Goal: Task Accomplishment & Management: Use online tool/utility

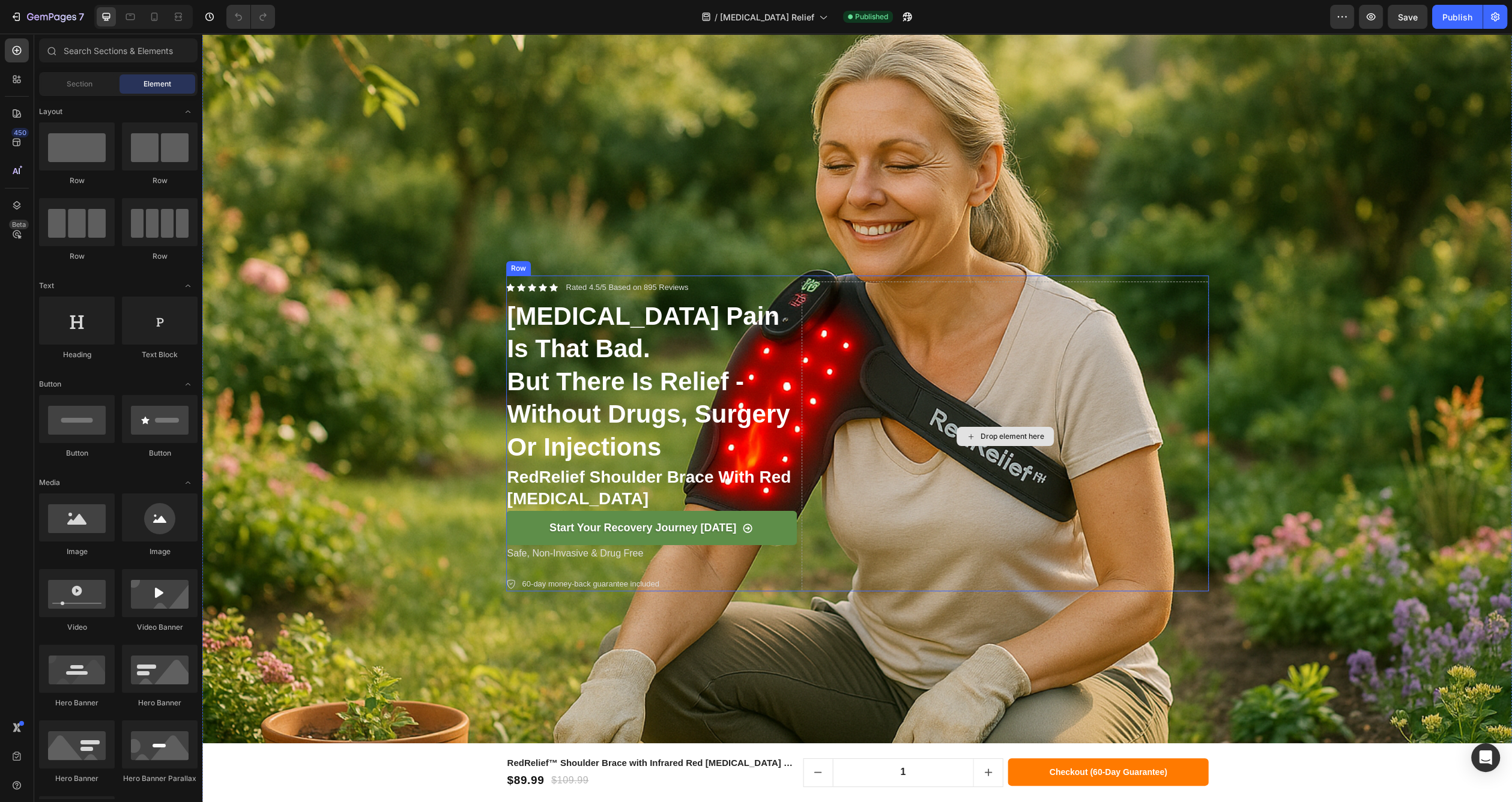
scroll to position [60, 0]
click at [713, 367] on h2 "[MEDICAL_DATA] pain is that bad. but there is relief - without drugs, surgery o…" at bounding box center [652, 383] width 291 height 166
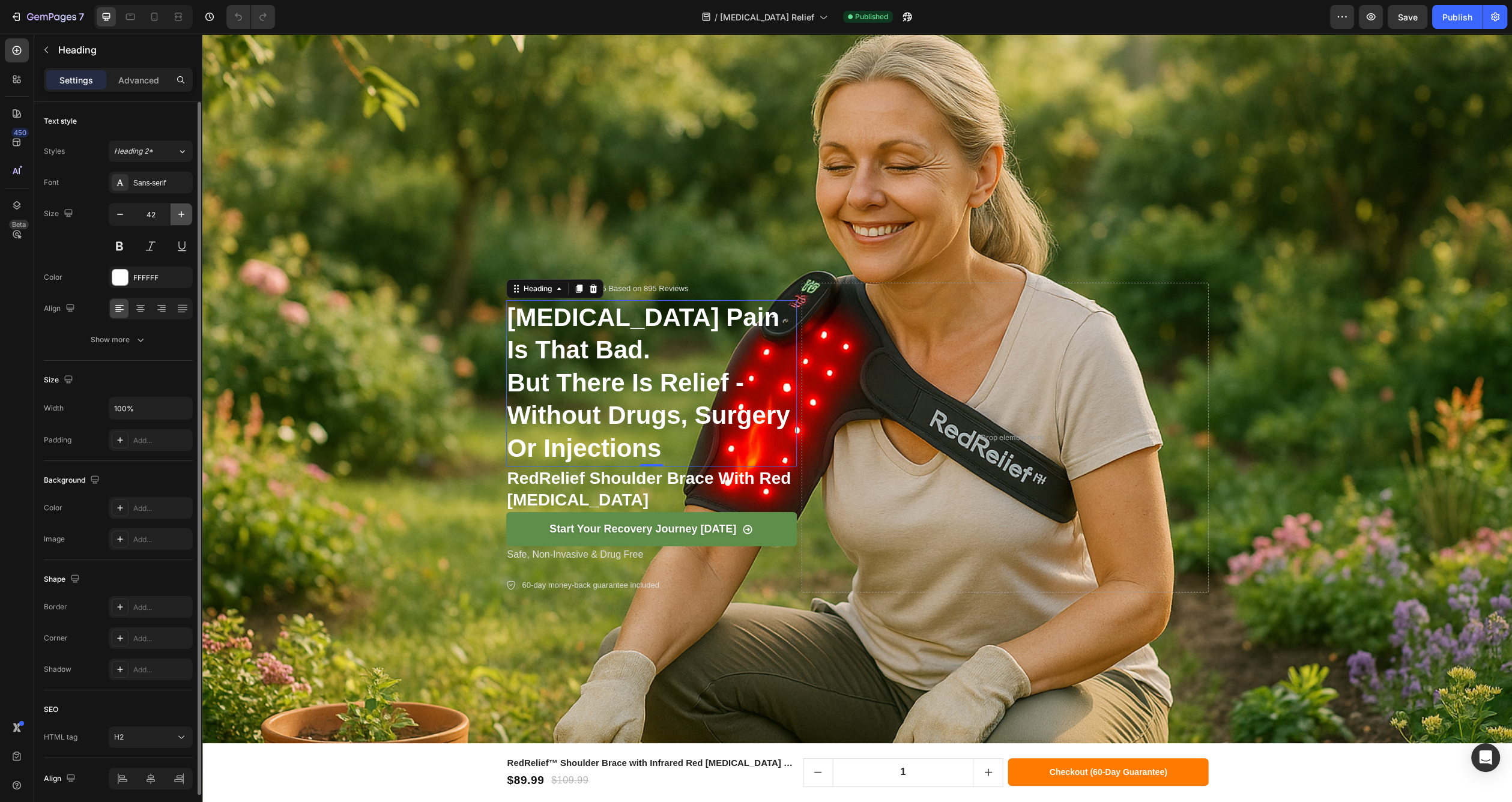
click at [182, 217] on icon "button" at bounding box center [182, 214] width 12 height 12
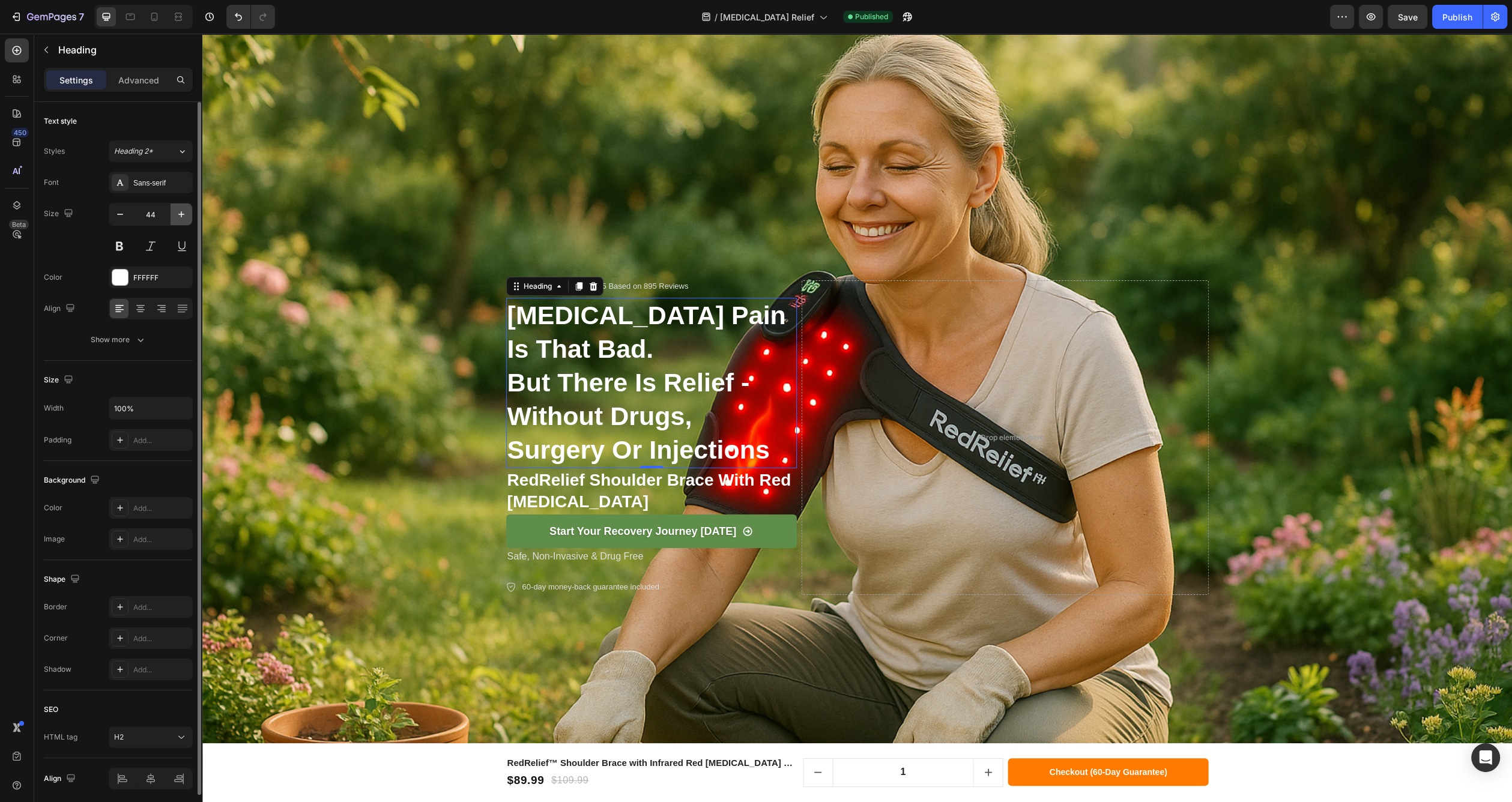
click at [182, 217] on icon "button" at bounding box center [182, 214] width 12 height 12
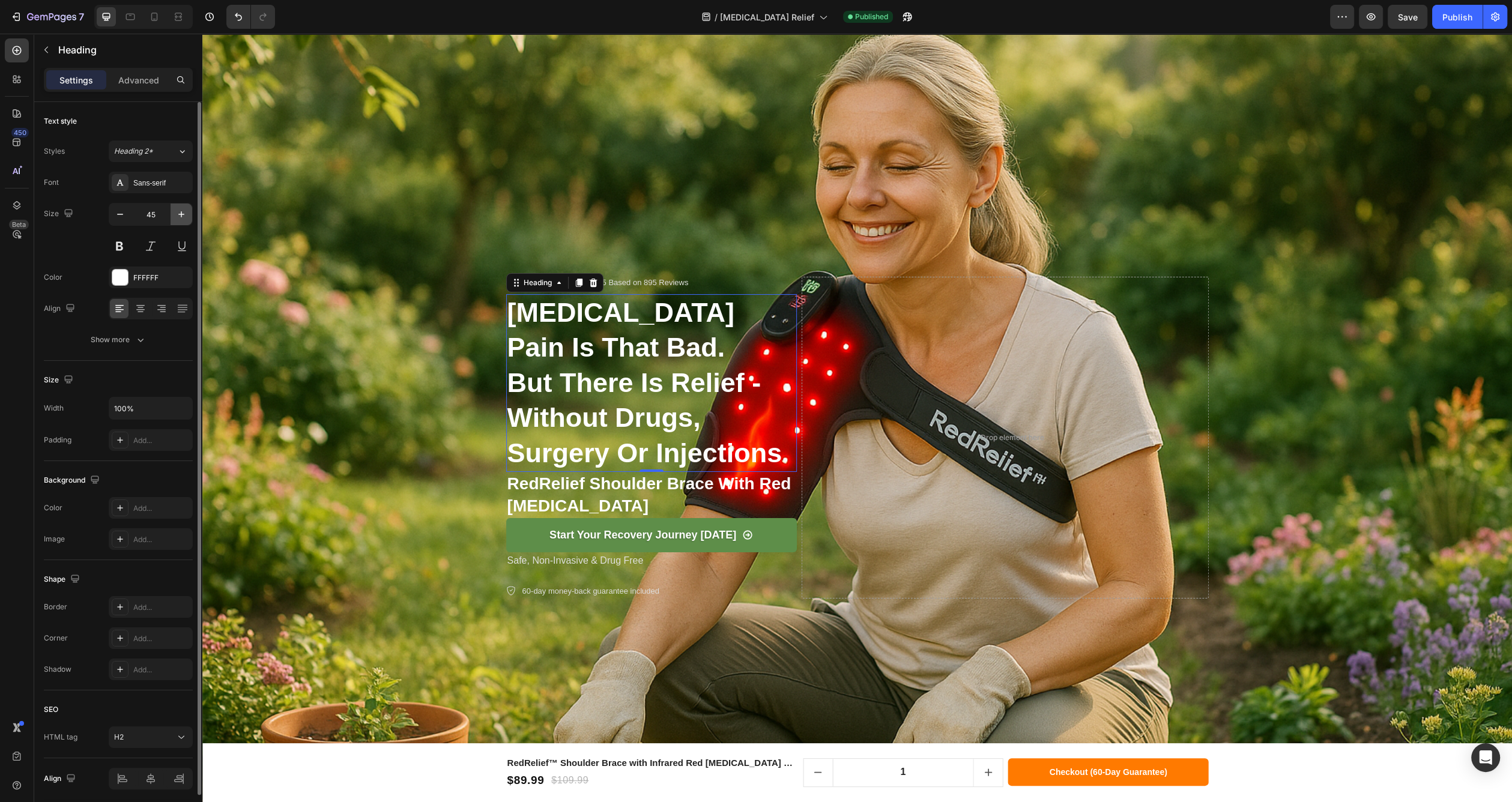
click at [182, 217] on icon "button" at bounding box center [182, 214] width 12 height 12
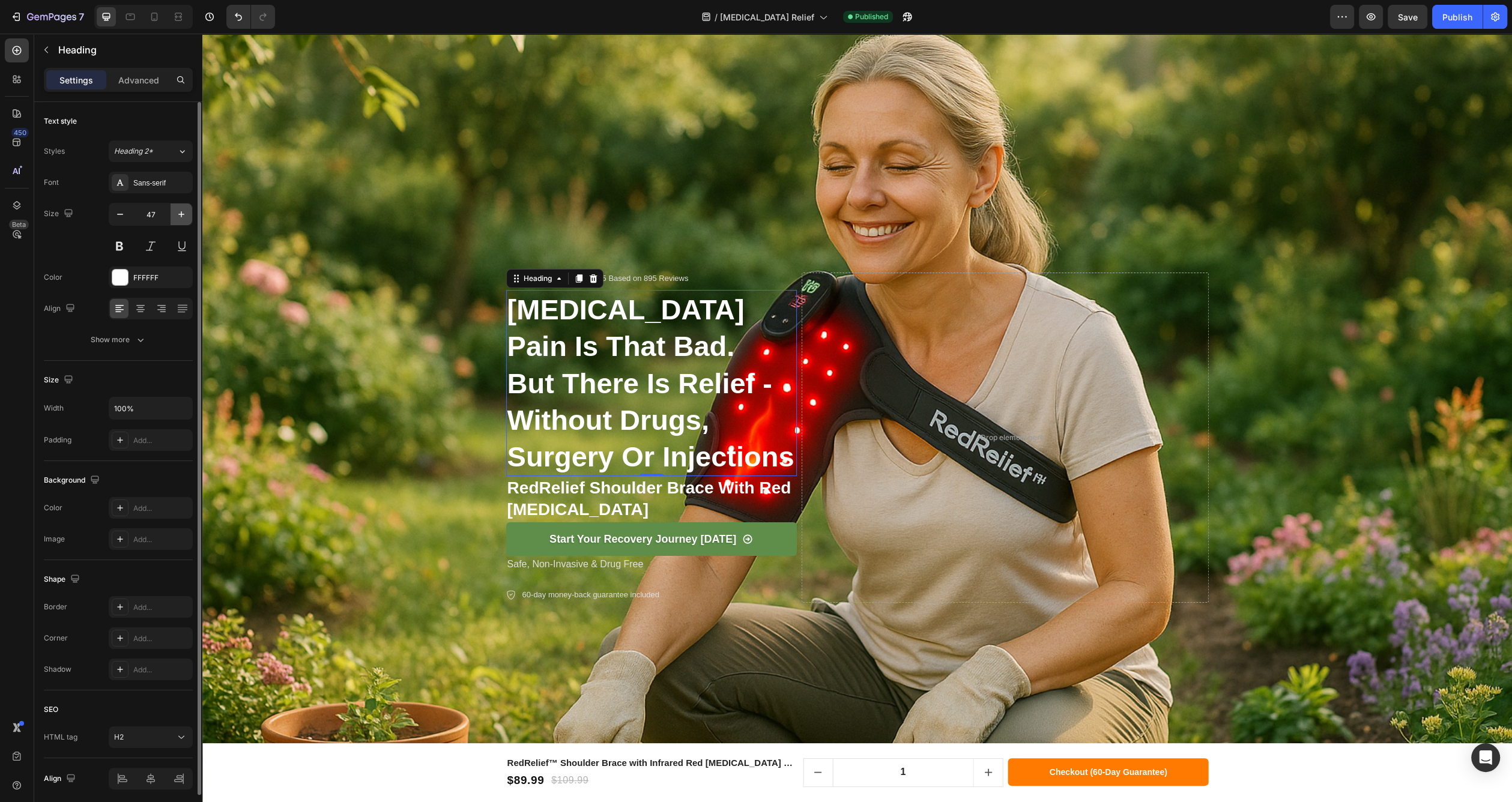
click at [182, 217] on icon "button" at bounding box center [182, 214] width 12 height 12
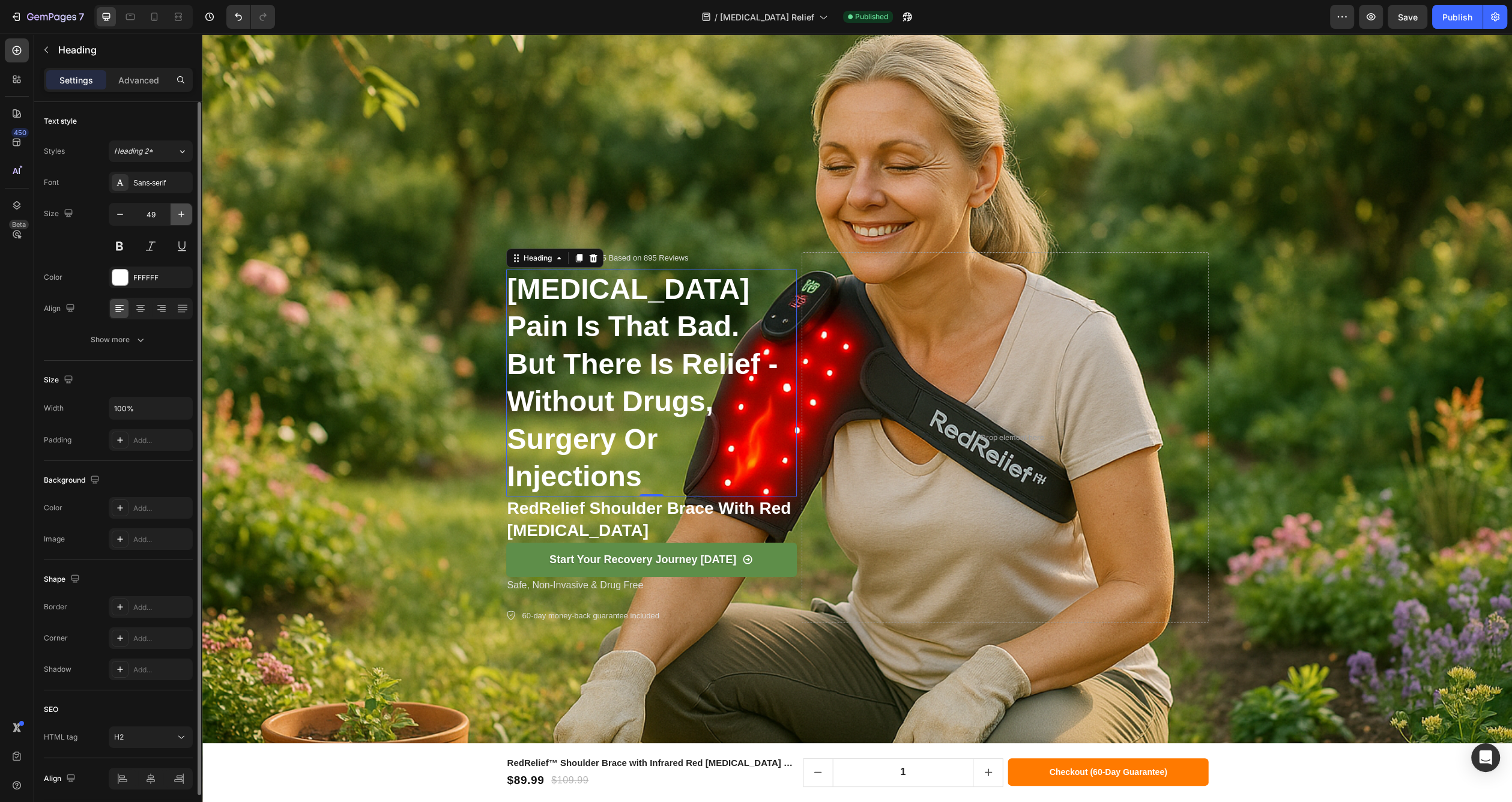
click at [182, 217] on icon "button" at bounding box center [182, 214] width 12 height 12
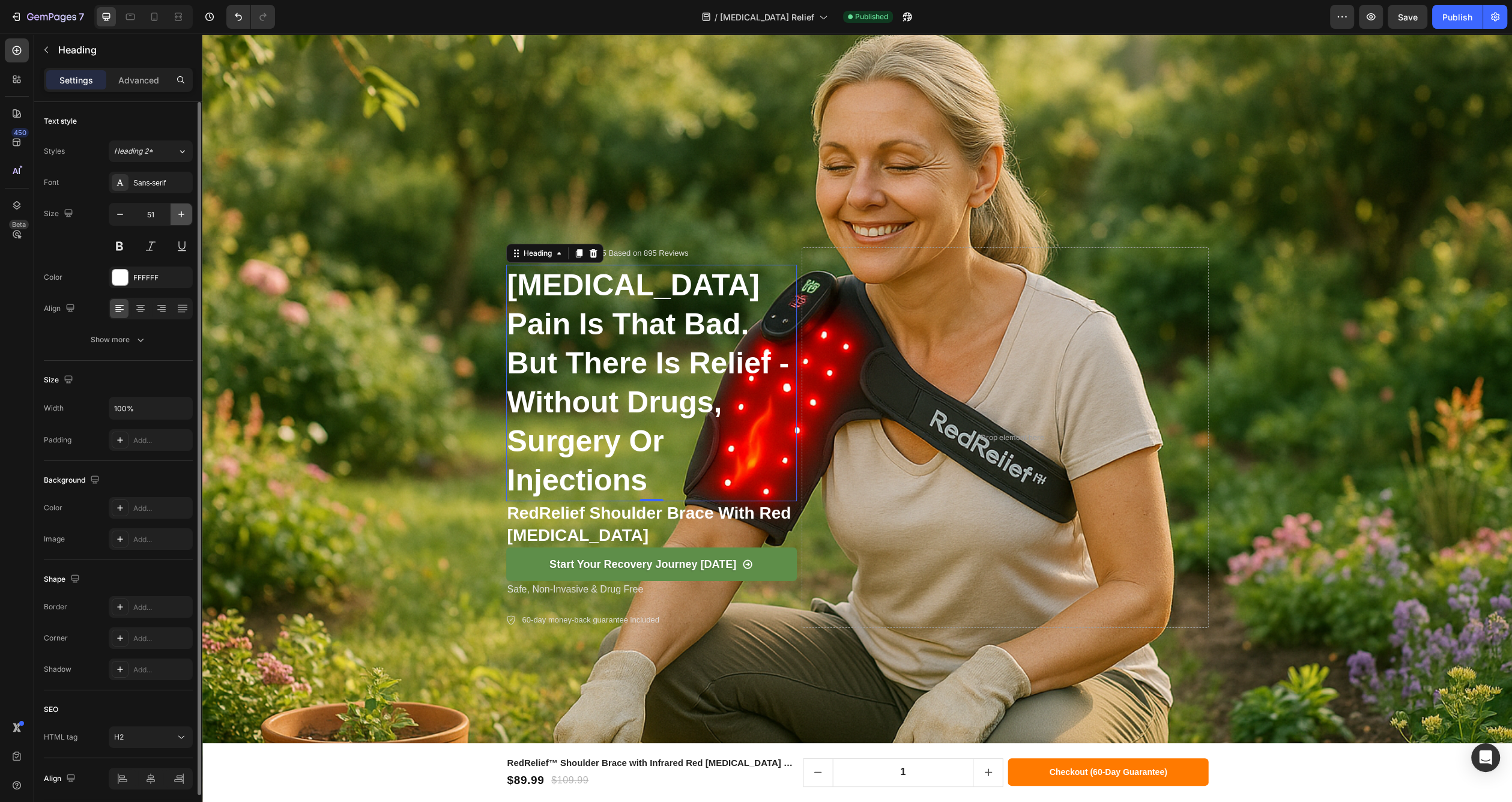
click at [182, 217] on icon "button" at bounding box center [182, 214] width 12 height 12
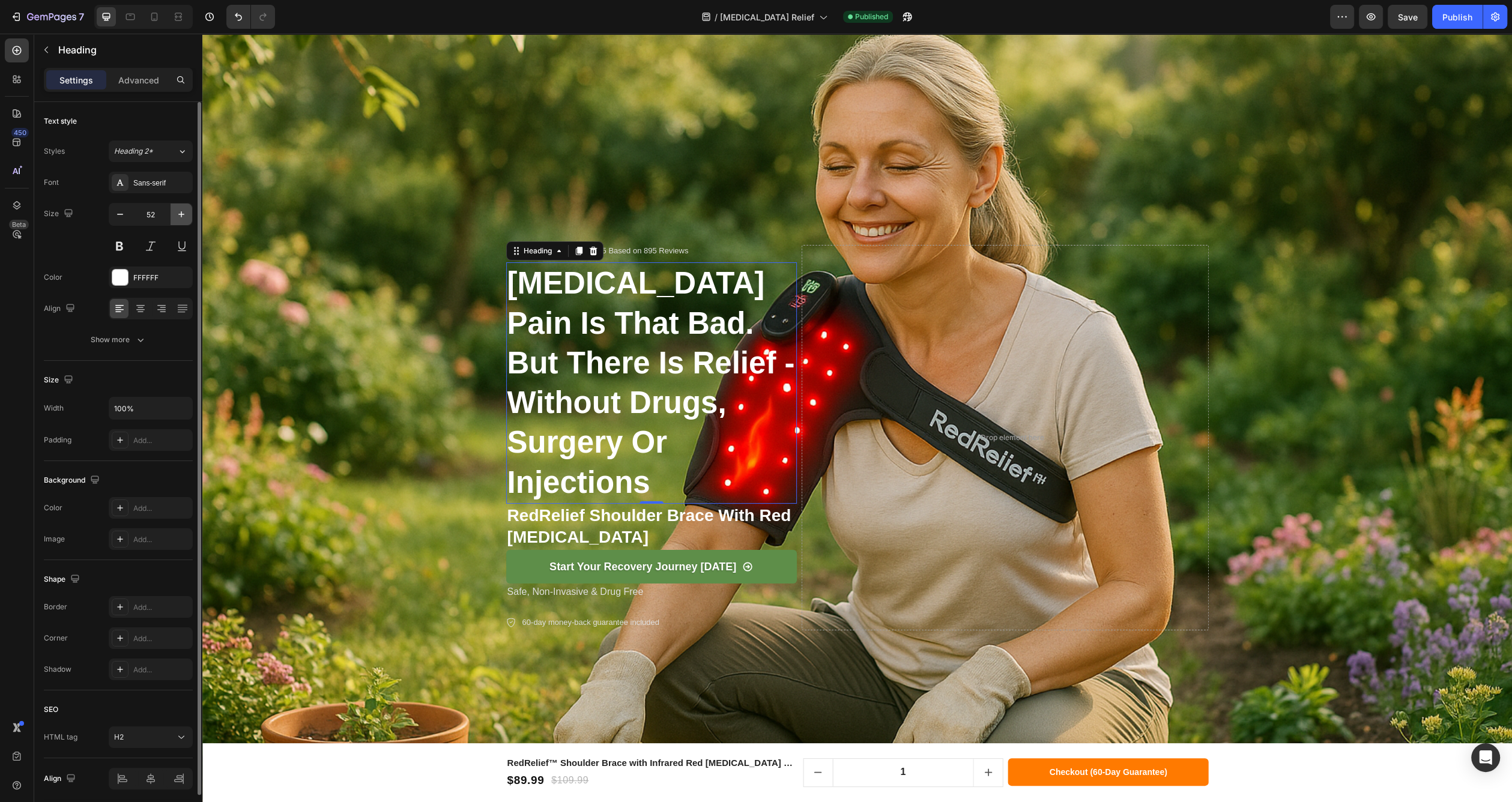
click at [182, 217] on icon "button" at bounding box center [182, 214] width 12 height 12
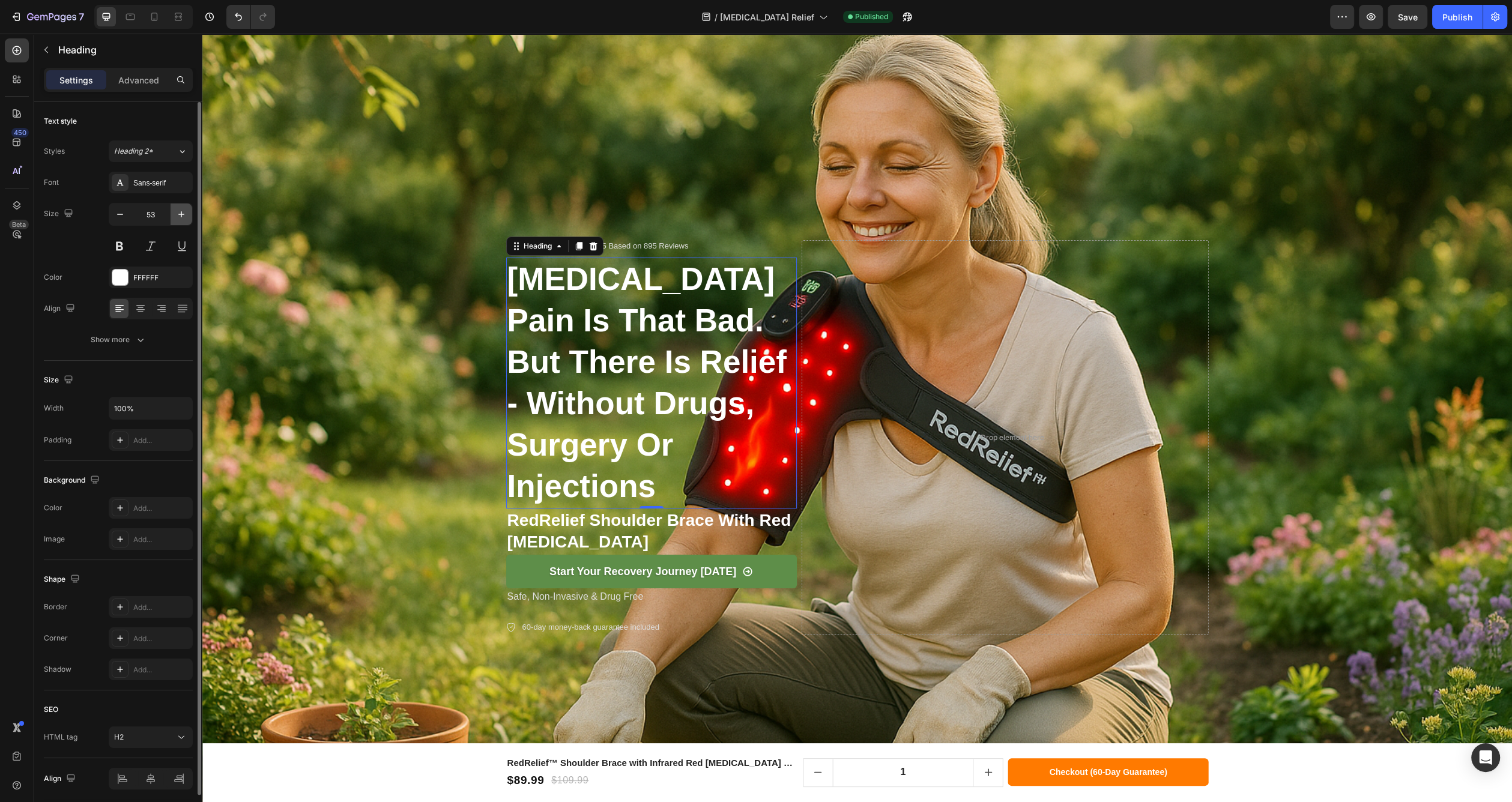
click at [182, 217] on icon "button" at bounding box center [182, 214] width 12 height 12
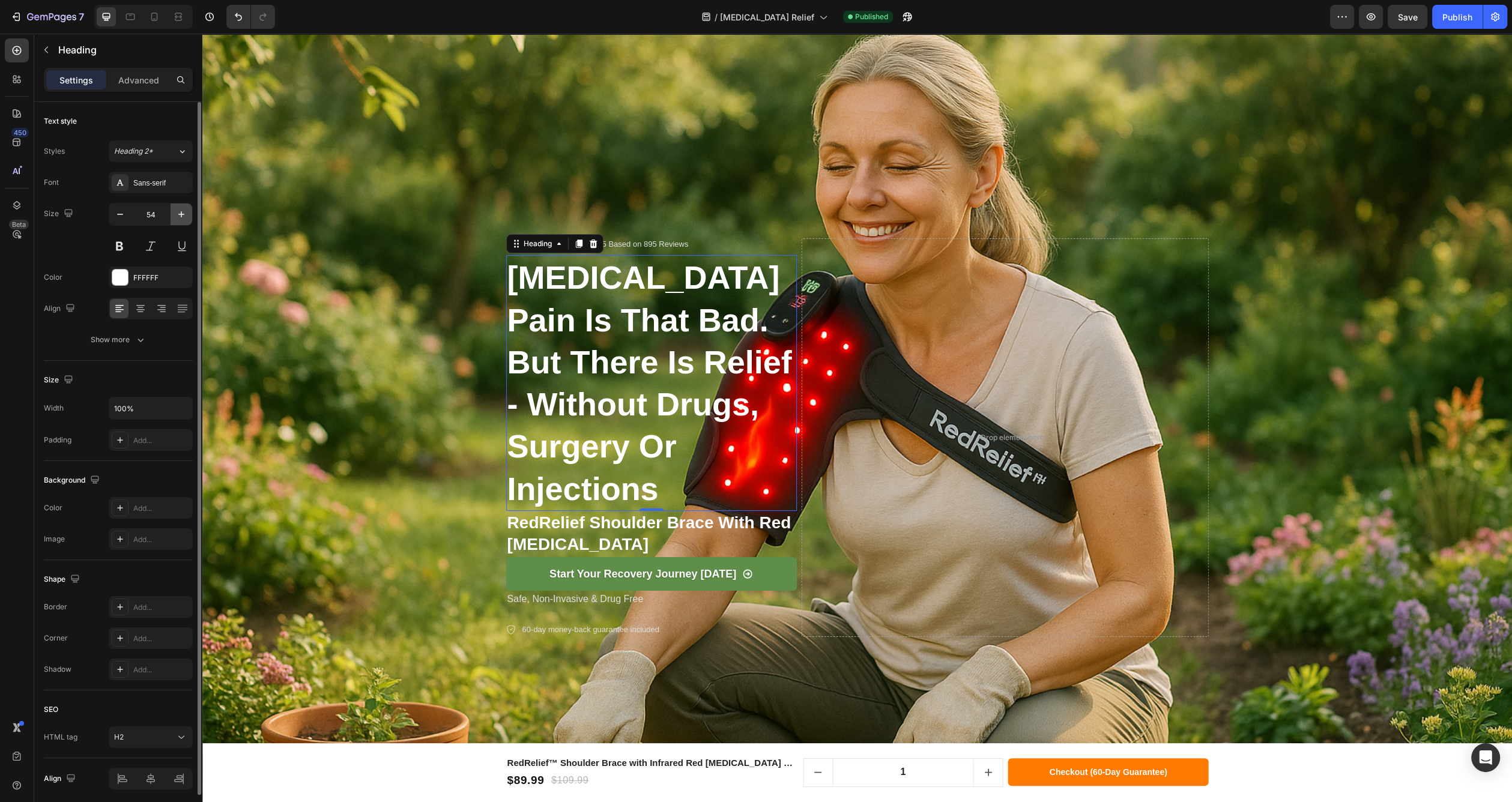
click at [182, 217] on icon "button" at bounding box center [182, 214] width 12 height 12
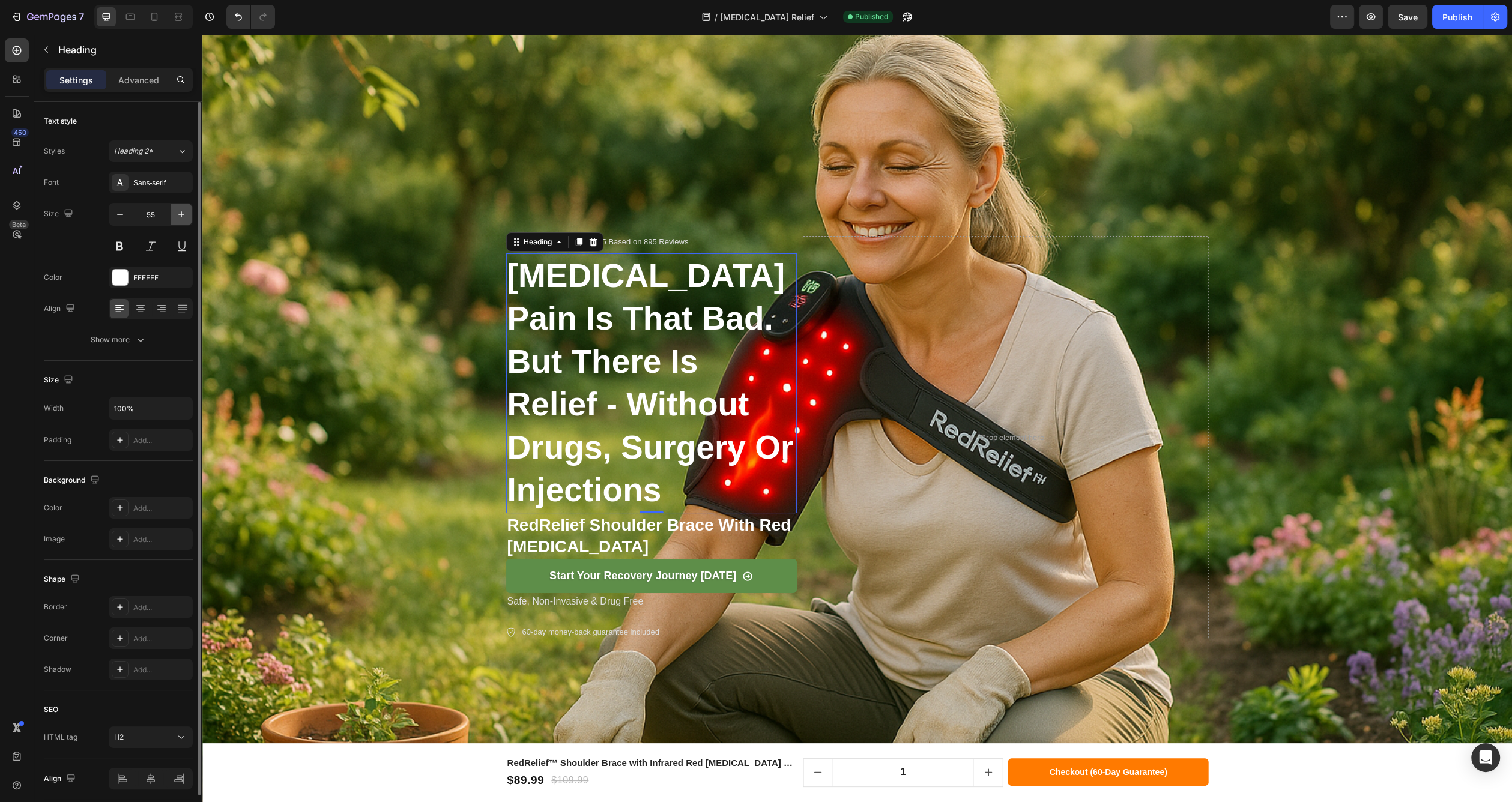
click at [182, 217] on icon "button" at bounding box center [182, 214] width 12 height 12
type input "56"
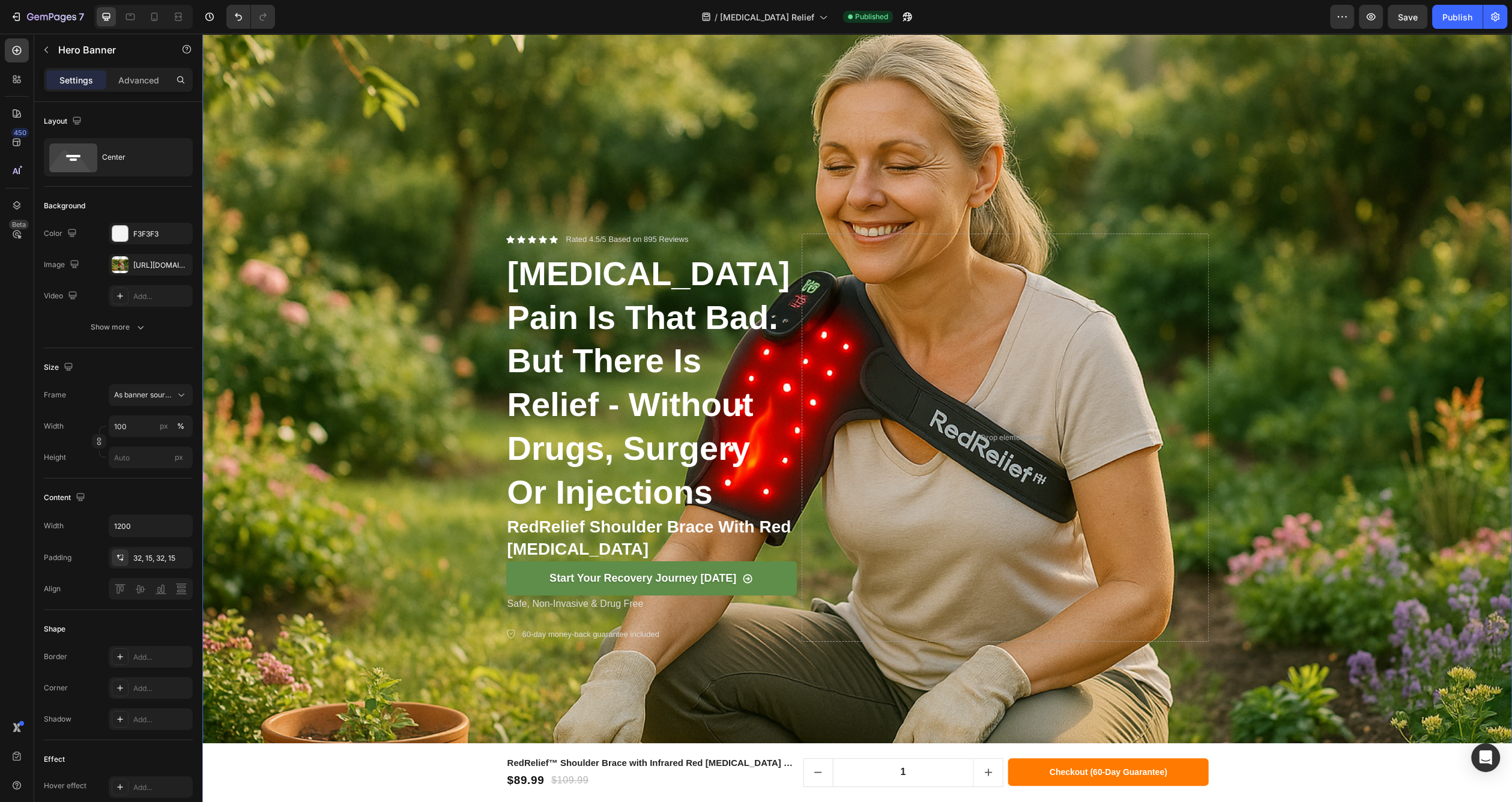
click at [470, 477] on div "Background Image" at bounding box center [857, 434] width 1310 height 873
click at [489, 517] on div "Background Image" at bounding box center [857, 434] width 1310 height 873
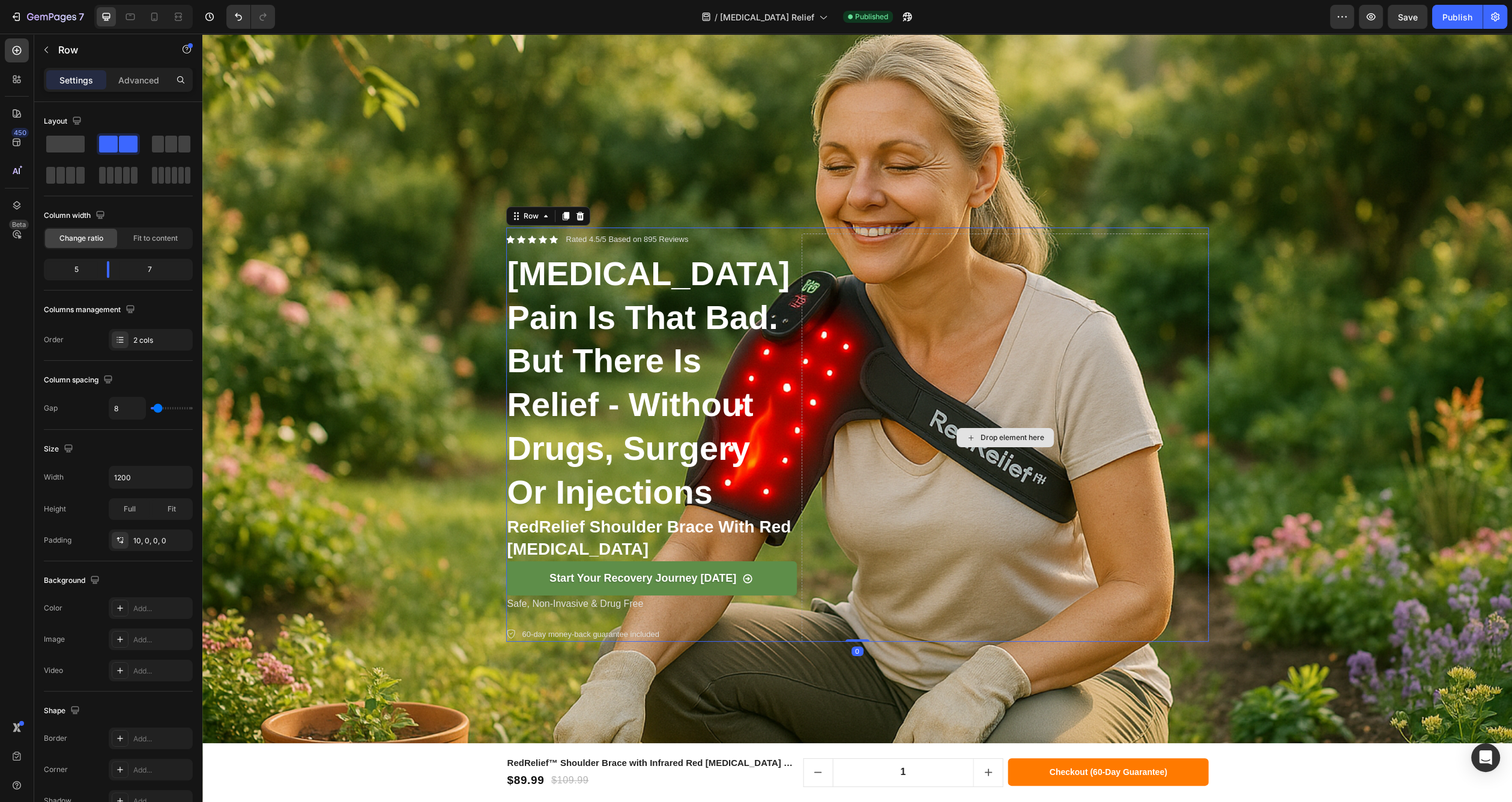
click at [899, 632] on div "Drop element here" at bounding box center [1006, 438] width 407 height 408
click at [1223, 666] on div "Background Image" at bounding box center [857, 434] width 1310 height 873
click at [1161, 637] on div "Drop element here" at bounding box center [1006, 438] width 407 height 408
click at [63, 155] on div at bounding box center [118, 160] width 149 height 53
click at [61, 150] on span at bounding box center [65, 144] width 38 height 17
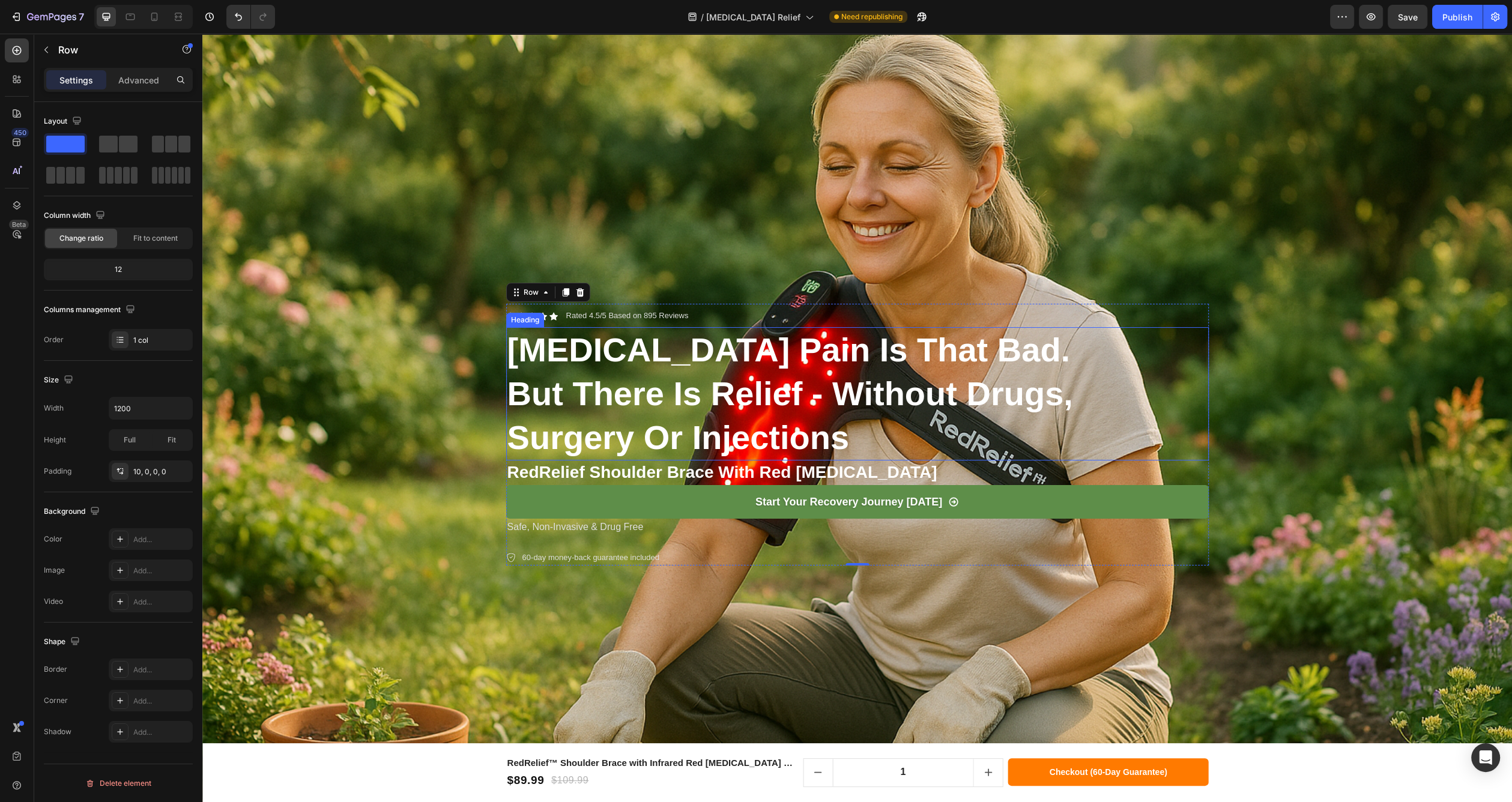
click at [746, 425] on h2 "[MEDICAL_DATA] pain is that bad. but there is relief - without drugs, surgery o…" at bounding box center [858, 394] width 703 height 133
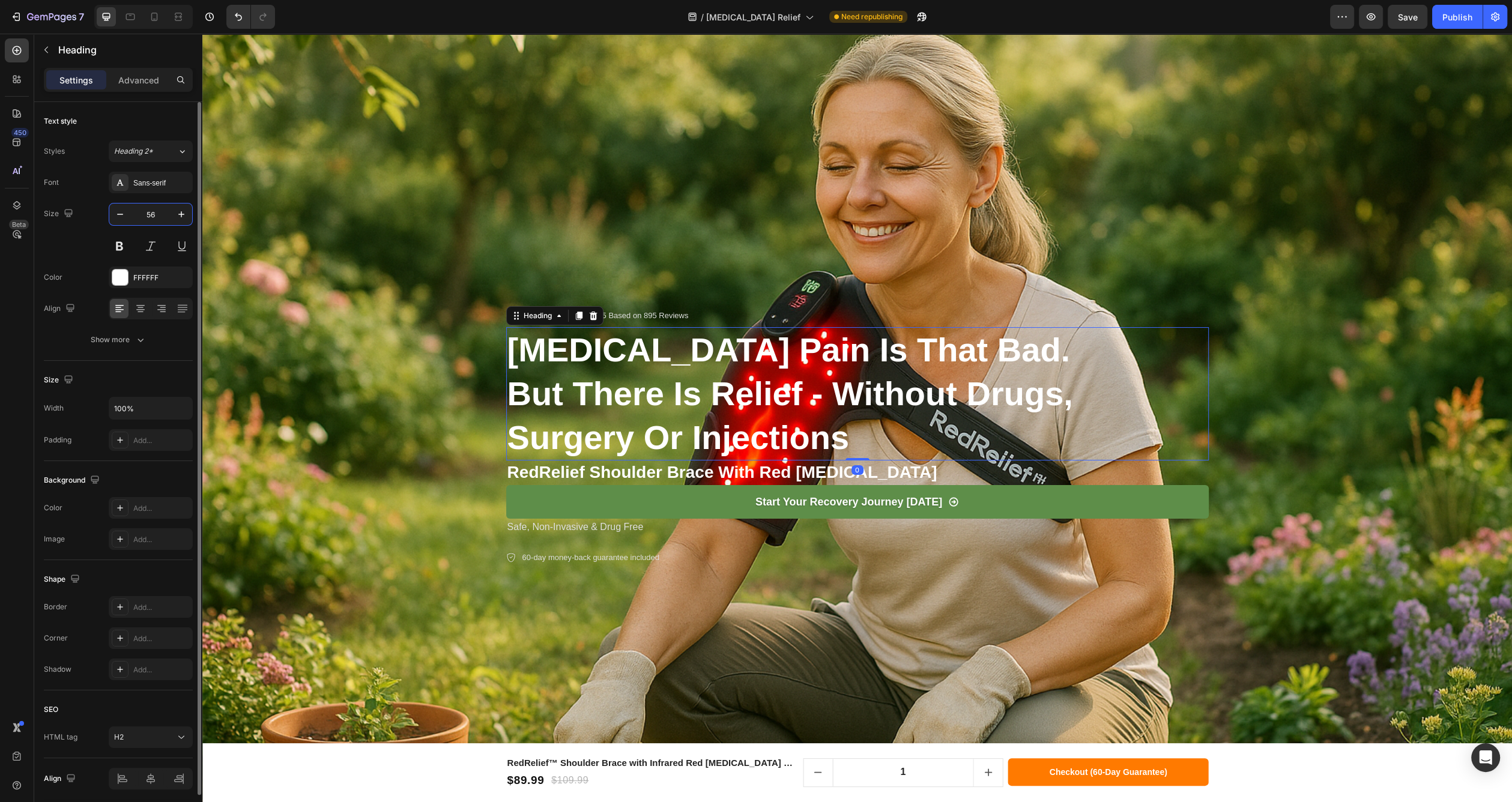
click at [161, 211] on input "56" at bounding box center [150, 214] width 39 height 22
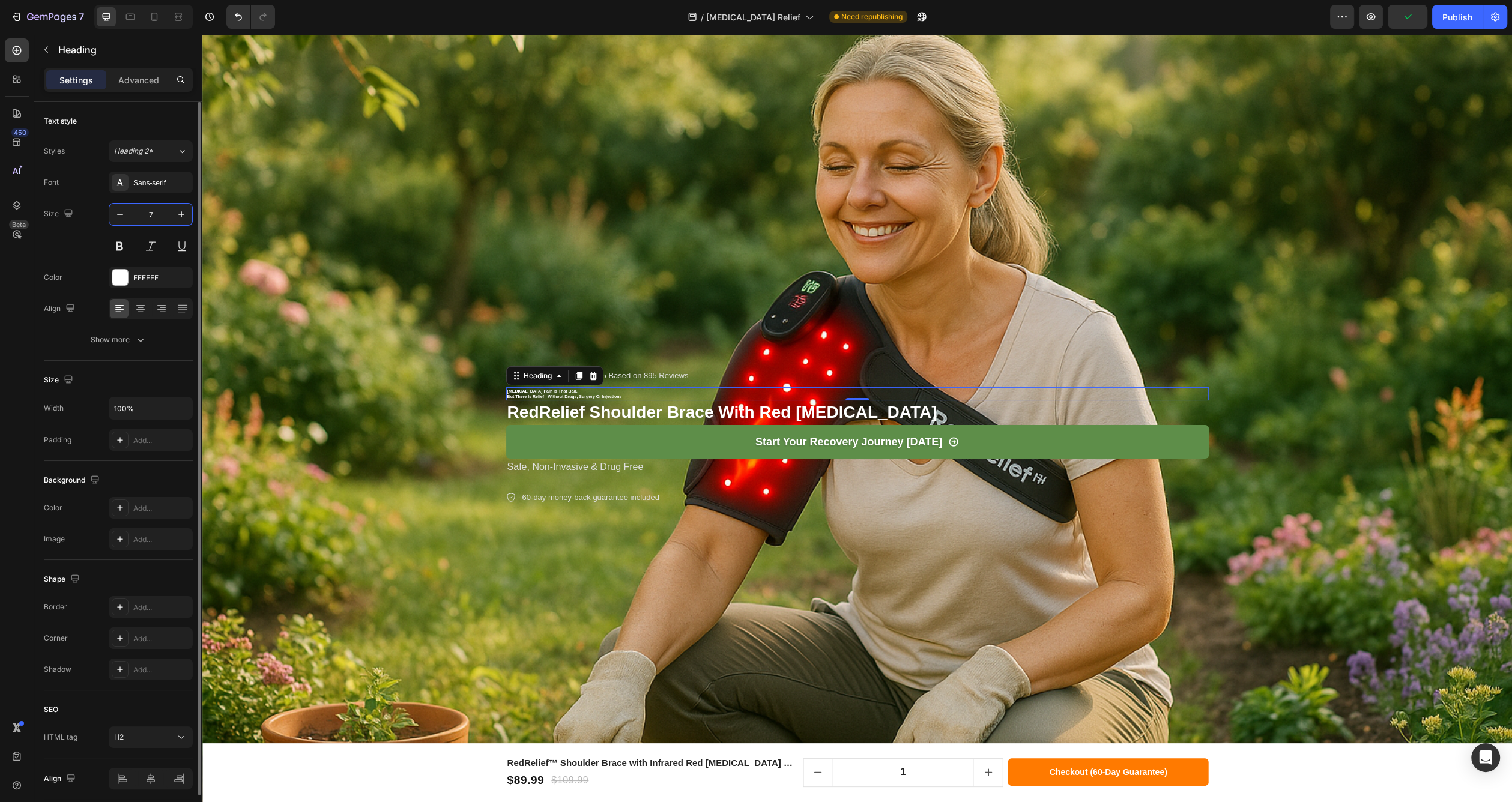
type input "78"
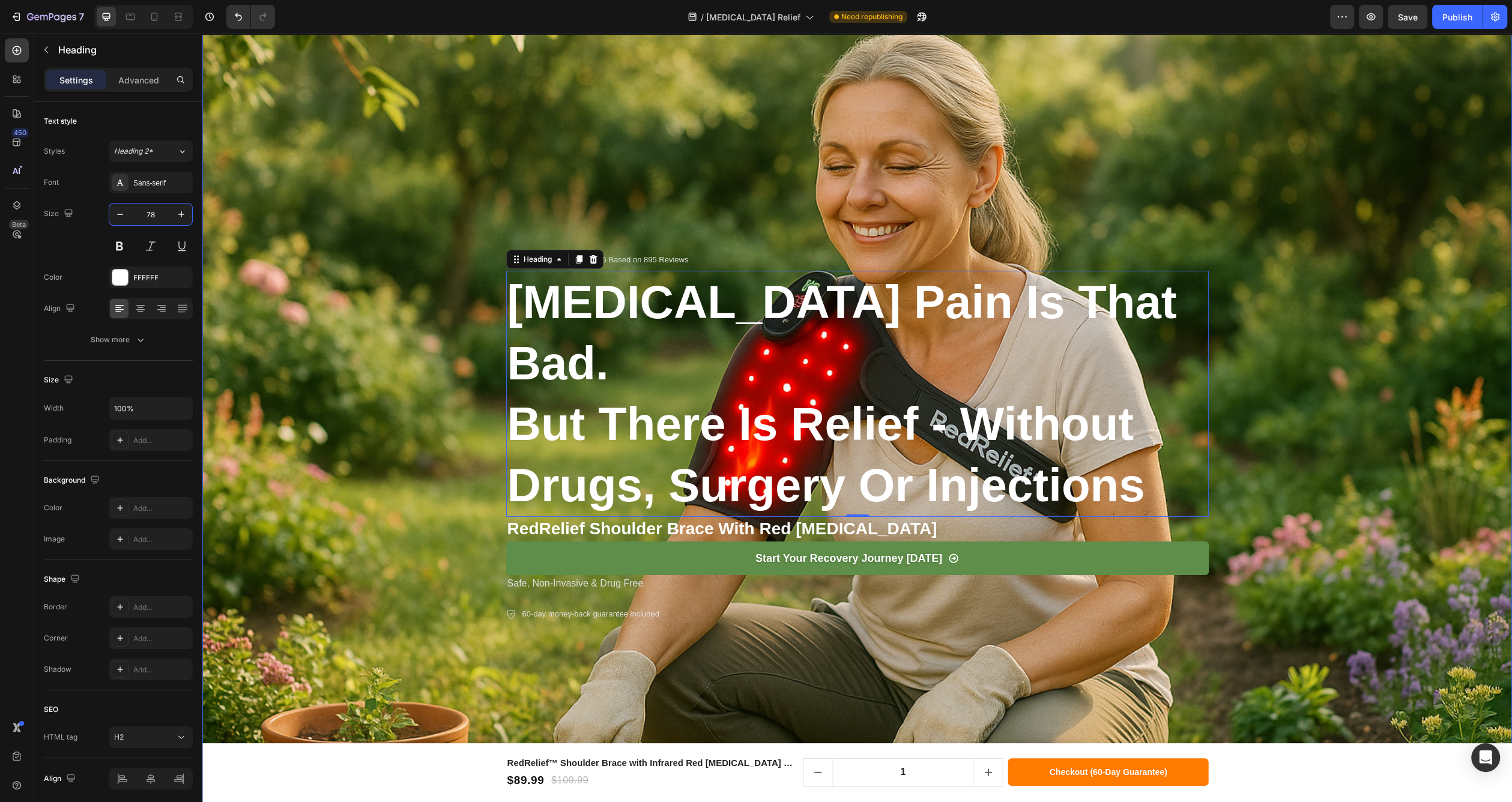
click at [716, 204] on div "Background Image" at bounding box center [857, 434] width 1310 height 873
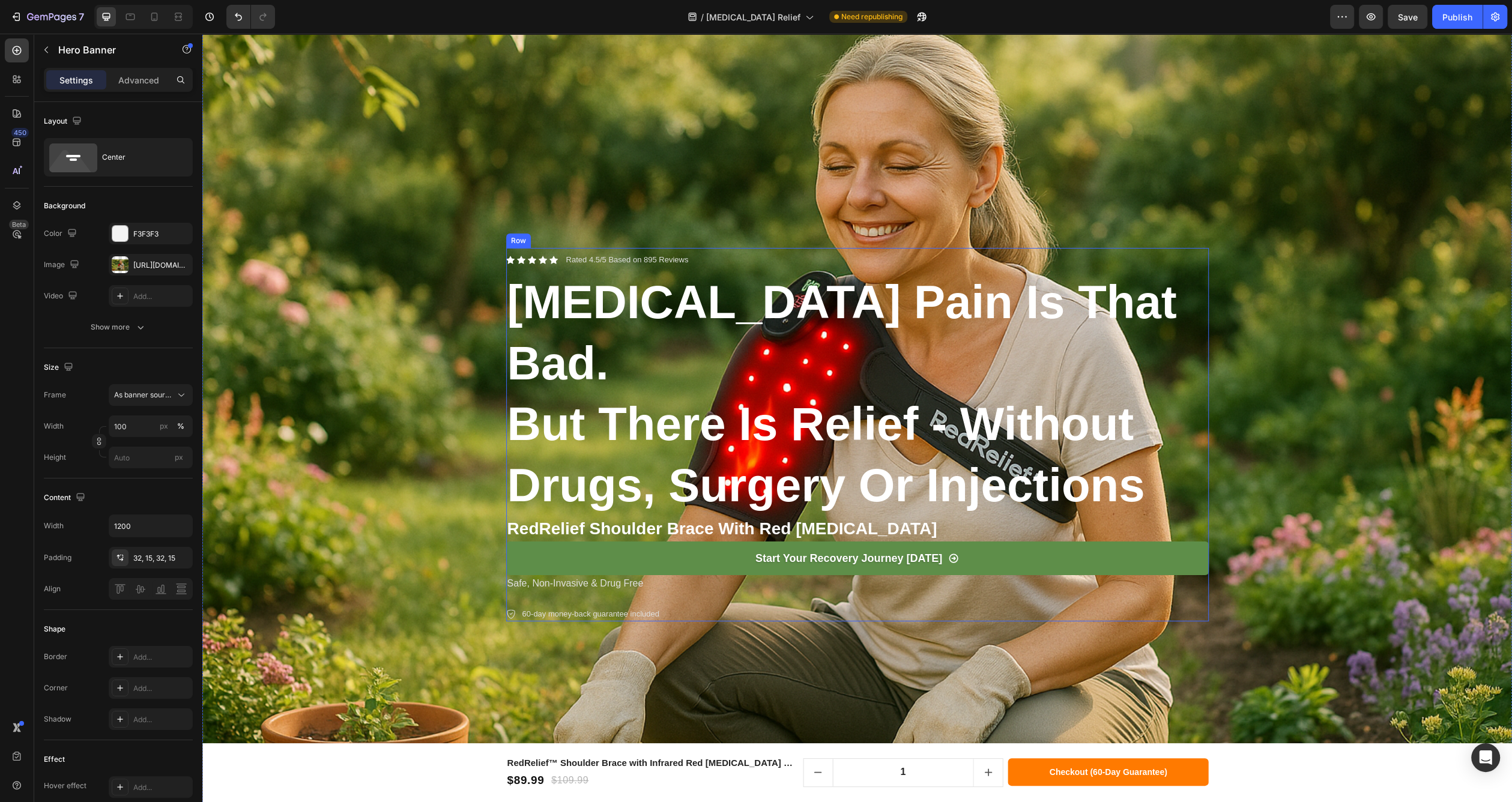
click at [730, 264] on div "Icon Icon Icon Icon Icon Icon List Rated 4.5/5 Based on 895 Reviews Text Block …" at bounding box center [858, 438] width 703 height 368
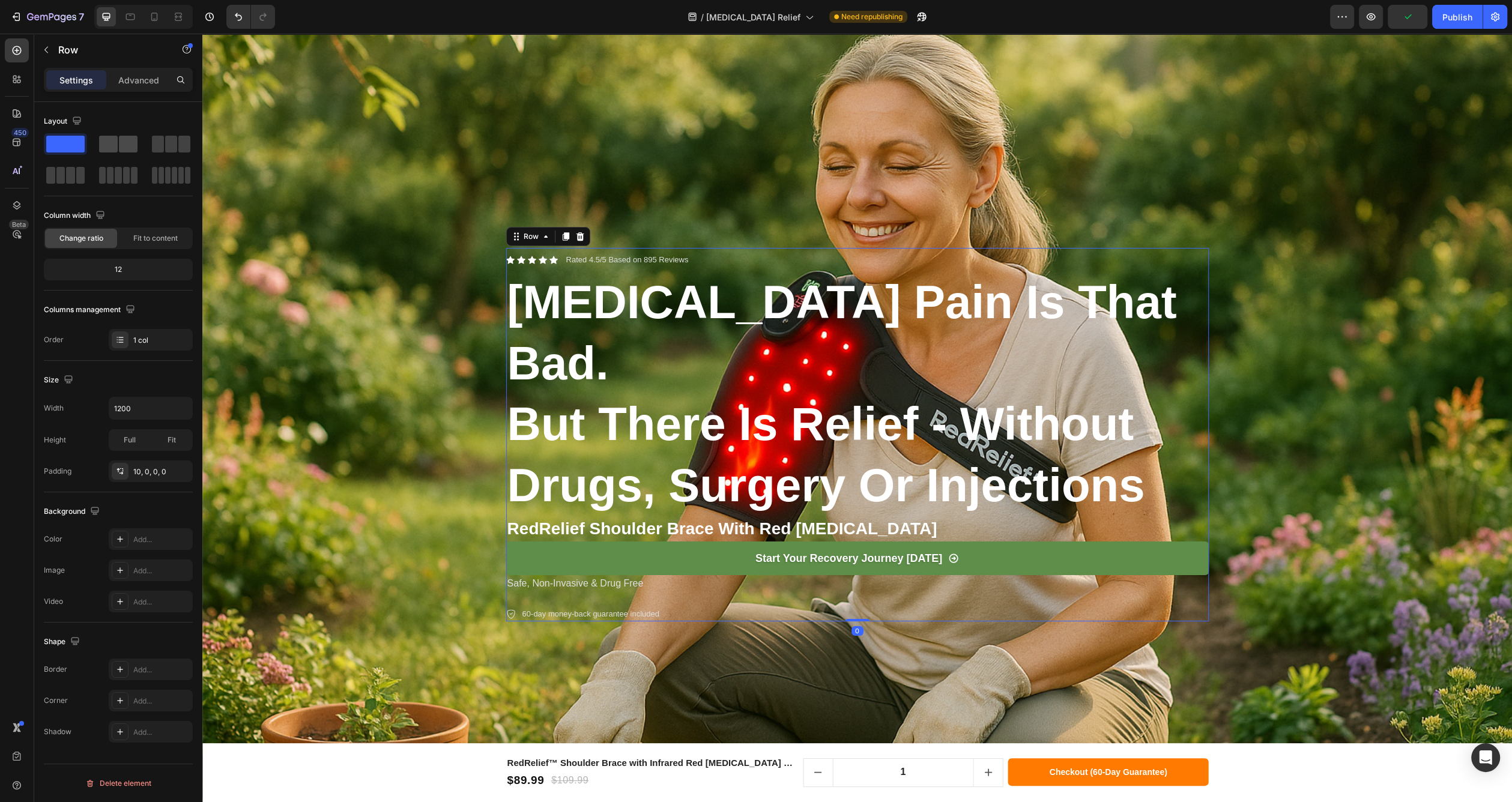
click at [126, 151] on span at bounding box center [128, 144] width 18 height 17
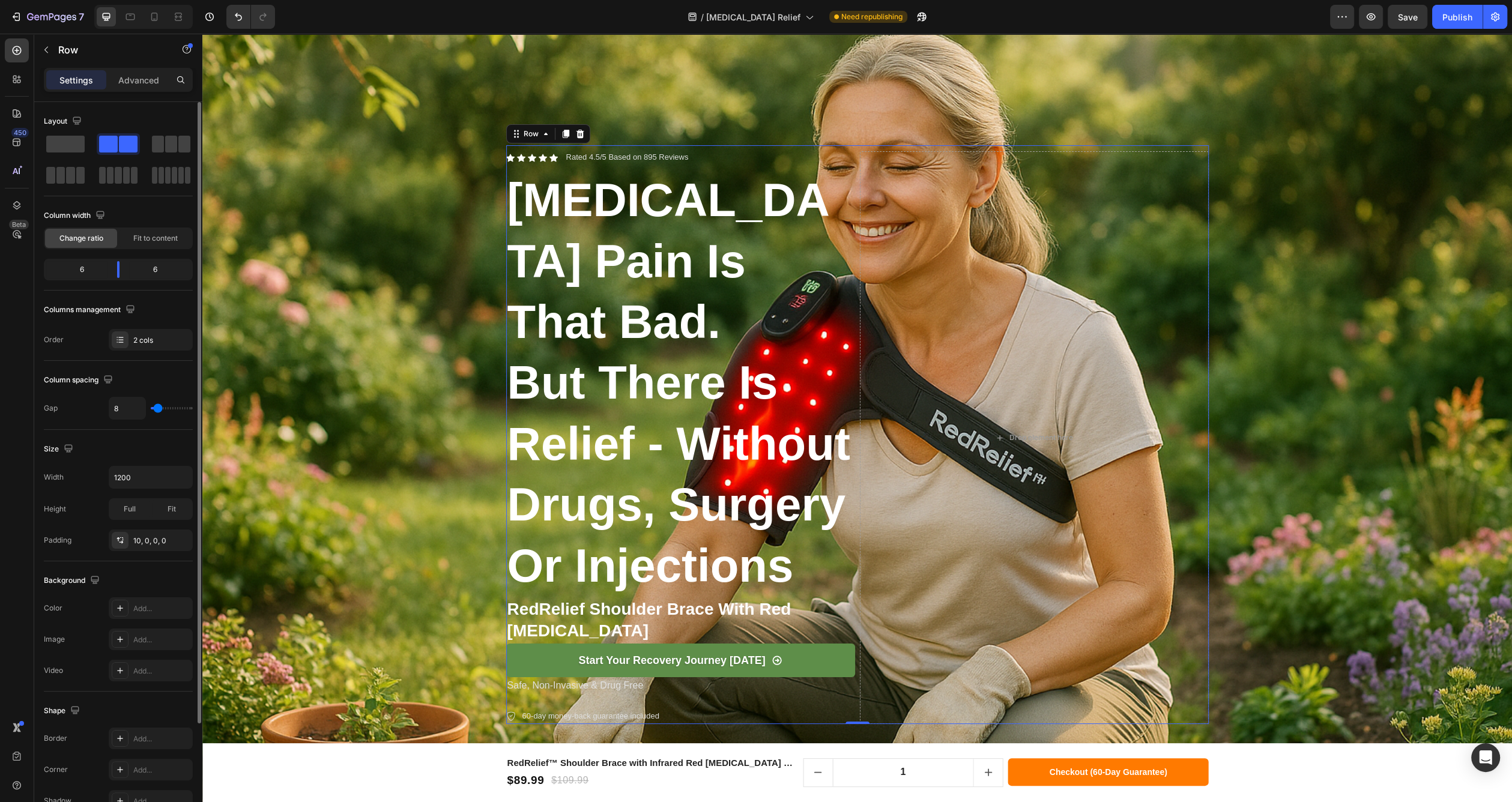
click at [167, 272] on div "6" at bounding box center [160, 270] width 61 height 17
click at [97, 272] on div "6" at bounding box center [77, 270] width 61 height 17
click at [88, 273] on div "6" at bounding box center [77, 270] width 61 height 17
click at [84, 273] on div "6" at bounding box center [77, 270] width 61 height 17
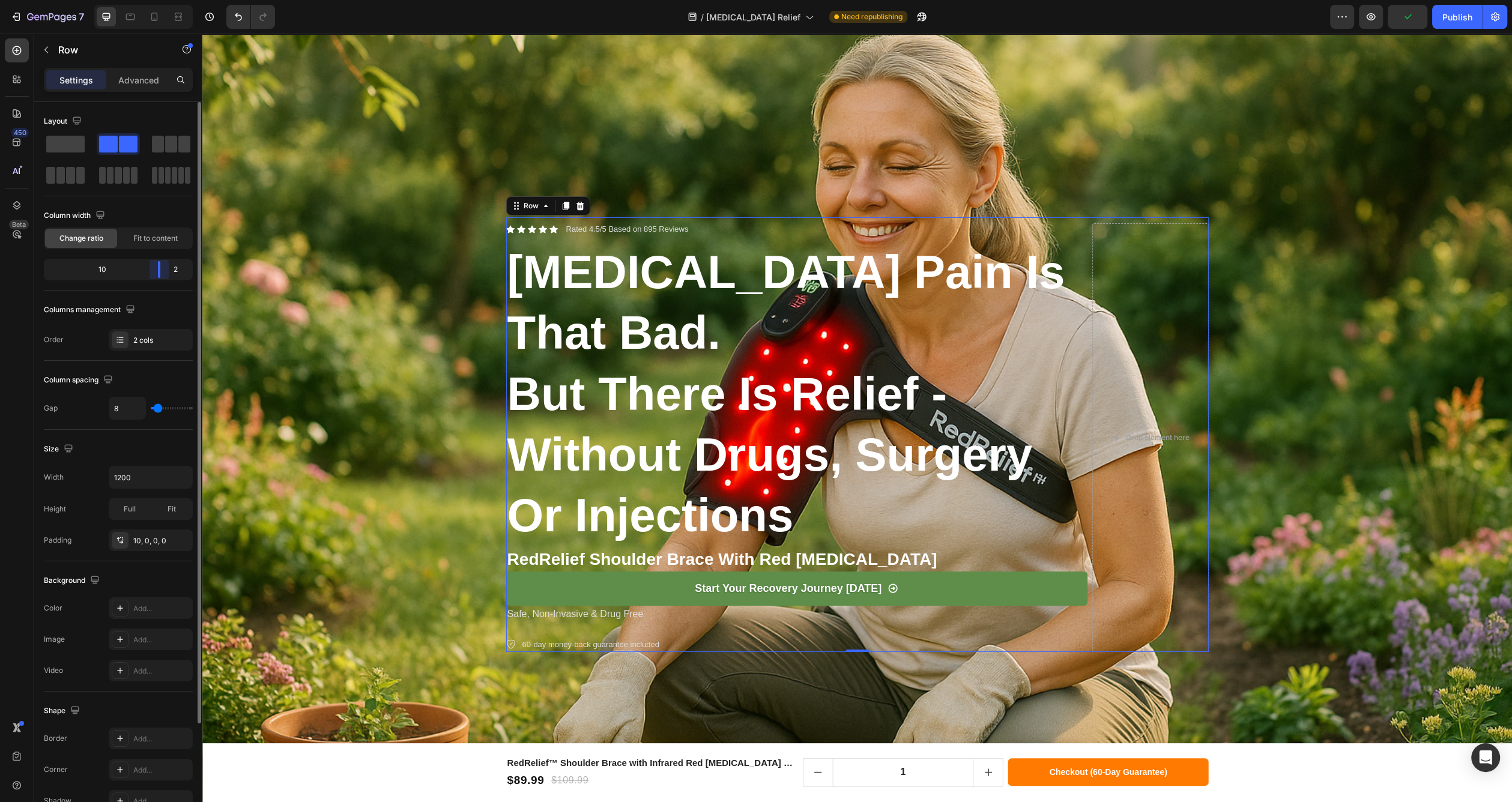
drag, startPoint x: 114, startPoint y: 272, endPoint x: 170, endPoint y: 274, distance: 56.0
click at [170, 274] on div "Layout Column width Change ratio Fit to content 10 2 Columns management Order 2…" at bounding box center [118, 469] width 168 height 735
click at [146, 345] on div "2 cols" at bounding box center [150, 340] width 84 height 22
click at [148, 389] on div "Column spacing" at bounding box center [118, 380] width 149 height 19
click at [146, 475] on input "1200" at bounding box center [151, 477] width 83 height 22
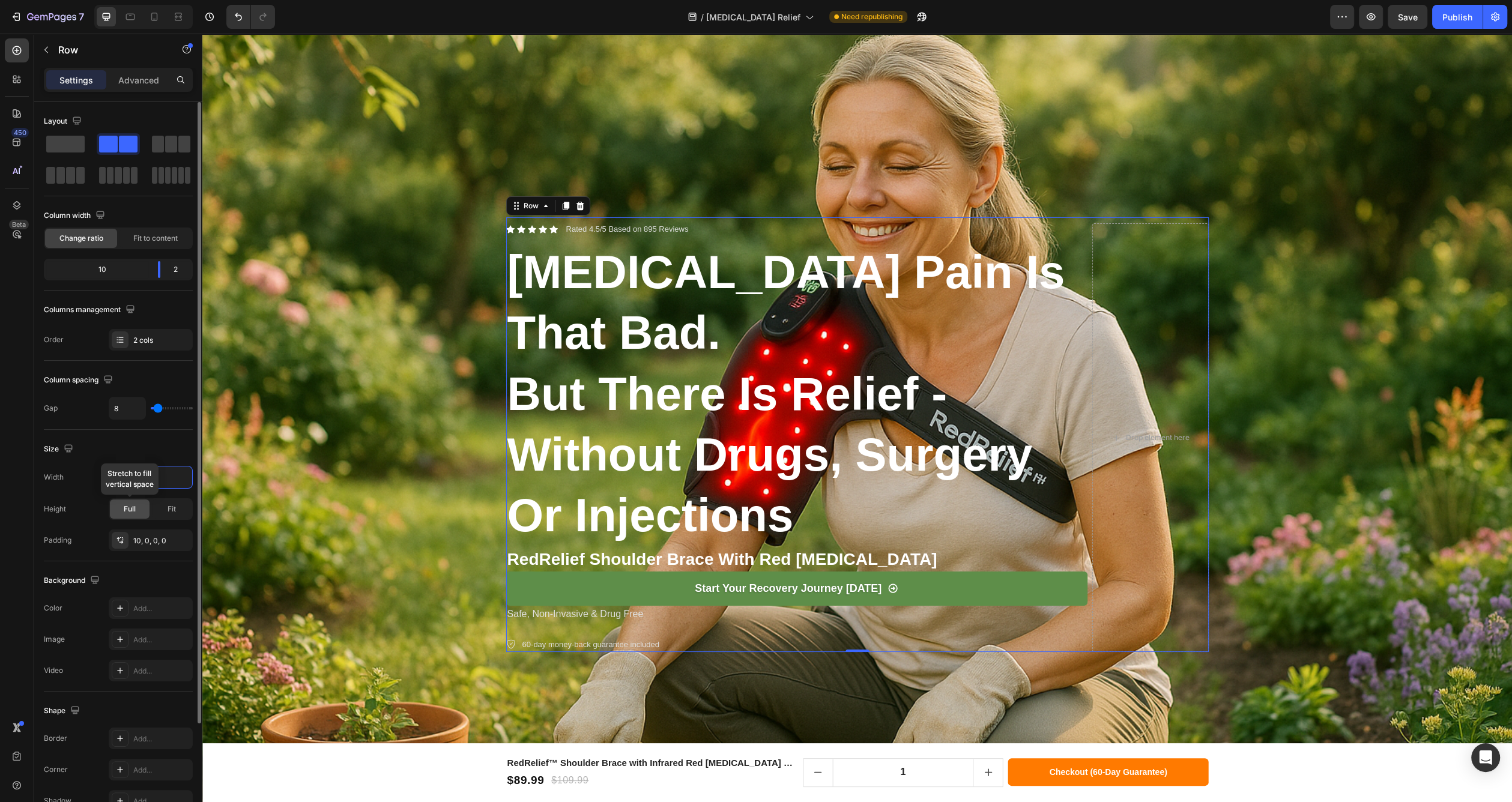
click at [125, 504] on span "Full" at bounding box center [130, 509] width 12 height 11
click at [181, 480] on icon "button" at bounding box center [182, 477] width 12 height 12
click at [170, 528] on span "100%" at bounding box center [172, 530] width 20 height 11
type input "100%"
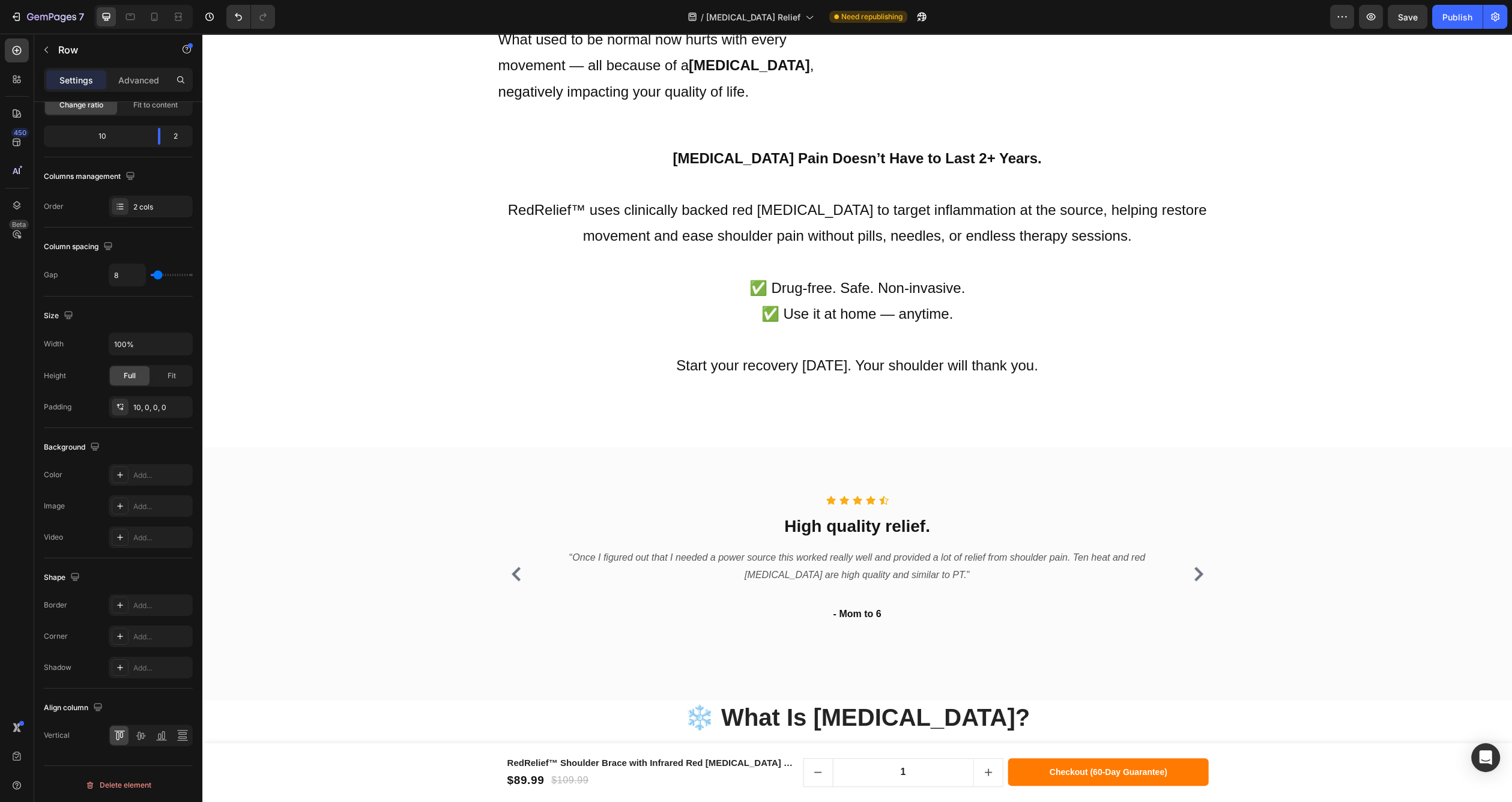
scroll to position [1638, 0]
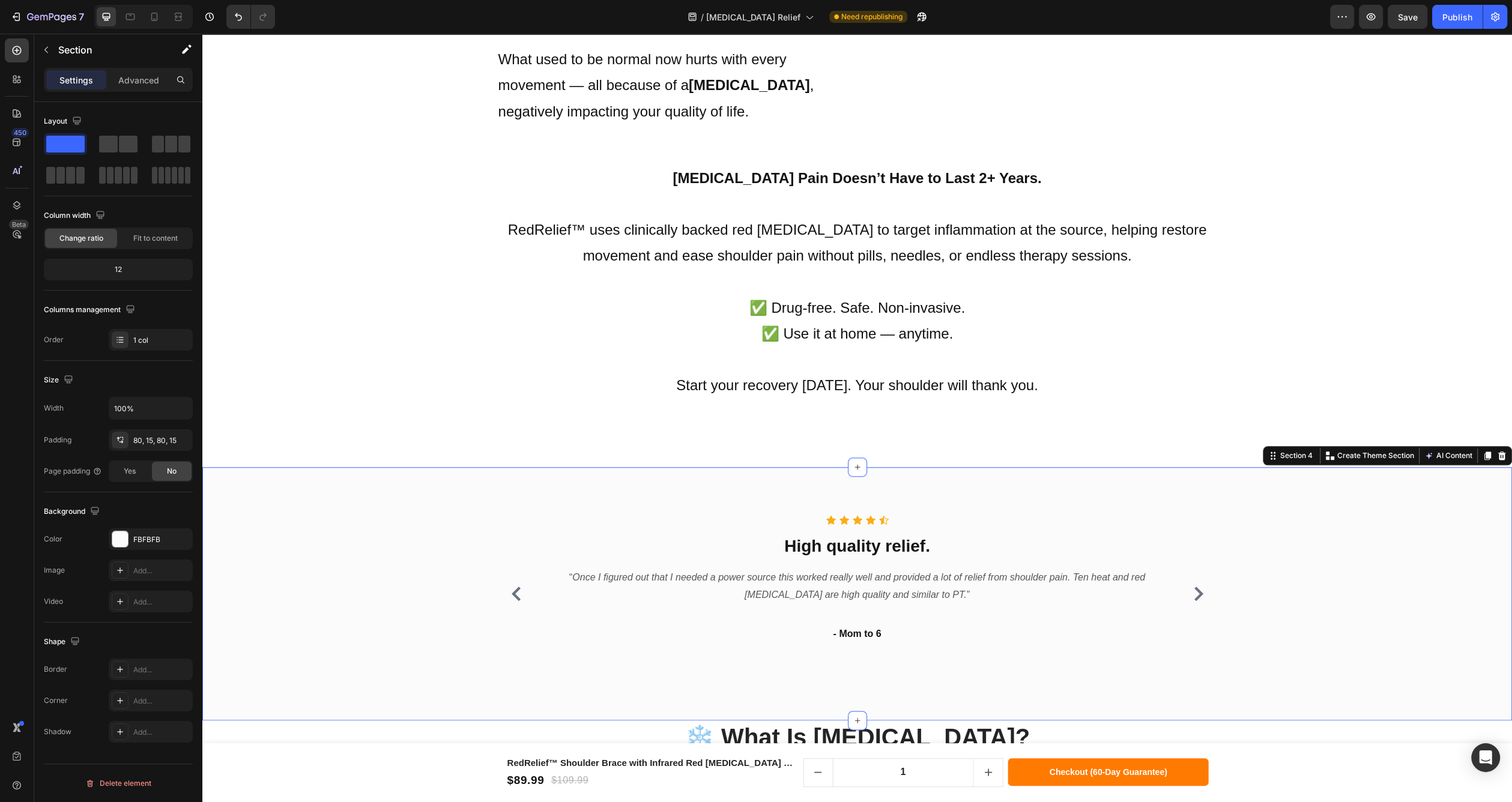
click at [406, 515] on div "Icon Icon Icon Icon Icon Icon List Hoz High quality relief. Heading “ Once I fi…" at bounding box center [856, 594] width 1291 height 158
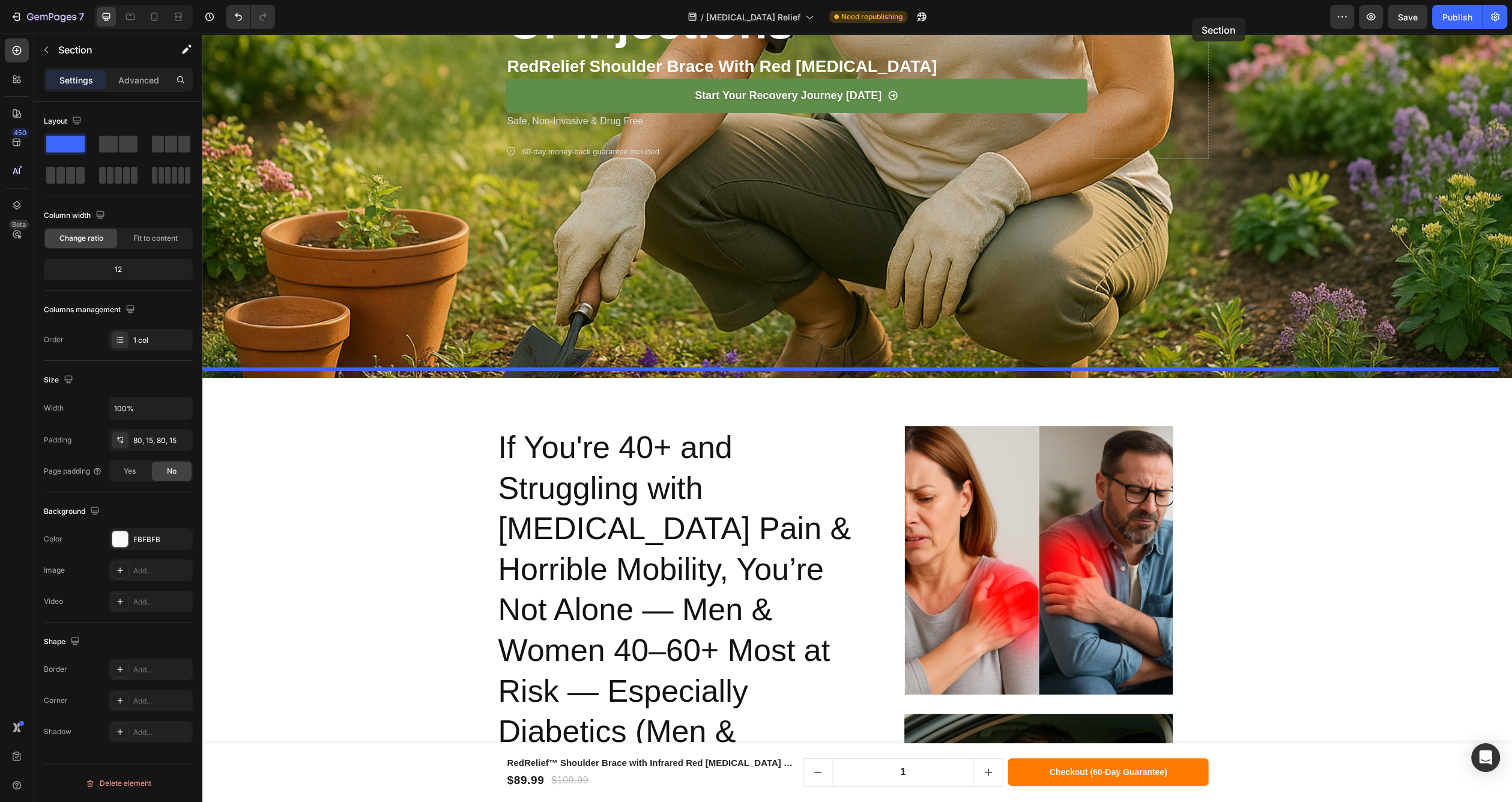
scroll to position [524, 0]
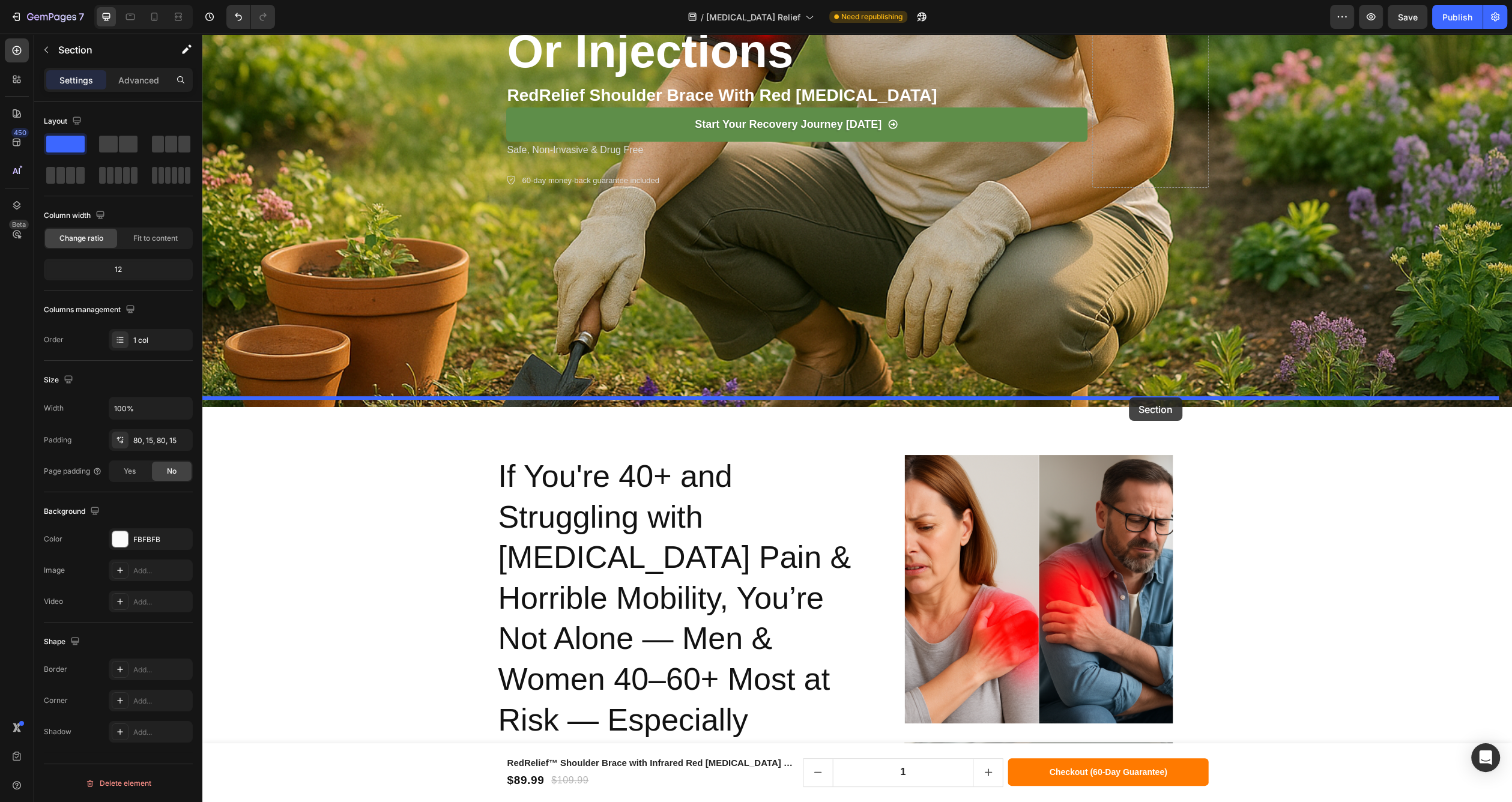
drag, startPoint x: 1272, startPoint y: 415, endPoint x: 1129, endPoint y: 398, distance: 144.0
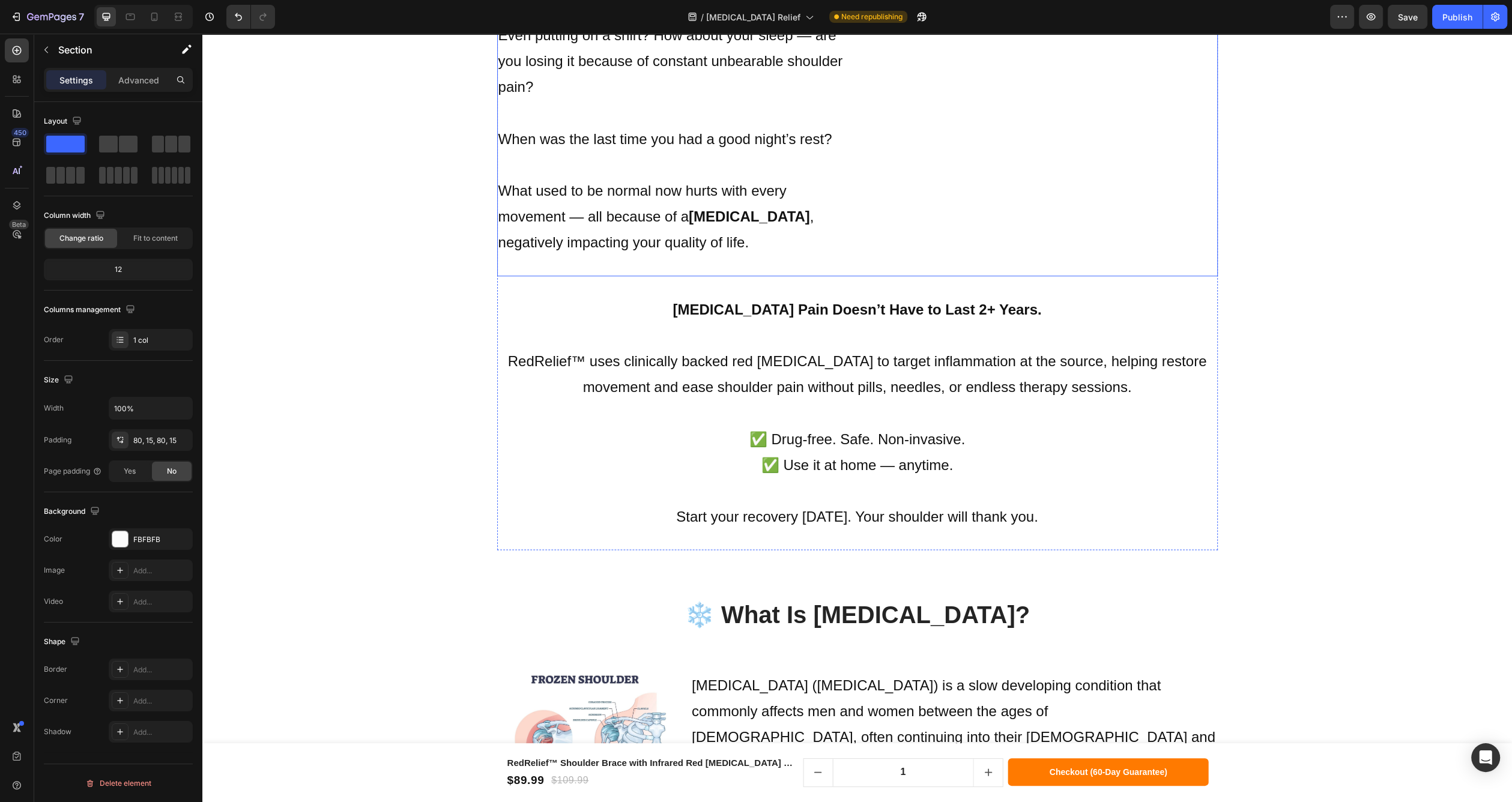
scroll to position [1784, 0]
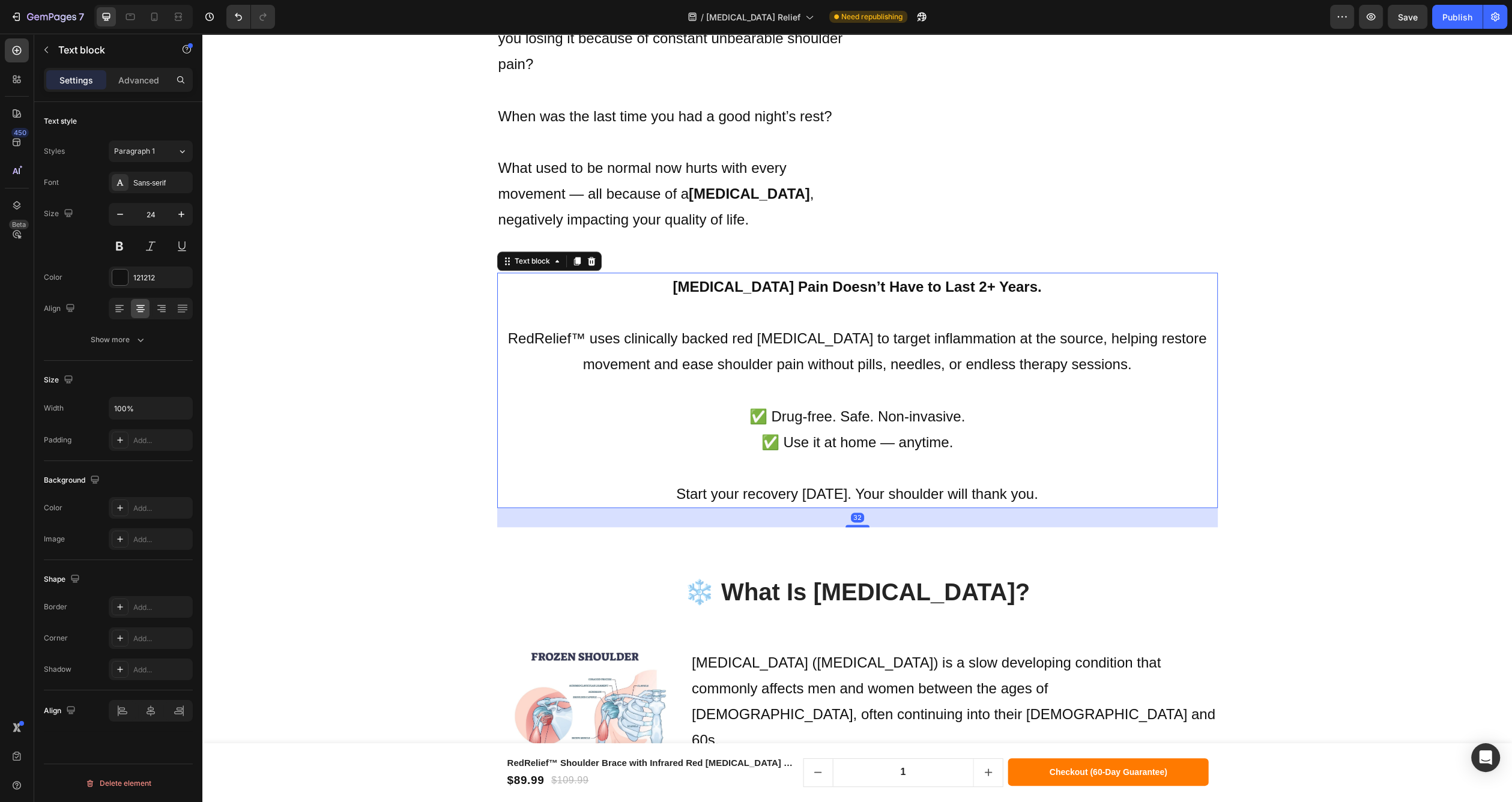
click at [1118, 404] on p "✅ Drug-free. Safe. Non-invasive. ✅ Use it at home — anytime." at bounding box center [857, 430] width 718 height 52
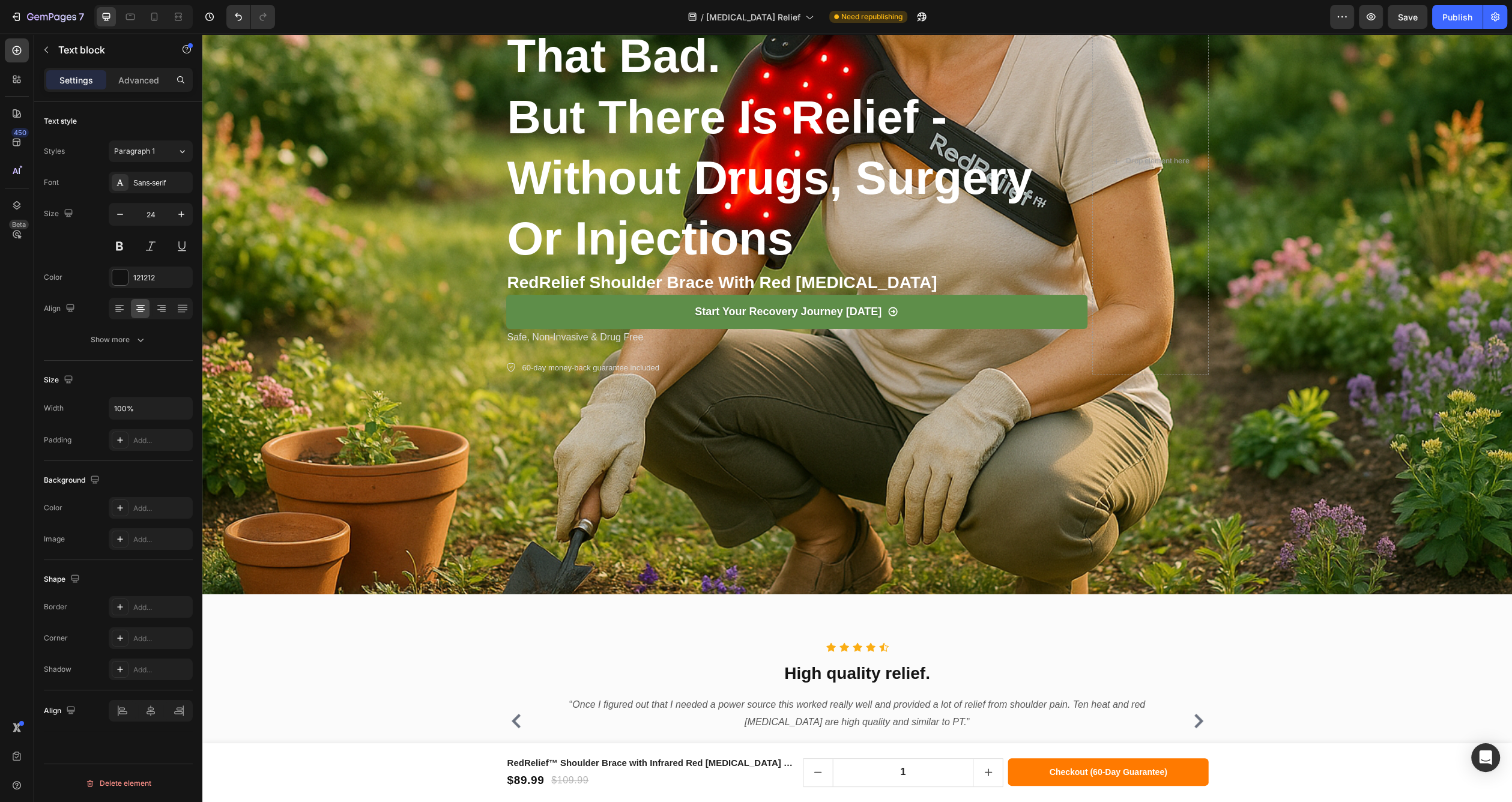
scroll to position [335, 0]
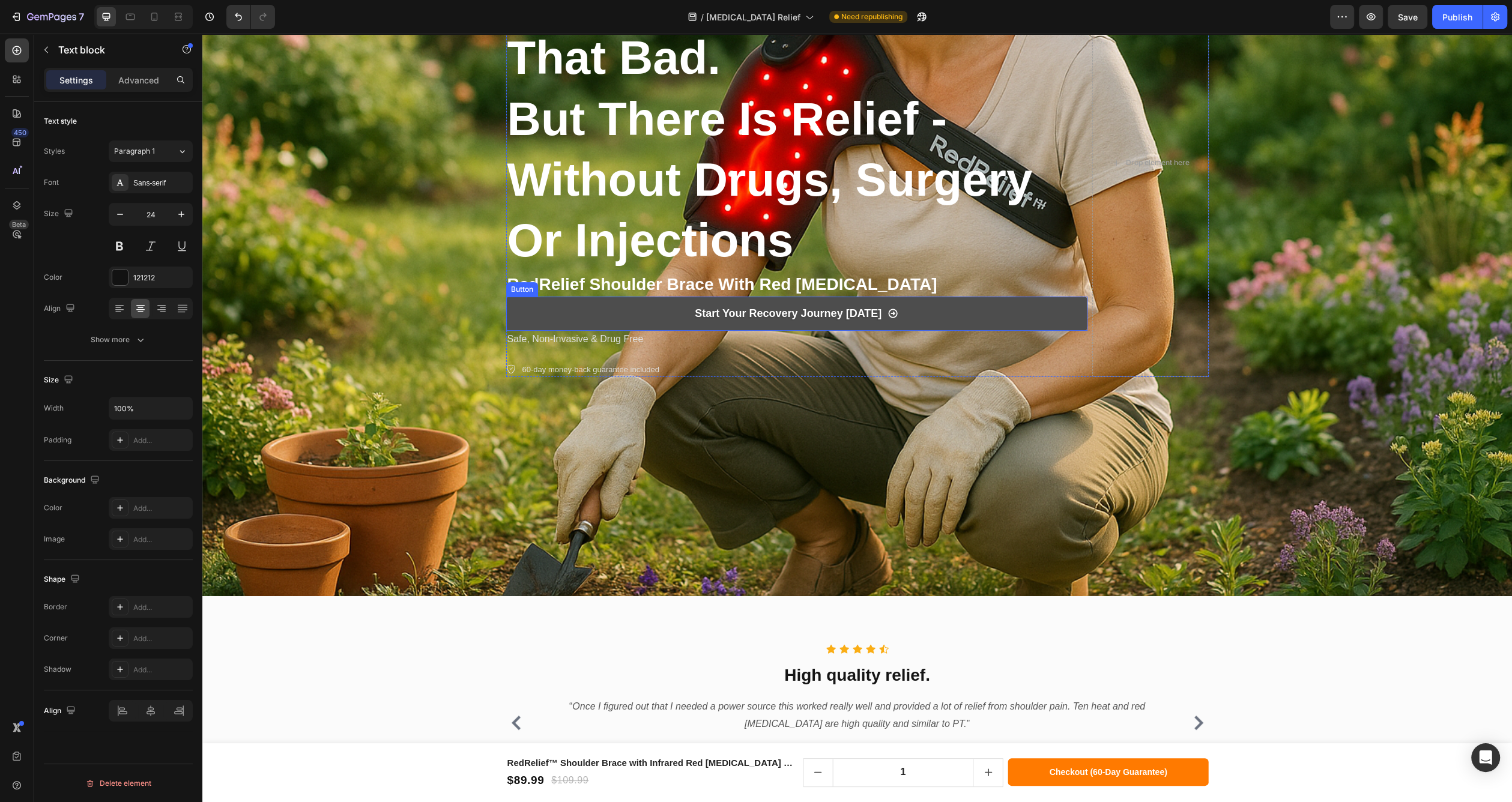
click at [989, 315] on link "Start Your Recovery Journey [DATE]" at bounding box center [797, 313] width 581 height 33
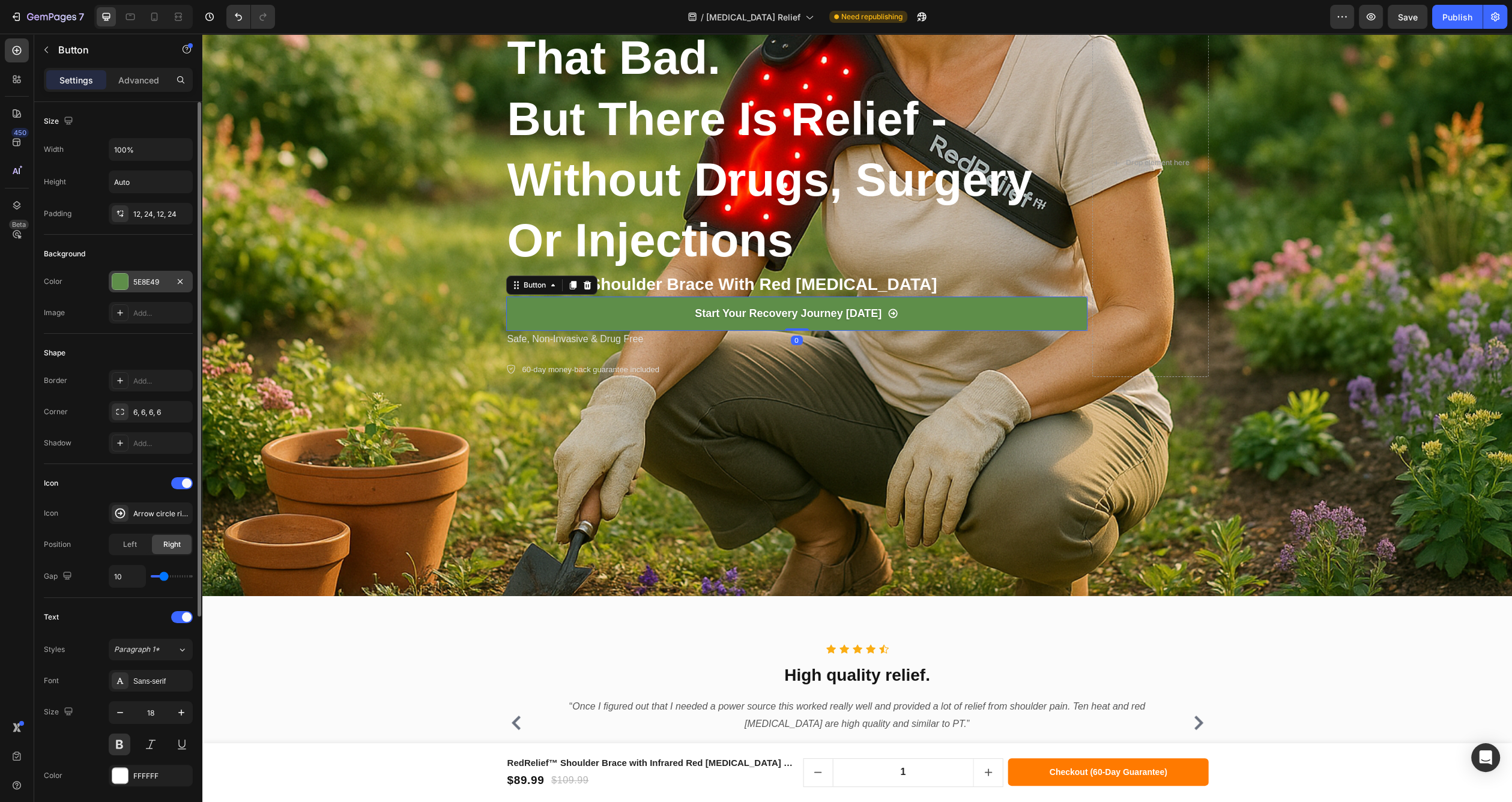
click at [125, 290] on div "5E8E49" at bounding box center [150, 282] width 84 height 22
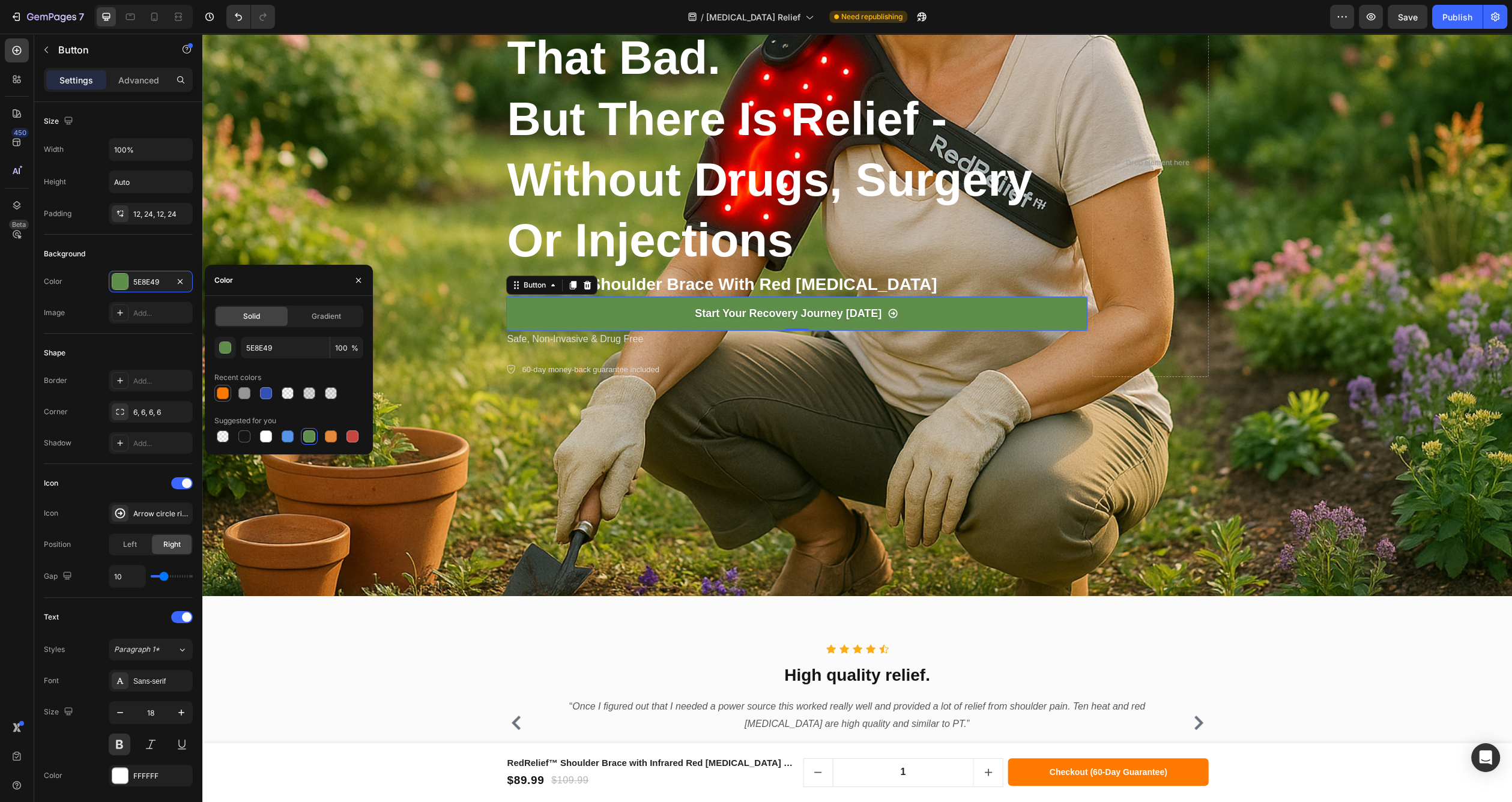
click at [223, 398] on div at bounding box center [223, 394] width 12 height 12
type input "FF7A00"
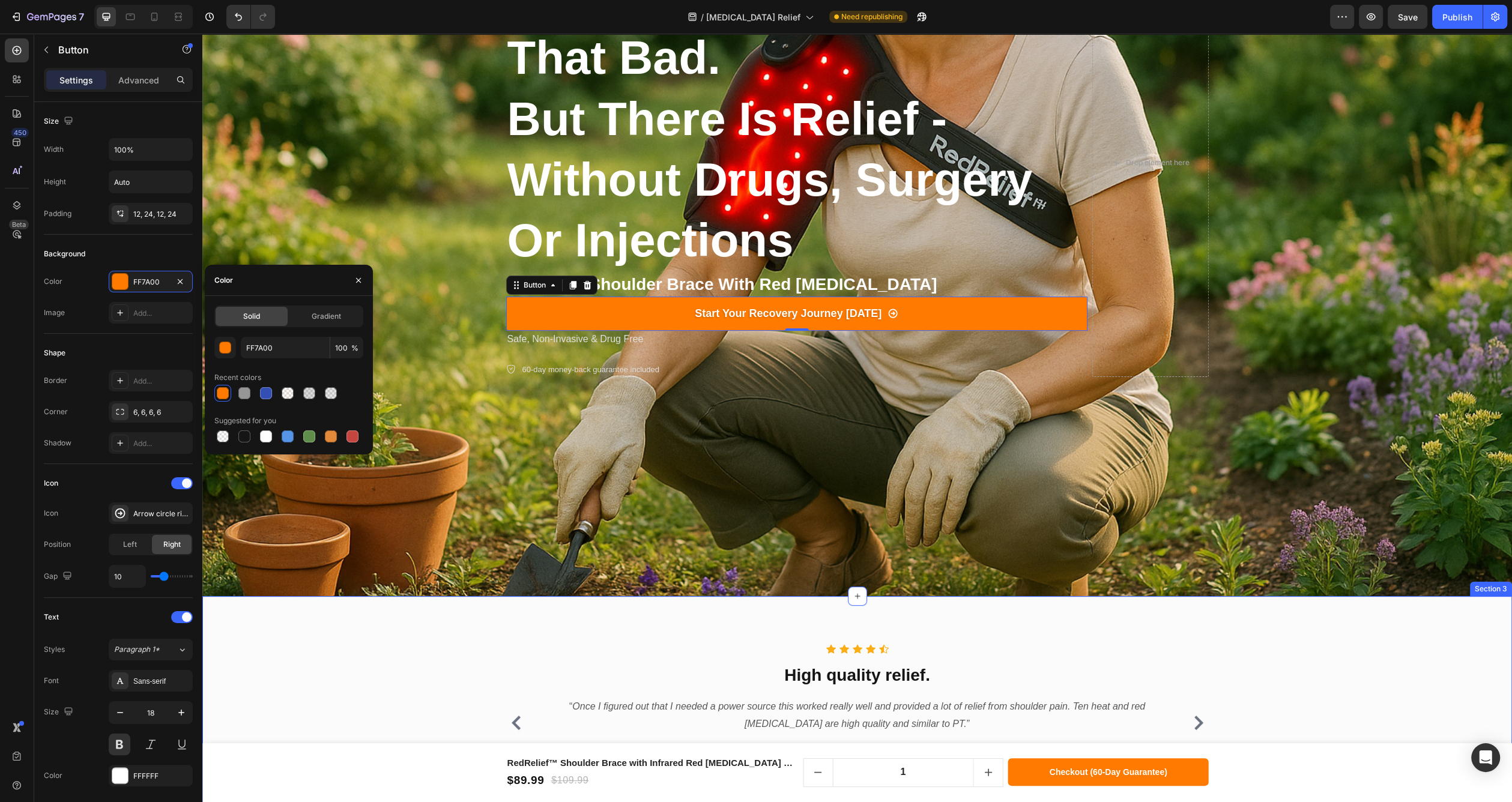
click at [1067, 623] on div "Icon Icon Icon Icon Icon Icon List Hoz High quality relief. Heading “ Once I fi…" at bounding box center [857, 723] width 1310 height 254
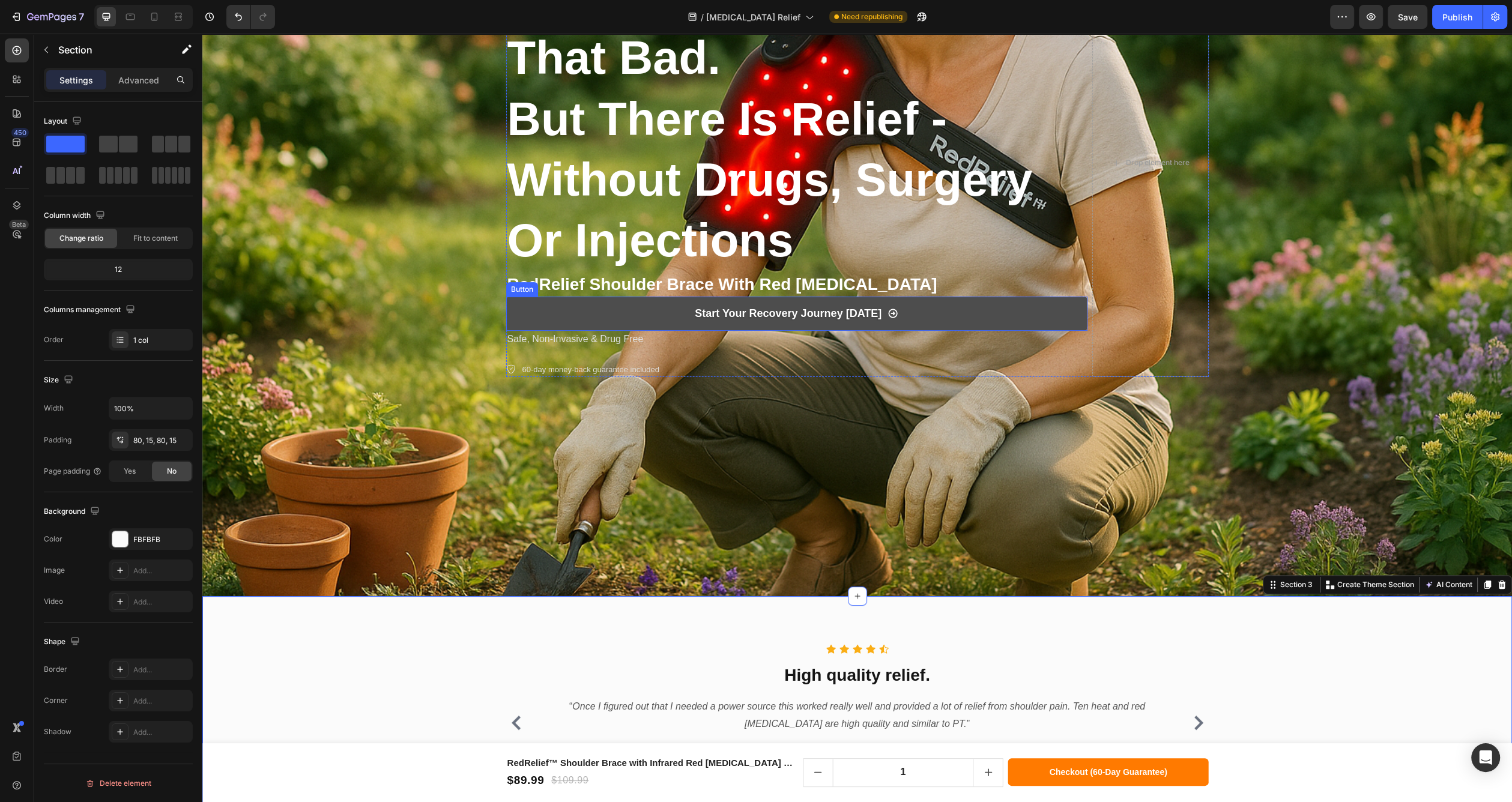
click at [649, 304] on link "Start Your Recovery Journey [DATE]" at bounding box center [797, 313] width 581 height 33
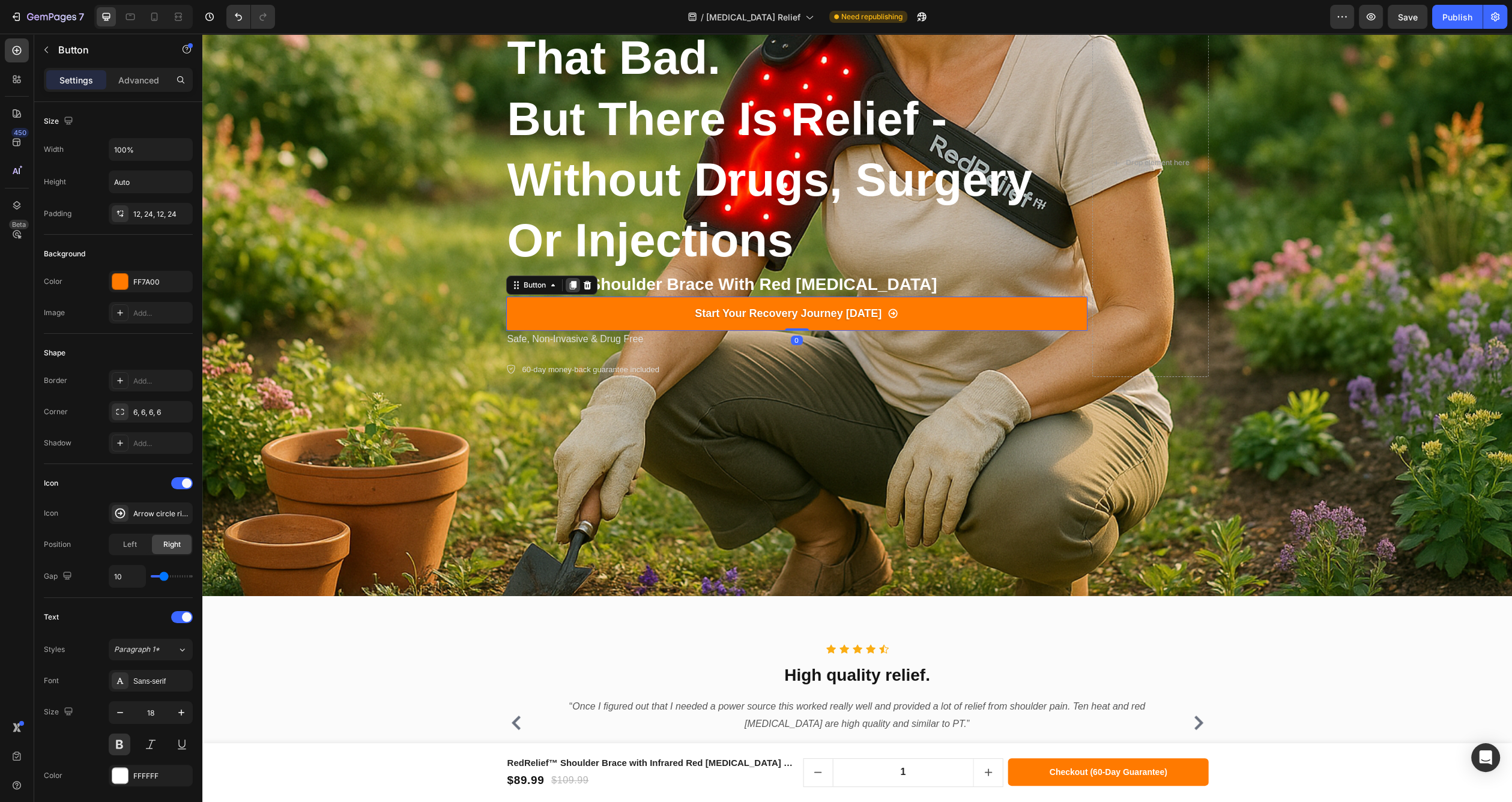
click at [569, 282] on icon at bounding box center [573, 285] width 7 height 8
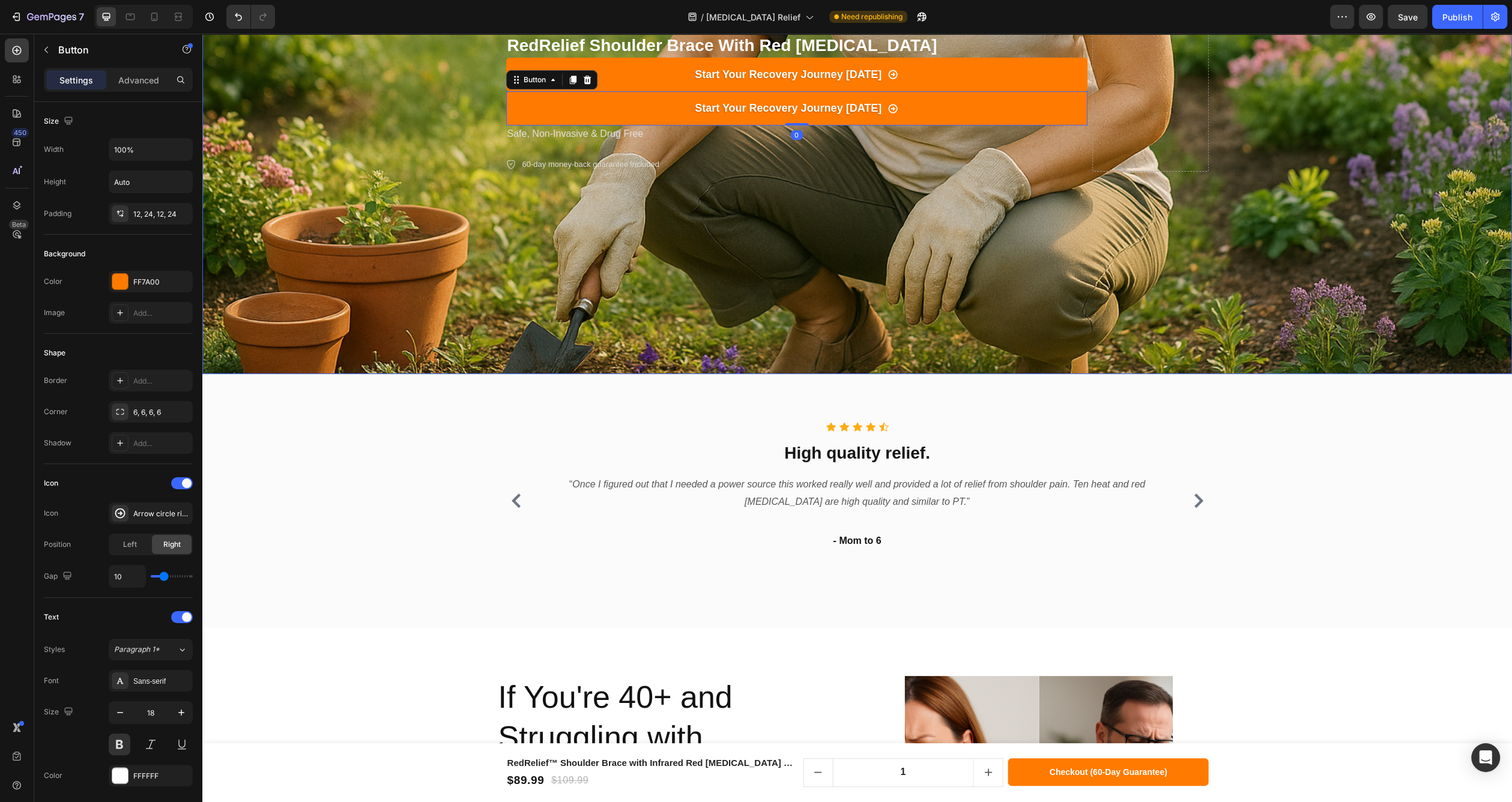
scroll to position [559, 0]
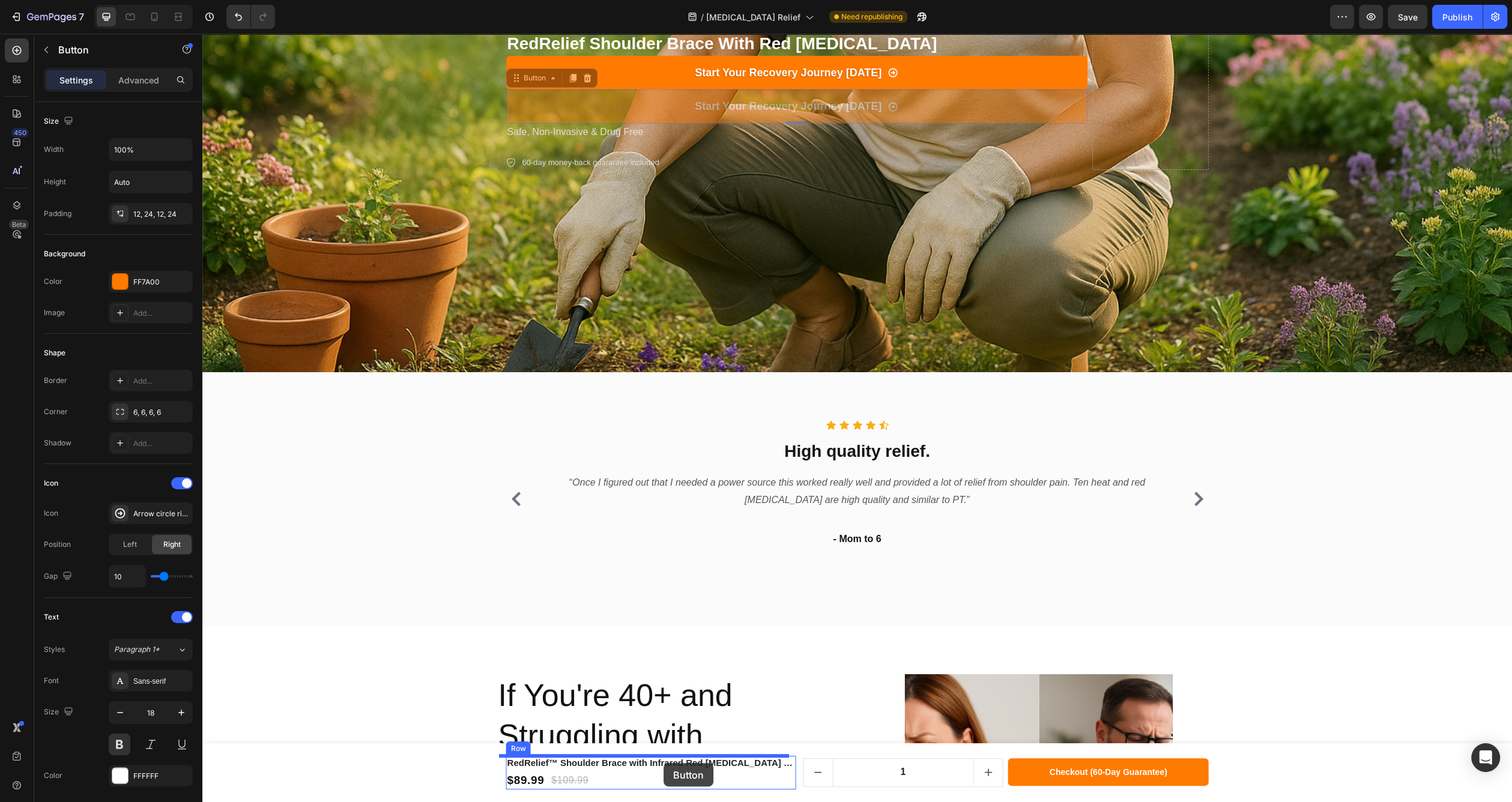
drag, startPoint x: 514, startPoint y: 82, endPoint x: 664, endPoint y: 763, distance: 697.3
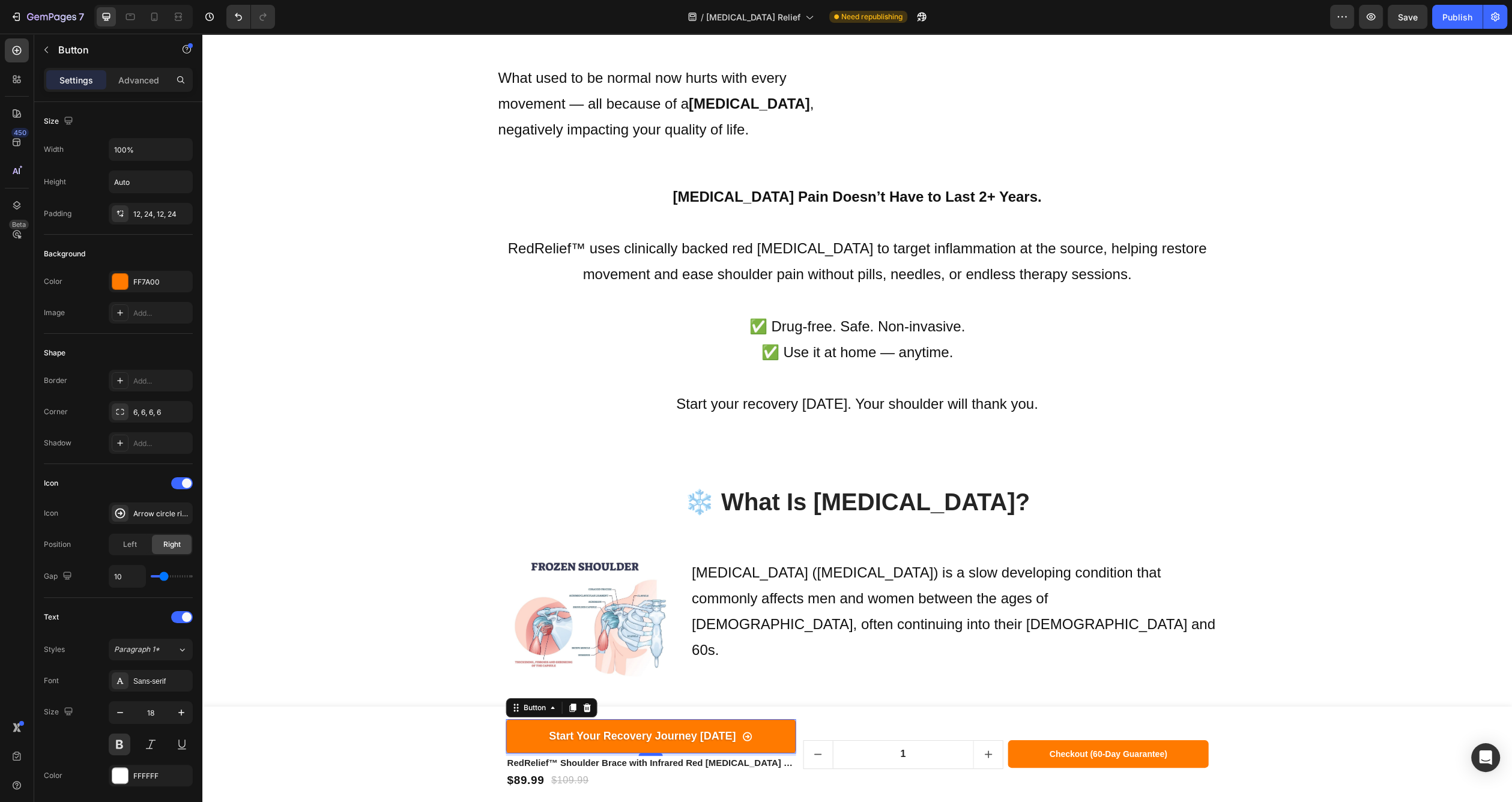
scroll to position [1874, 0]
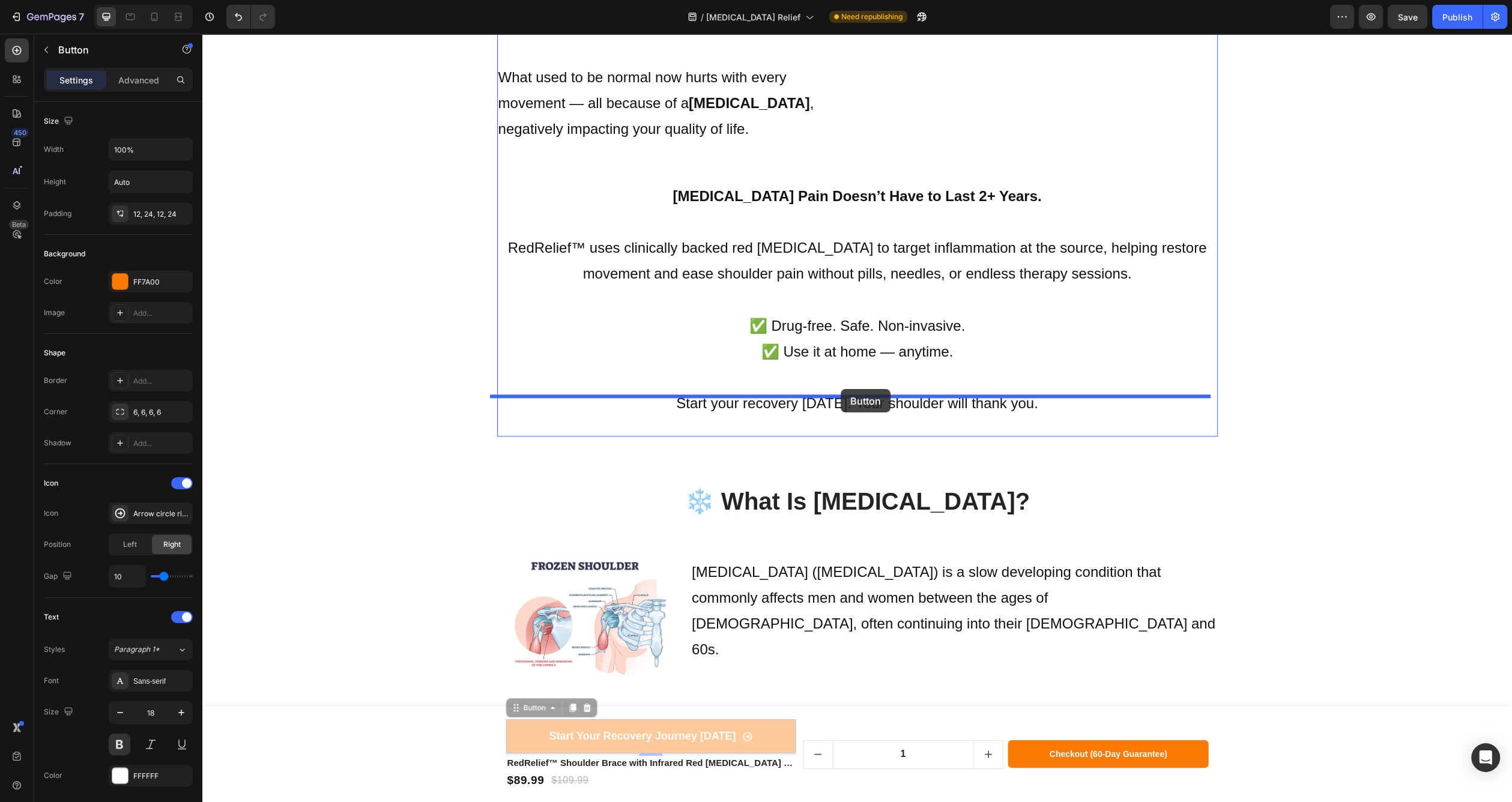
drag, startPoint x: 522, startPoint y: 711, endPoint x: 841, endPoint y: 394, distance: 449.7
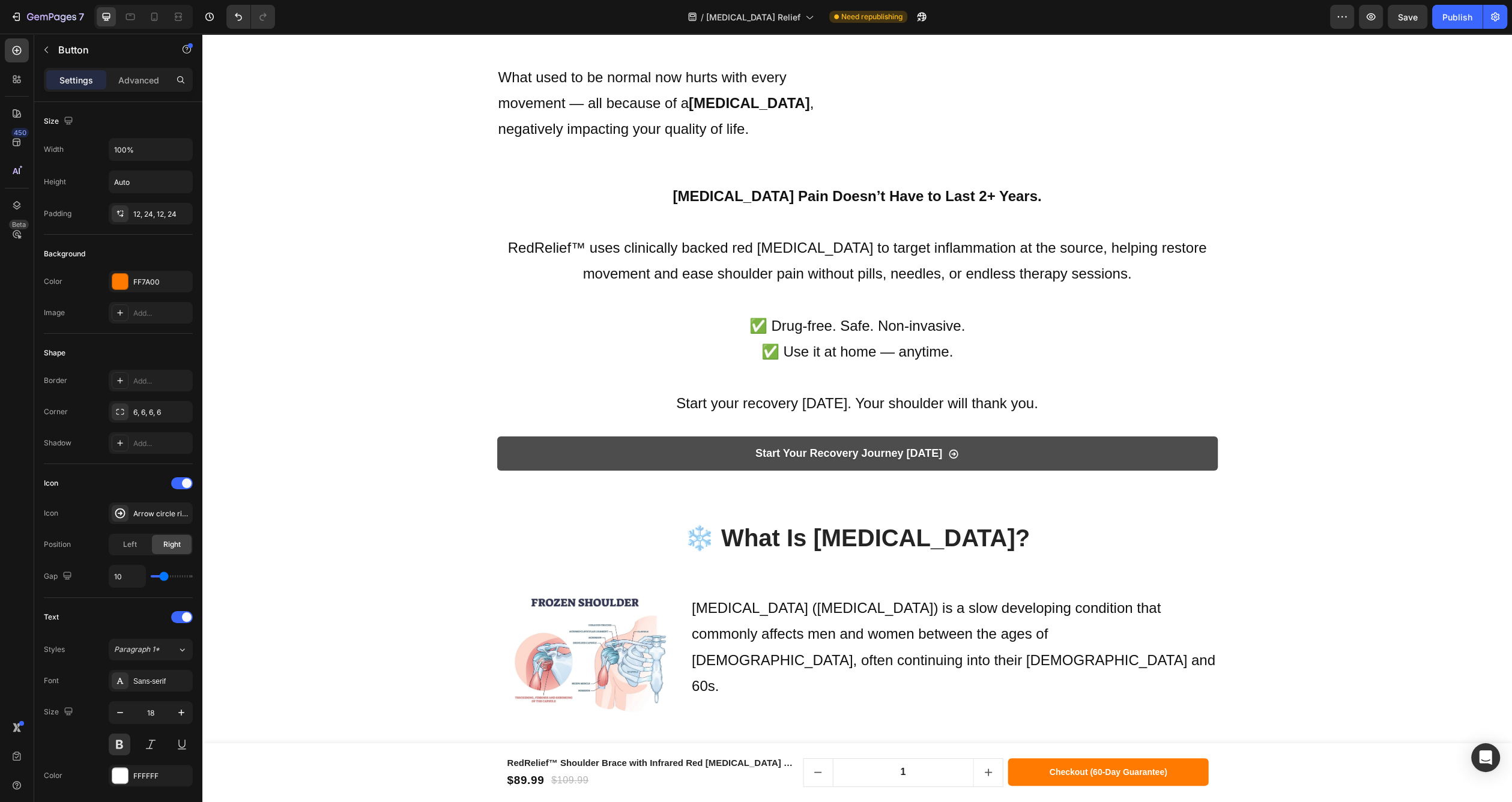
click at [1118, 436] on link "Start Your Recovery Journey [DATE]" at bounding box center [857, 453] width 720 height 33
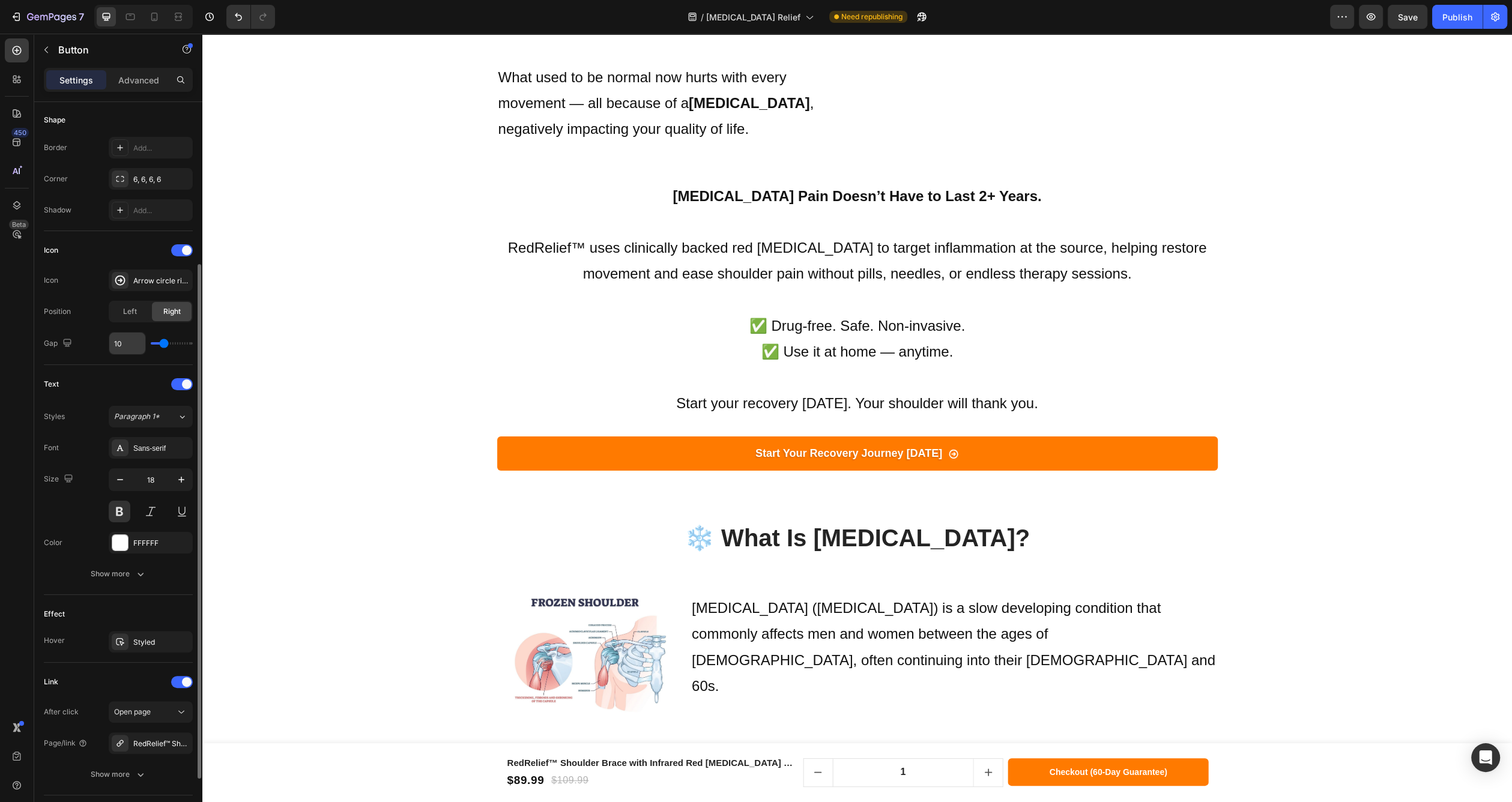
scroll to position [235, 0]
click at [183, 712] on icon at bounding box center [182, 711] width 12 height 12
click at [44, 679] on div "Size Width 100% Height Auto Padding 12, 24, 12, 24 Background Color FF7A00 Imag…" at bounding box center [118, 392] width 168 height 1050
click at [125, 762] on button "Show more" at bounding box center [118, 773] width 149 height 22
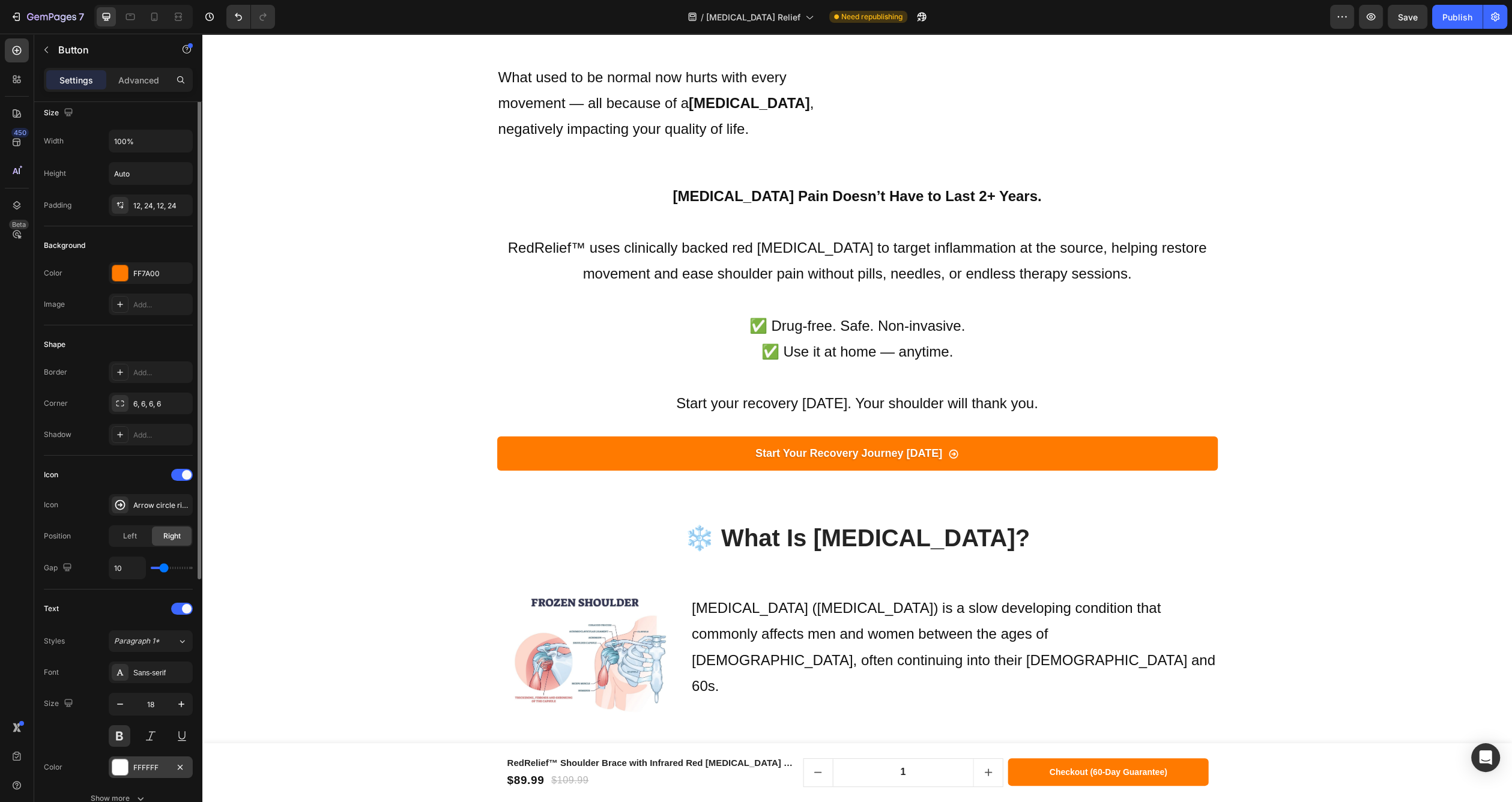
scroll to position [0, 0]
click at [145, 159] on input "100%" at bounding box center [151, 150] width 83 height 22
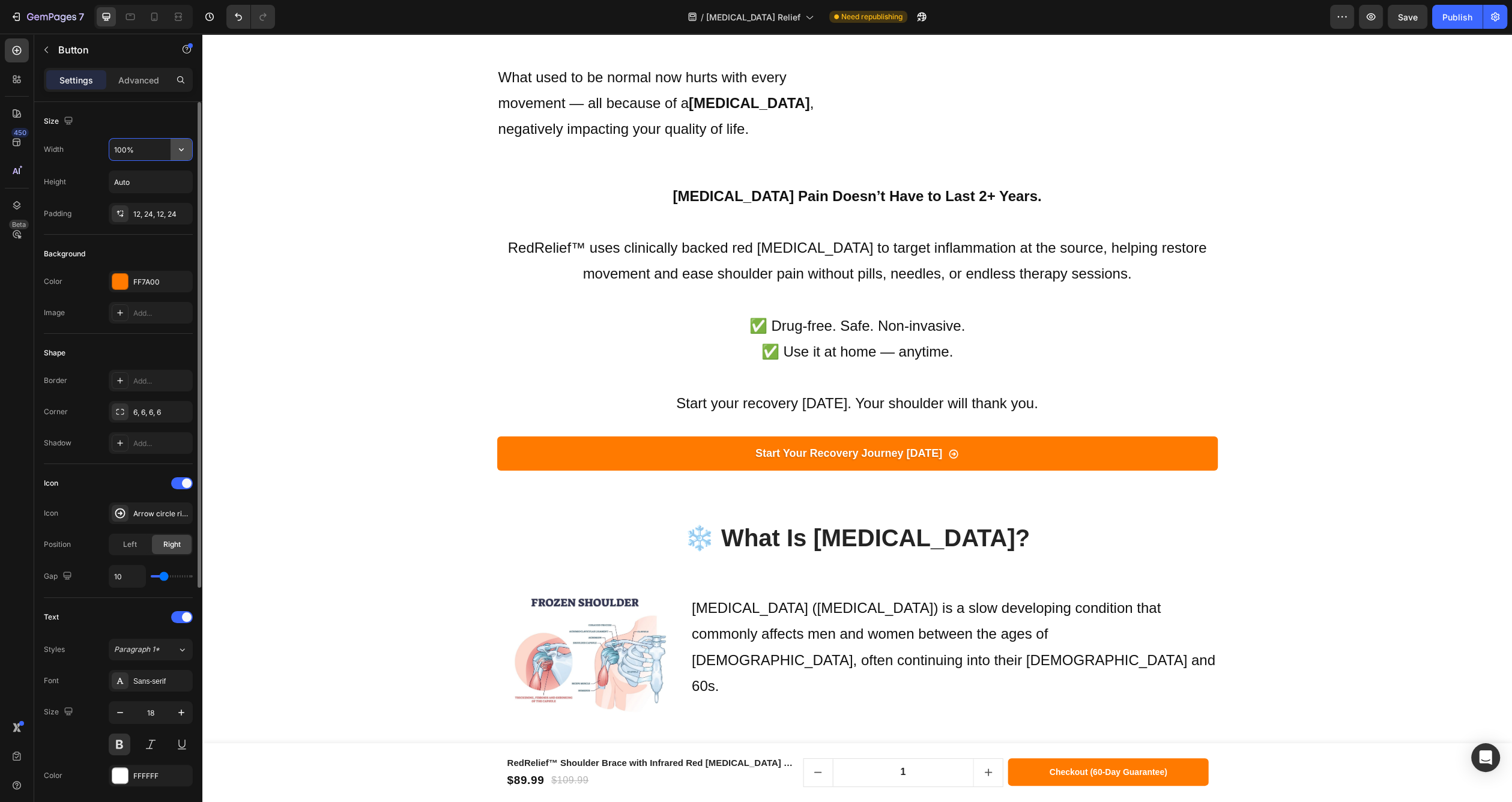
click at [183, 149] on icon "button" at bounding box center [181, 150] width 5 height 3
click at [159, 179] on p "Fit content Auto" at bounding box center [148, 180] width 69 height 11
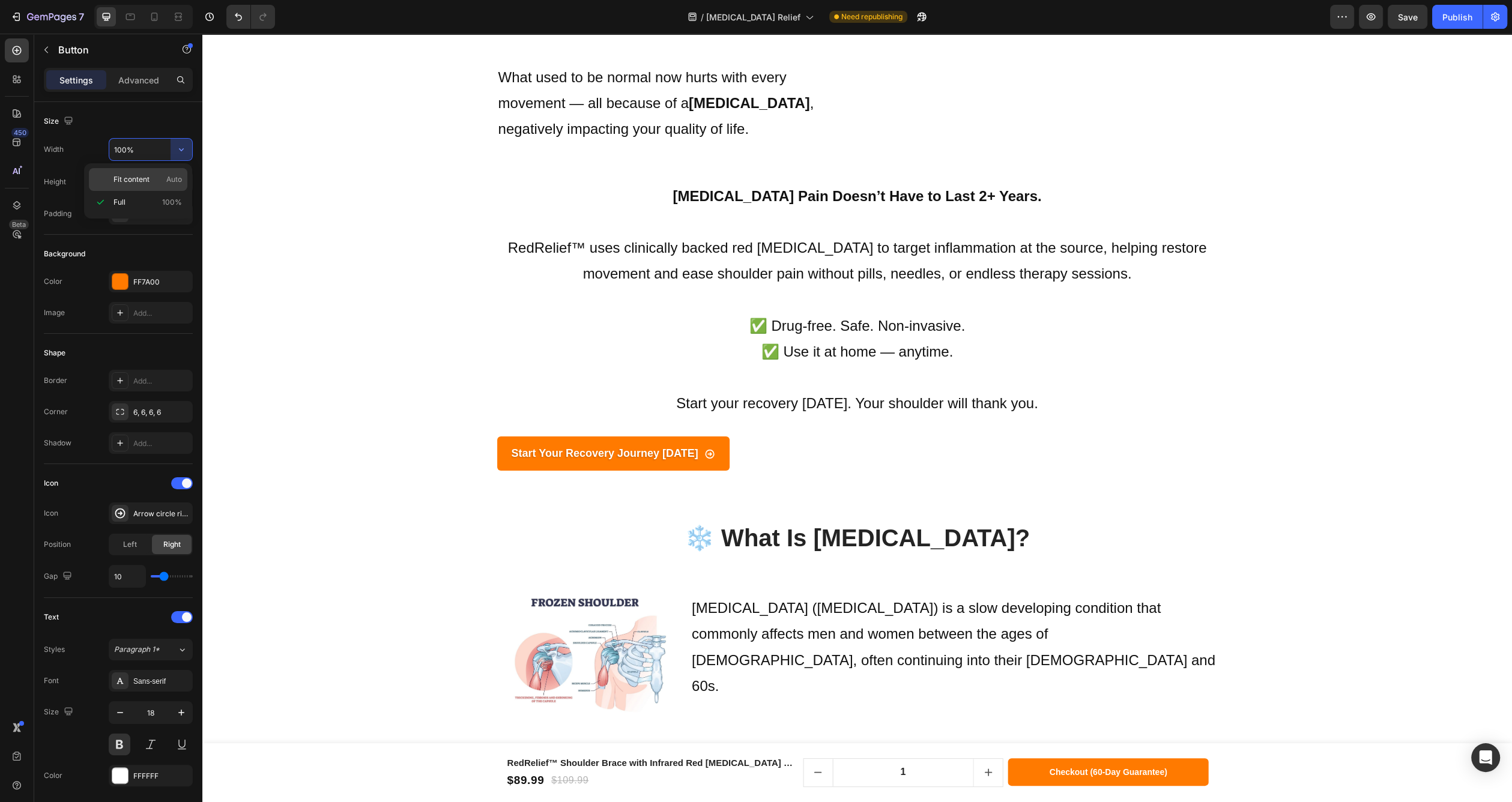
type input "Auto"
click at [777, 436] on div "Start Your Recovery Journey [DATE] Button 0" at bounding box center [857, 453] width 720 height 33
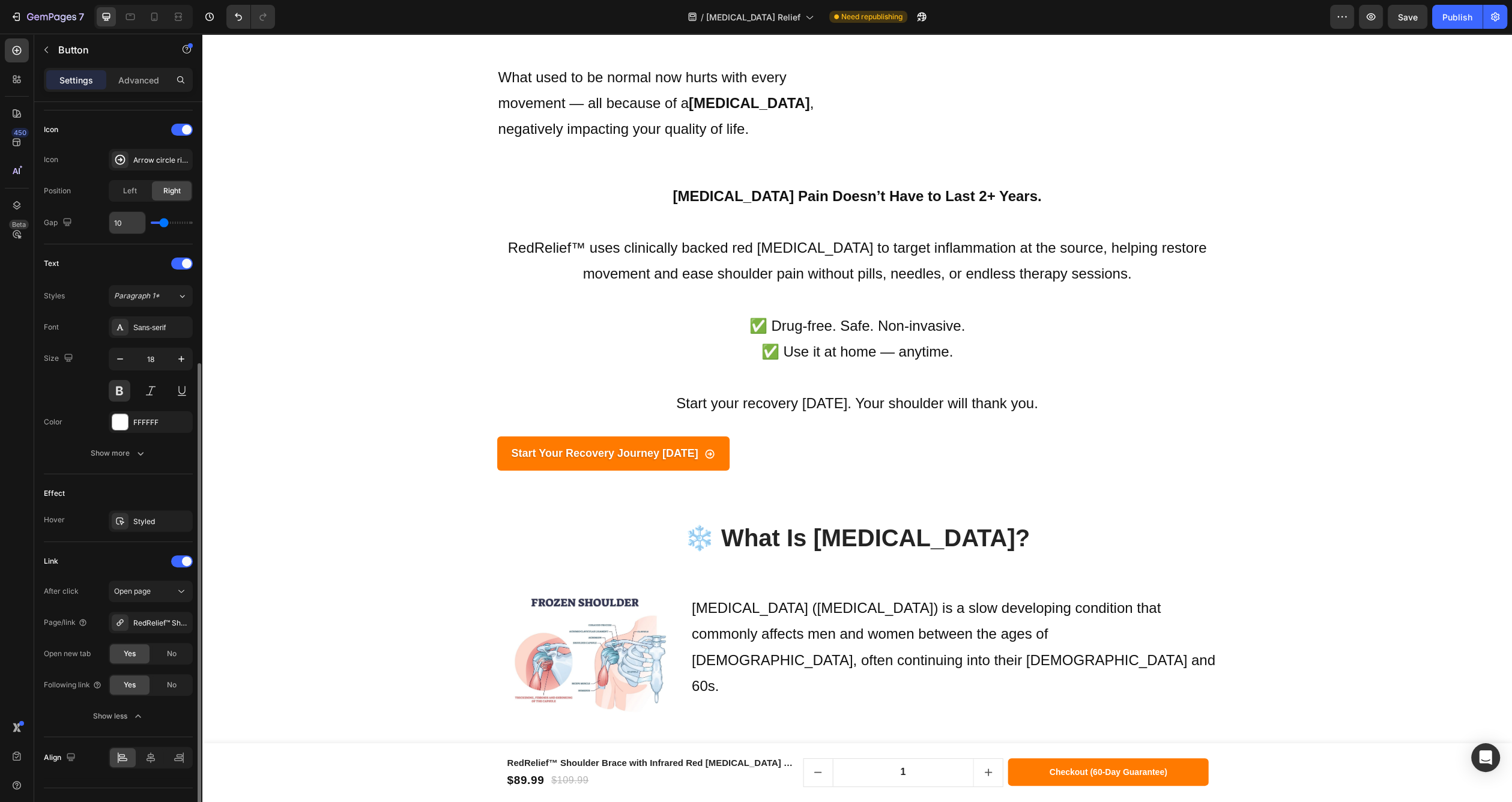
scroll to position [374, 0]
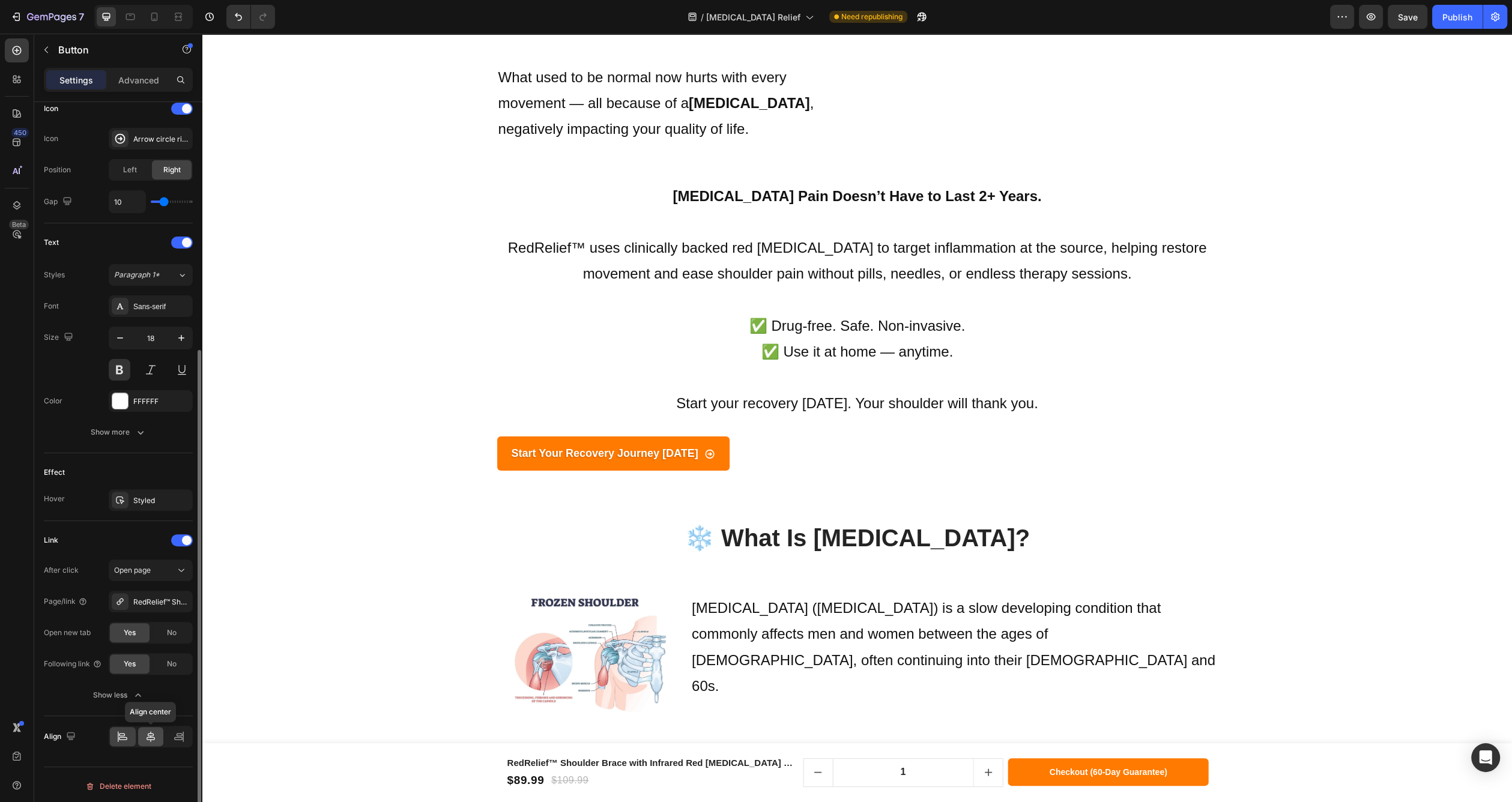
click at [153, 731] on icon at bounding box center [151, 737] width 12 height 12
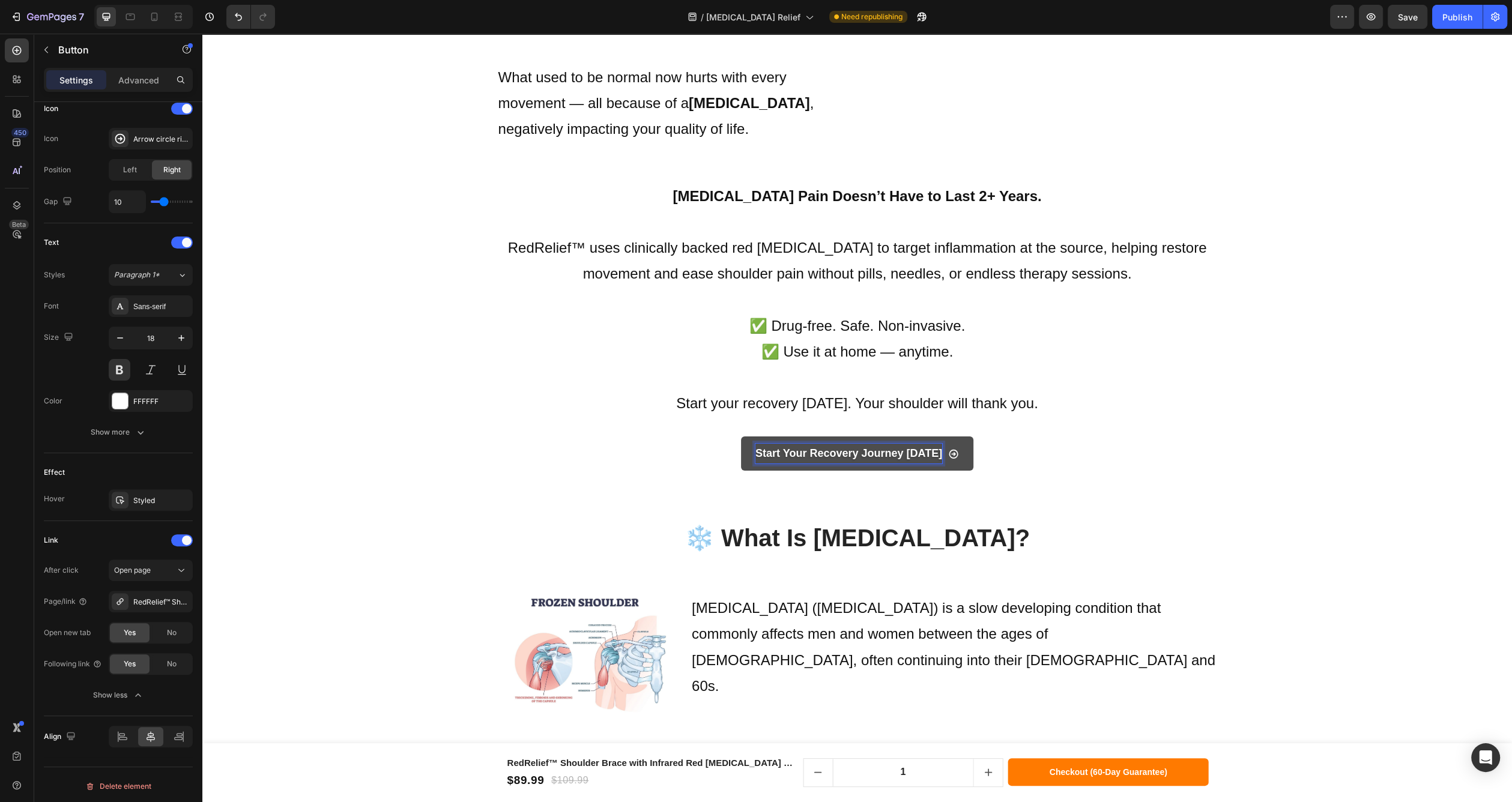
click at [924, 444] on p "Start Your Recovery Journey [DATE]" at bounding box center [849, 453] width 187 height 19
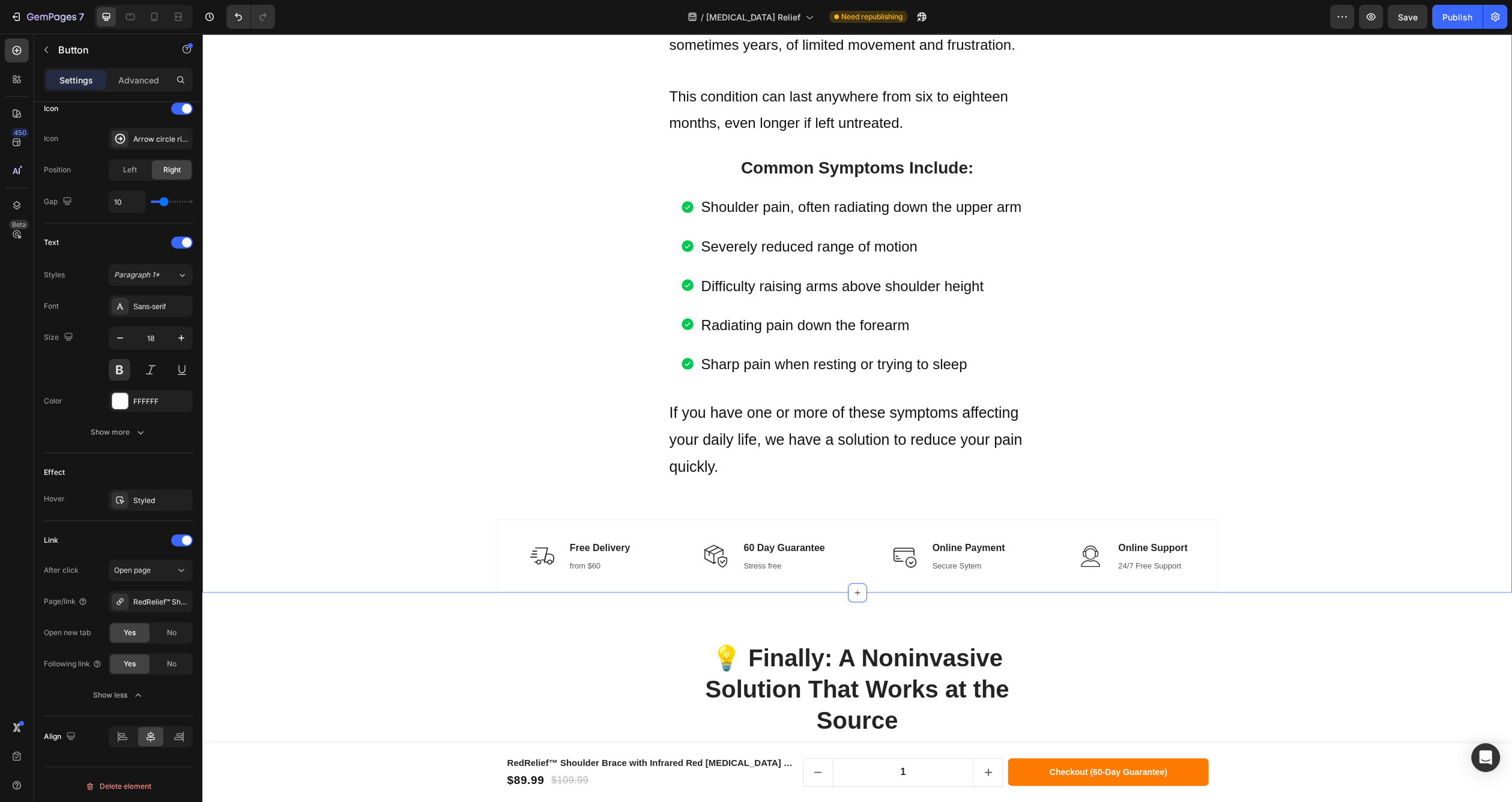
scroll to position [2787, 0]
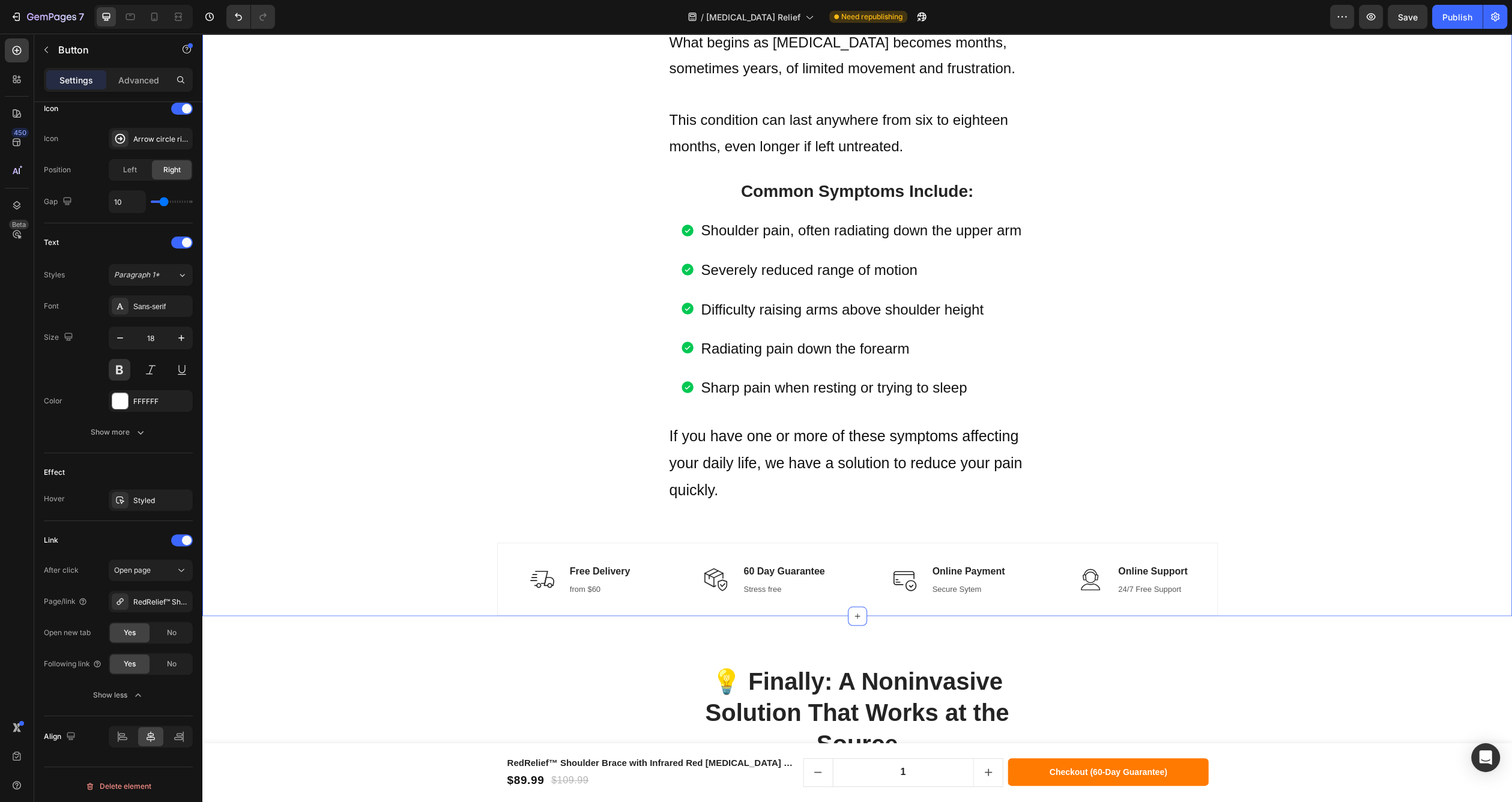
click at [1276, 578] on div "⚠️ What Causes the Pain? Heading [MEDICAL_DATA] often starts with mild inflamma…" at bounding box center [856, 234] width 1291 height 763
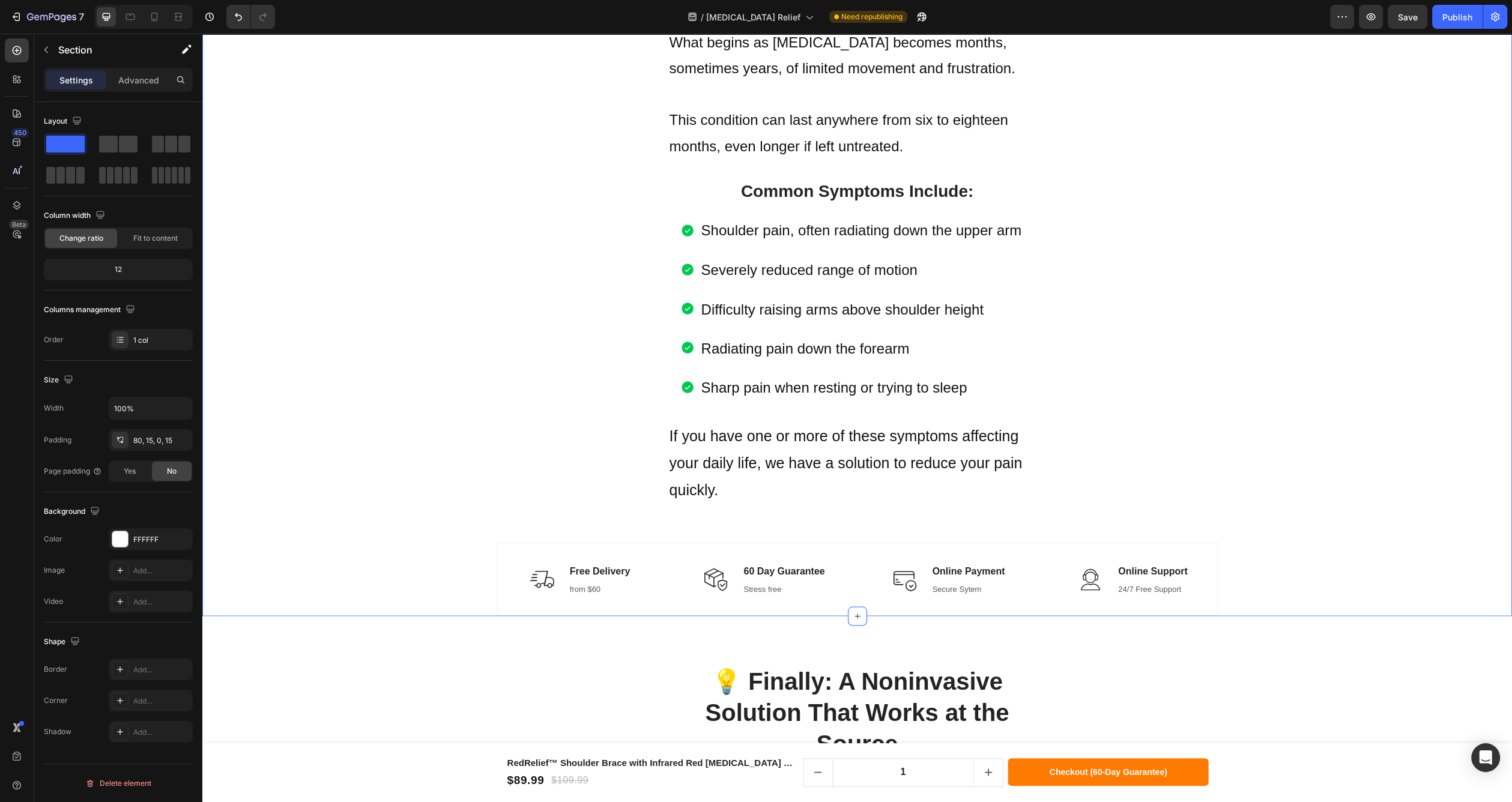
scroll to position [0, 0]
click at [685, 609] on div "Title Line Image 60 Day Guarantee Text block Stress free Text block Row" at bounding box center [765, 579] width 166 height 72
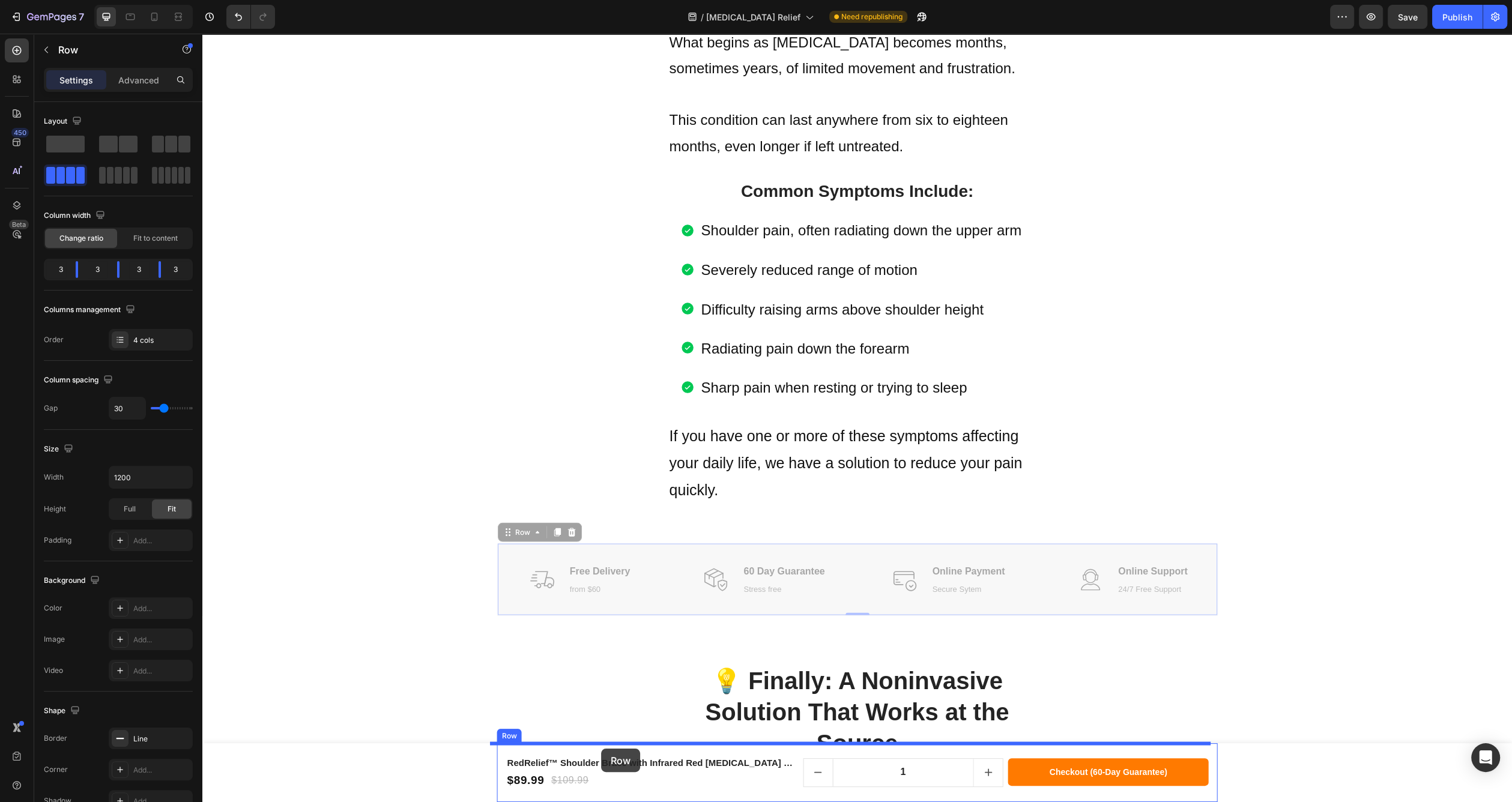
drag, startPoint x: 505, startPoint y: 534, endPoint x: 601, endPoint y: 749, distance: 235.5
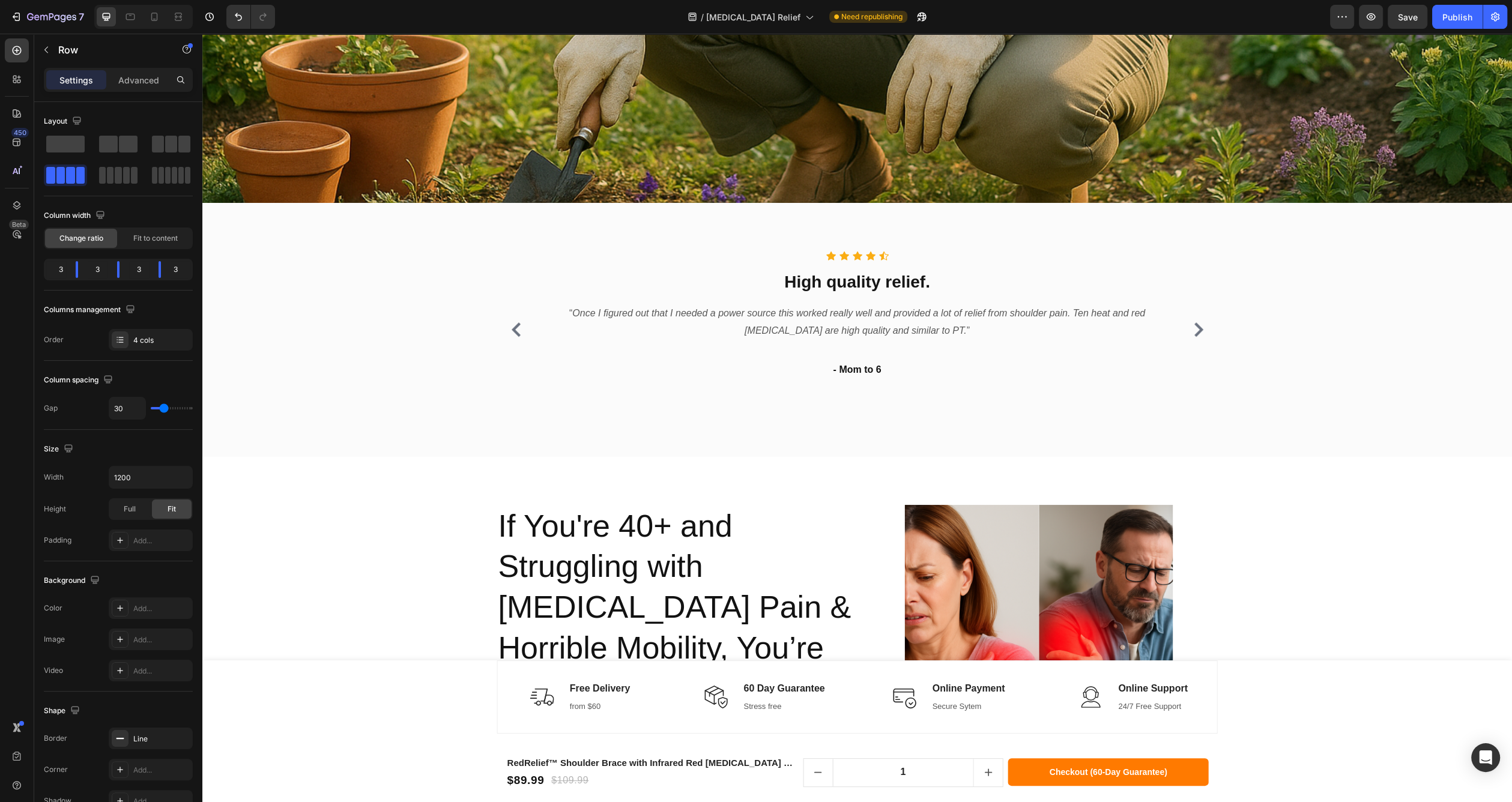
scroll to position [694, 0]
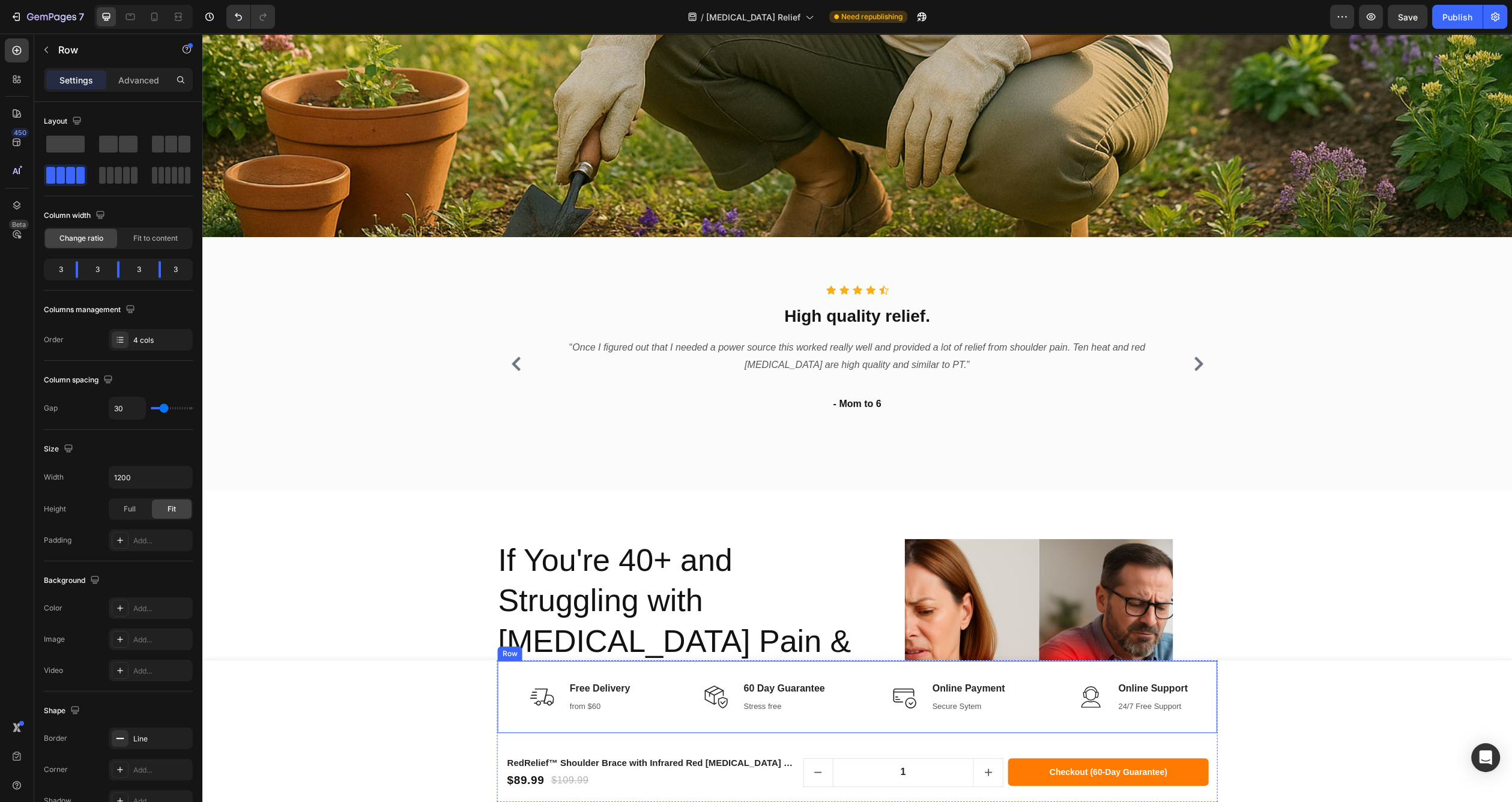
click at [505, 727] on div "Image Free Delivery Text block from $60 Text block Row" at bounding box center [581, 697] width 166 height 72
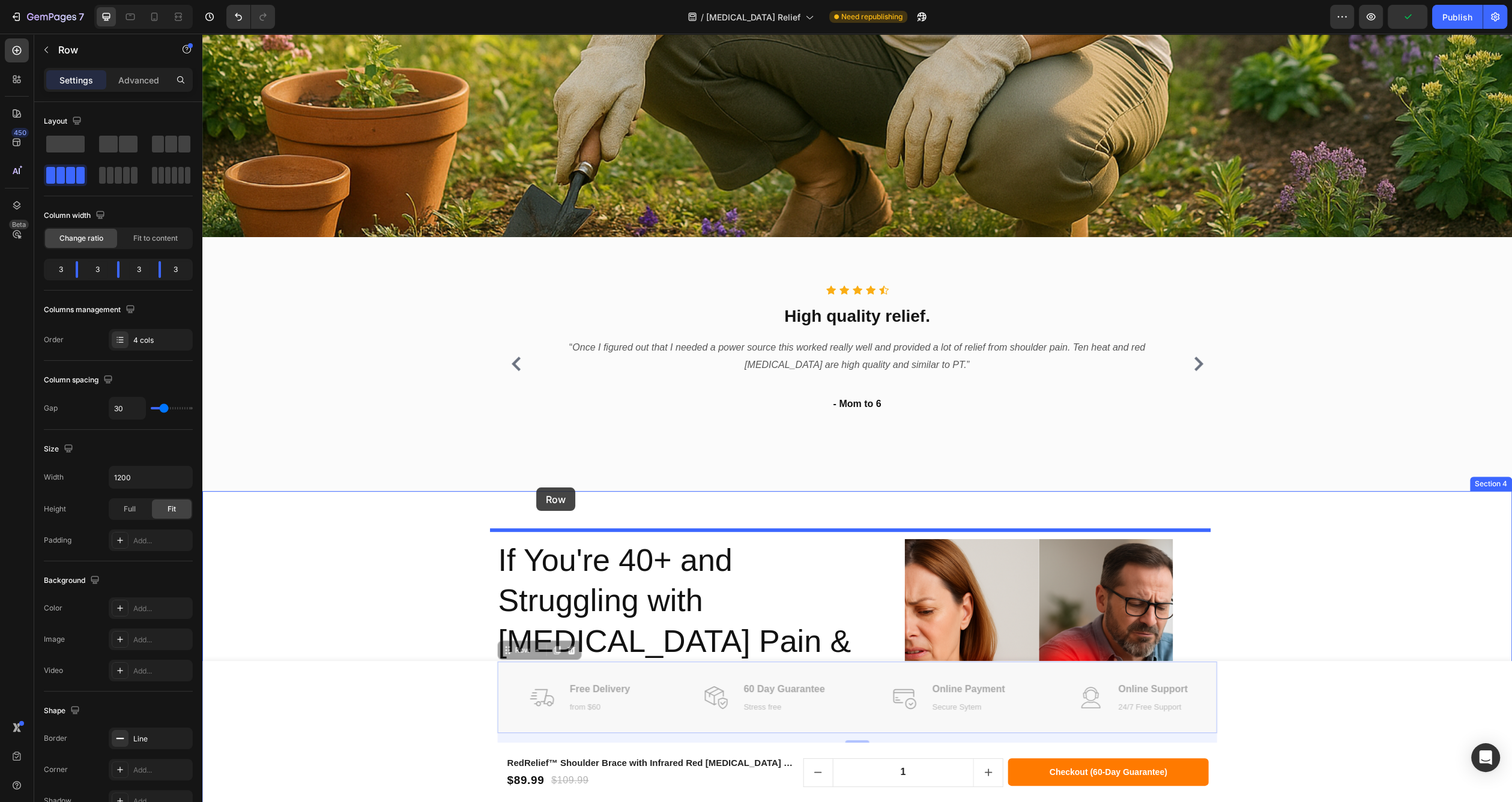
drag, startPoint x: 511, startPoint y: 650, endPoint x: 536, endPoint y: 487, distance: 164.9
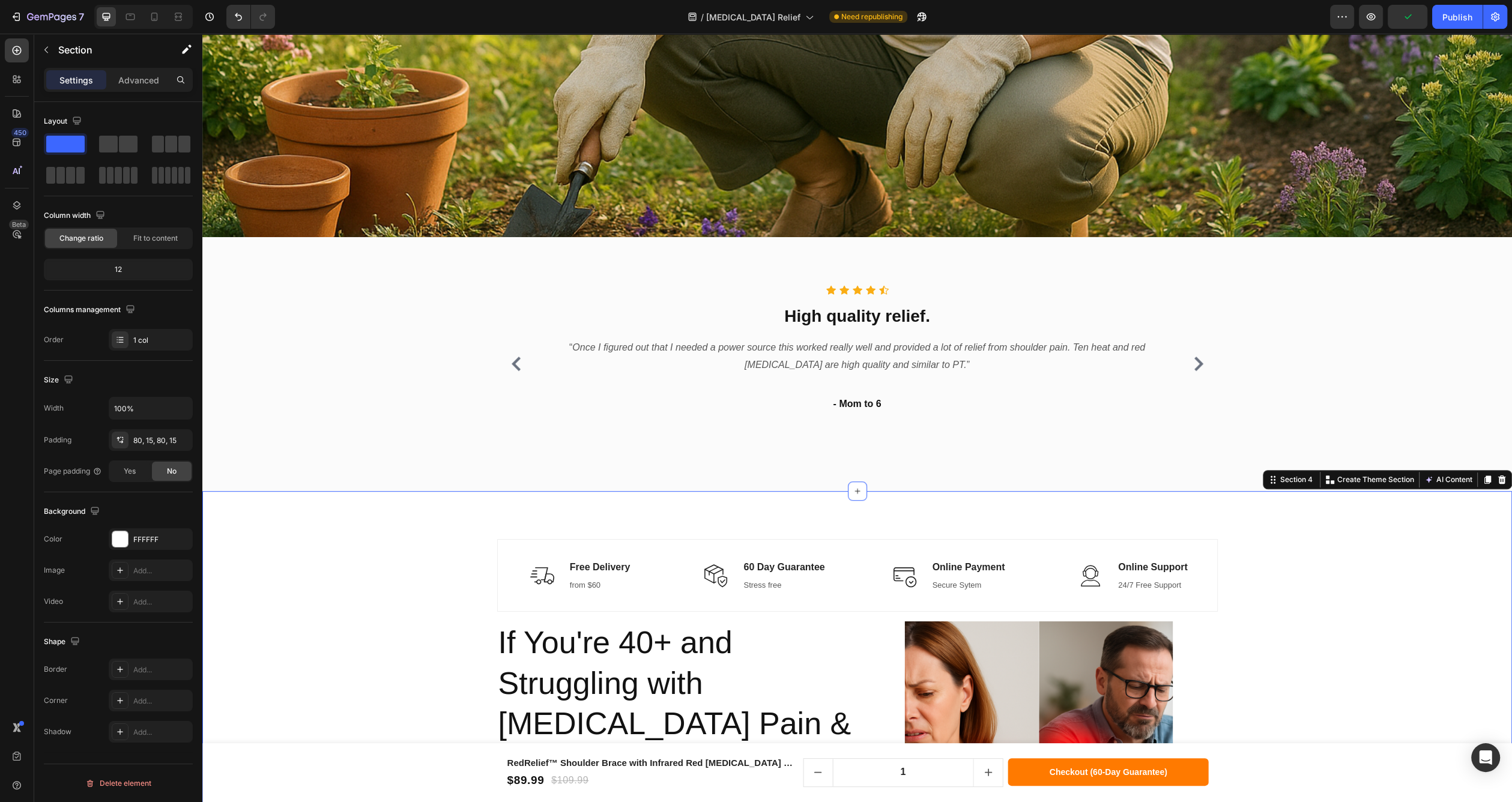
click at [498, 599] on div "Image Free Delivery Text block from $60 Text block Row" at bounding box center [581, 576] width 166 height 72
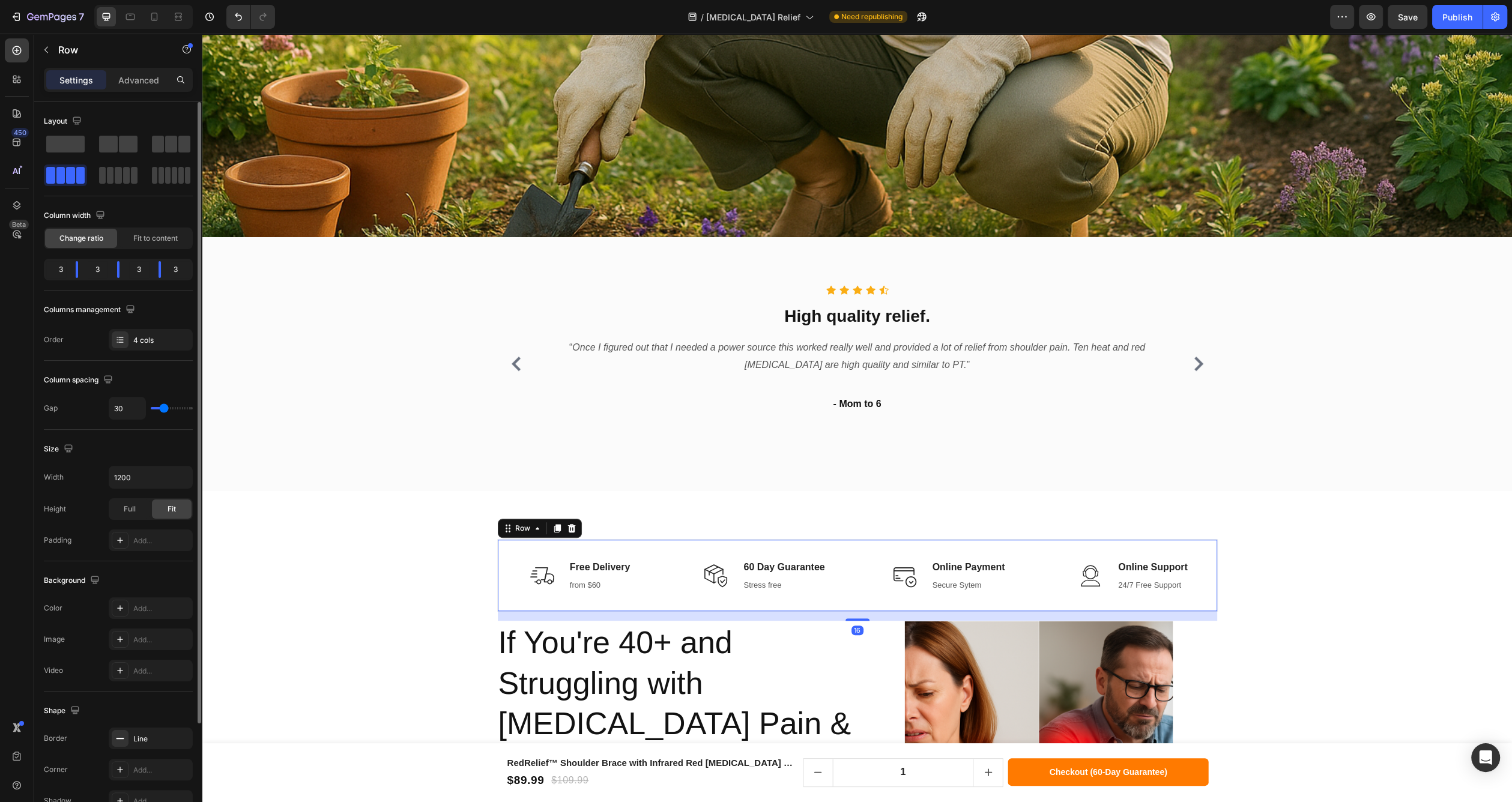
scroll to position [133, 0]
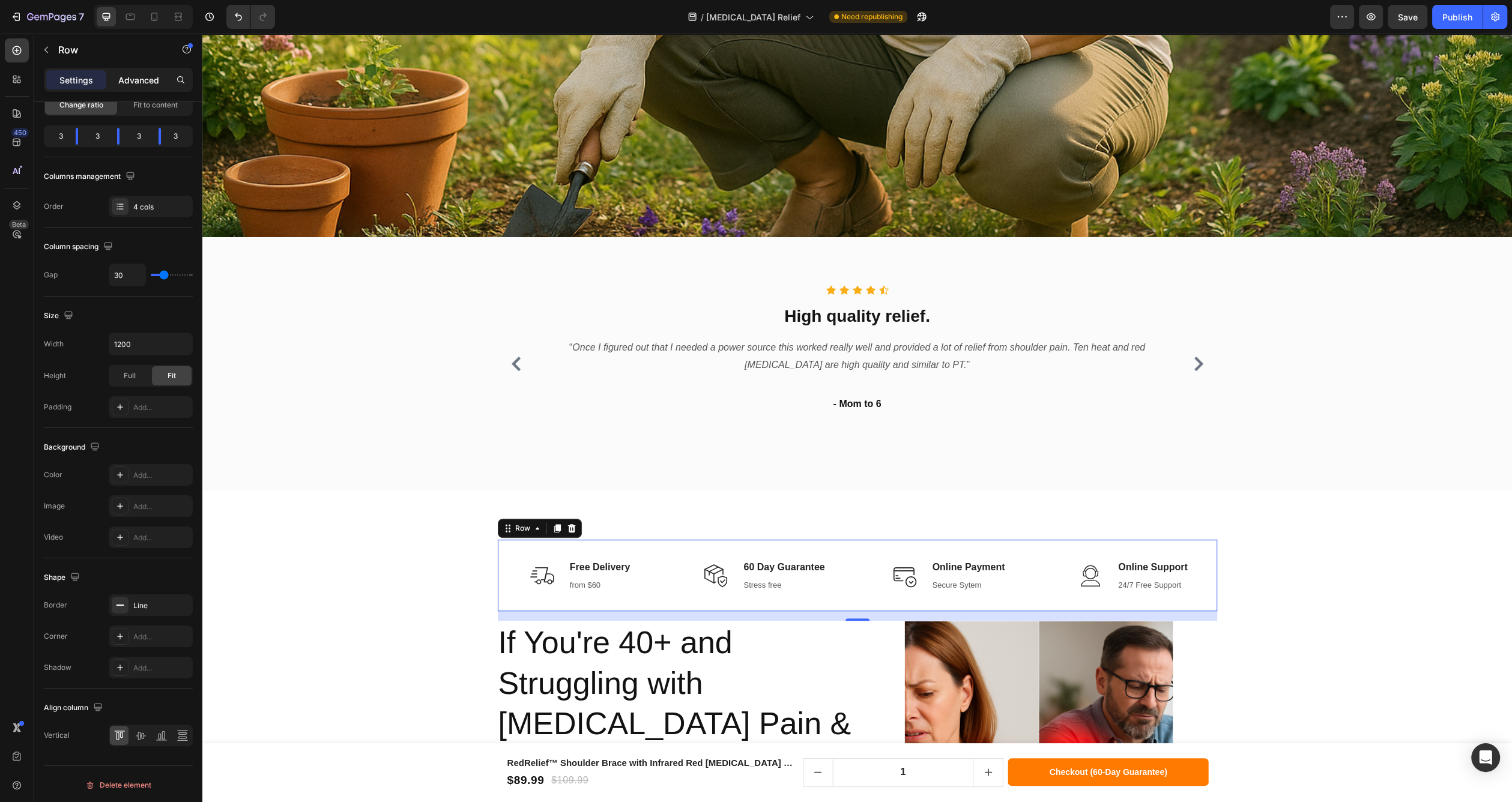
click at [150, 82] on p "Advanced" at bounding box center [139, 80] width 41 height 13
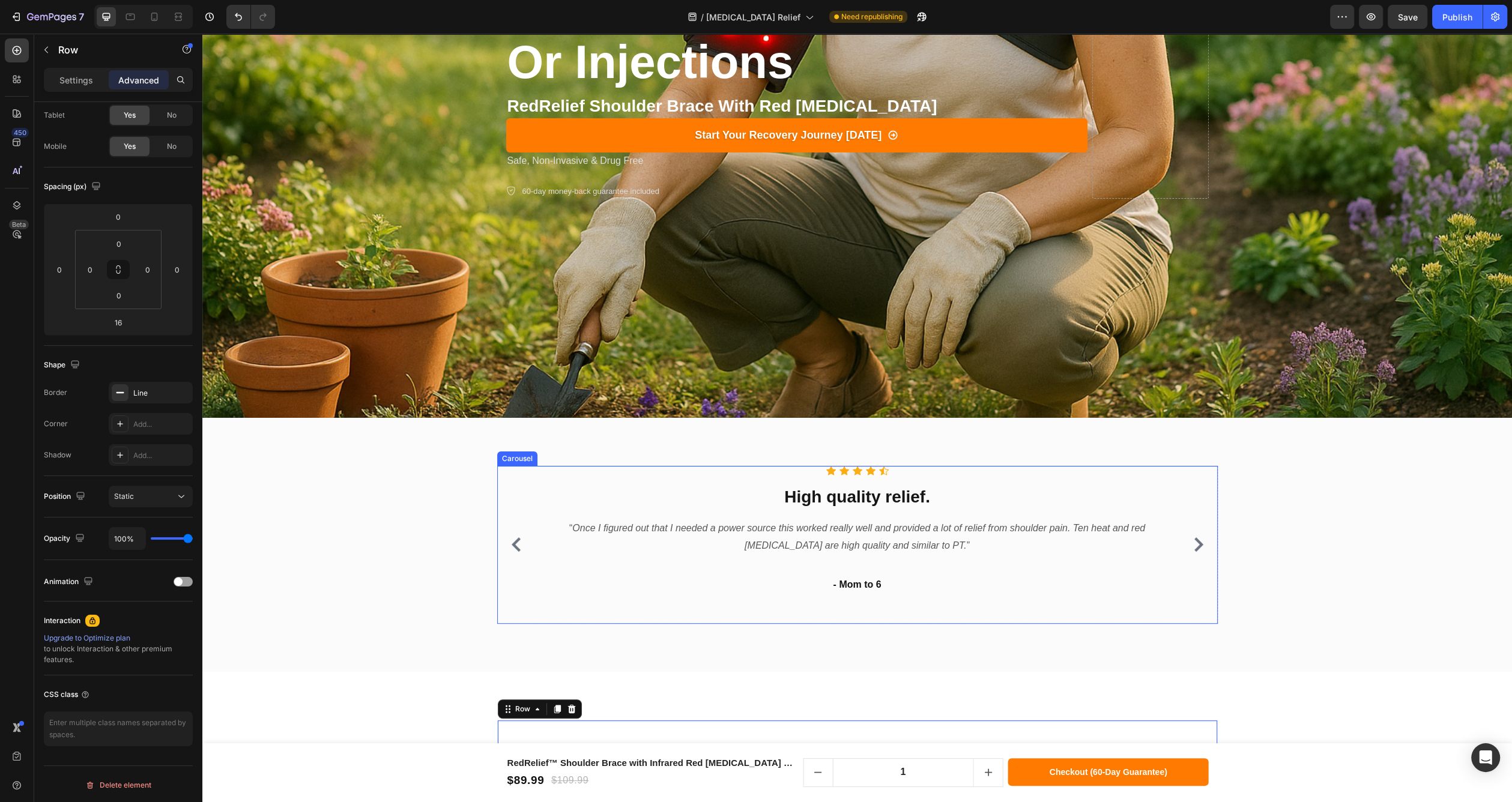
scroll to position [511, 0]
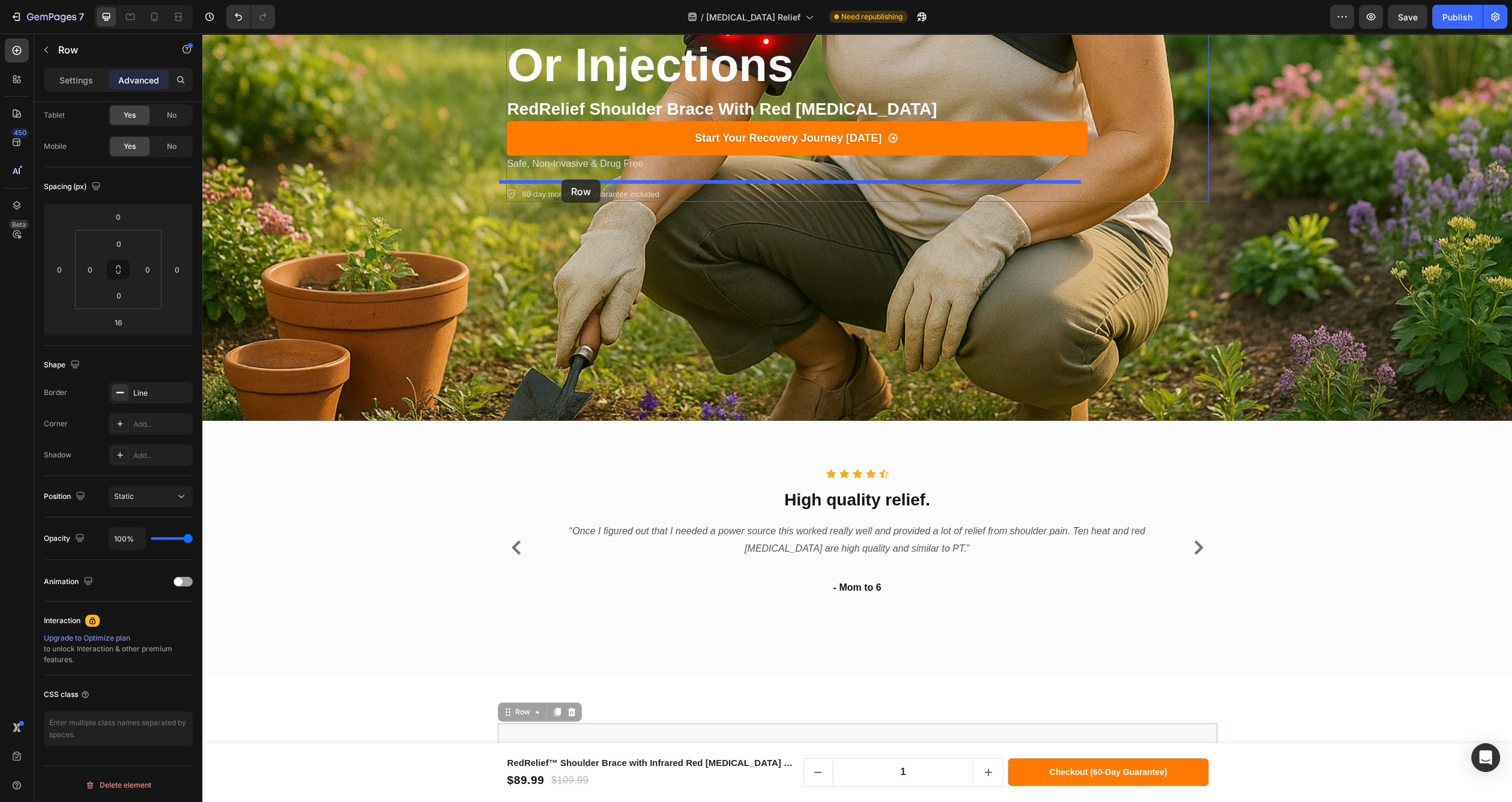
drag, startPoint x: 507, startPoint y: 705, endPoint x: 562, endPoint y: 180, distance: 527.9
type input "24"
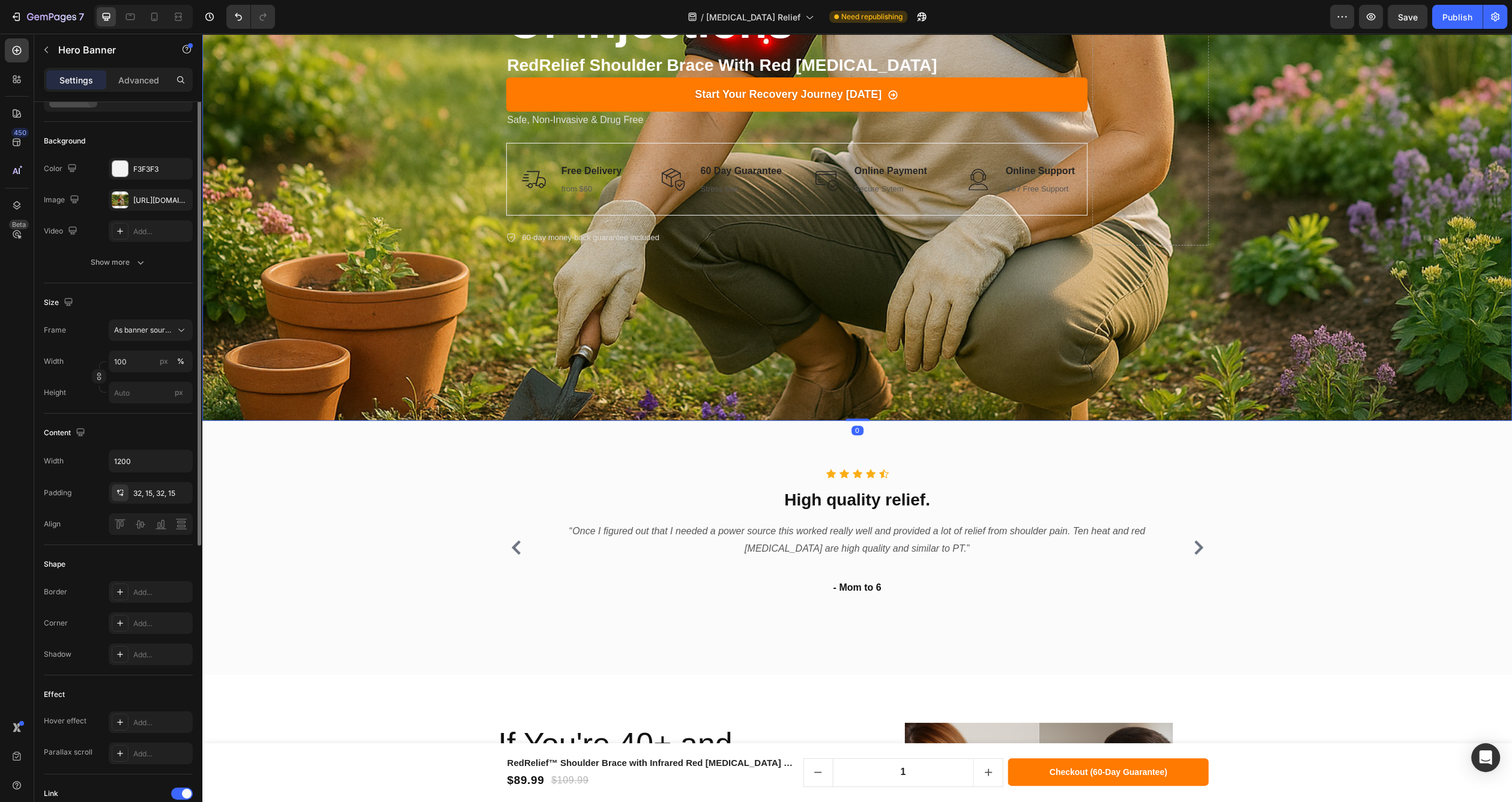
scroll to position [0, 0]
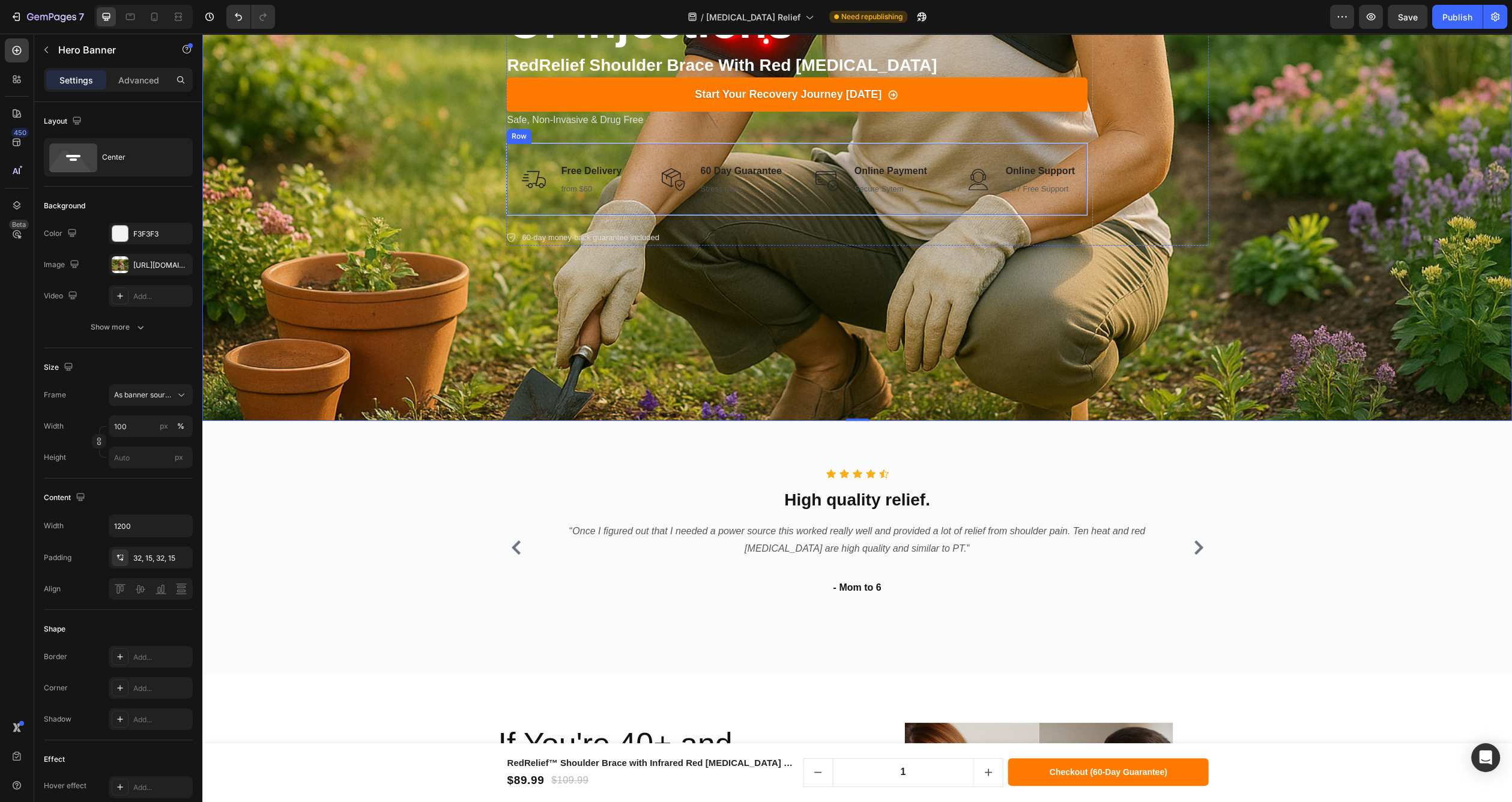
click at [643, 208] on div "Image Free Delivery Text block from $60 Text block Row Title Line Image 60 Day …" at bounding box center [797, 180] width 581 height 74
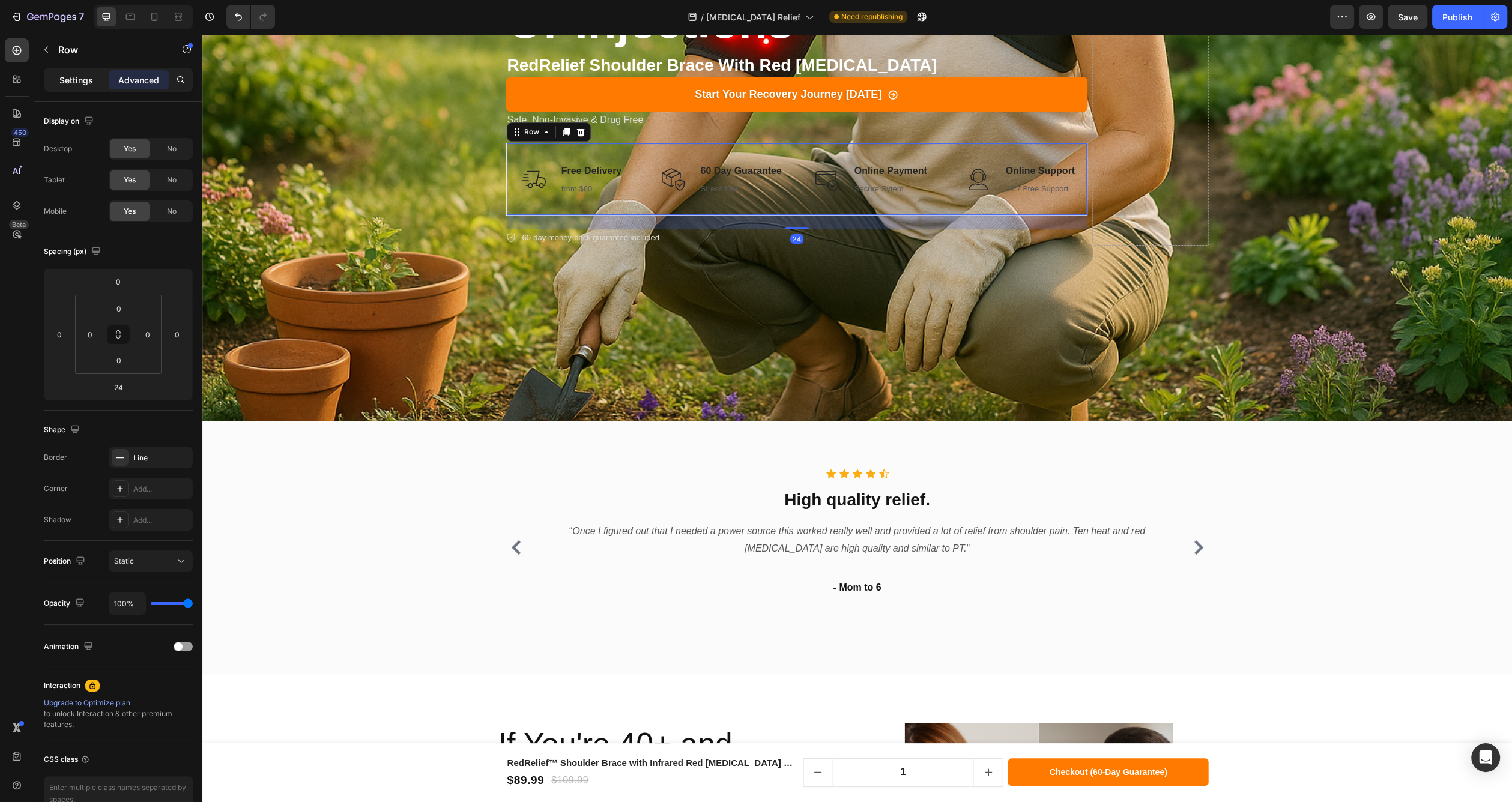
click at [86, 84] on p "Settings" at bounding box center [76, 80] width 33 height 13
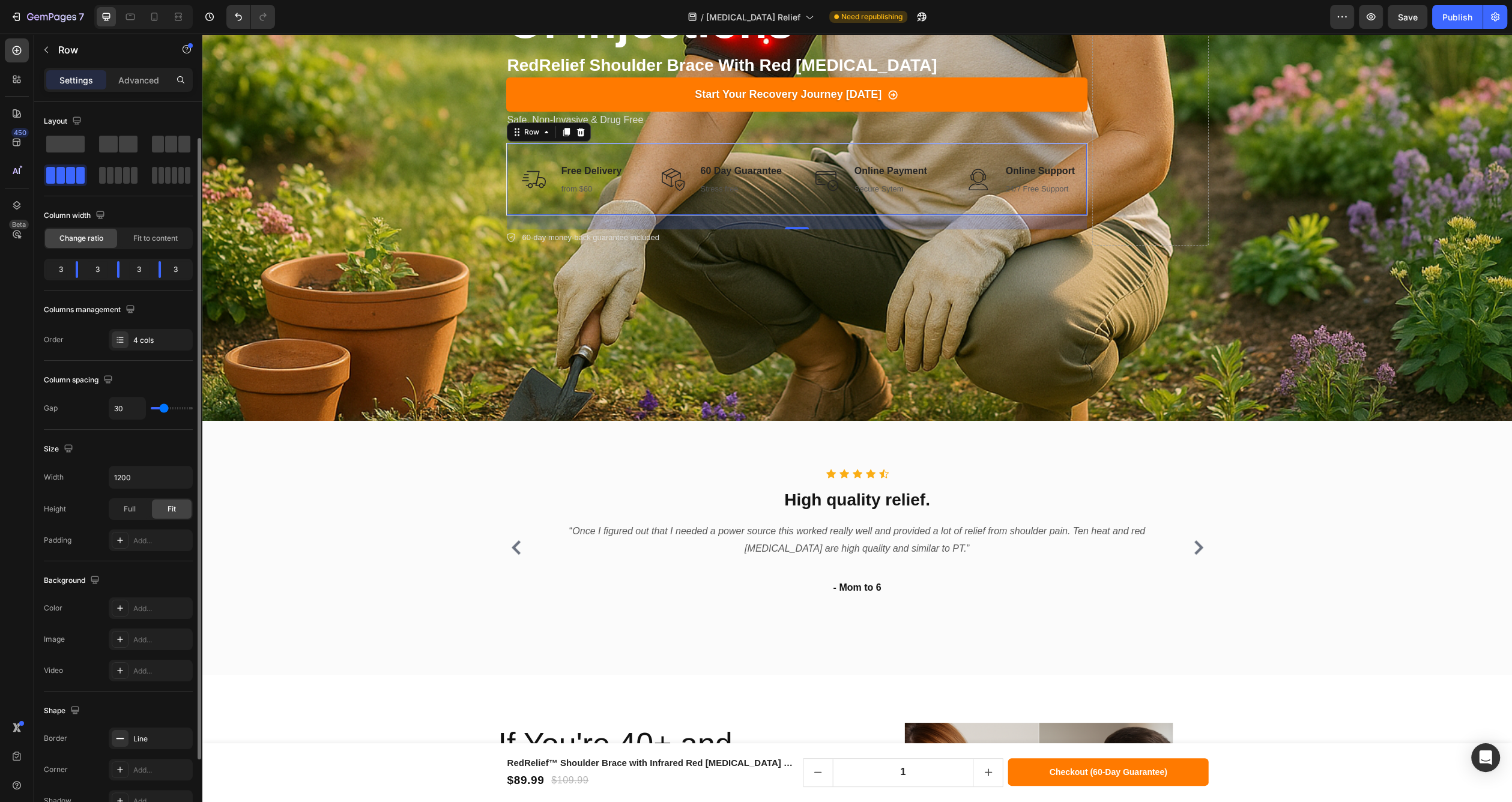
scroll to position [133, 0]
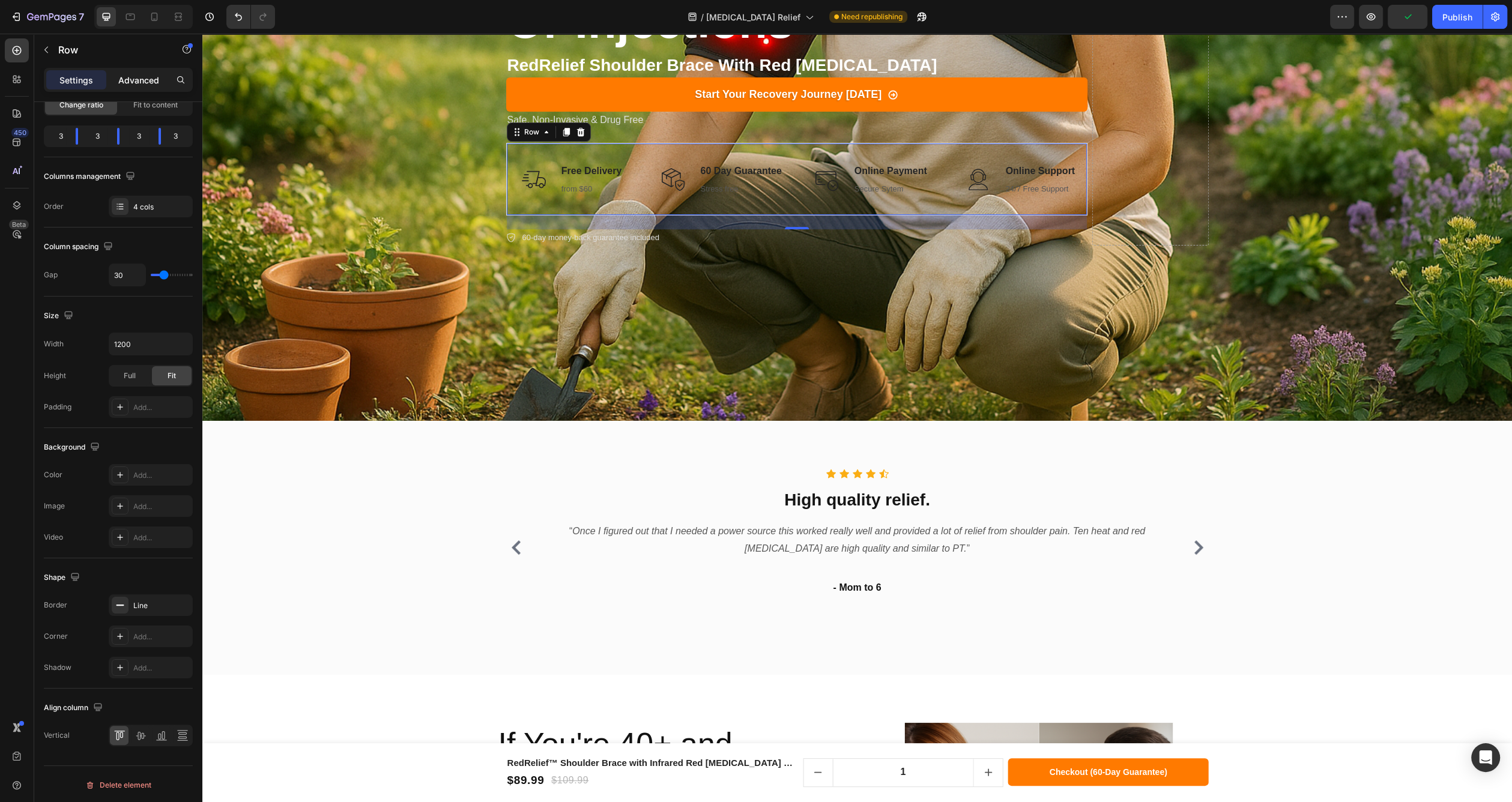
click at [145, 79] on p "Advanced" at bounding box center [139, 80] width 41 height 13
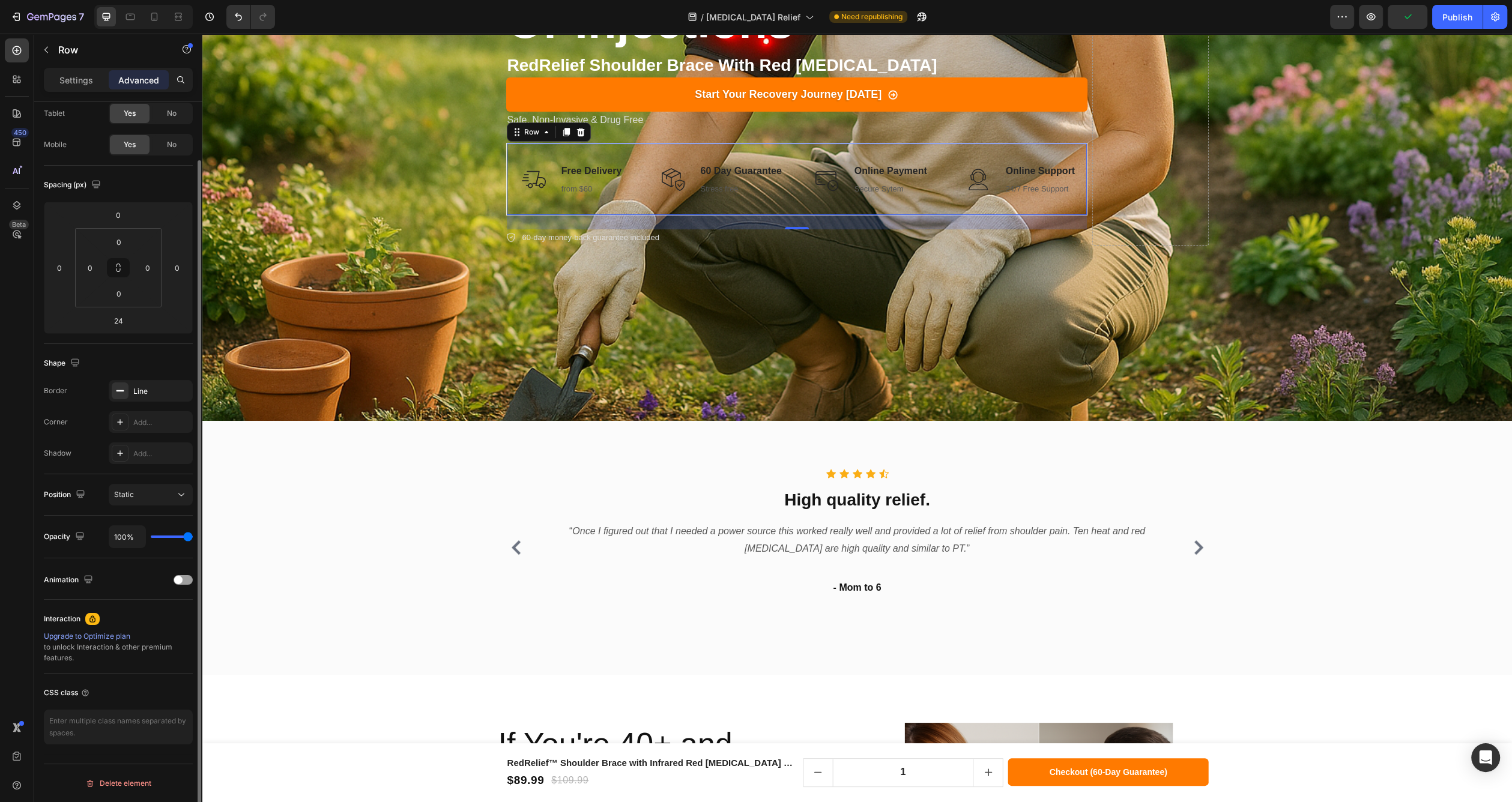
scroll to position [65, 0]
click at [125, 328] on input "24" at bounding box center [118, 322] width 24 height 18
click at [179, 0] on html "7 Version history / [MEDICAL_DATA] Relief Need republishing Preview Save Publis…" at bounding box center [756, 0] width 1512 height 0
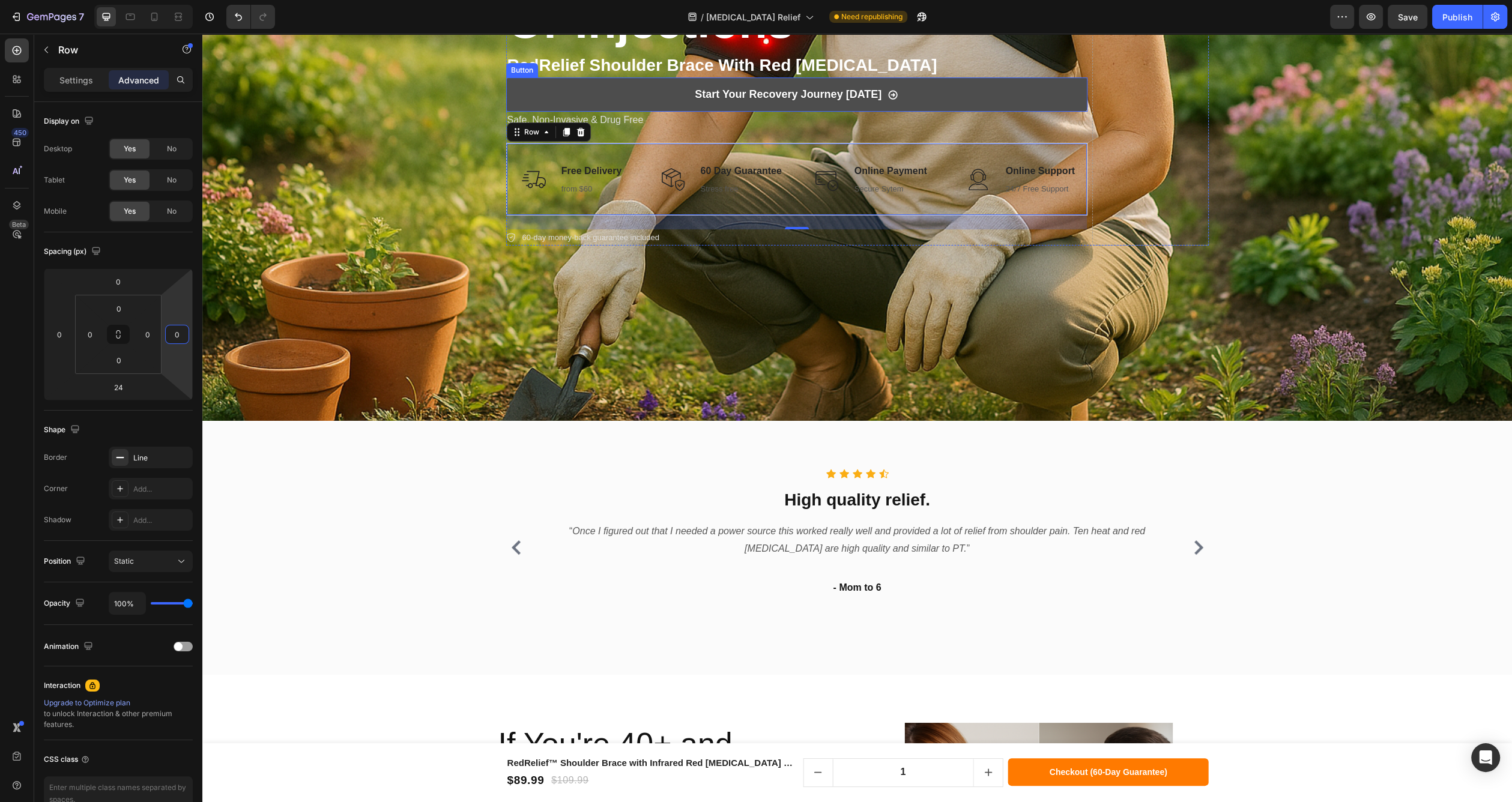
click at [992, 97] on link "Start Your Recovery Journey [DATE]" at bounding box center [797, 94] width 581 height 33
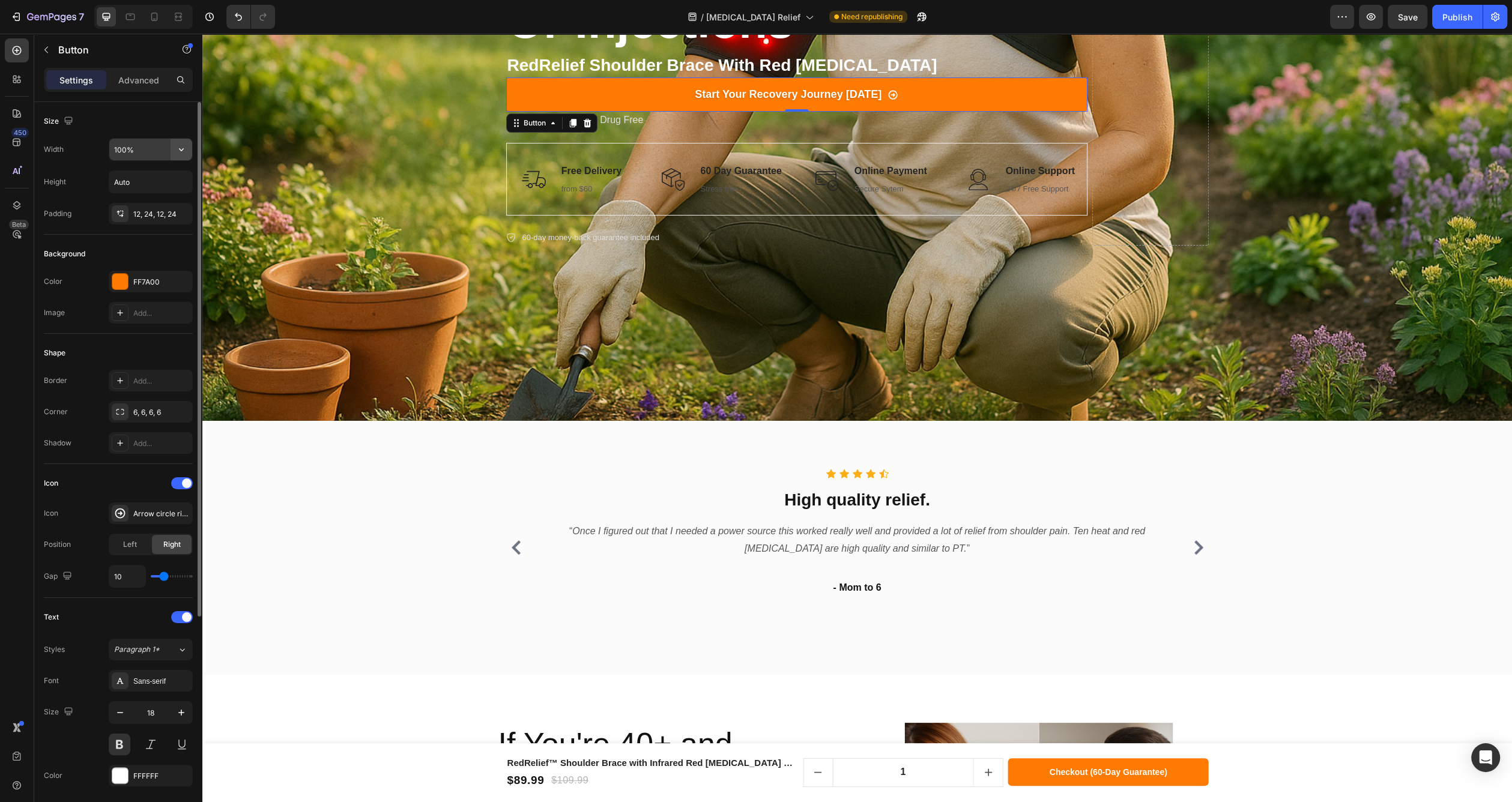
click at [178, 157] on button "button" at bounding box center [182, 150] width 22 height 22
click at [150, 178] on p "Fit content Auto" at bounding box center [148, 180] width 69 height 11
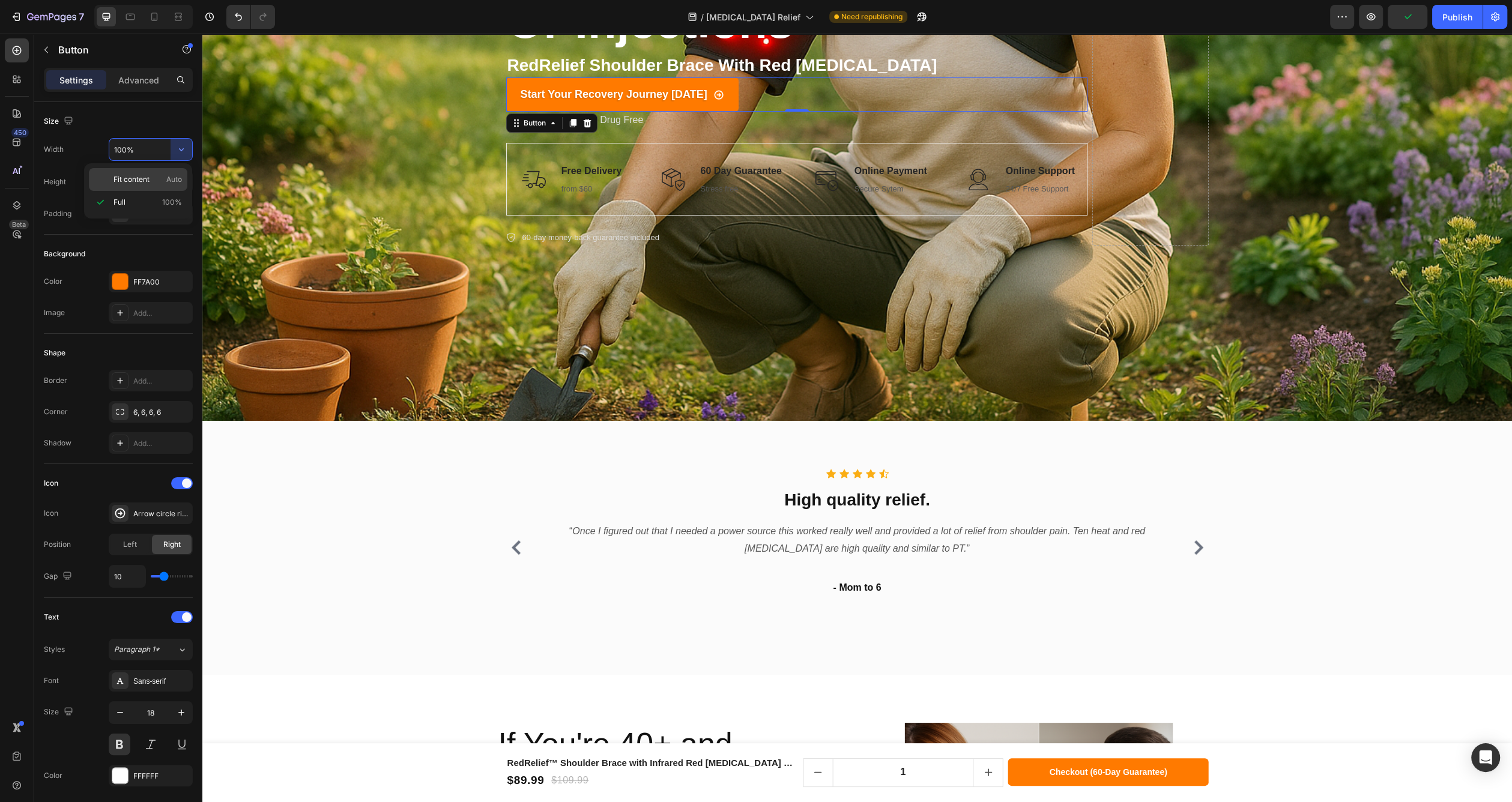
type input "Auto"
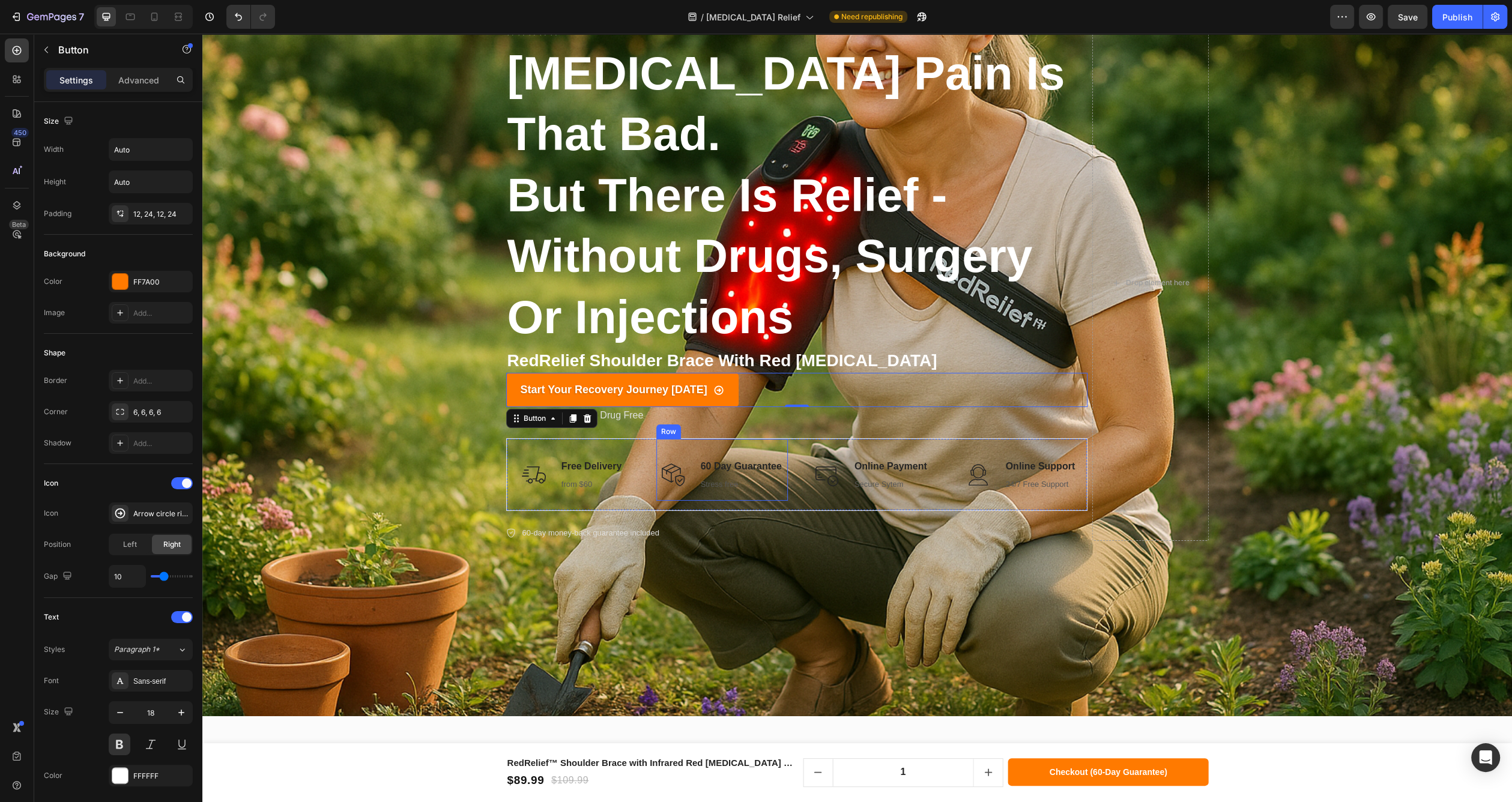
scroll to position [451, 0]
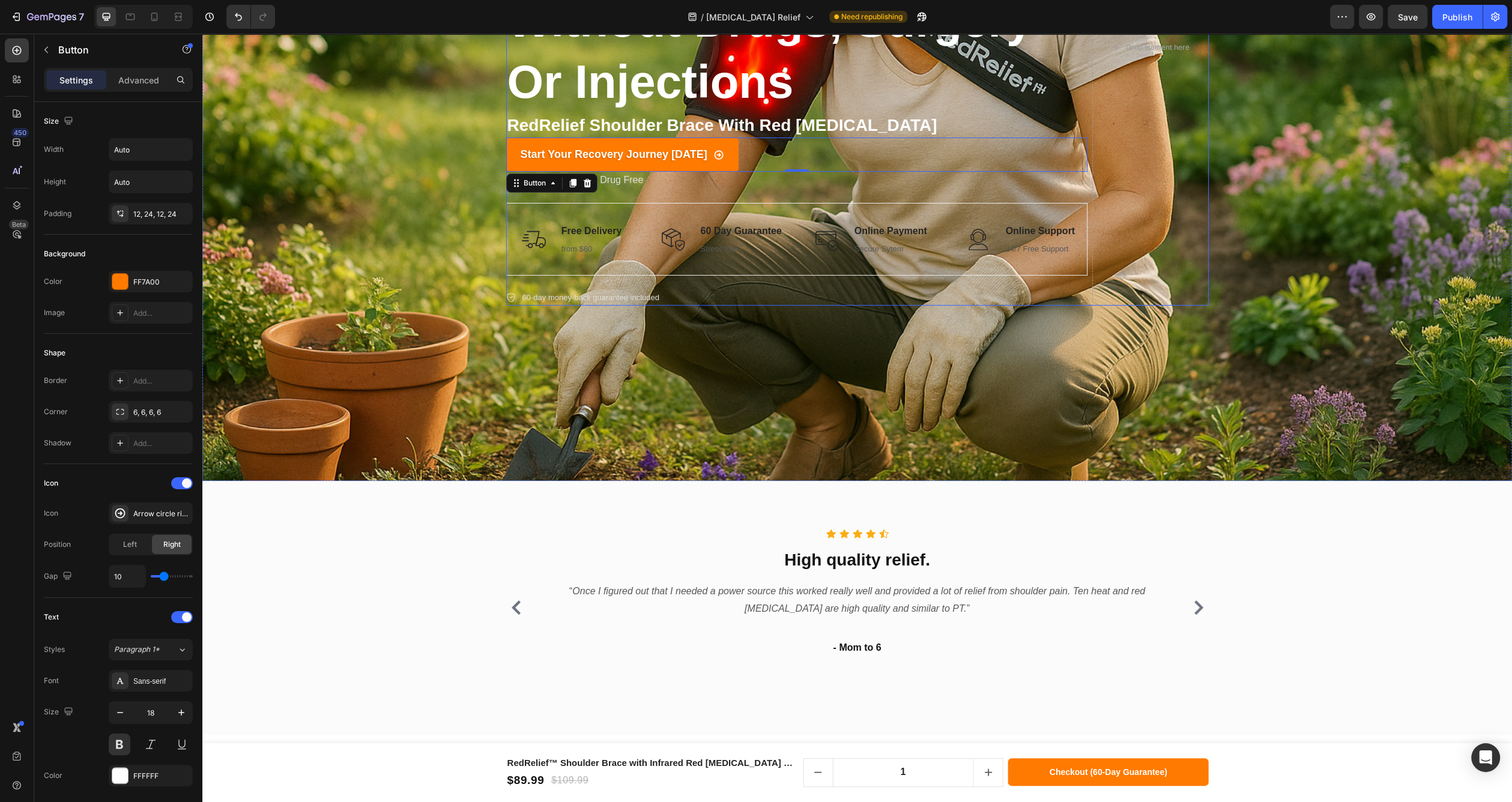
click at [706, 278] on div "Icon Icon Icon Icon Icon Icon List Rated 4.5/5 Based on 895 Reviews Text Block …" at bounding box center [797, 47] width 581 height 517
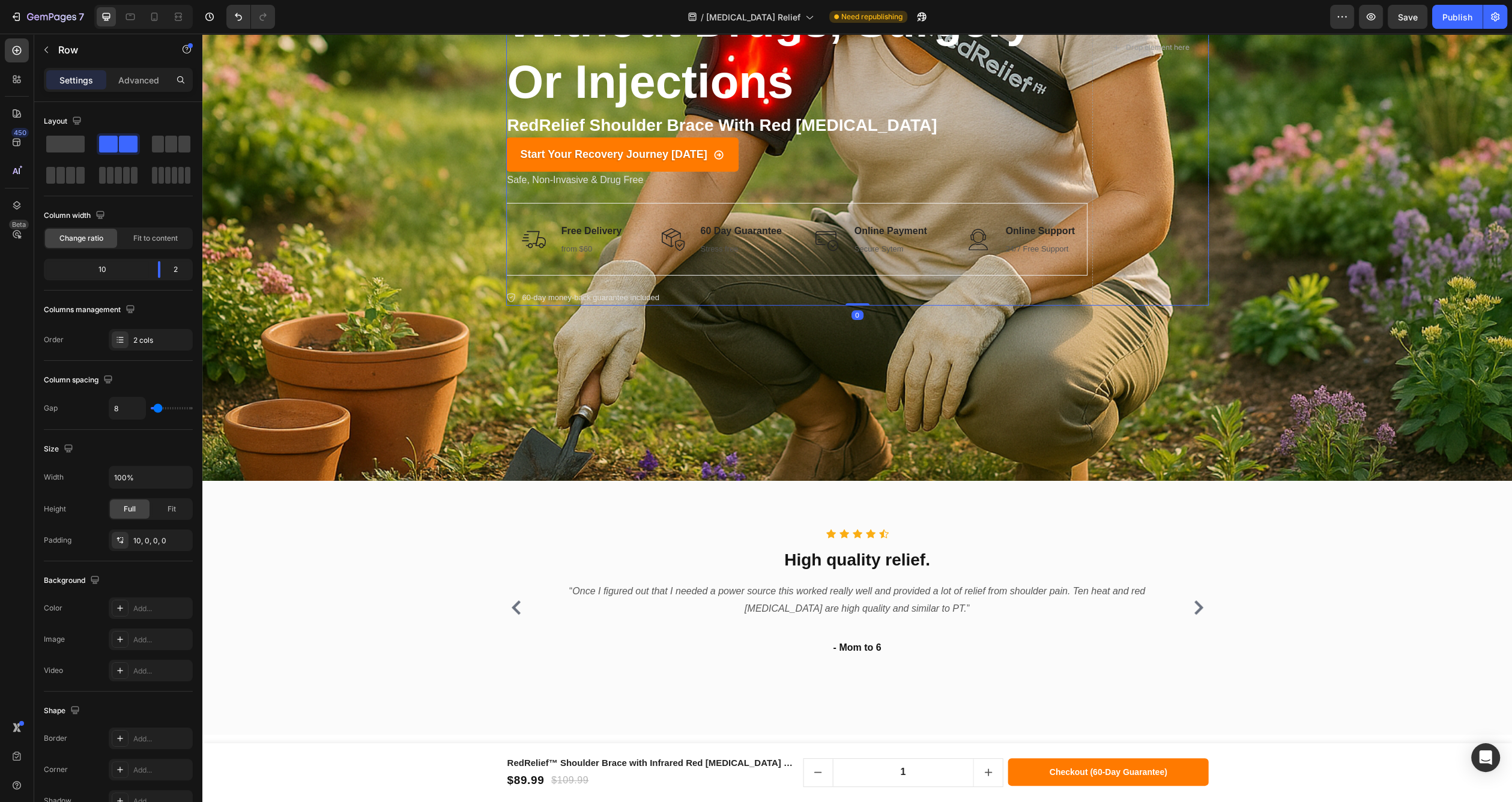
click at [681, 272] on div "Icon Icon Icon Icon Icon Icon List Rated 4.5/5 Based on 895 Reviews Text Block …" at bounding box center [797, 47] width 581 height 517
click at [669, 268] on div "Title Line Image 60 Day Guarantee Text block Stress free Text block Row" at bounding box center [722, 240] width 131 height 72
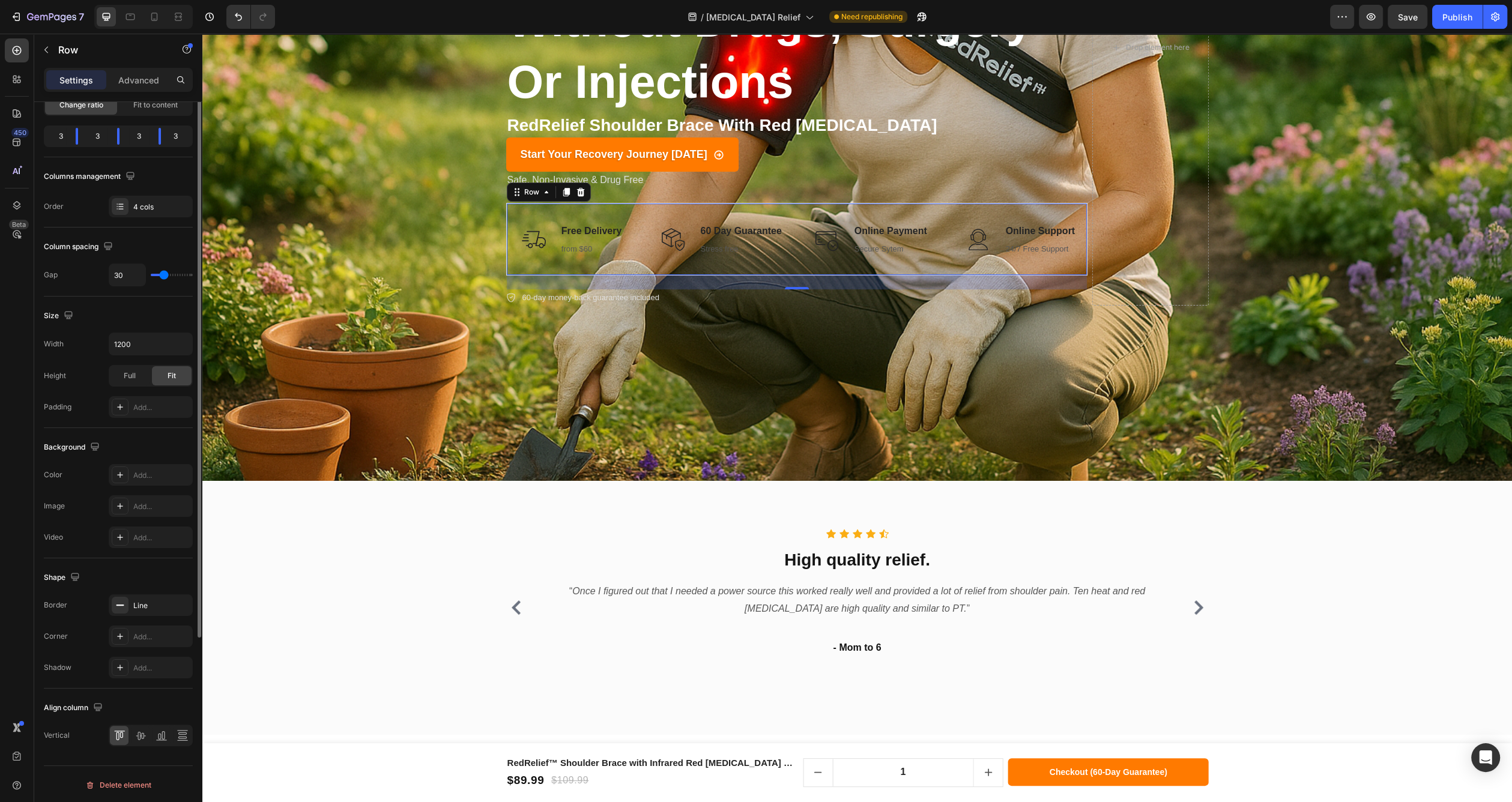
scroll to position [0, 0]
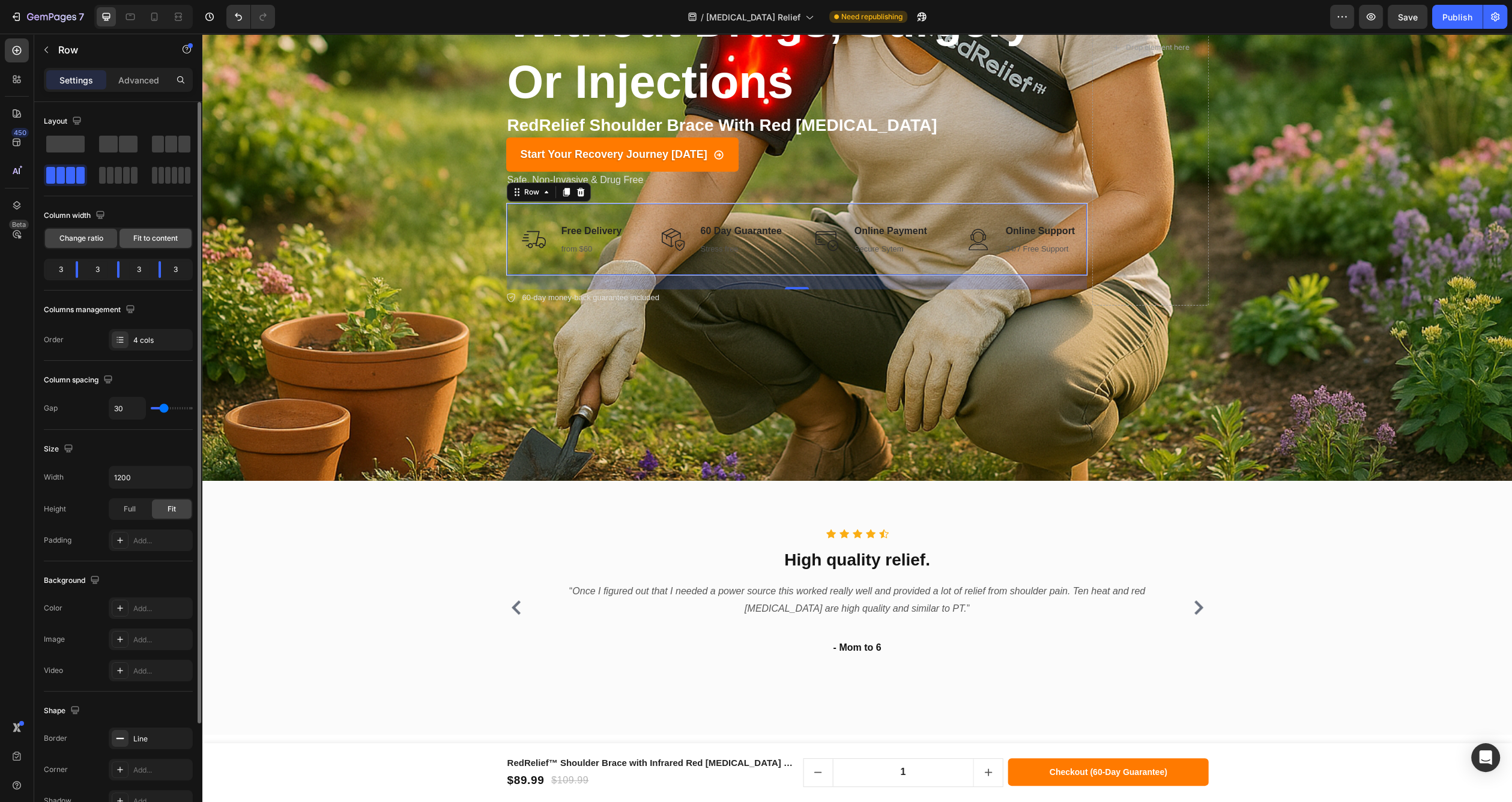
click at [151, 236] on span "Fit to content" at bounding box center [155, 238] width 44 height 11
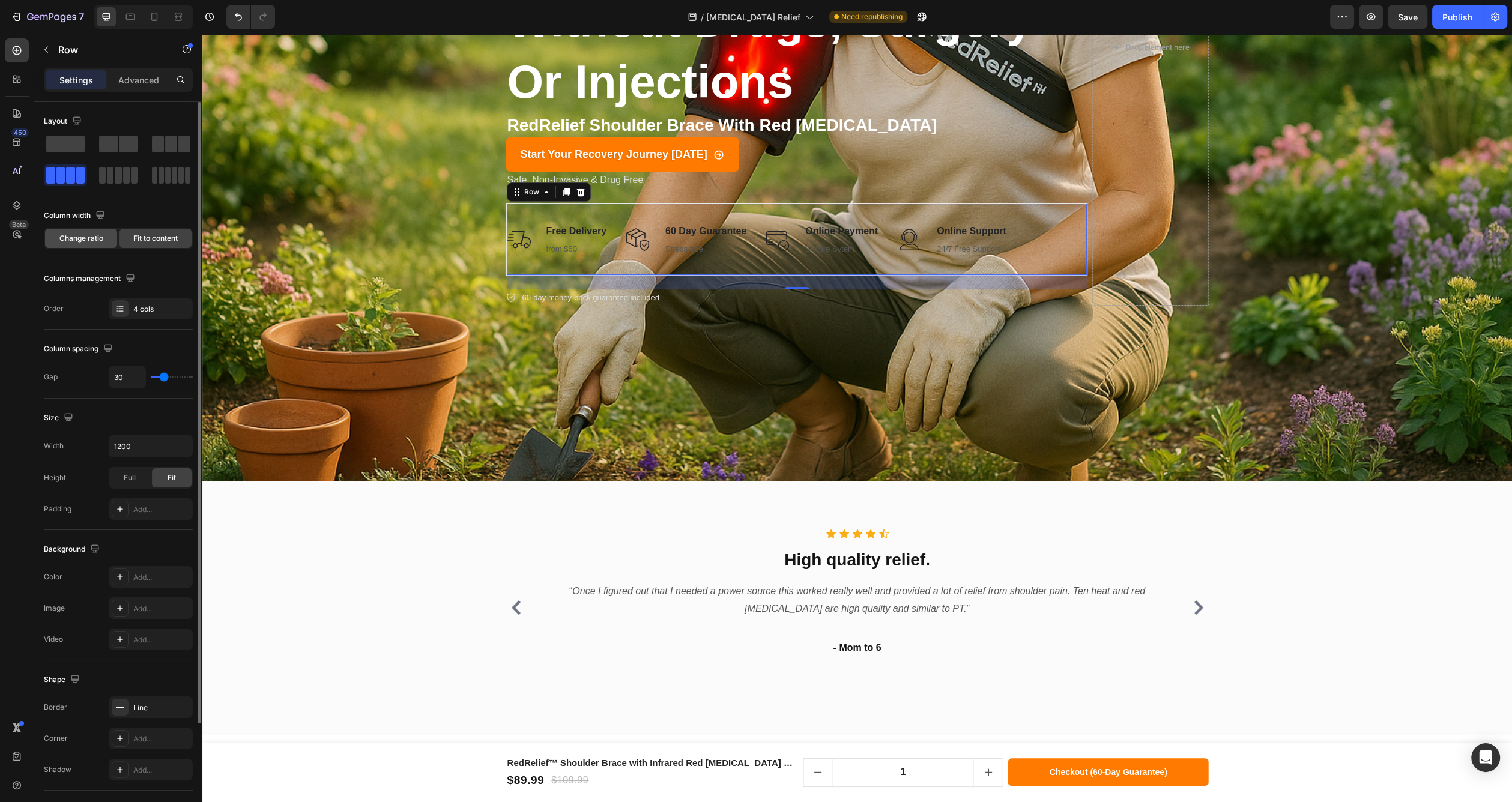
click at [92, 238] on span "Change ratio" at bounding box center [81, 238] width 44 height 11
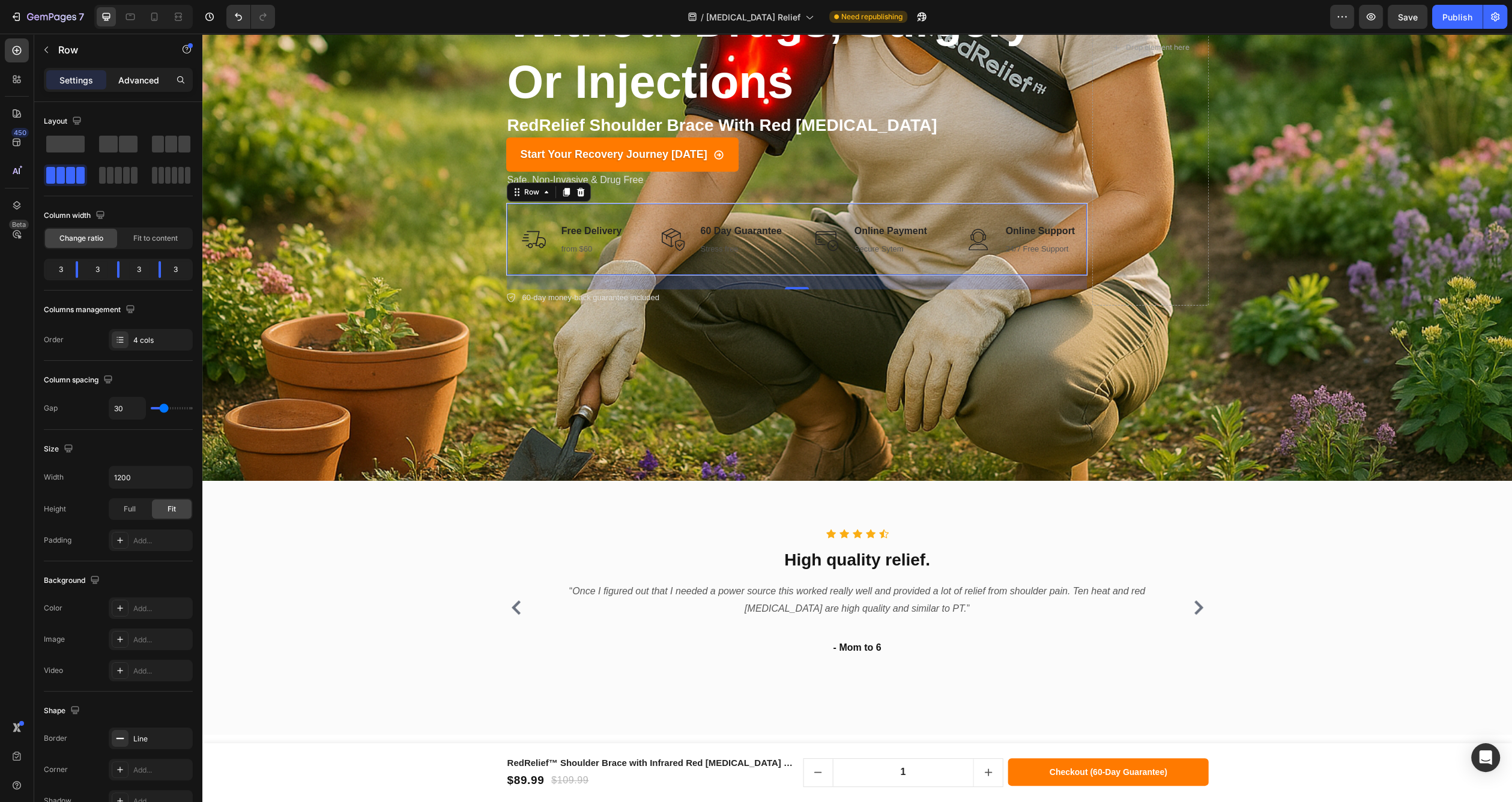
click at [120, 84] on p "Advanced" at bounding box center [139, 80] width 41 height 13
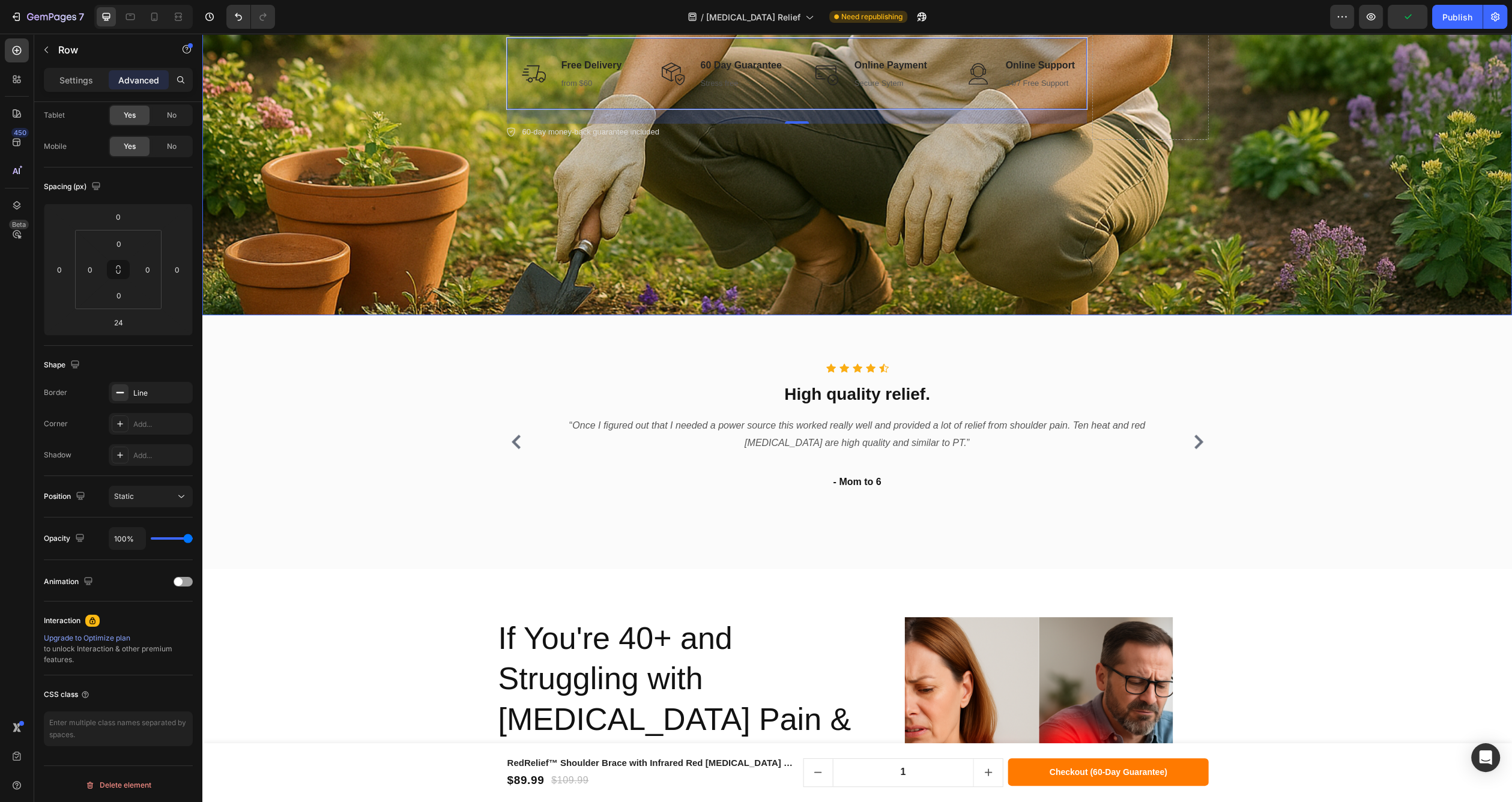
scroll to position [556, 0]
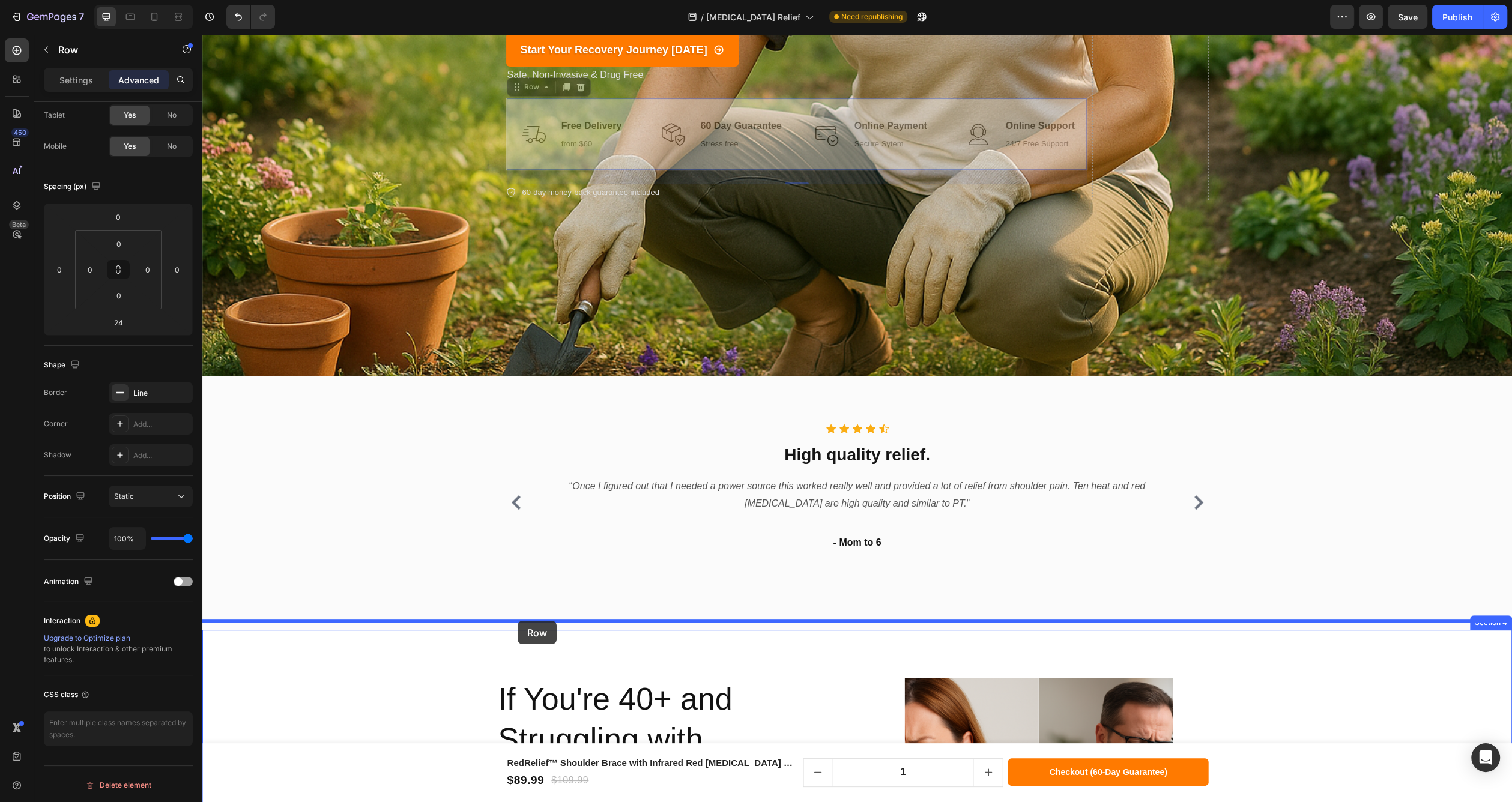
drag, startPoint x: 520, startPoint y: 88, endPoint x: 517, endPoint y: 623, distance: 535.0
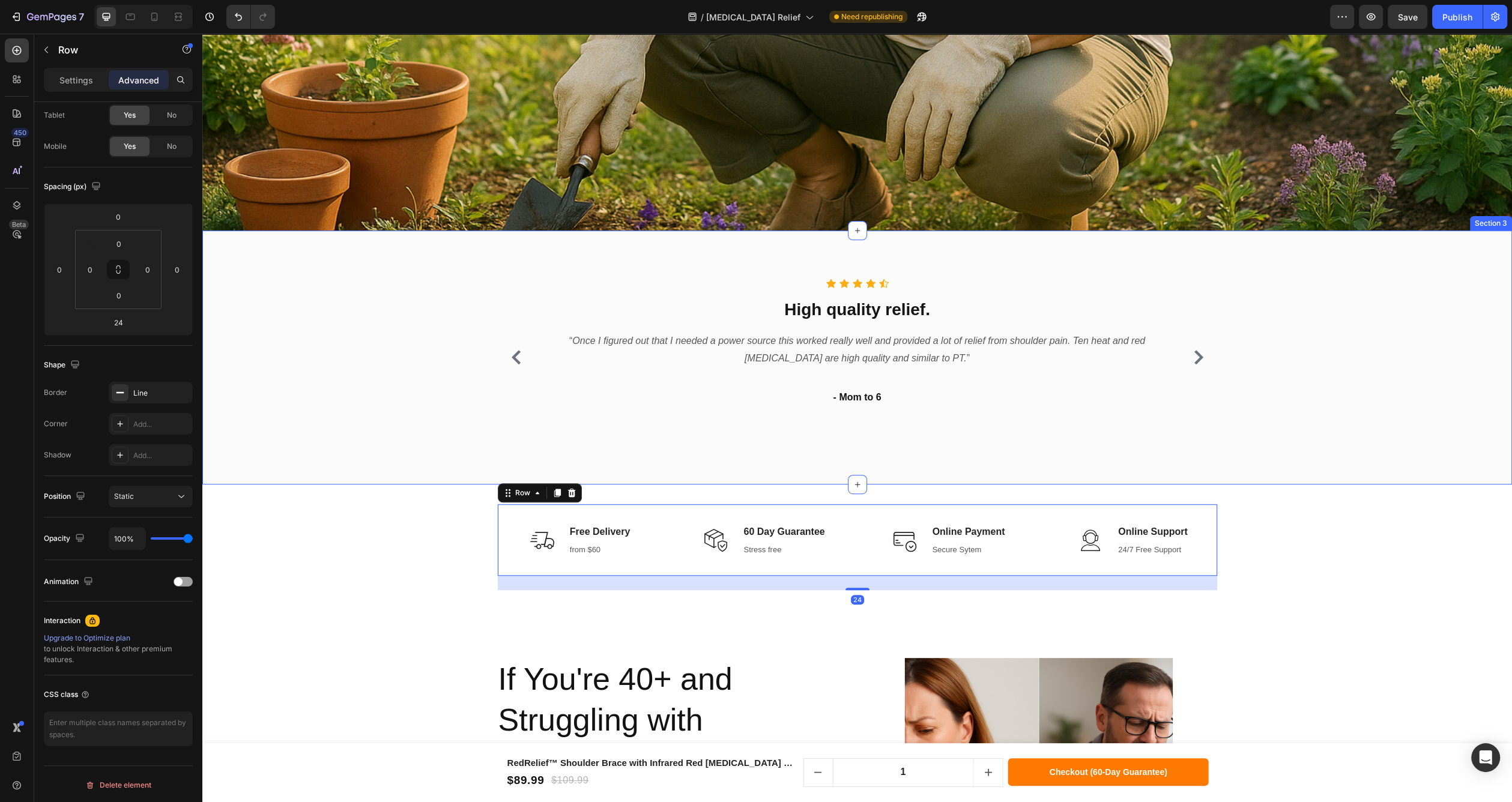
scroll to position [699, 0]
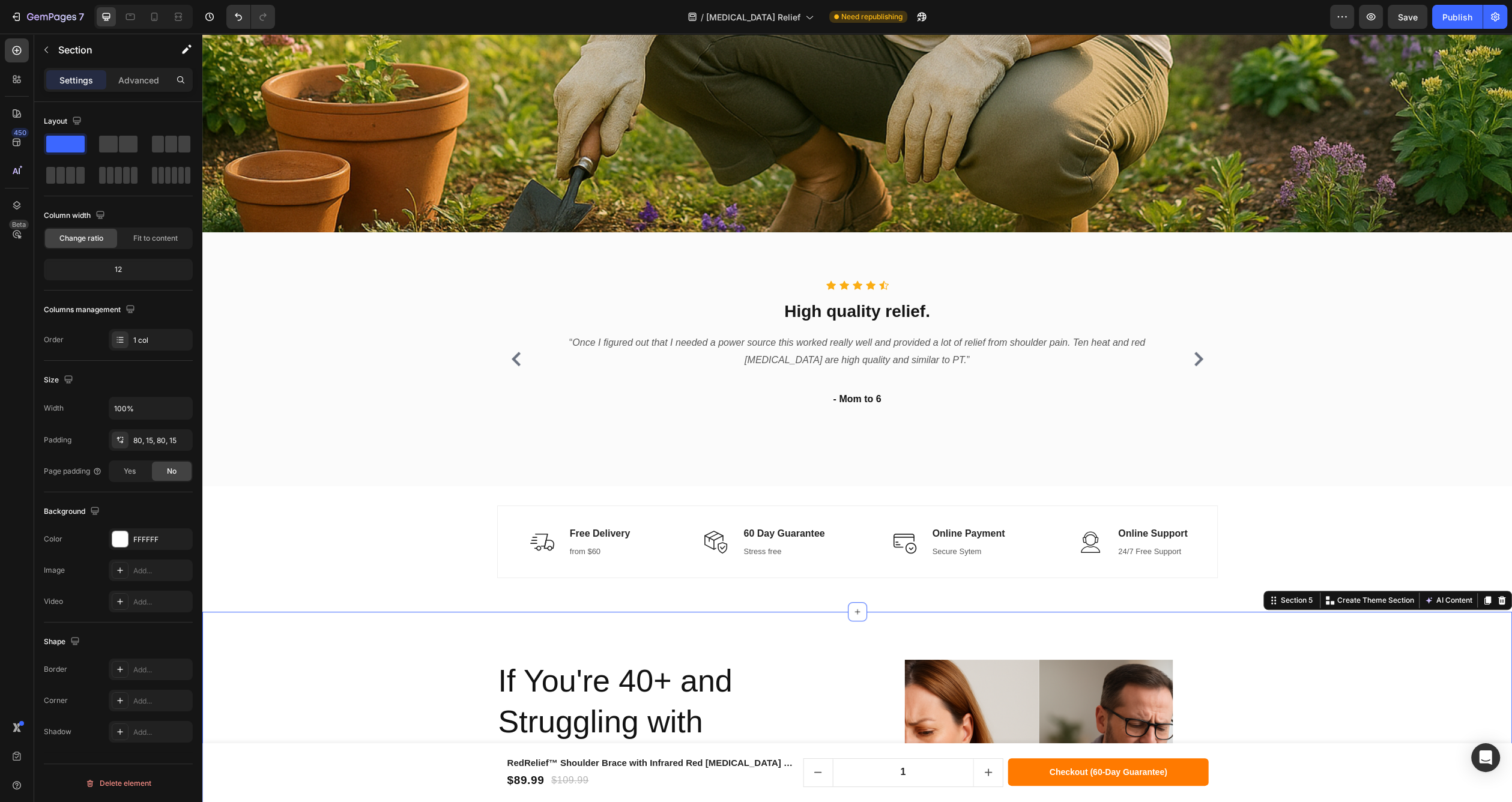
click at [709, 588] on div "Image Free Delivery Text block from $60 Text block Row Title Line Image 60 Day …" at bounding box center [857, 549] width 1310 height 126
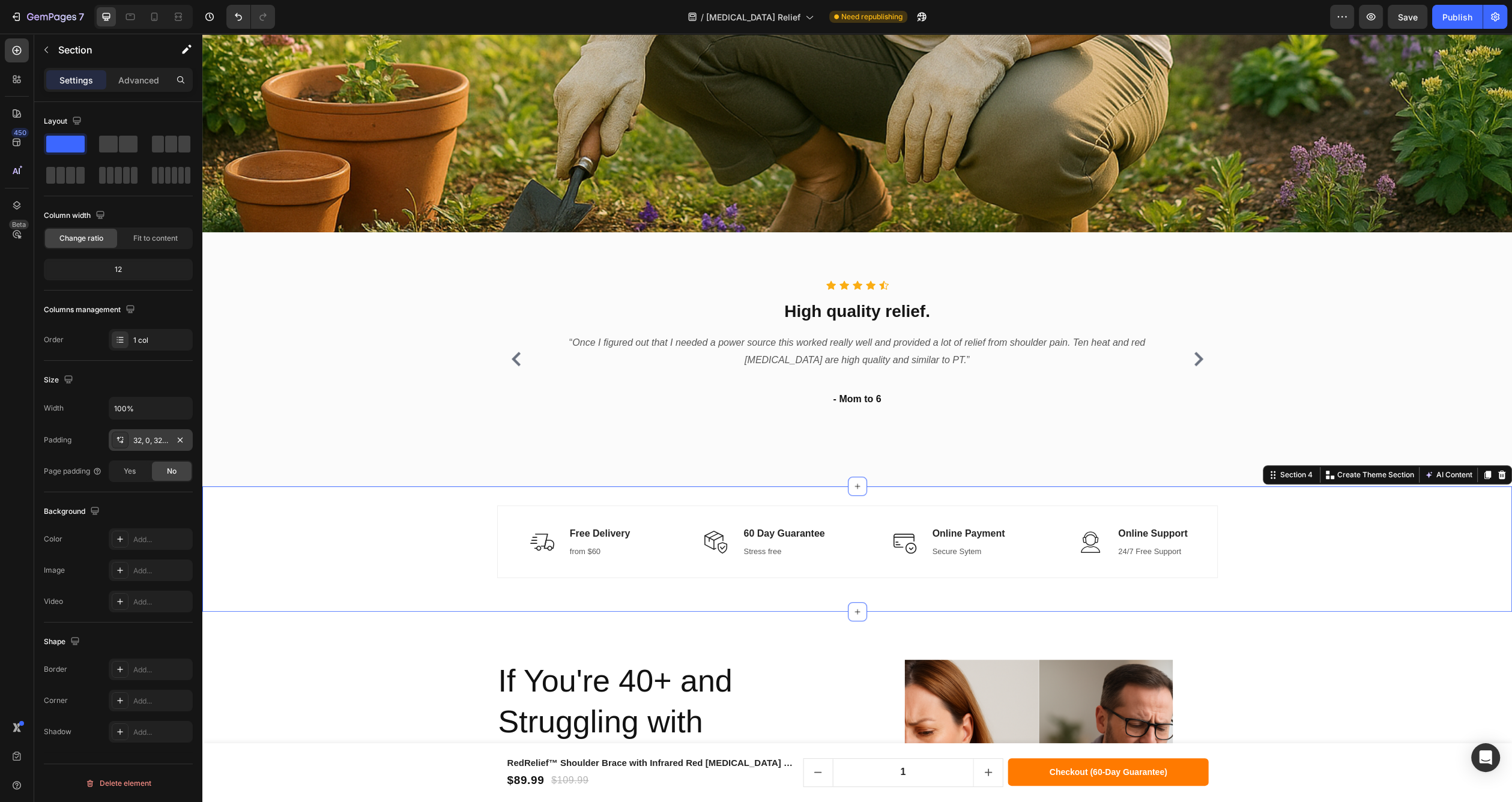
click at [142, 443] on div "32, 0, 32, 0" at bounding box center [150, 440] width 35 height 11
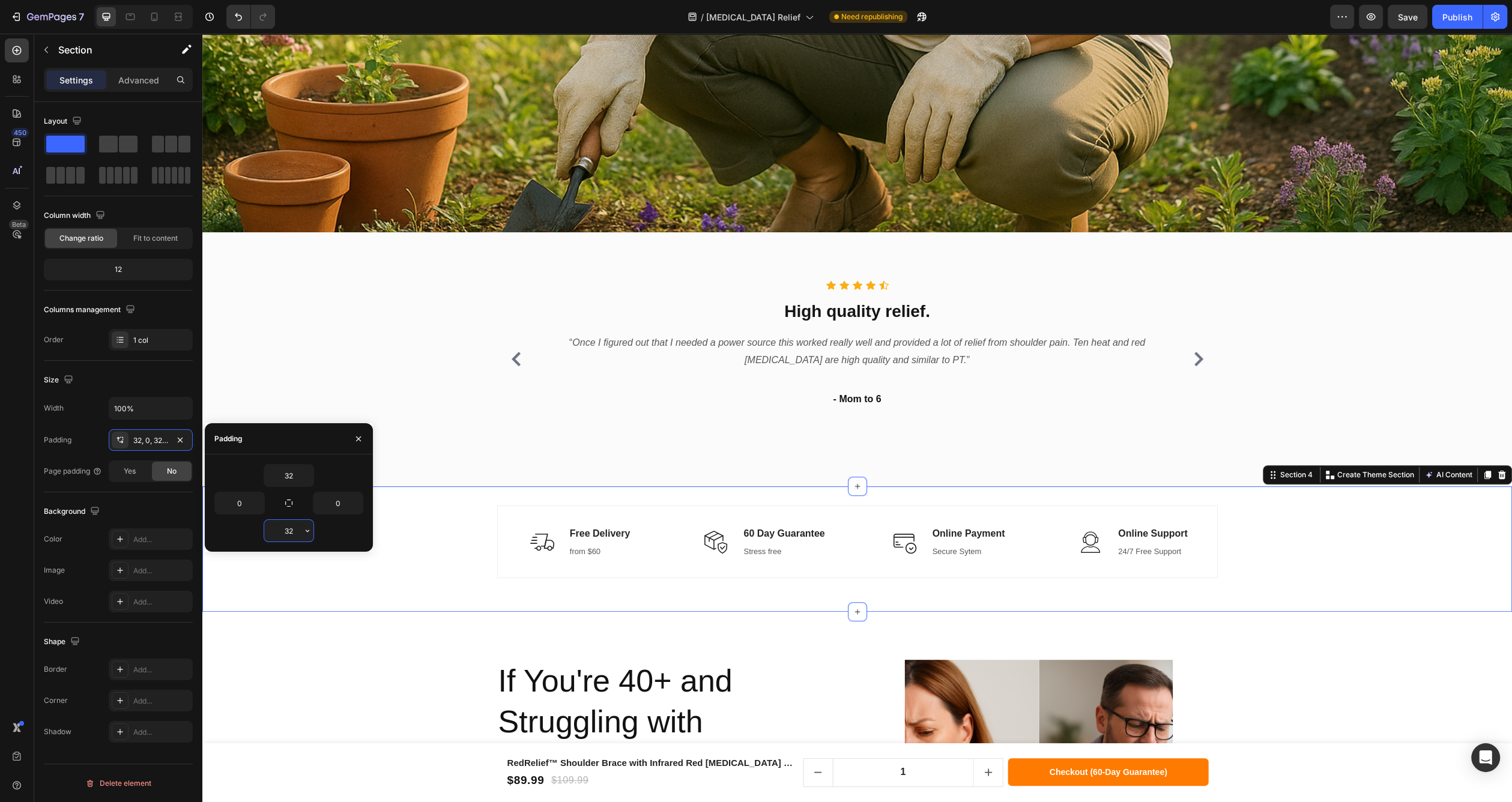
click at [298, 539] on input "32" at bounding box center [289, 531] width 49 height 22
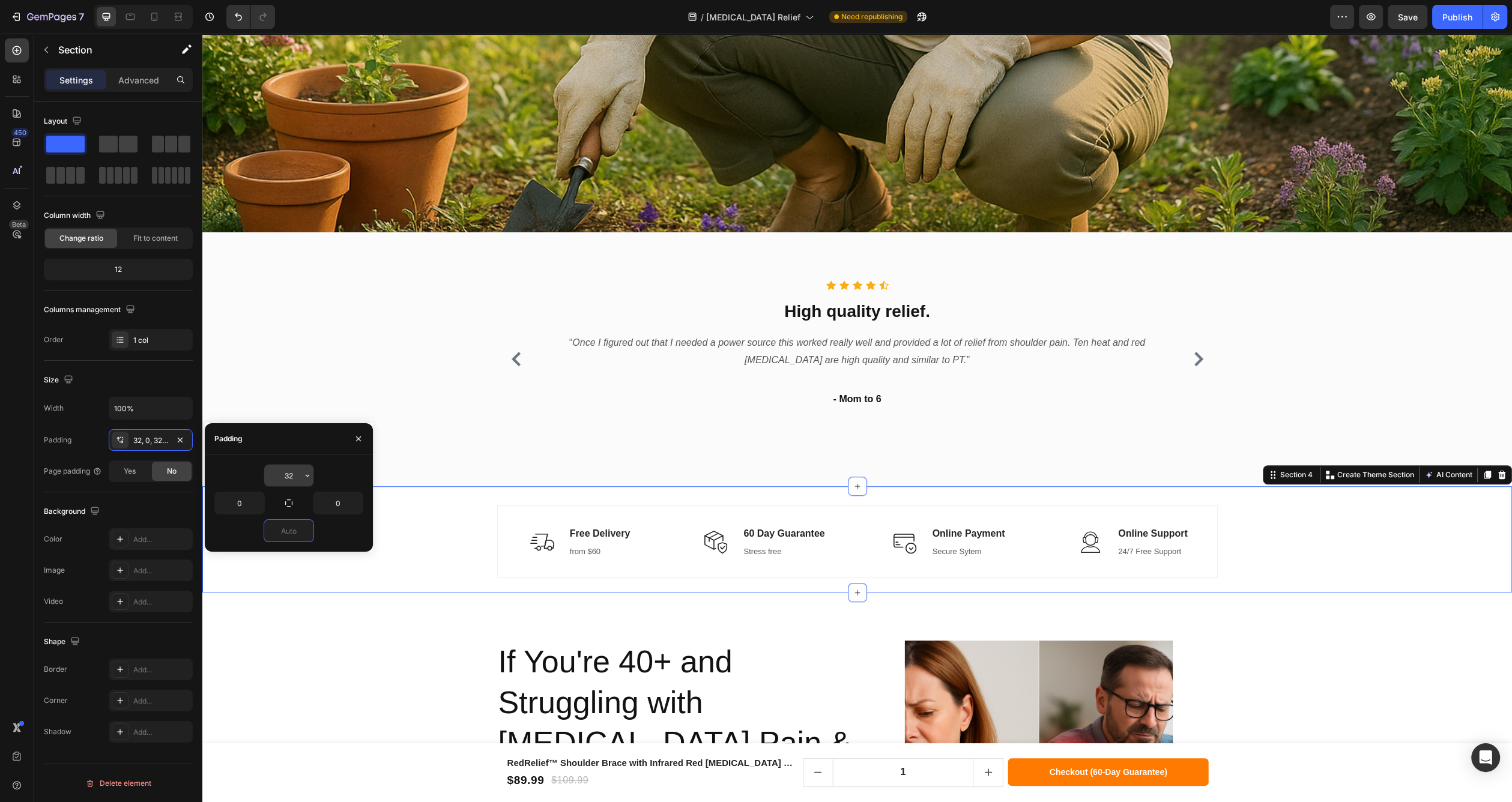
type input "0"
click at [293, 477] on input "32" at bounding box center [289, 476] width 49 height 22
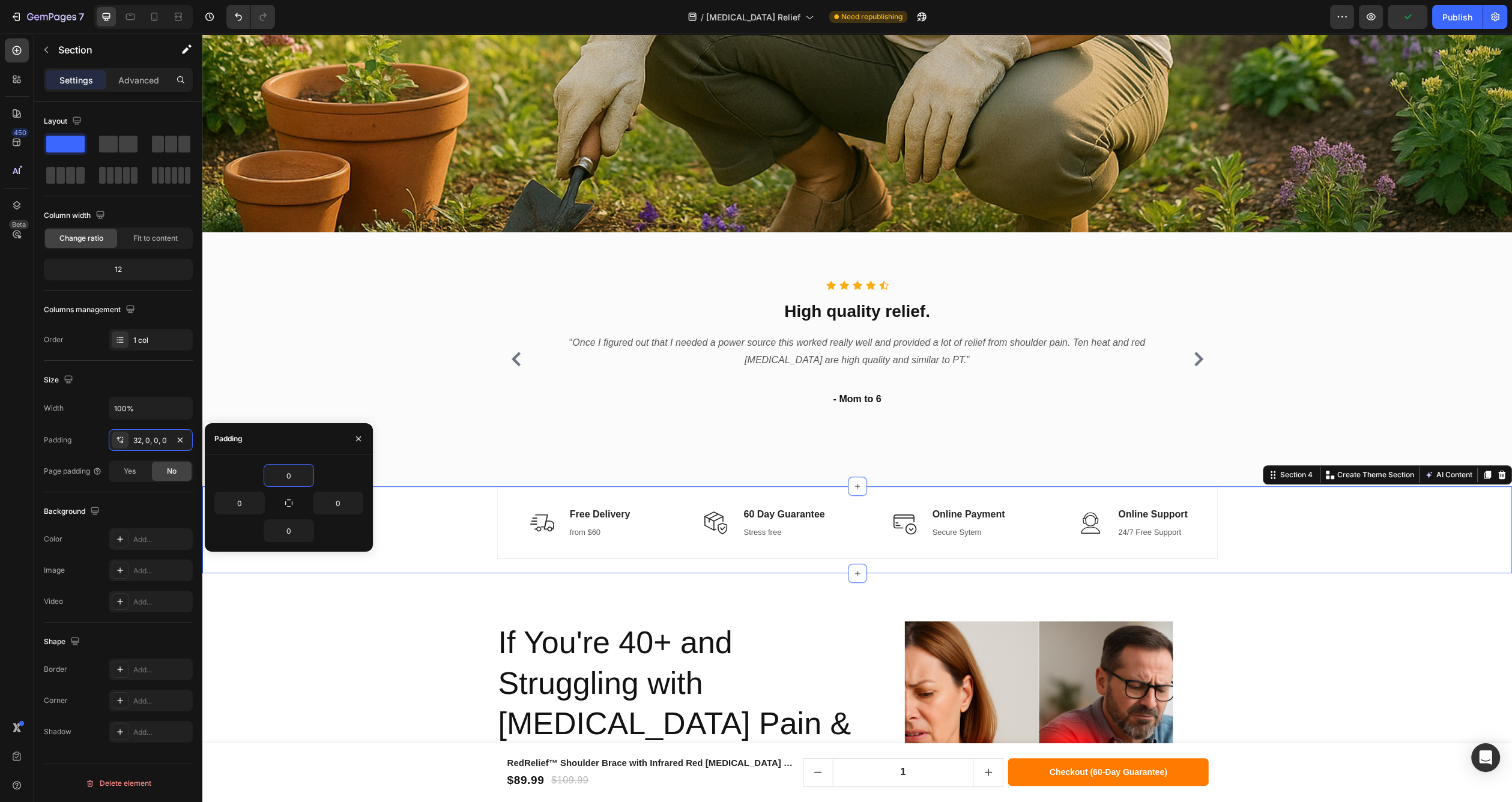
click at [159, 502] on div "Background" at bounding box center [118, 511] width 149 height 19
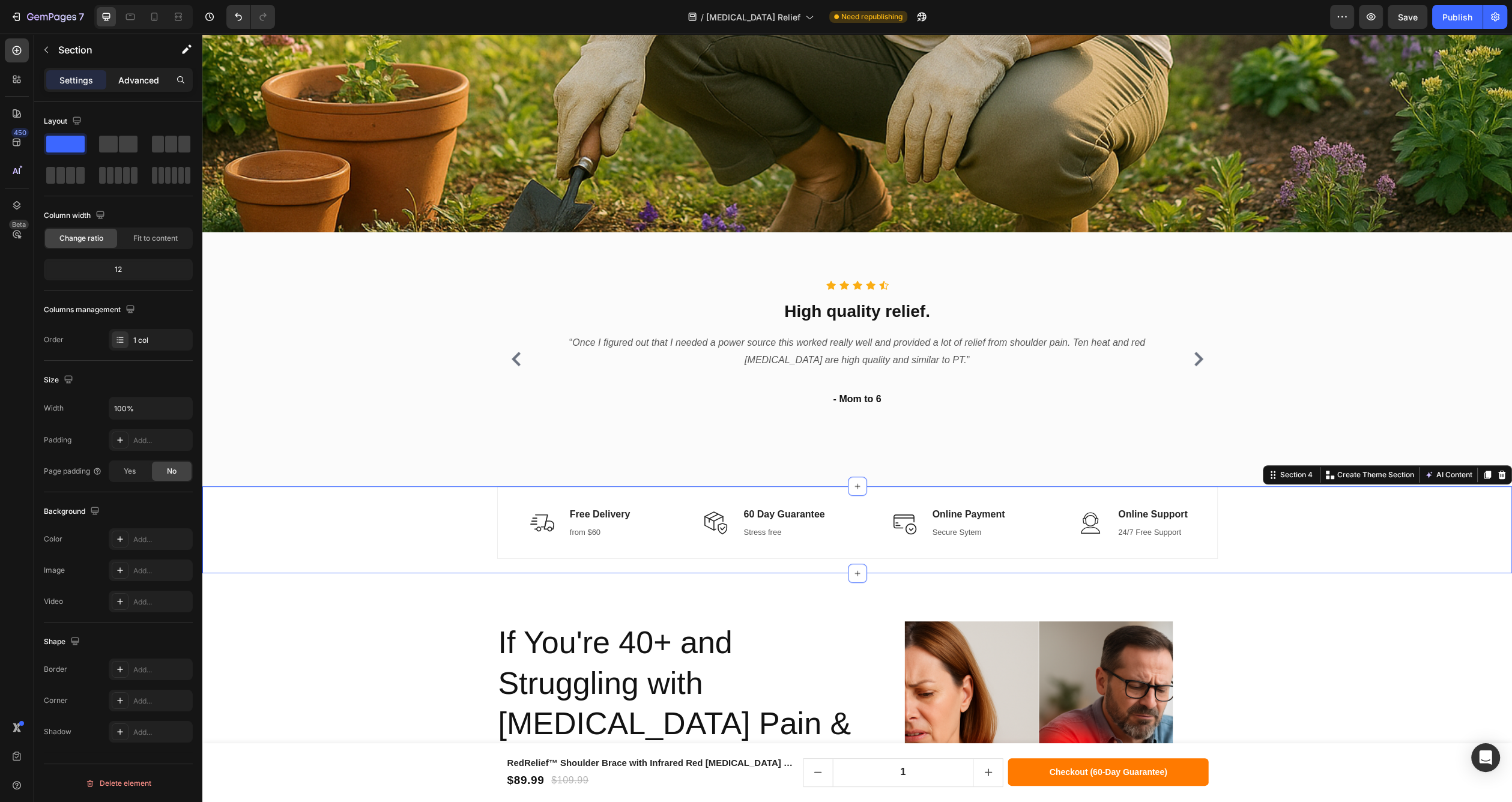
click at [146, 85] on p "Advanced" at bounding box center [139, 80] width 41 height 13
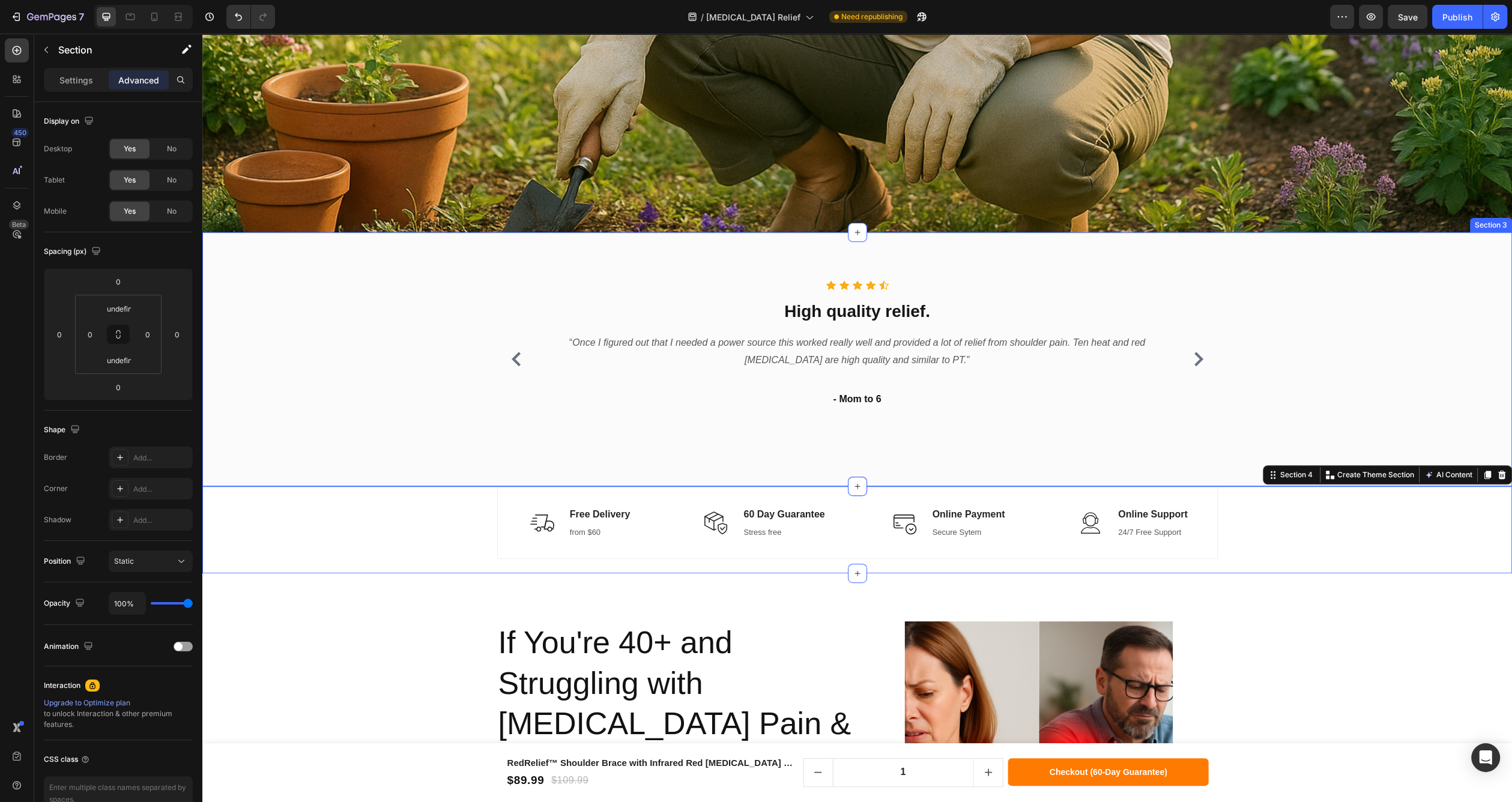
click at [519, 447] on div "Icon Icon Icon Icon Icon Icon List Hoz High quality relief. Heading “ Once I fi…" at bounding box center [857, 359] width 1310 height 254
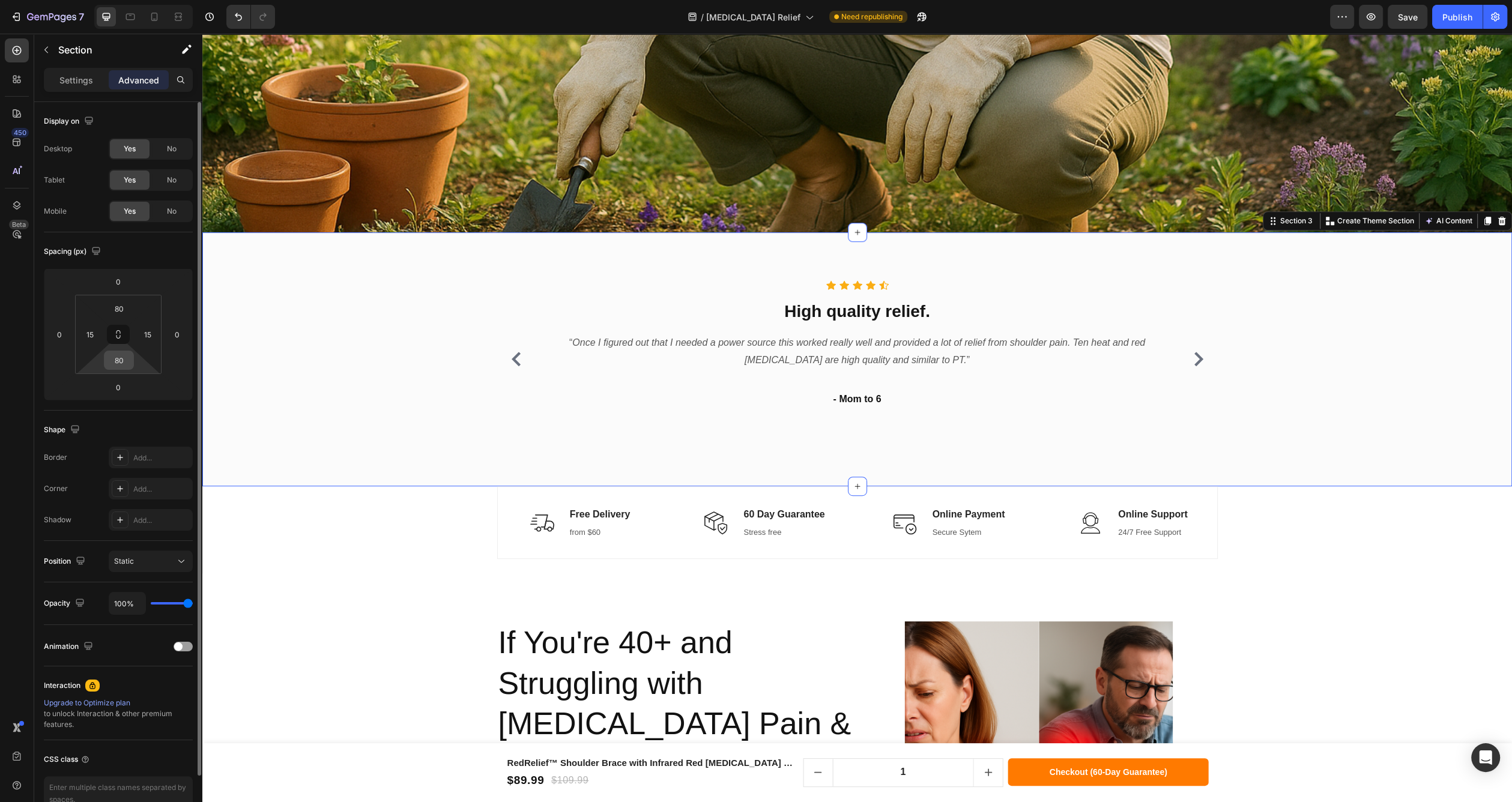
click at [123, 366] on input "80" at bounding box center [118, 360] width 24 height 18
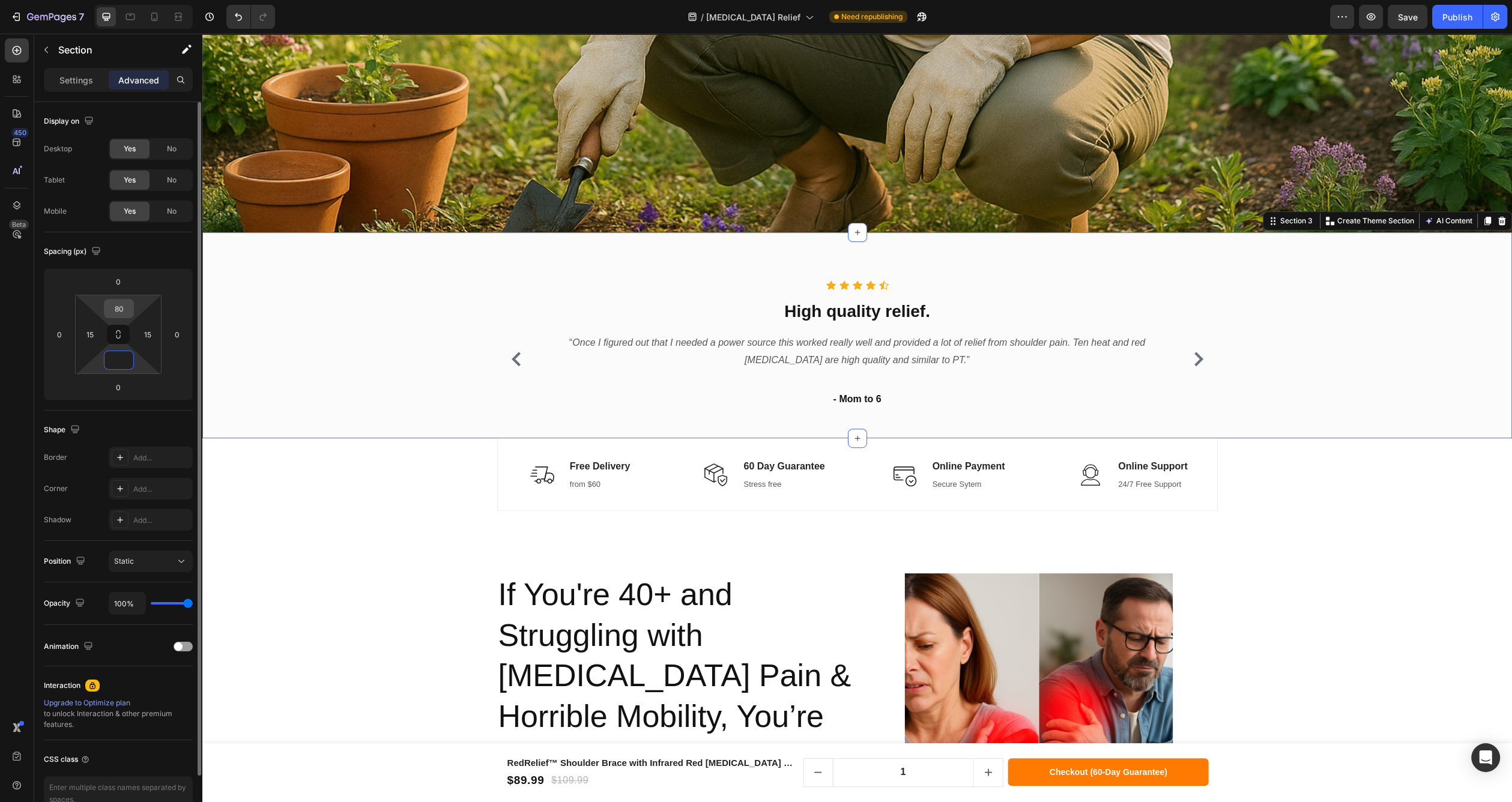
type input "0"
click at [122, 306] on input "80" at bounding box center [118, 308] width 24 height 18
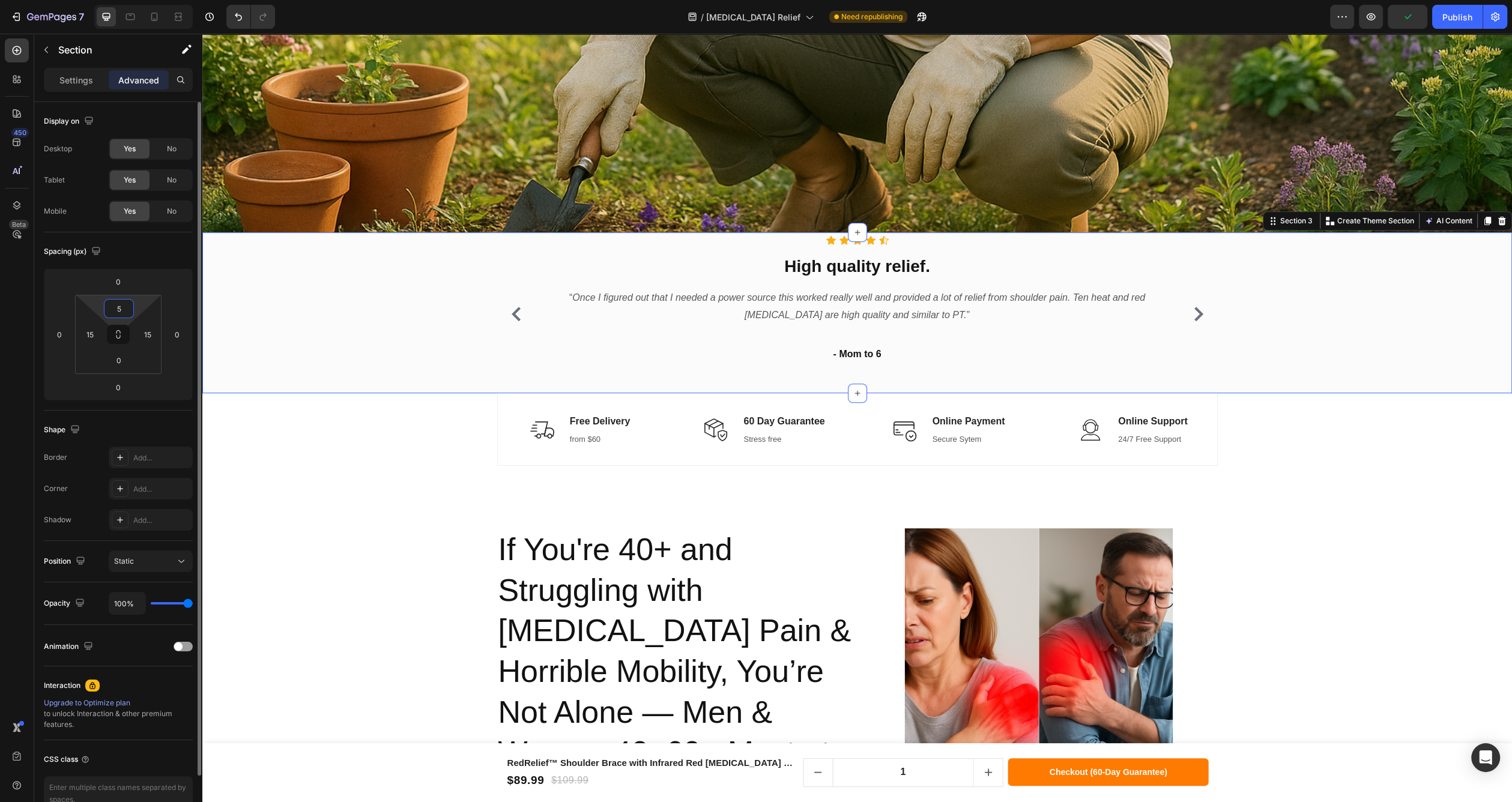
type input "50"
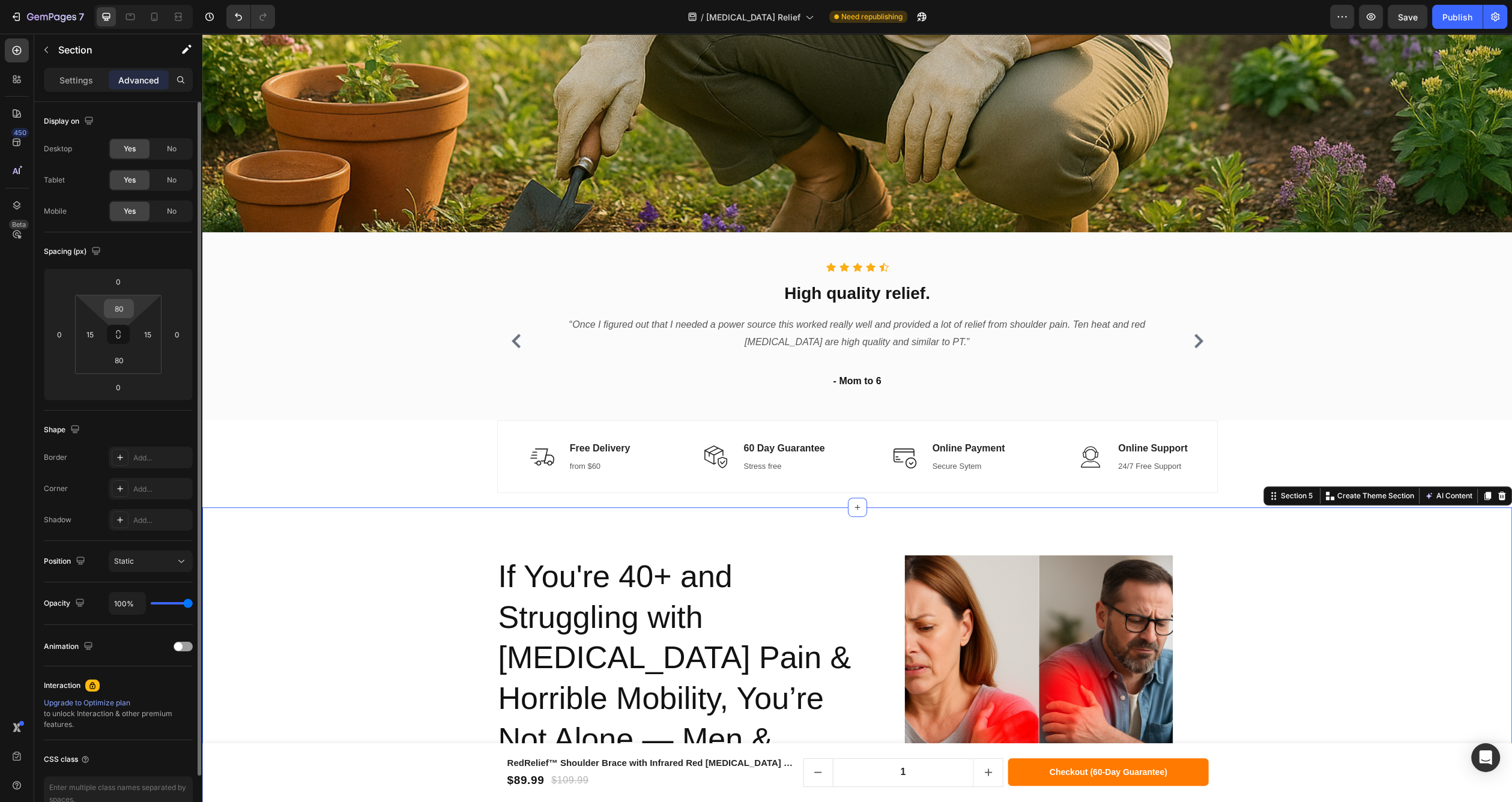
click at [125, 311] on input "80" at bounding box center [118, 308] width 24 height 18
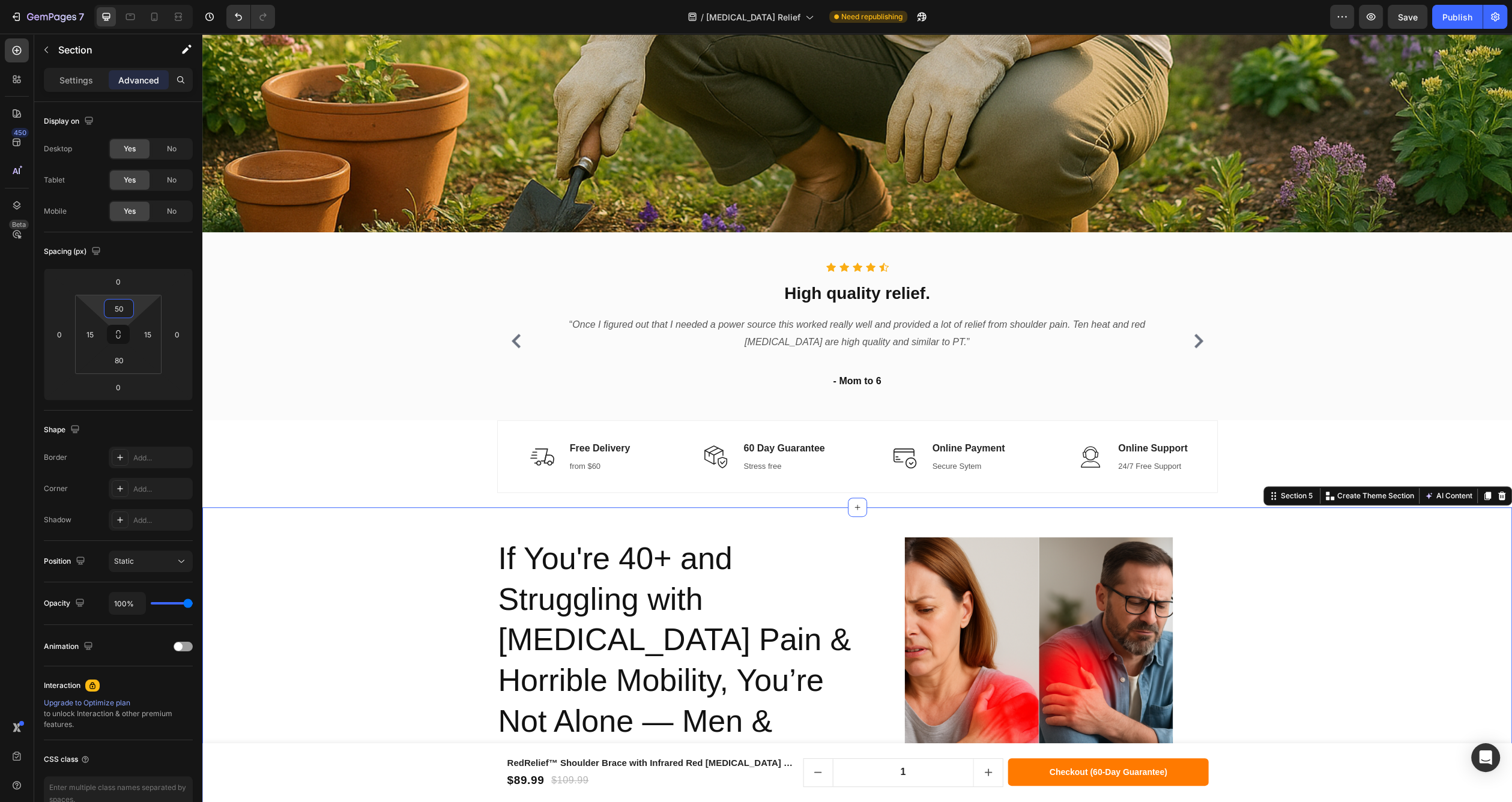
type input "50"
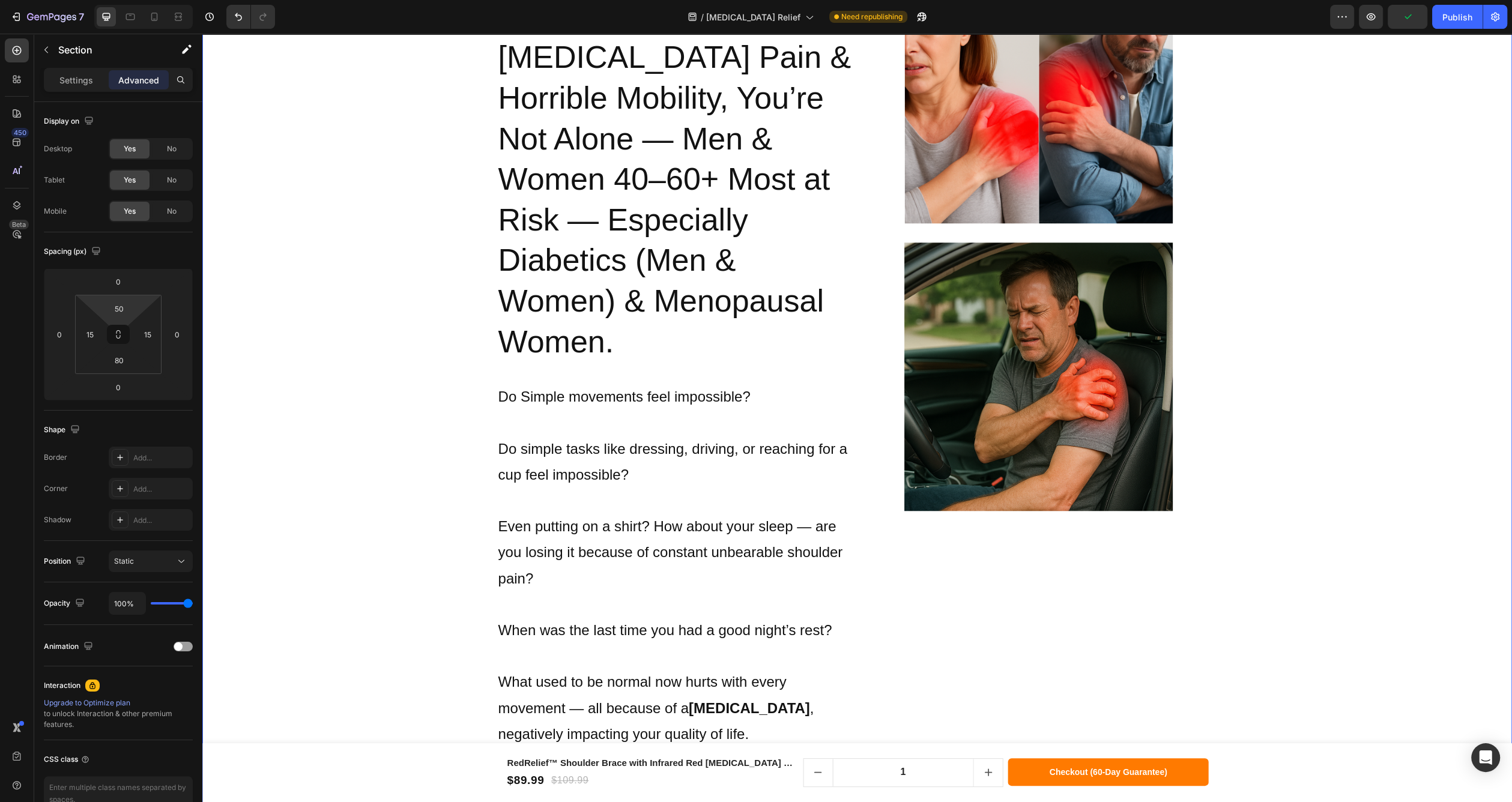
scroll to position [1292, 0]
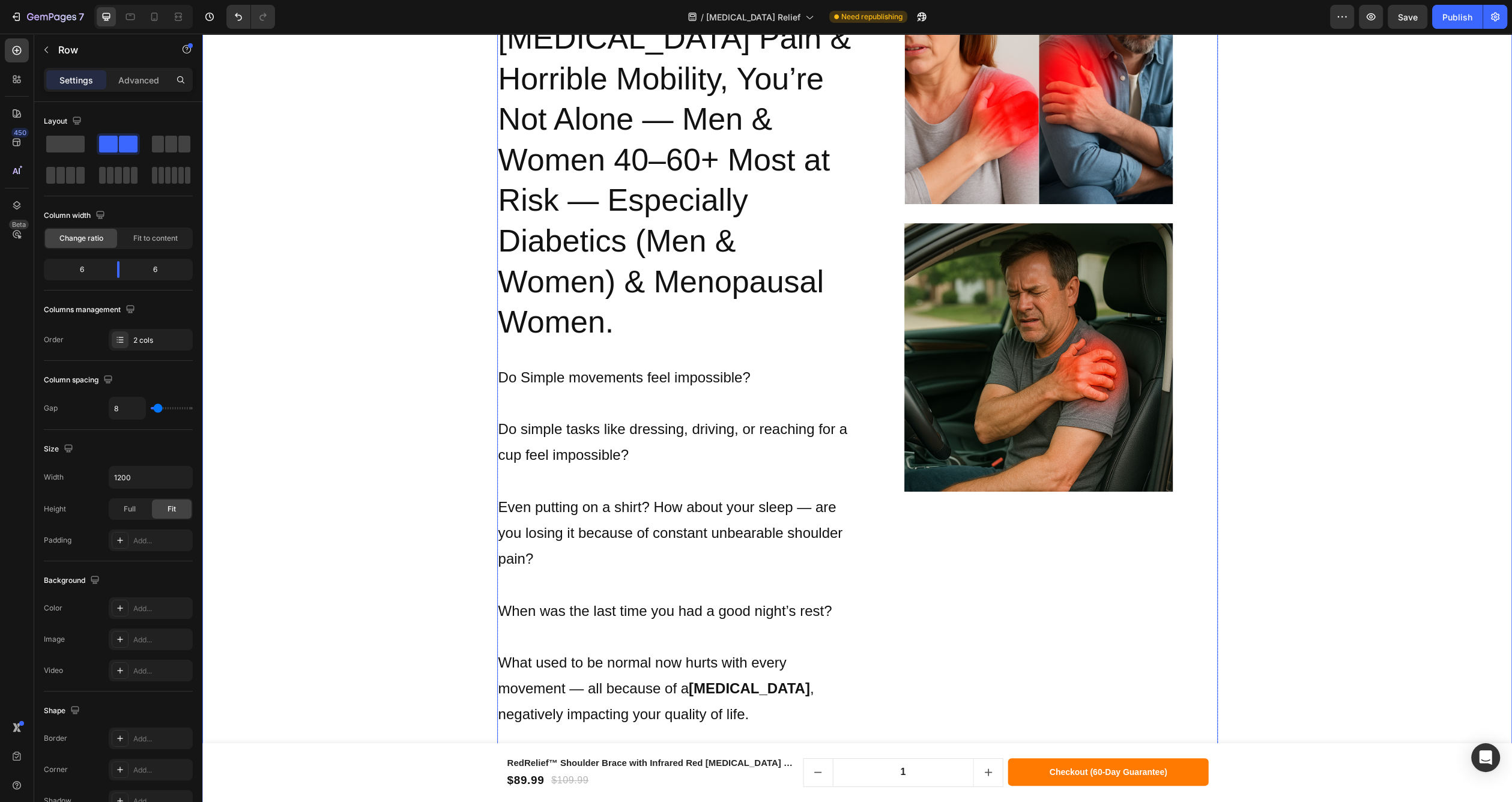
click at [1097, 594] on div "Image Image" at bounding box center [1039, 342] width 358 height 812
click at [123, 471] on input "1200" at bounding box center [151, 477] width 83 height 22
click at [183, 480] on icon "button" at bounding box center [182, 477] width 12 height 12
click at [160, 522] on div "Full 100%" at bounding box center [138, 530] width 99 height 23
type input "100%"
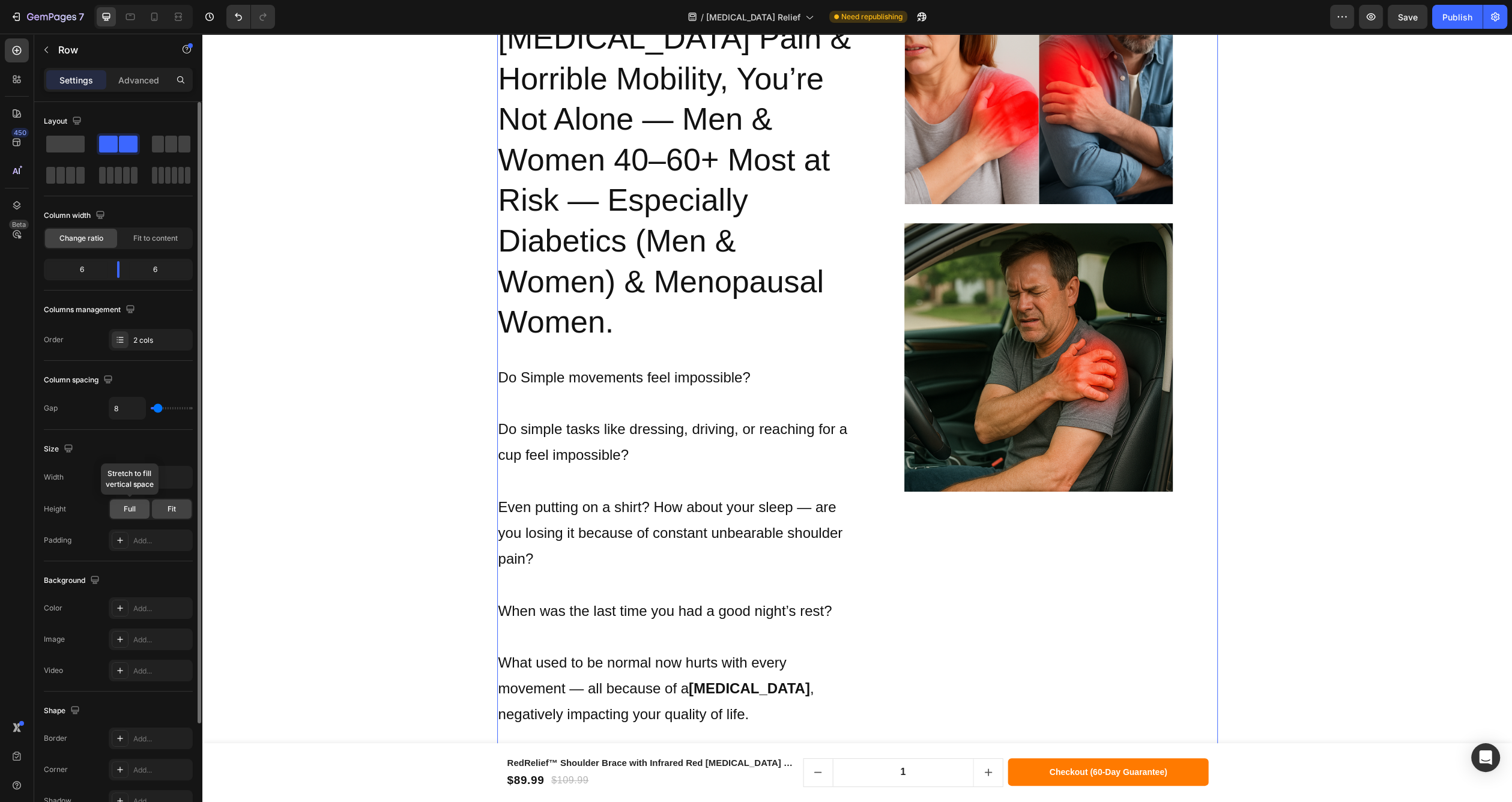
click at [125, 511] on span "Full" at bounding box center [130, 509] width 12 height 11
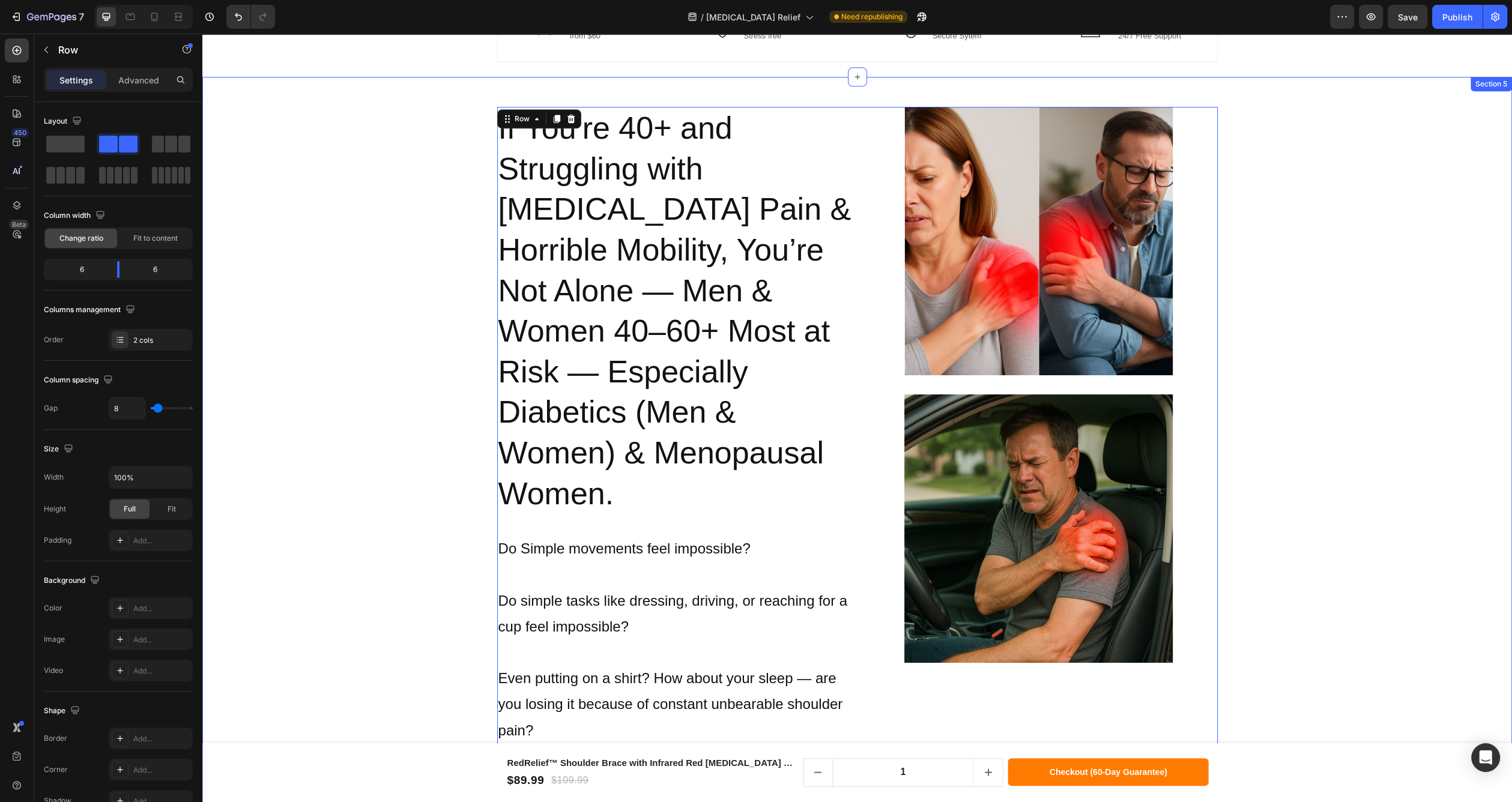
scroll to position [1177, 0]
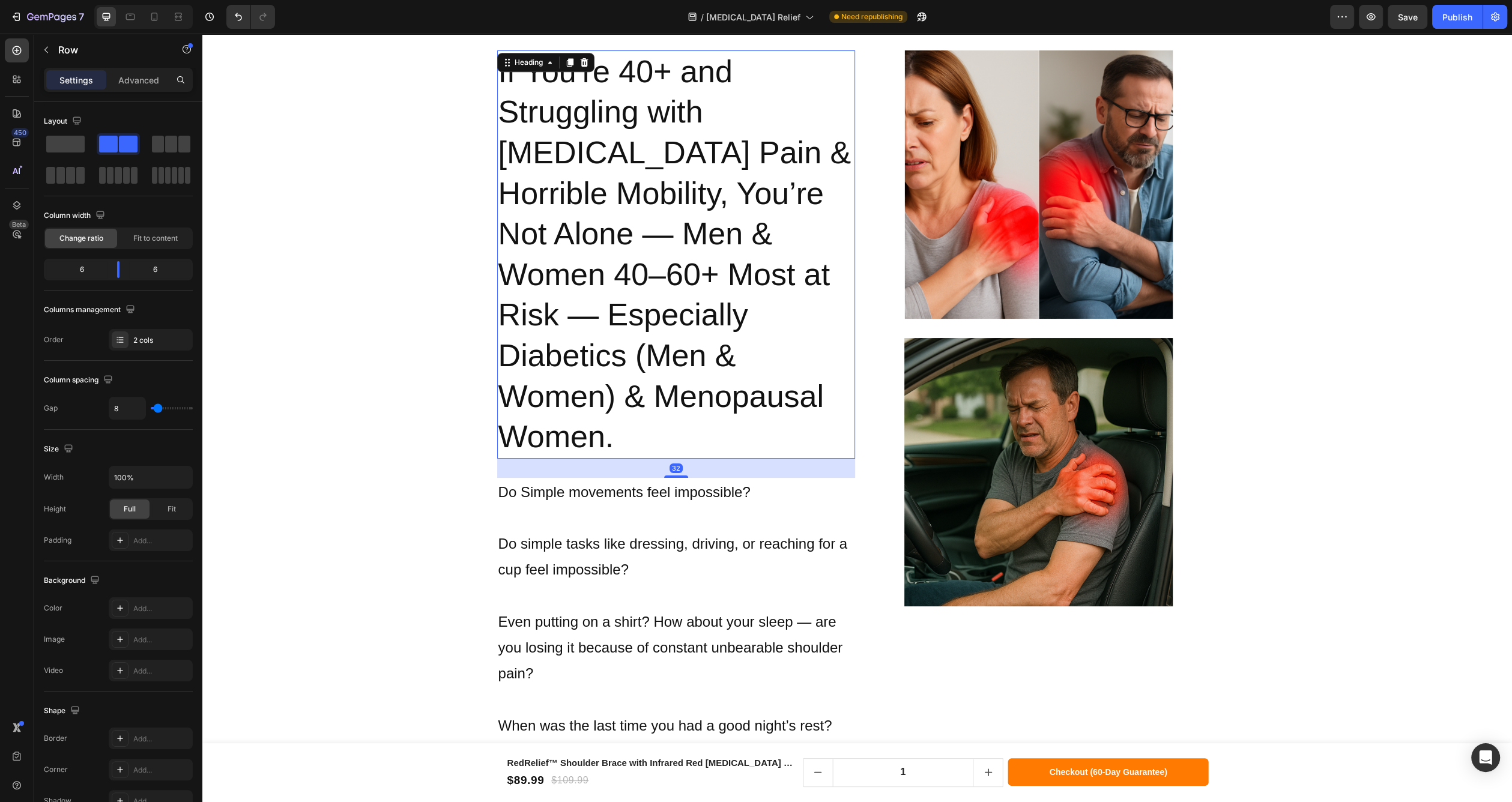
click at [676, 370] on h1 "If You're 40+ and Struggling with [MEDICAL_DATA] Pain & Horrible Mobility, You’…" at bounding box center [676, 255] width 358 height 408
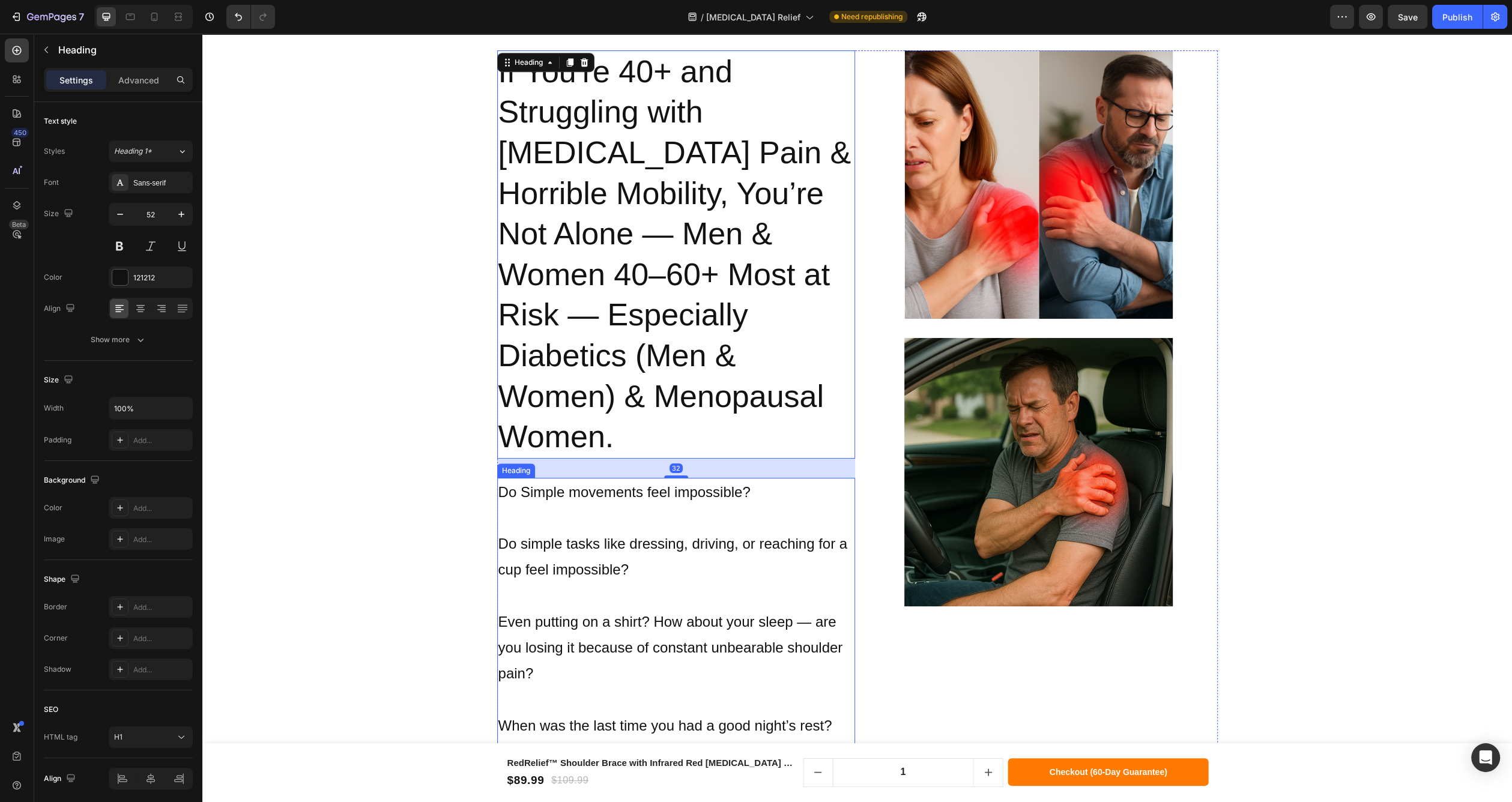
click at [779, 478] on h2 "Do Simple movements feel impossible? Do simple tasks like dressing, driving, or…" at bounding box center [676, 660] width 358 height 366
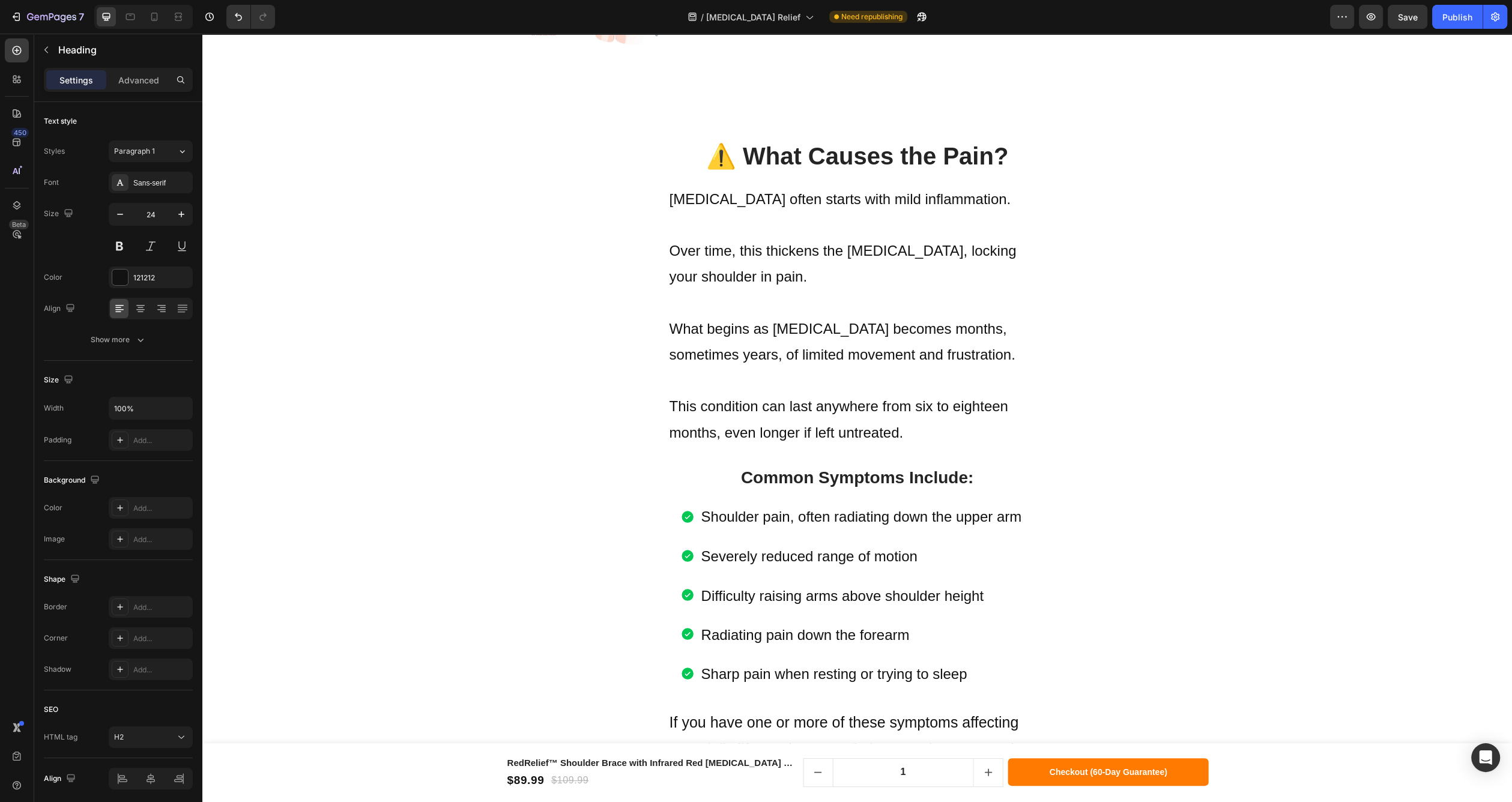
scroll to position [2481, 0]
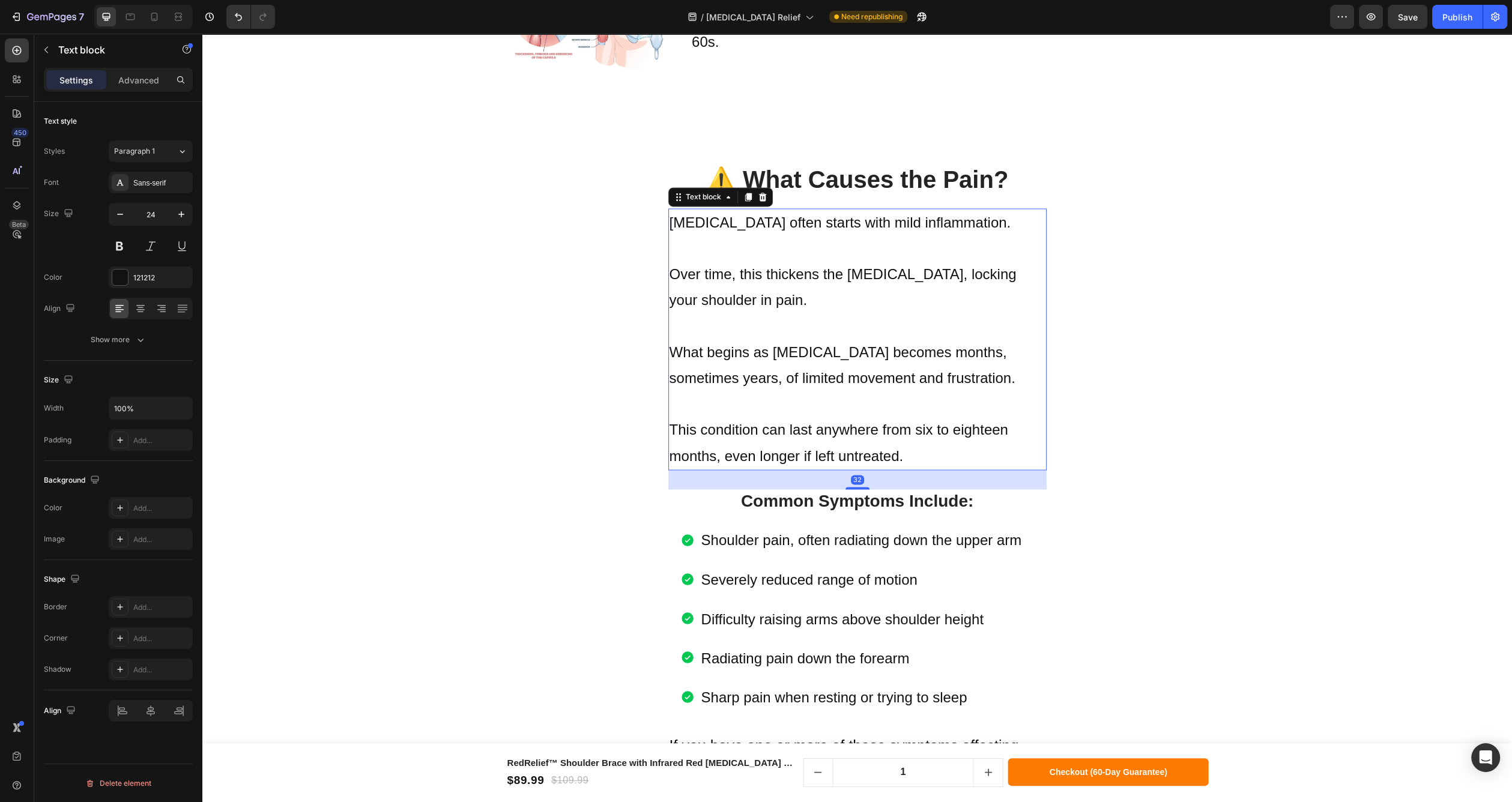
click at [1033, 373] on p "What begins as [MEDICAL_DATA] becomes months, sometimes years, of limited movem…" at bounding box center [857, 365] width 376 height 52
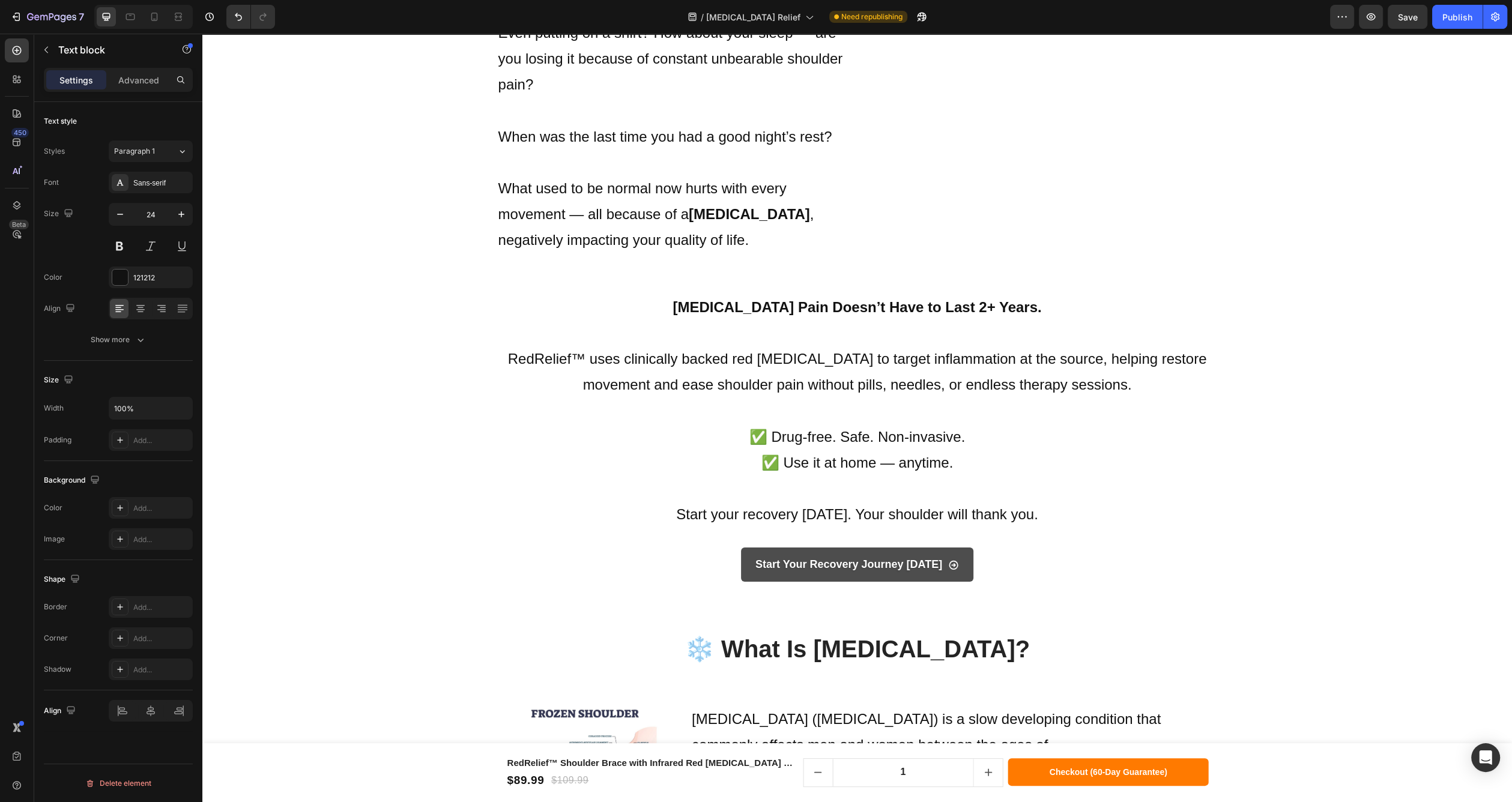
scroll to position [1771, 0]
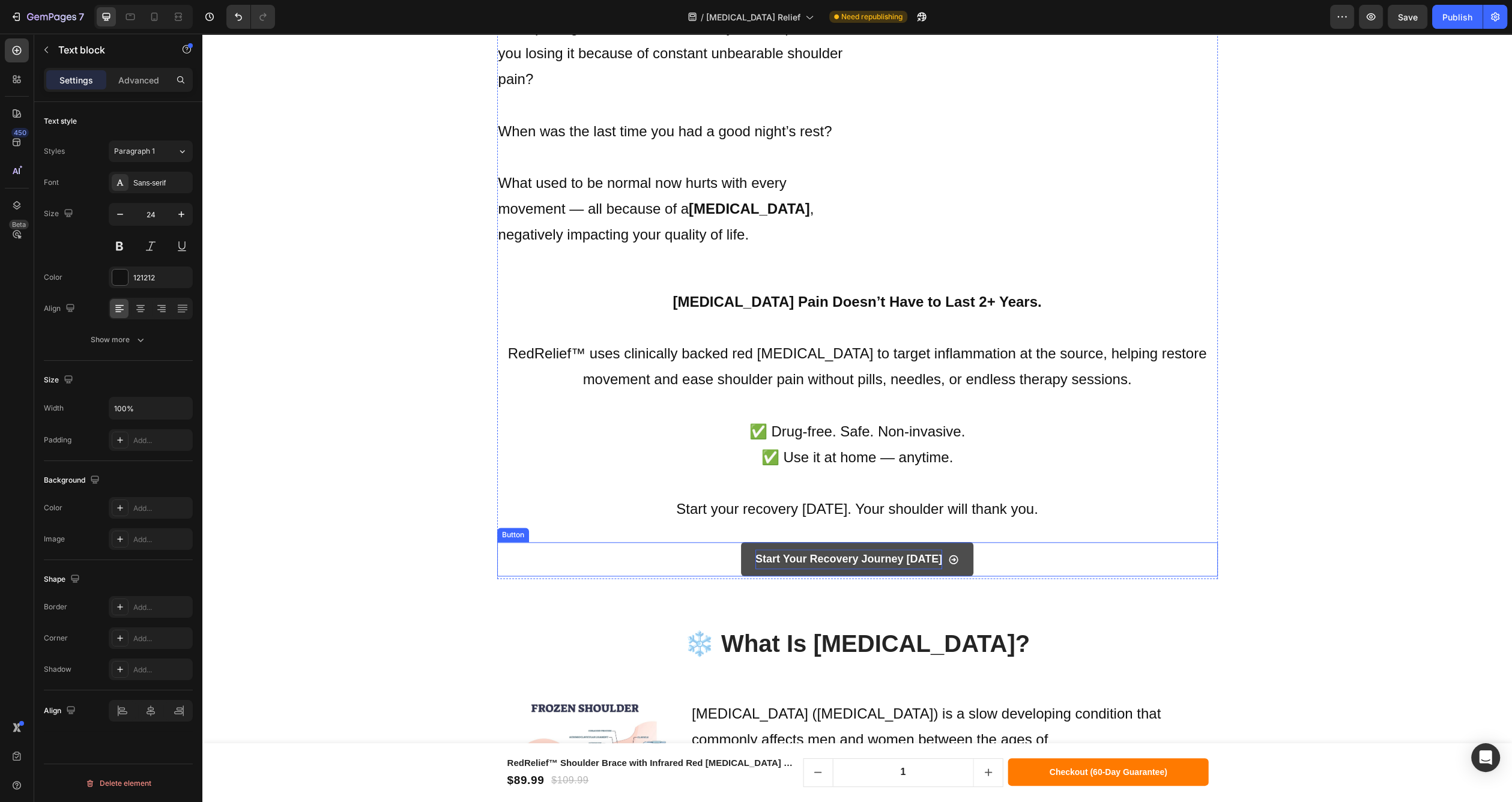
click at [888, 549] on p "Start Your Recovery Journey [DATE]" at bounding box center [849, 559] width 187 height 19
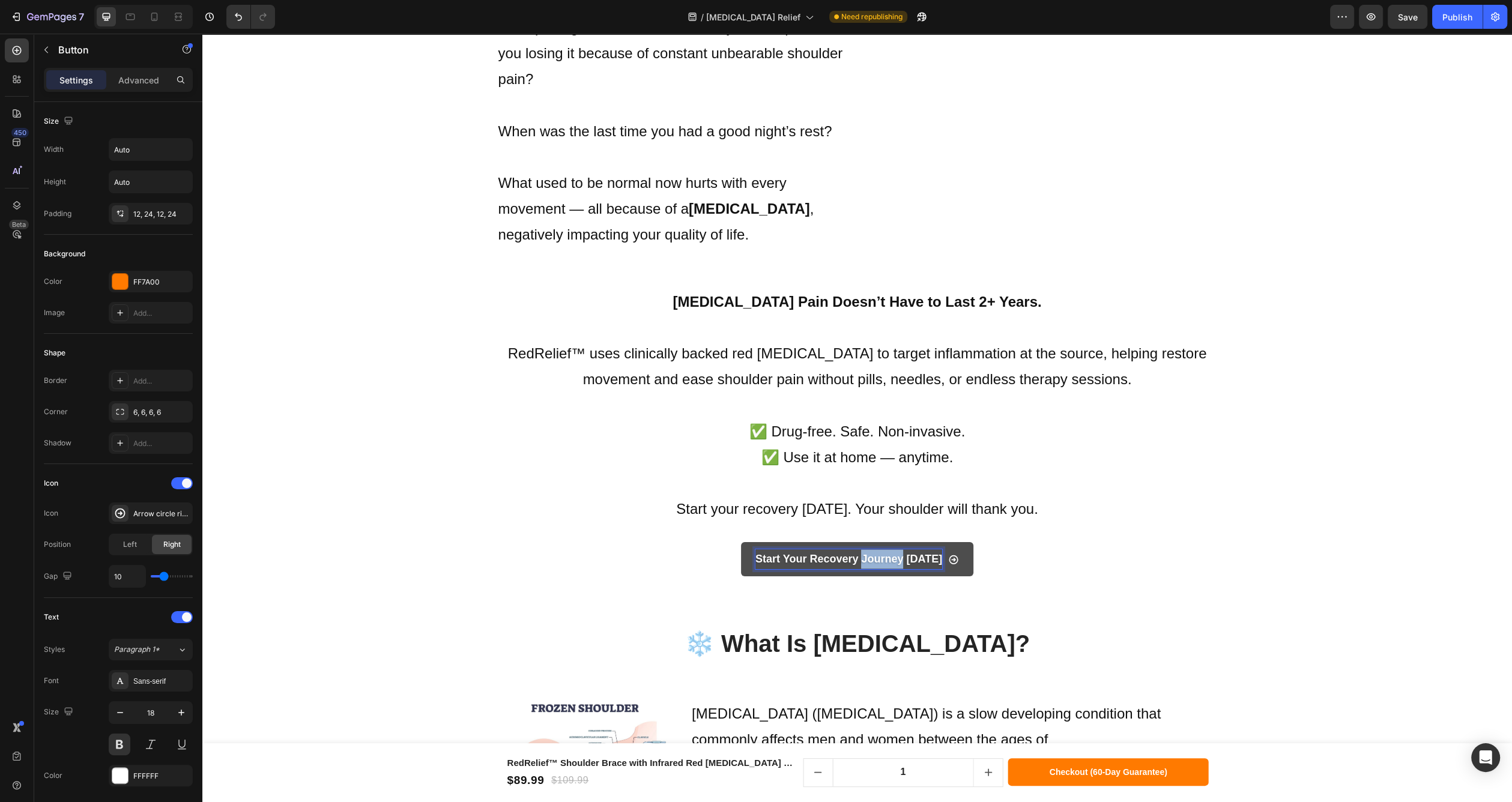
click at [888, 549] on p "Start Your Recovery Journey [DATE]" at bounding box center [849, 559] width 187 height 19
copy p "Start Your Recovery Journey [DATE]"
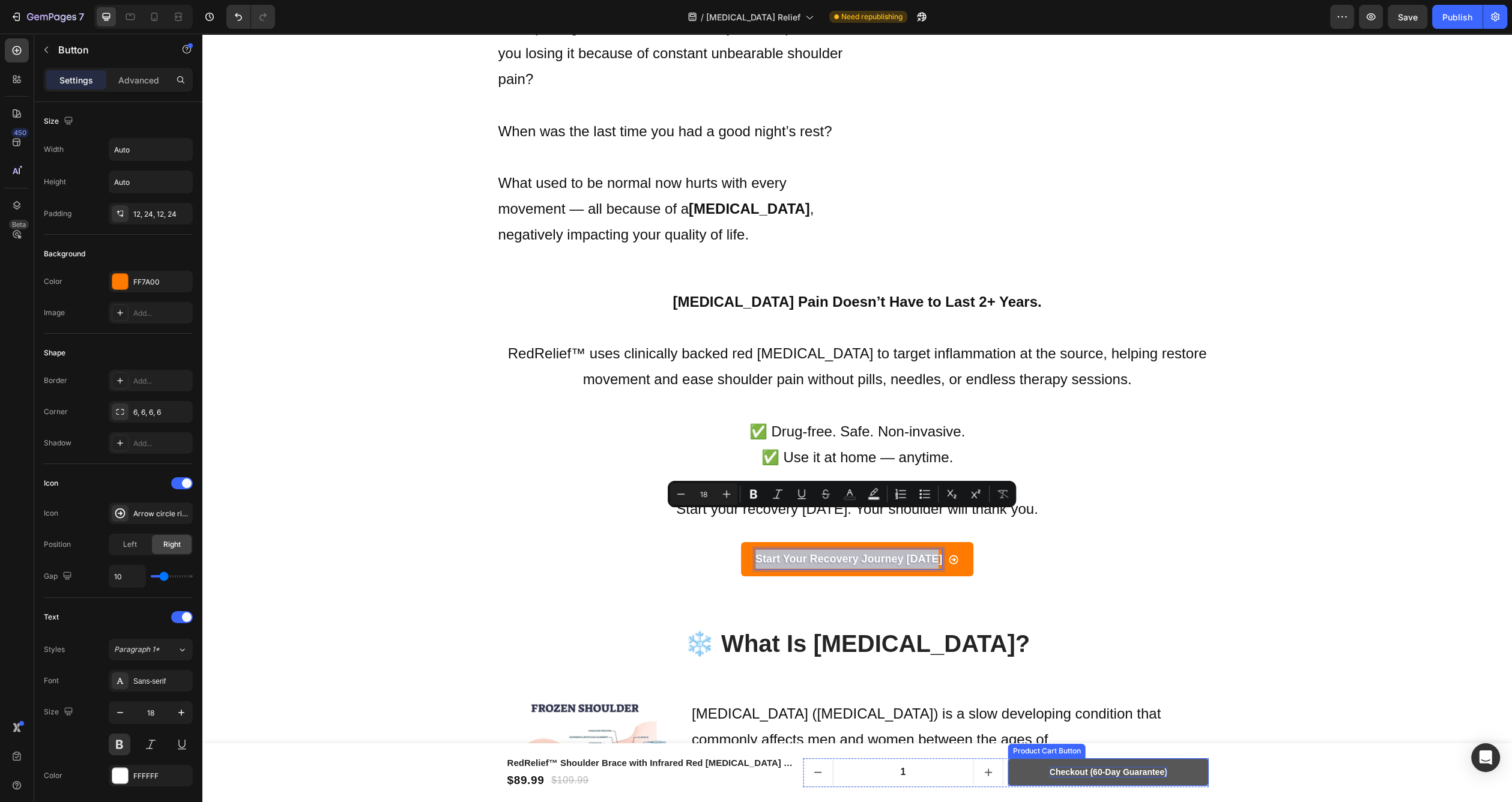
click at [1075, 769] on div "Checkout (60-Day Guarantee)" at bounding box center [1108, 772] width 118 height 11
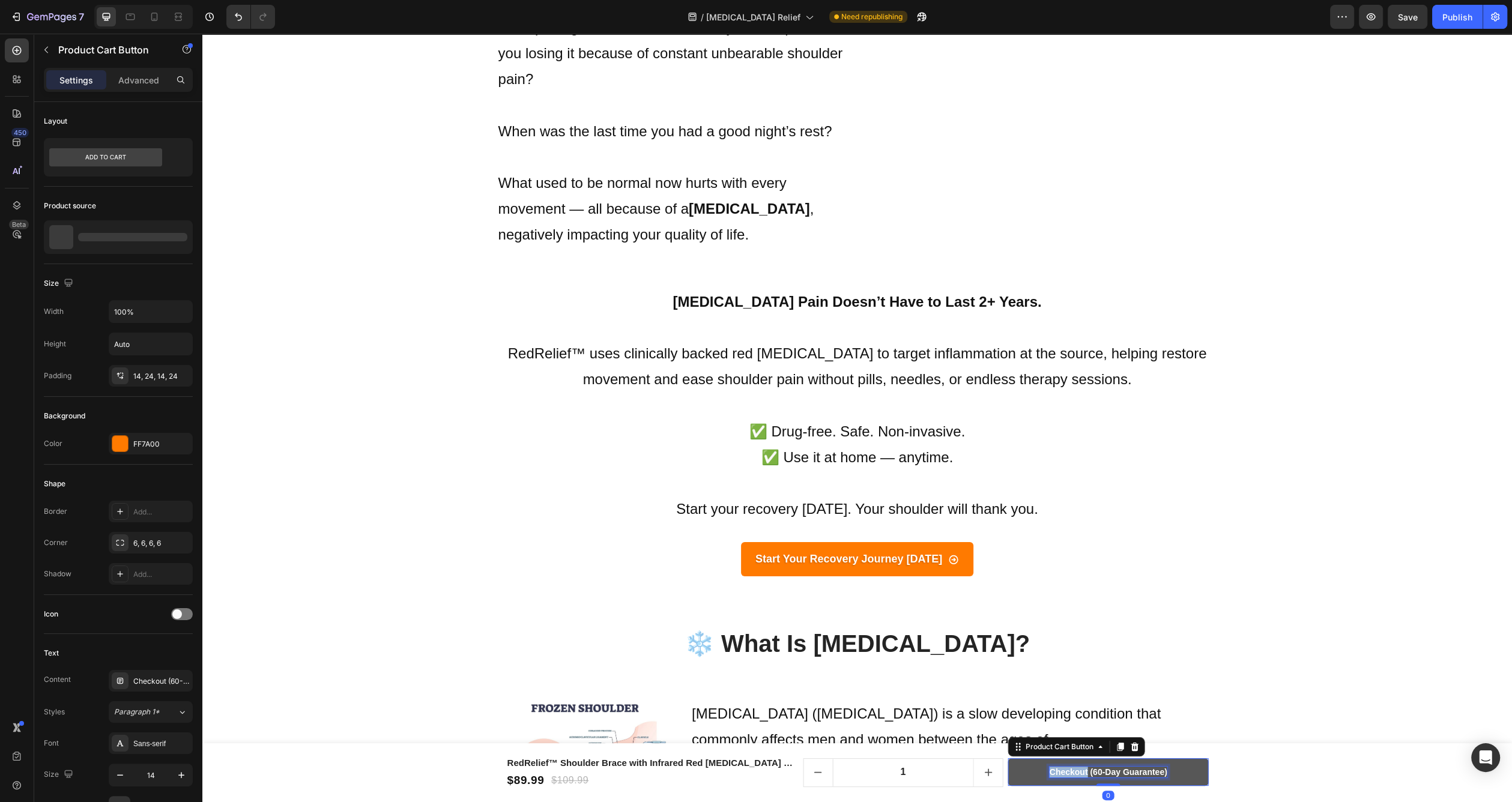
click at [1075, 769] on div "Checkout (60-Day Guarantee)" at bounding box center [1108, 772] width 118 height 11
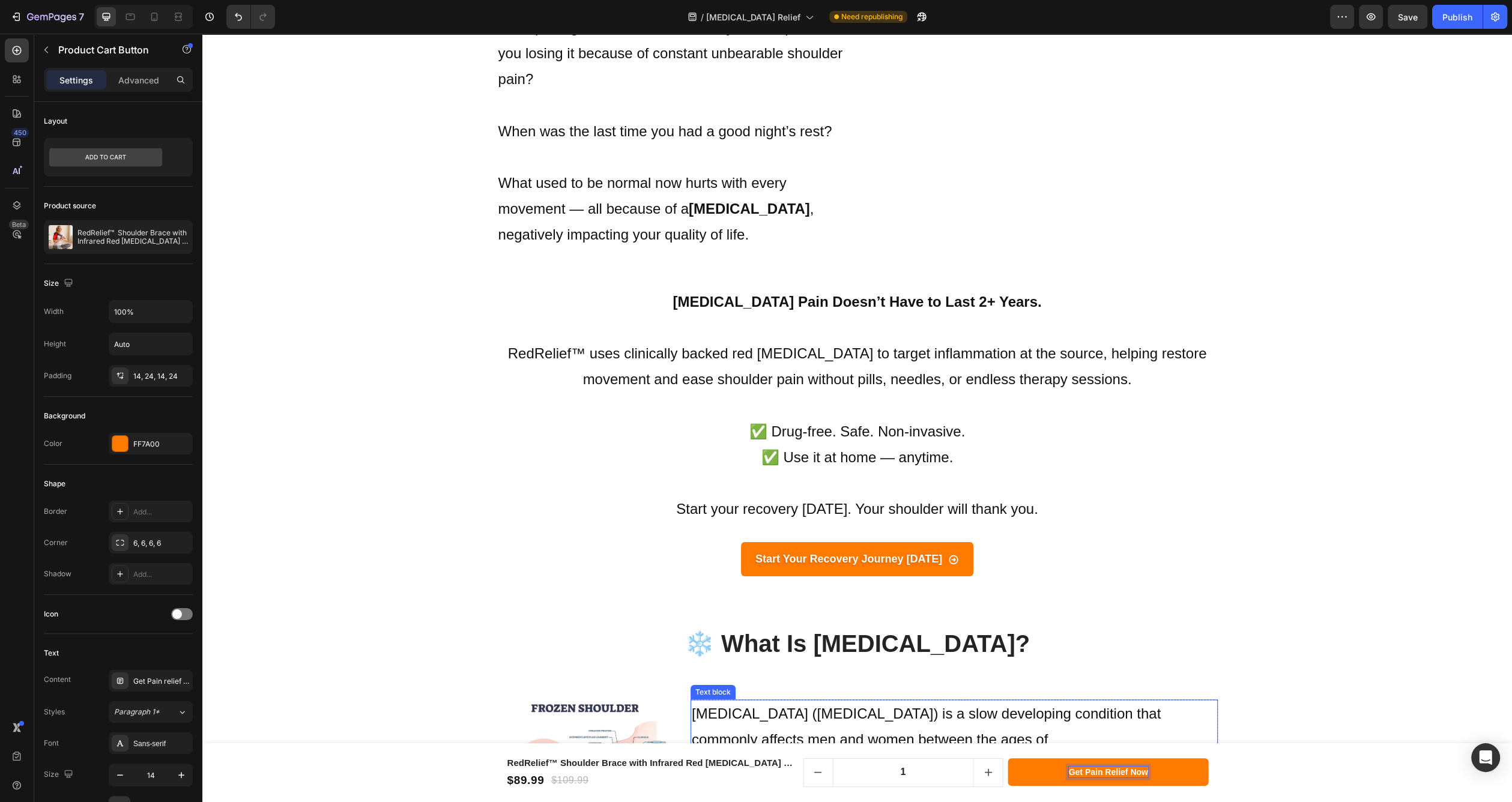
click at [1151, 701] on p "[MEDICAL_DATA] ([MEDICAL_DATA]) is a slow developing condition that commonly af…" at bounding box center [954, 752] width 525 height 104
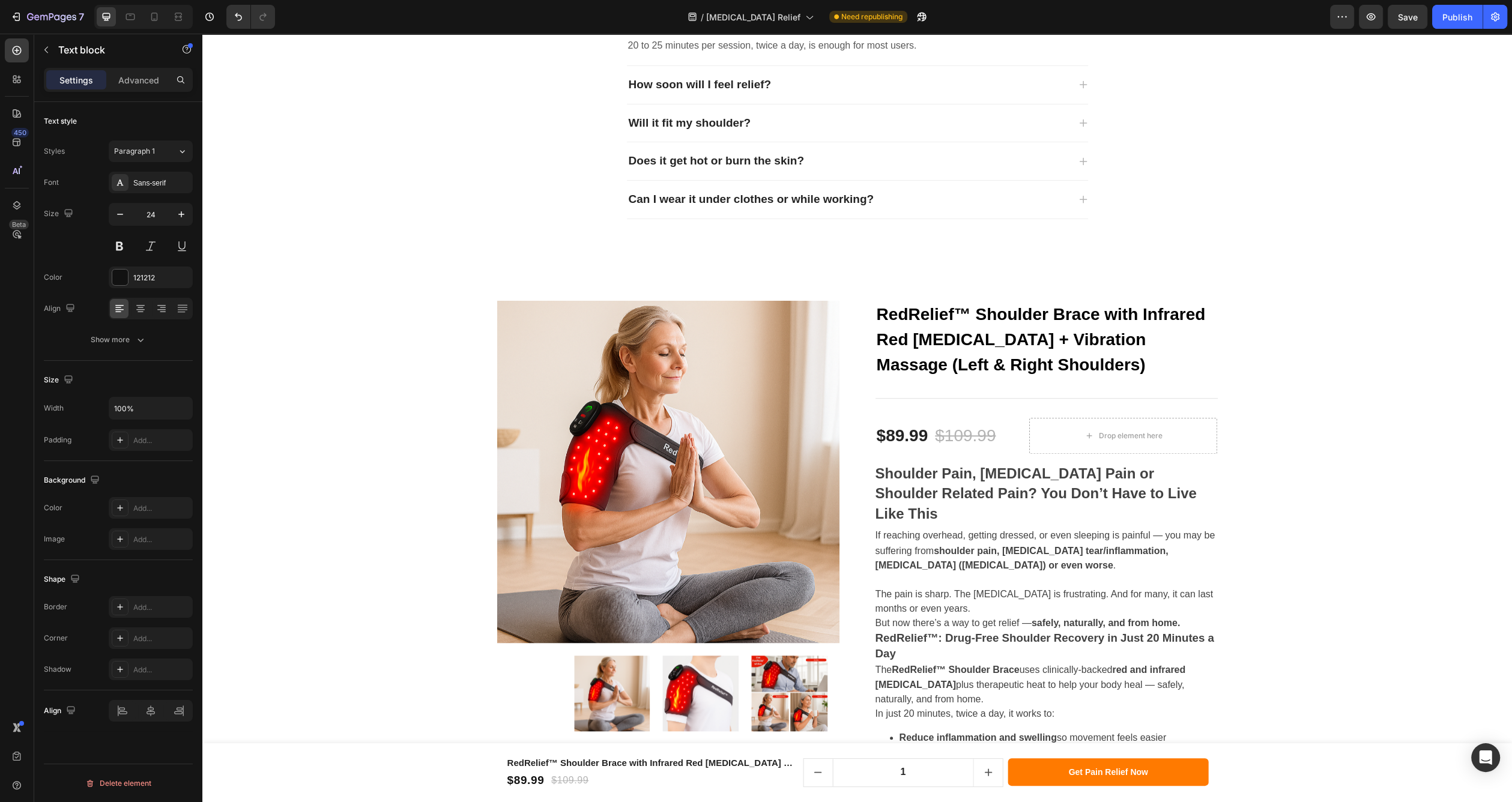
scroll to position [7373, 0]
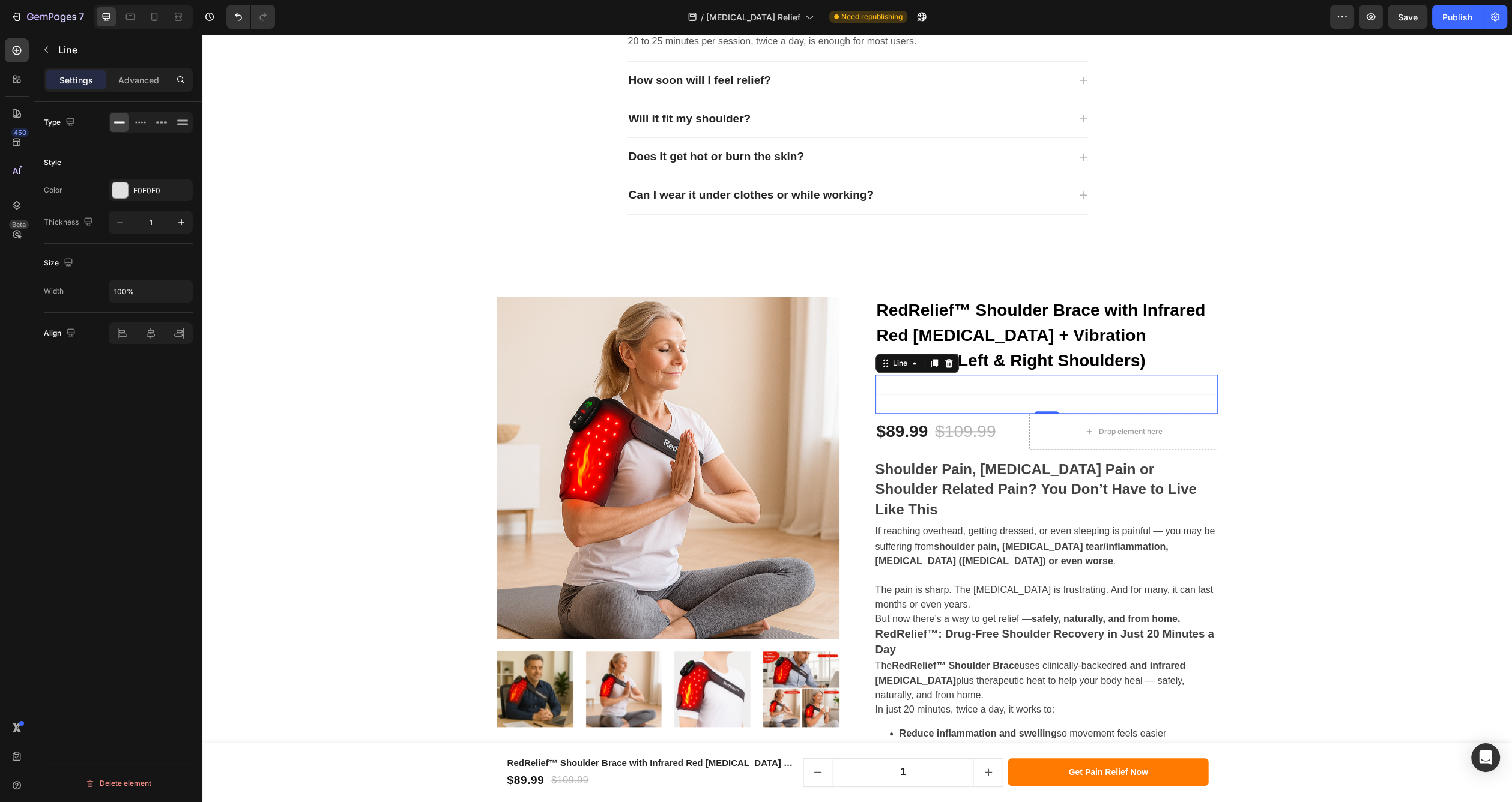
click at [1107, 387] on div "Title Line 0" at bounding box center [1046, 394] width 342 height 39
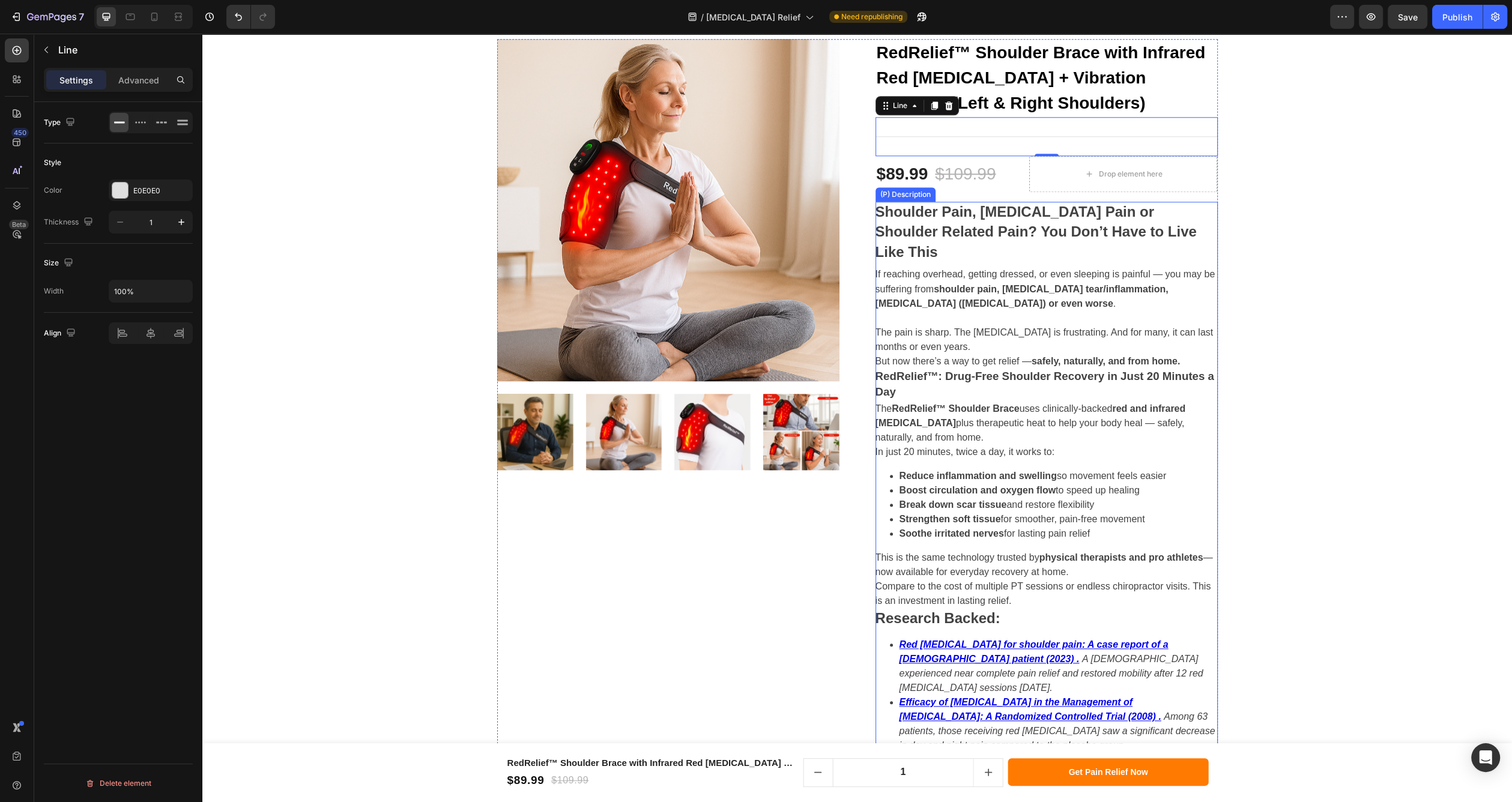
scroll to position [7629, 0]
click at [899, 268] on p "If reaching overhead, getting dressed, or even sleeping is painful — you may be…" at bounding box center [1045, 288] width 340 height 40
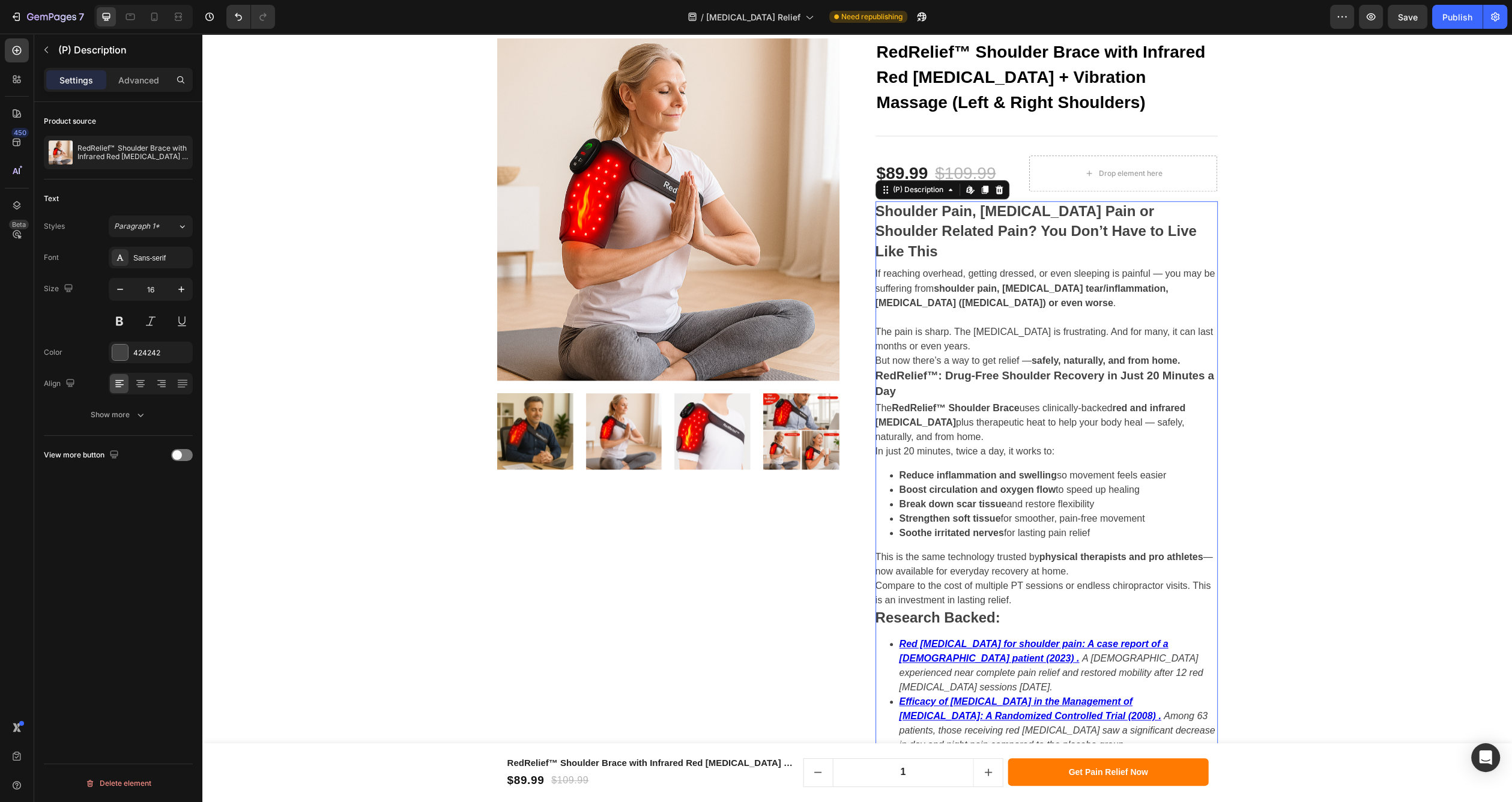
click at [875, 268] on p "If reaching overhead, getting dressed, or even sleeping is painful — you may be…" at bounding box center [1045, 288] width 340 height 40
click at [1185, 230] on strong "Shoulder Pain, [MEDICAL_DATA] Pain or Shoulder Related Pain? You Don’t Have to …" at bounding box center [1036, 231] width 321 height 57
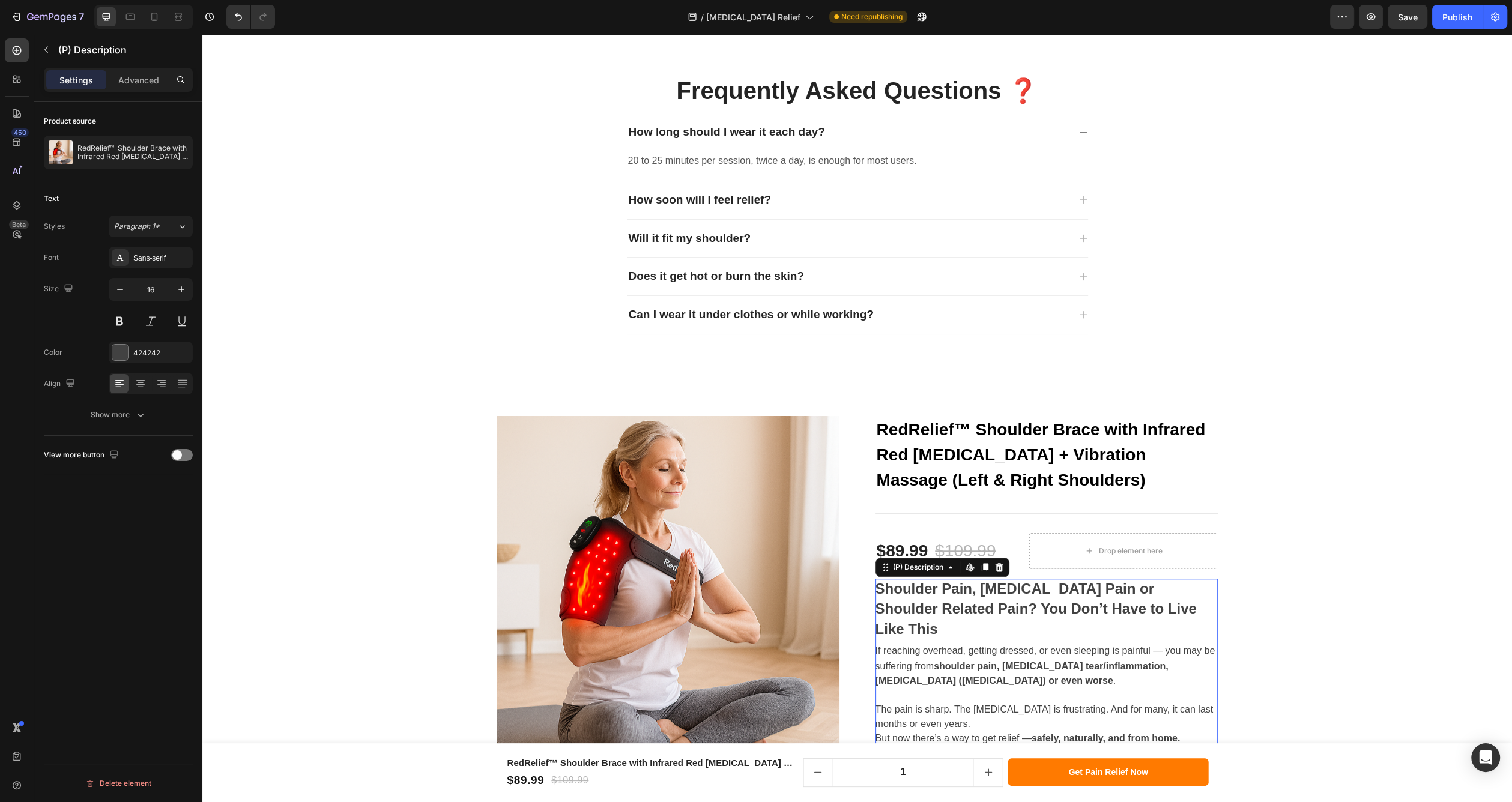
scroll to position [7160, 0]
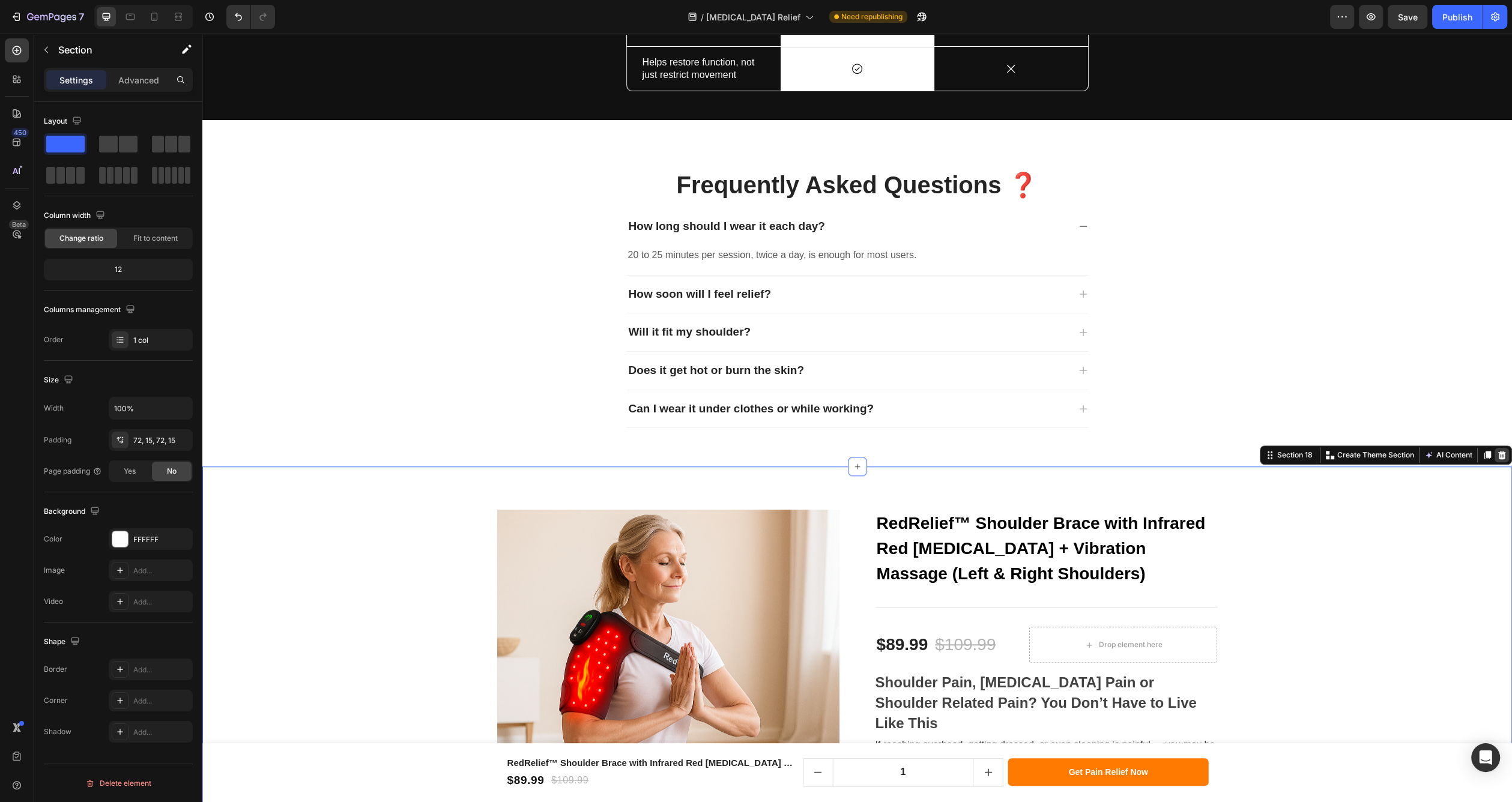
click at [1494, 455] on div at bounding box center [1501, 455] width 14 height 14
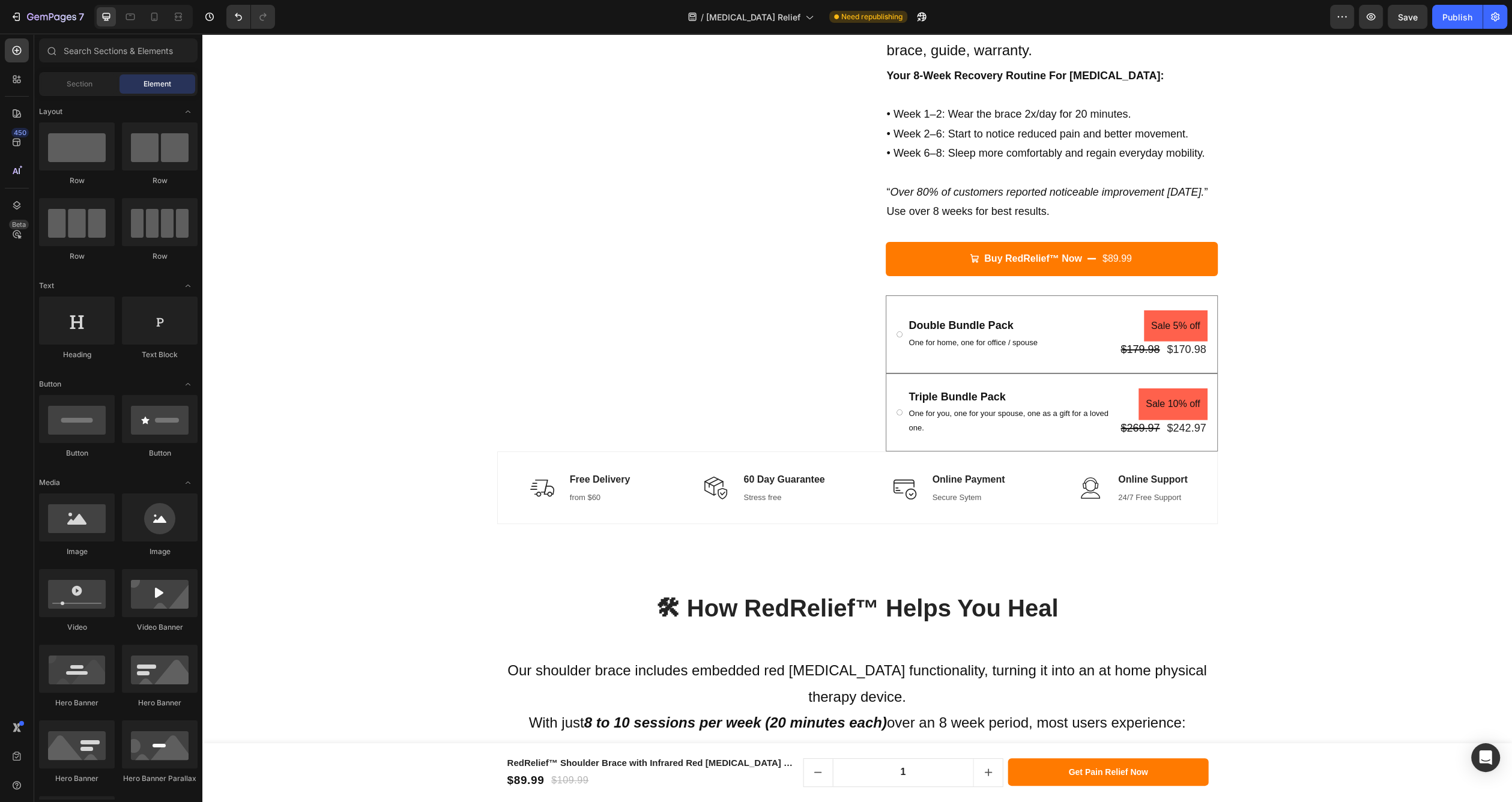
scroll to position [4882, 0]
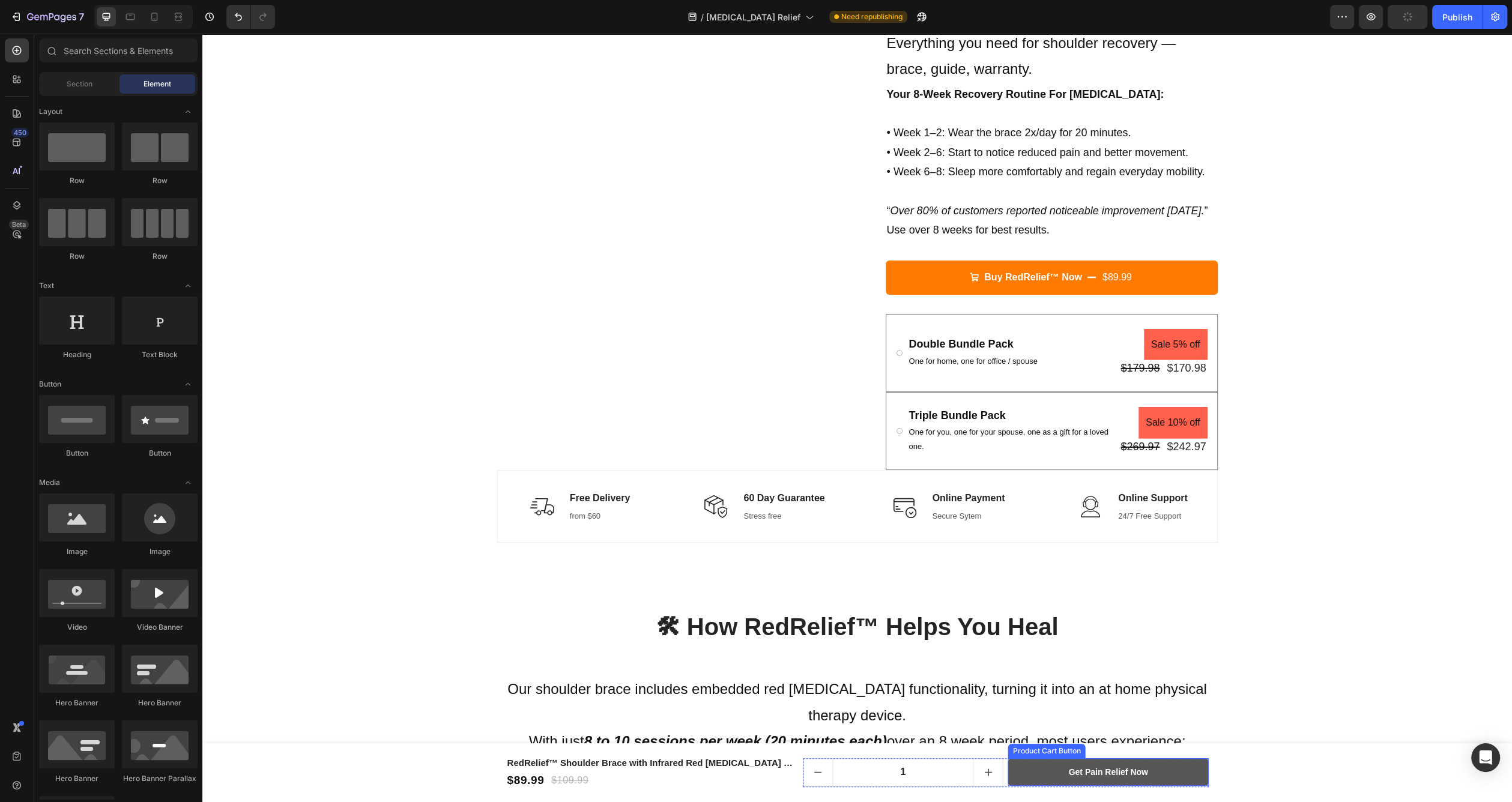
click at [1170, 766] on button "Get Pain relief Now" at bounding box center [1108, 772] width 201 height 28
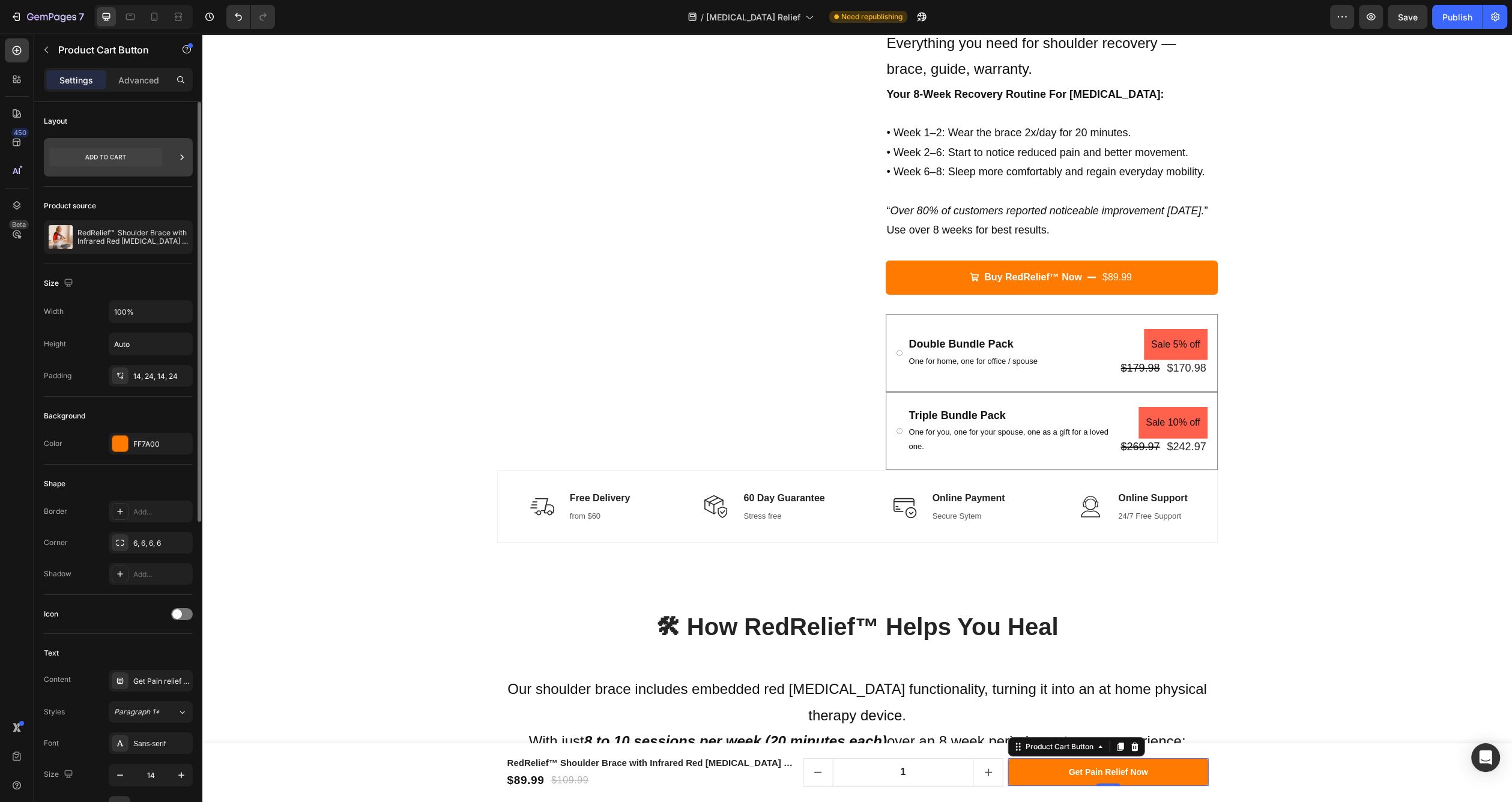
click at [135, 165] on icon at bounding box center [106, 157] width 113 height 18
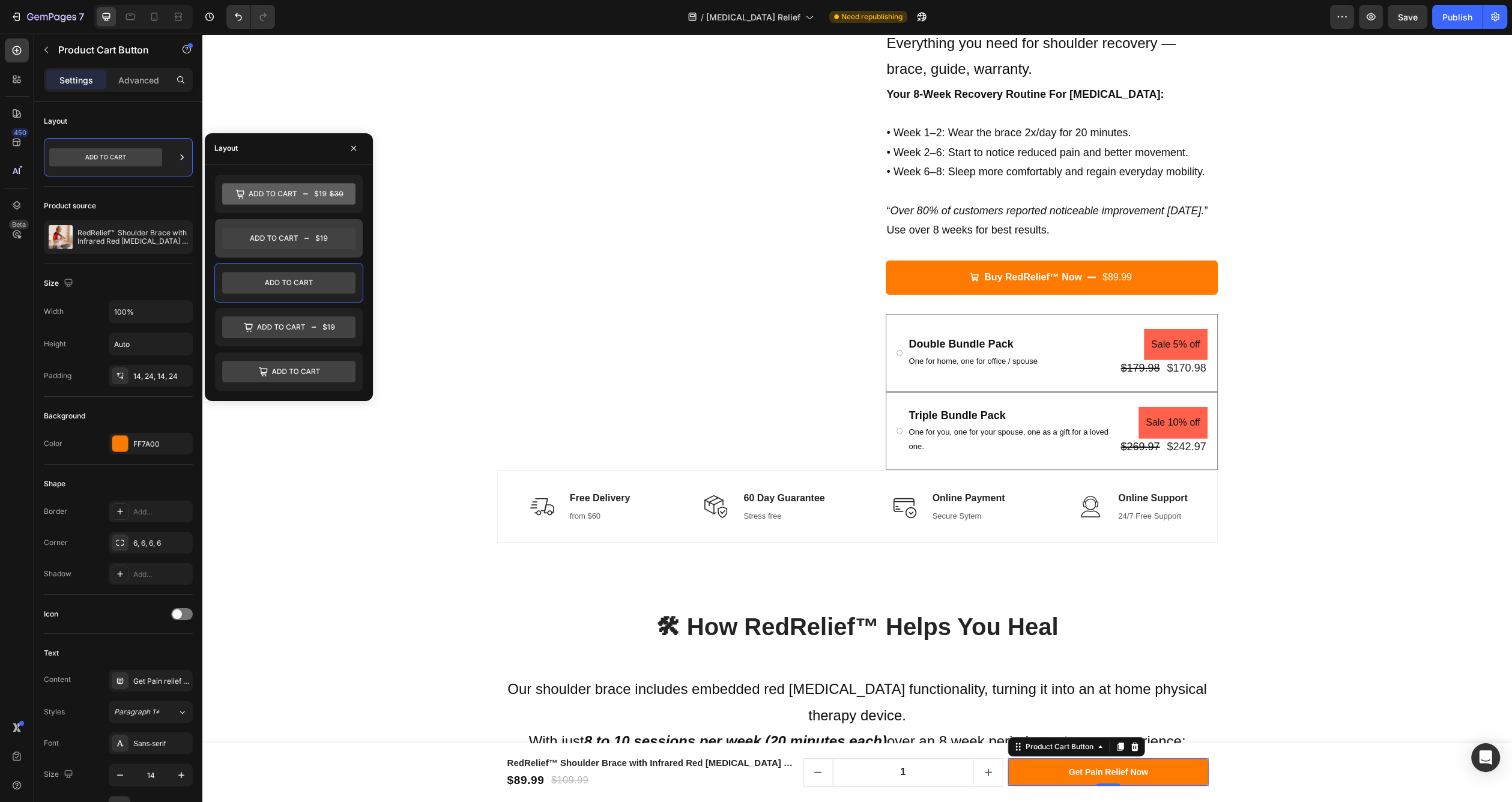
click at [269, 246] on icon at bounding box center [289, 238] width 133 height 22
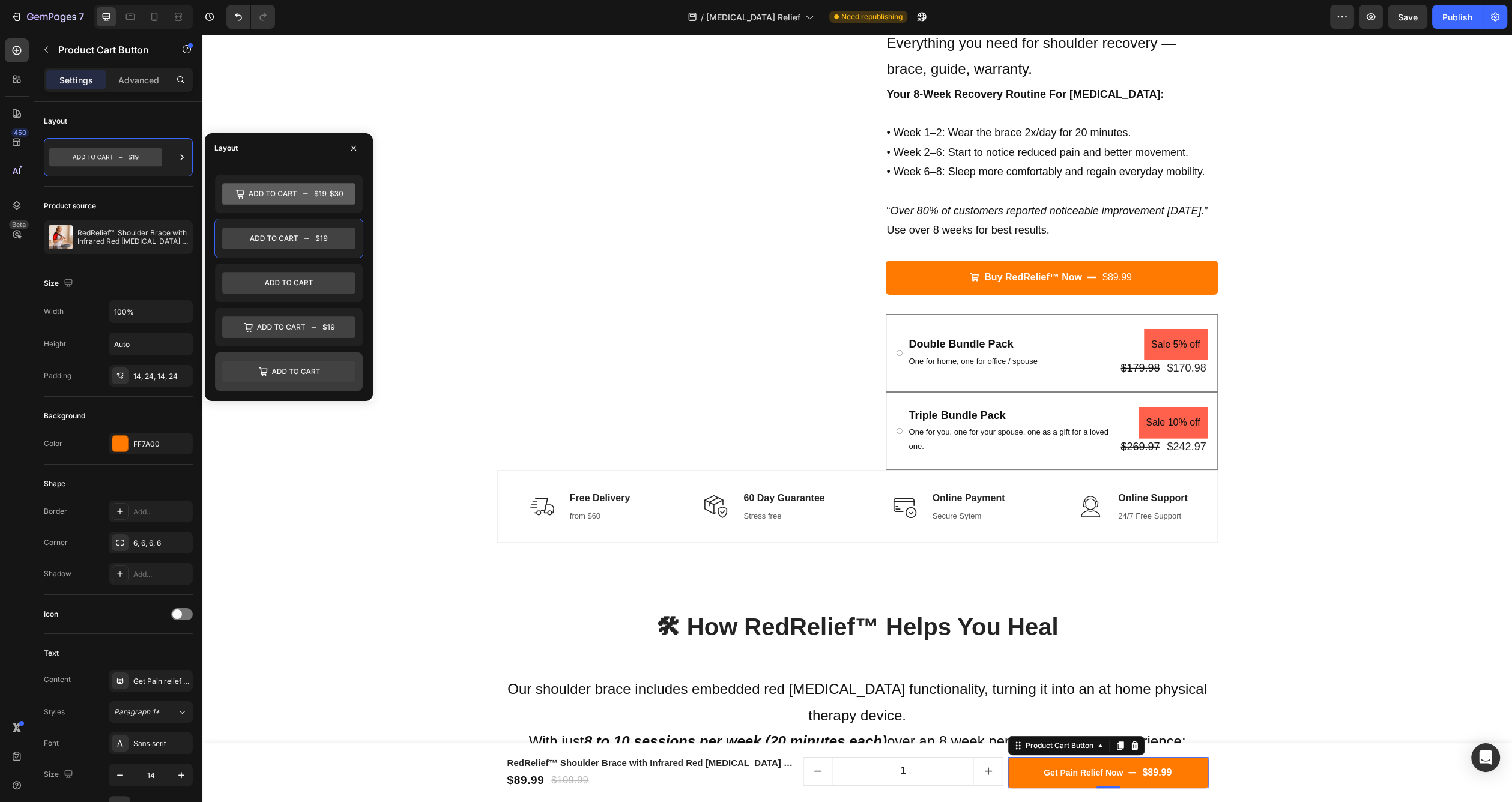
click at [293, 359] on icon at bounding box center [289, 371] width 133 height 24
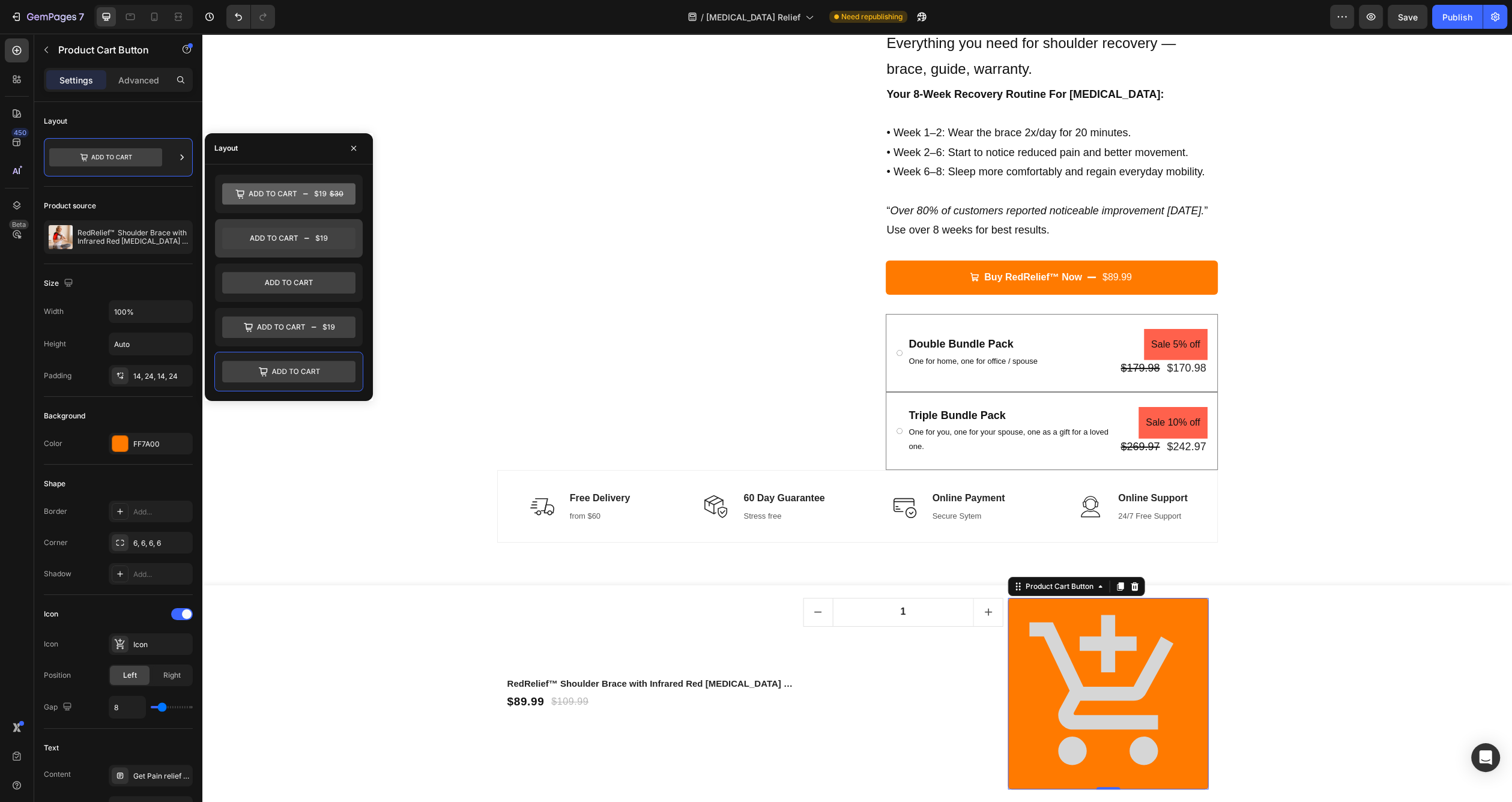
click at [293, 242] on icon at bounding box center [289, 238] width 133 height 22
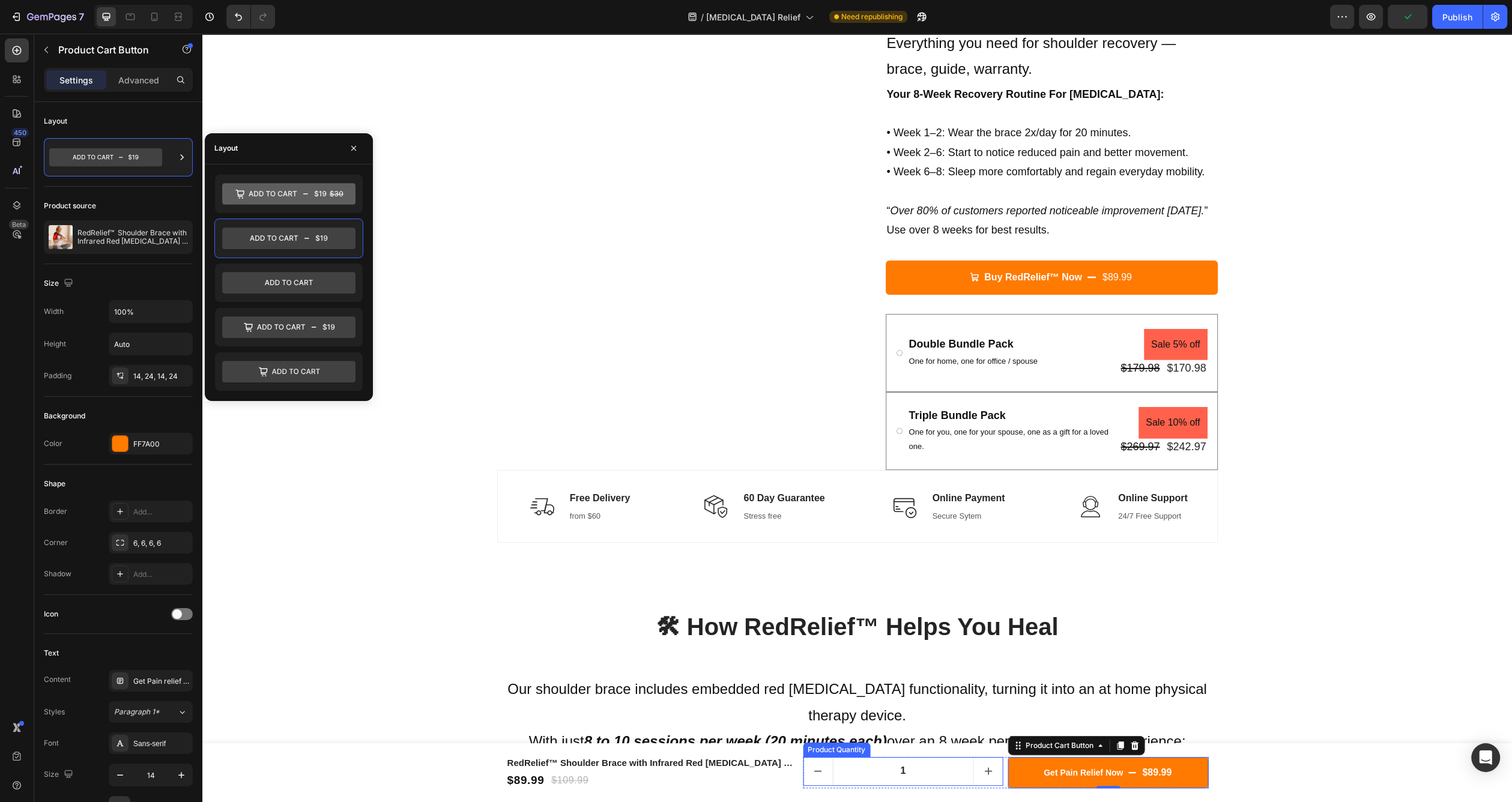
click at [983, 765] on icon "increment" at bounding box center [988, 771] width 13 height 13
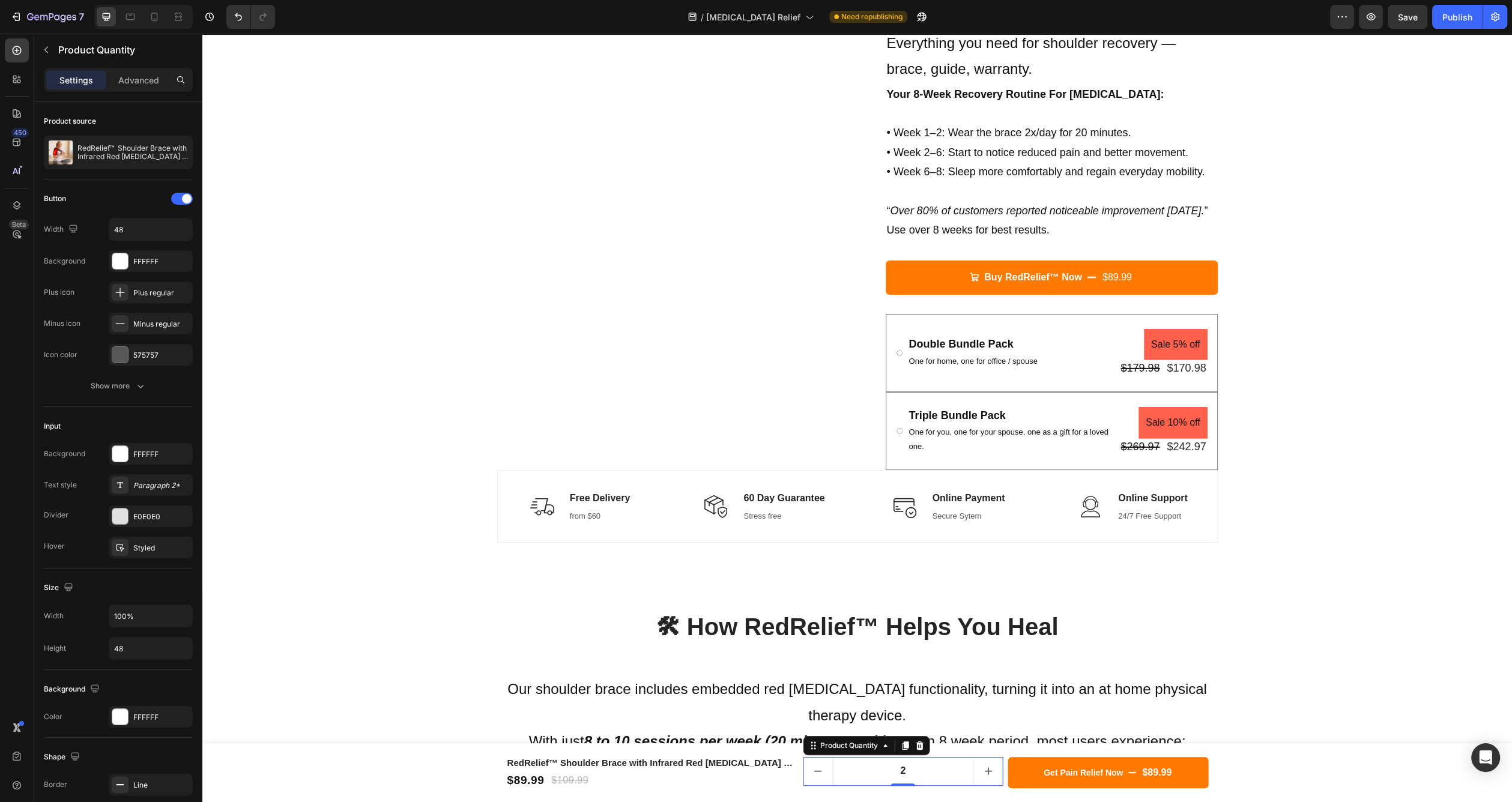
click at [812, 777] on icon "decrement" at bounding box center [818, 771] width 13 height 13
type input "1"
click at [1141, 776] on div "$89.99" at bounding box center [1157, 773] width 32 height 15
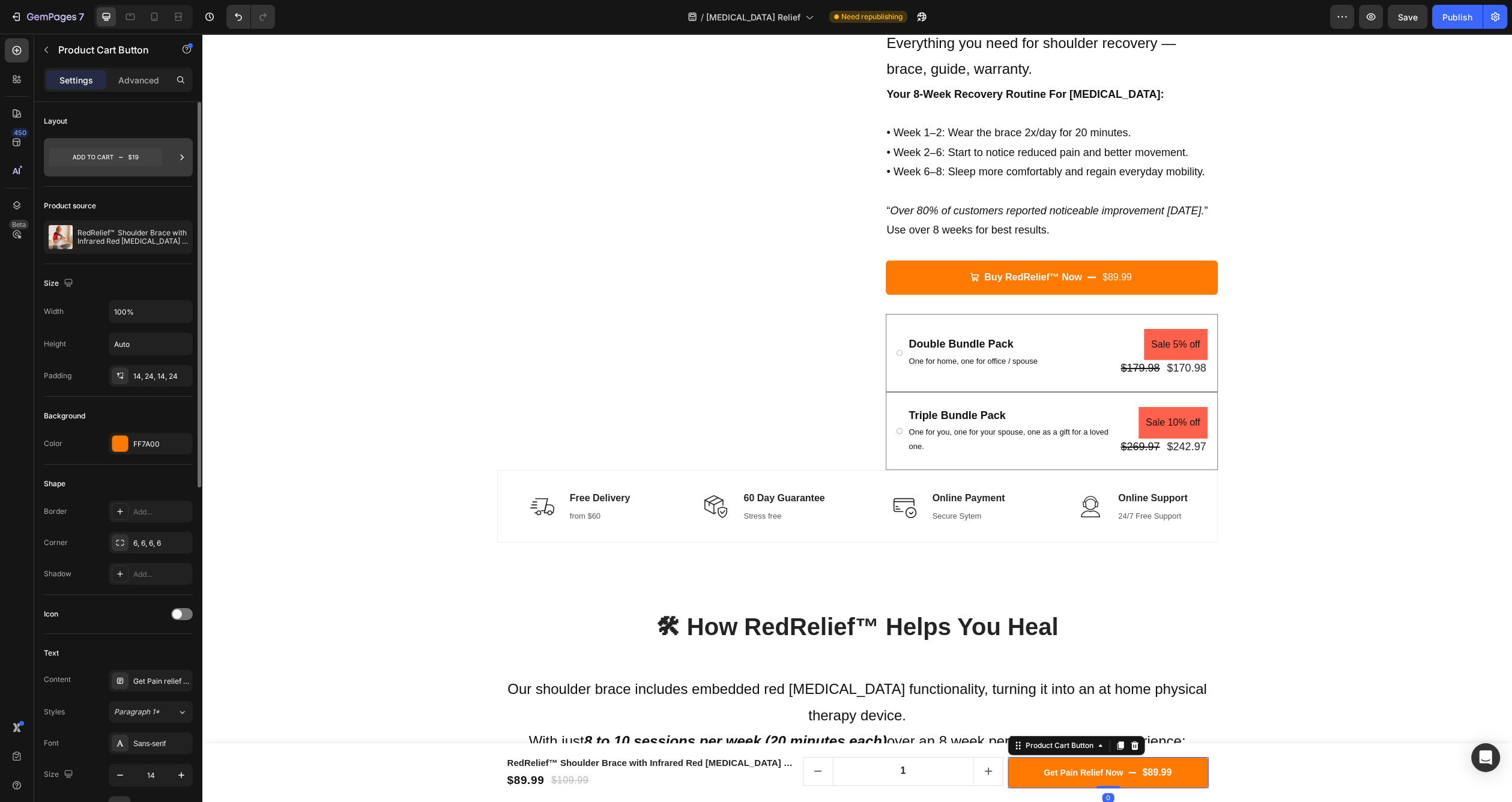
click at [111, 166] on icon at bounding box center [106, 157] width 113 height 28
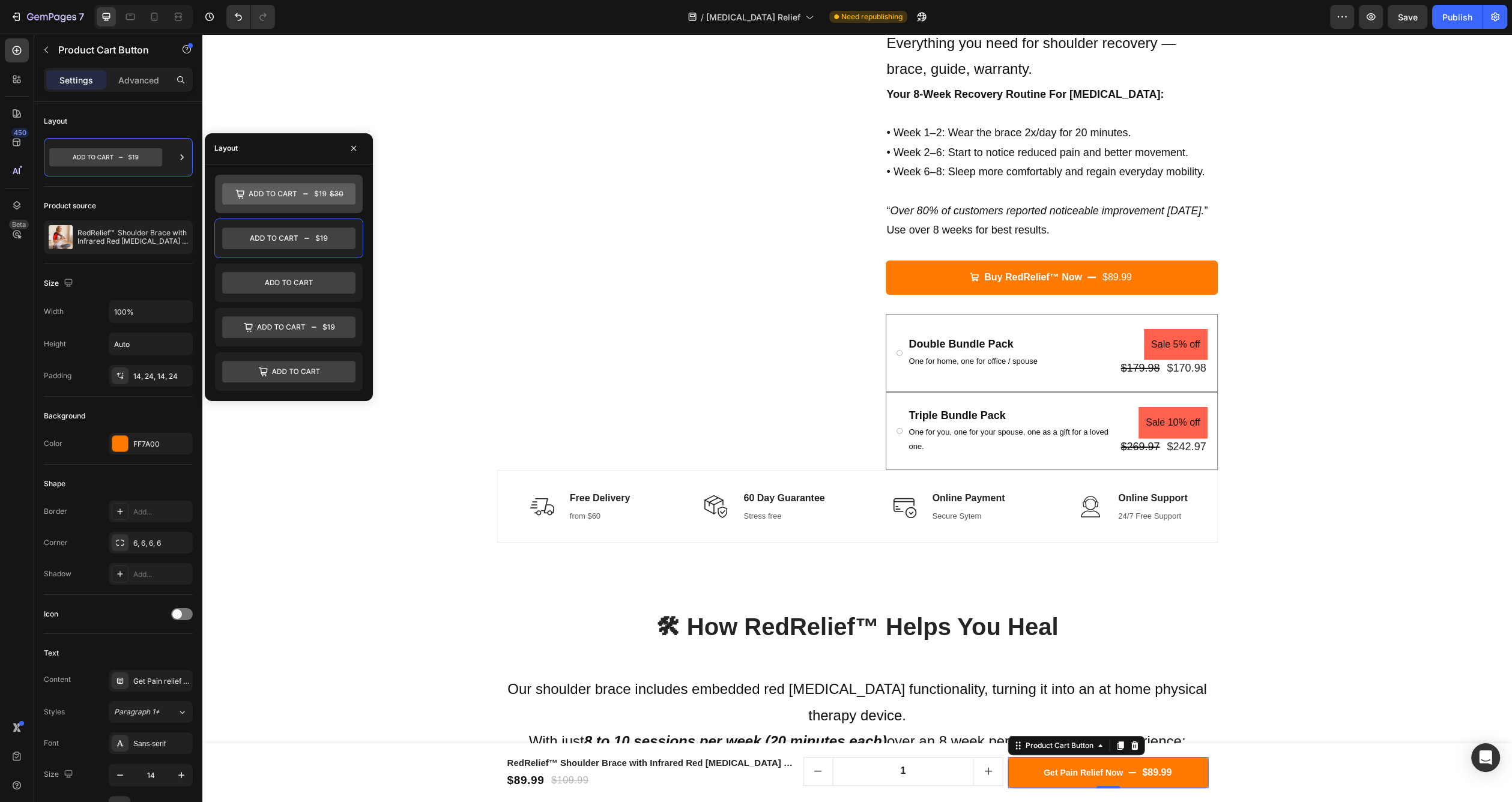
click at [268, 191] on icon at bounding box center [289, 194] width 133 height 22
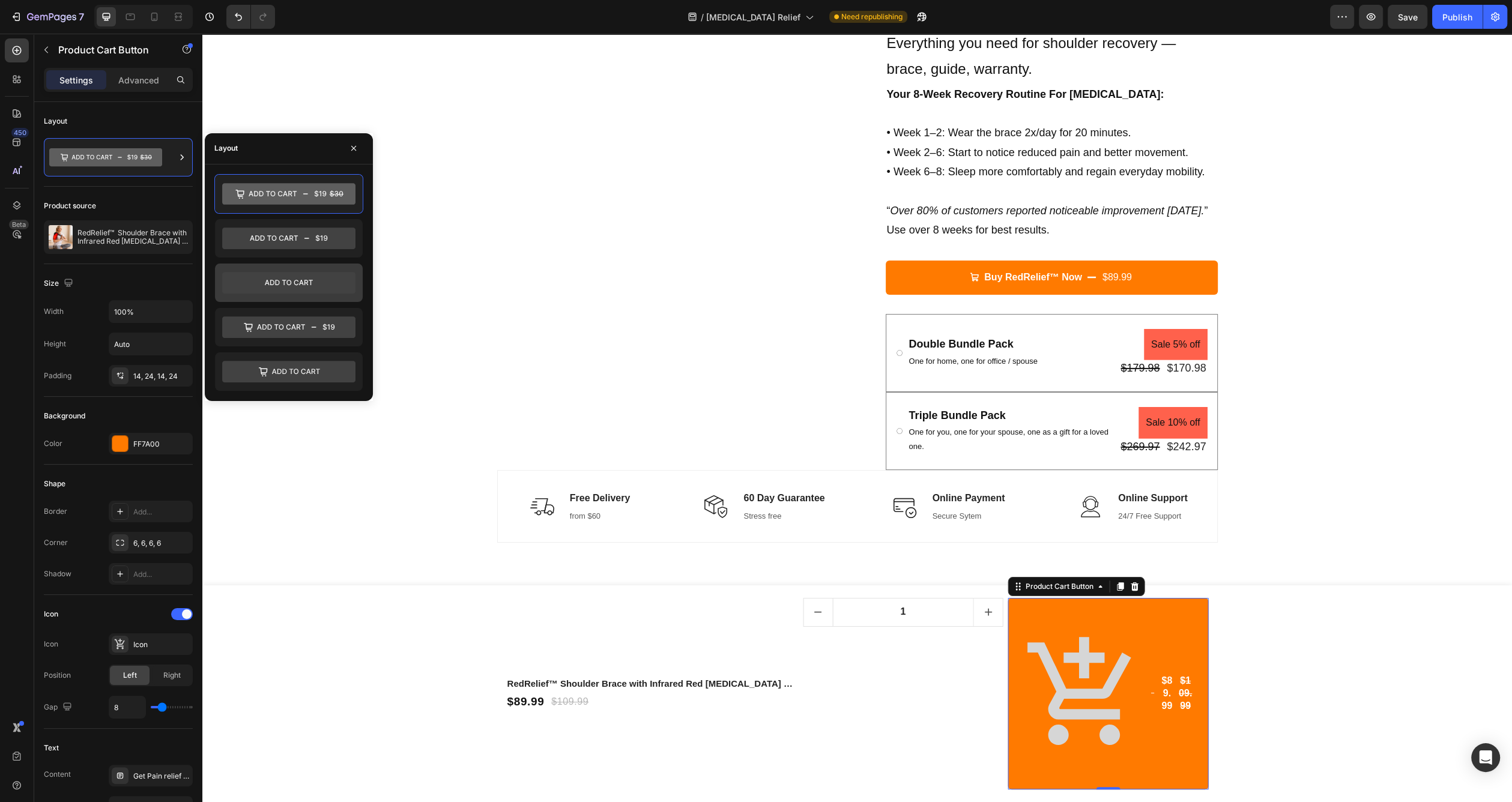
click at [297, 280] on icon at bounding box center [289, 283] width 48 height 5
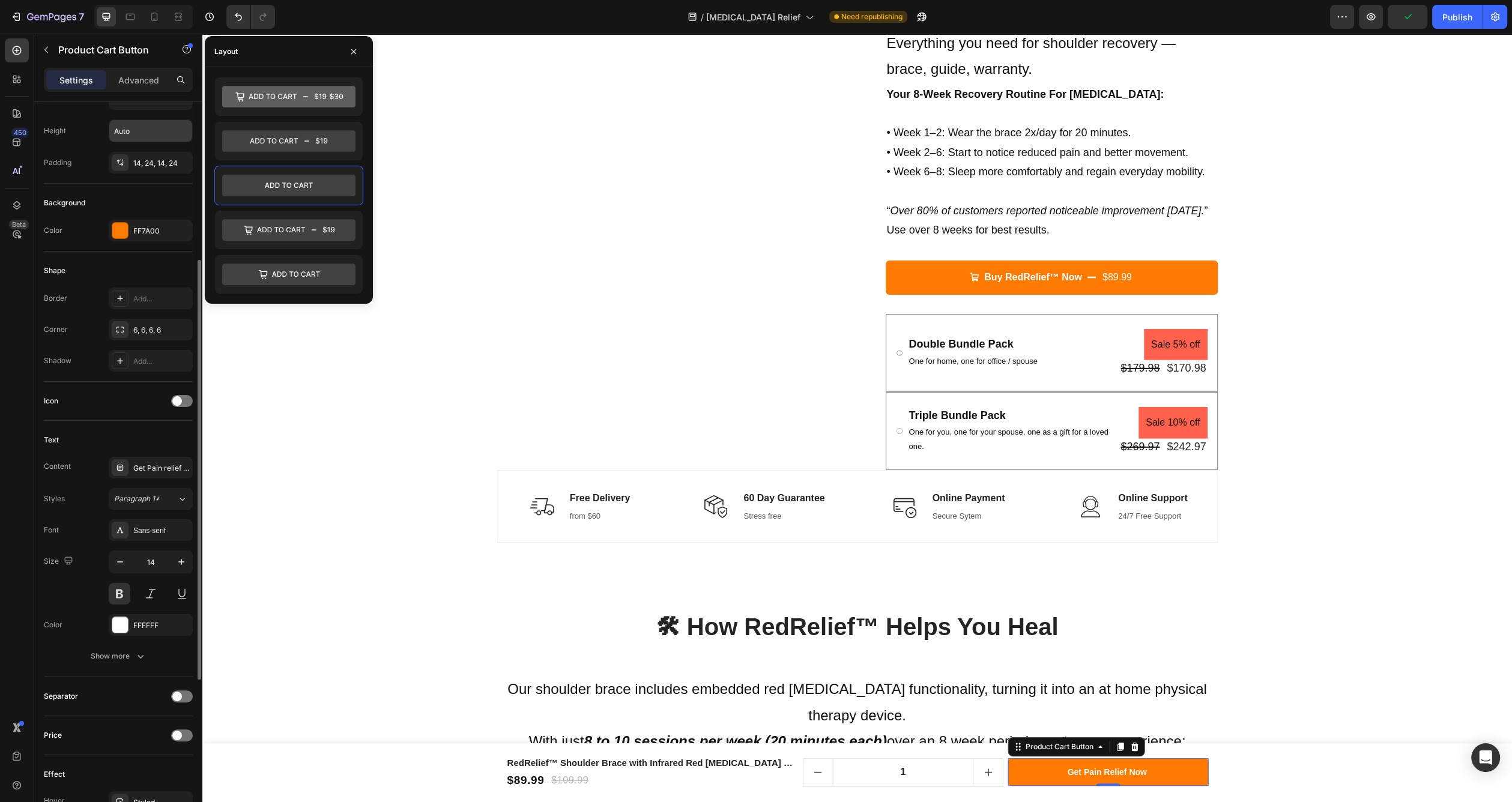
scroll to position [247, 0]
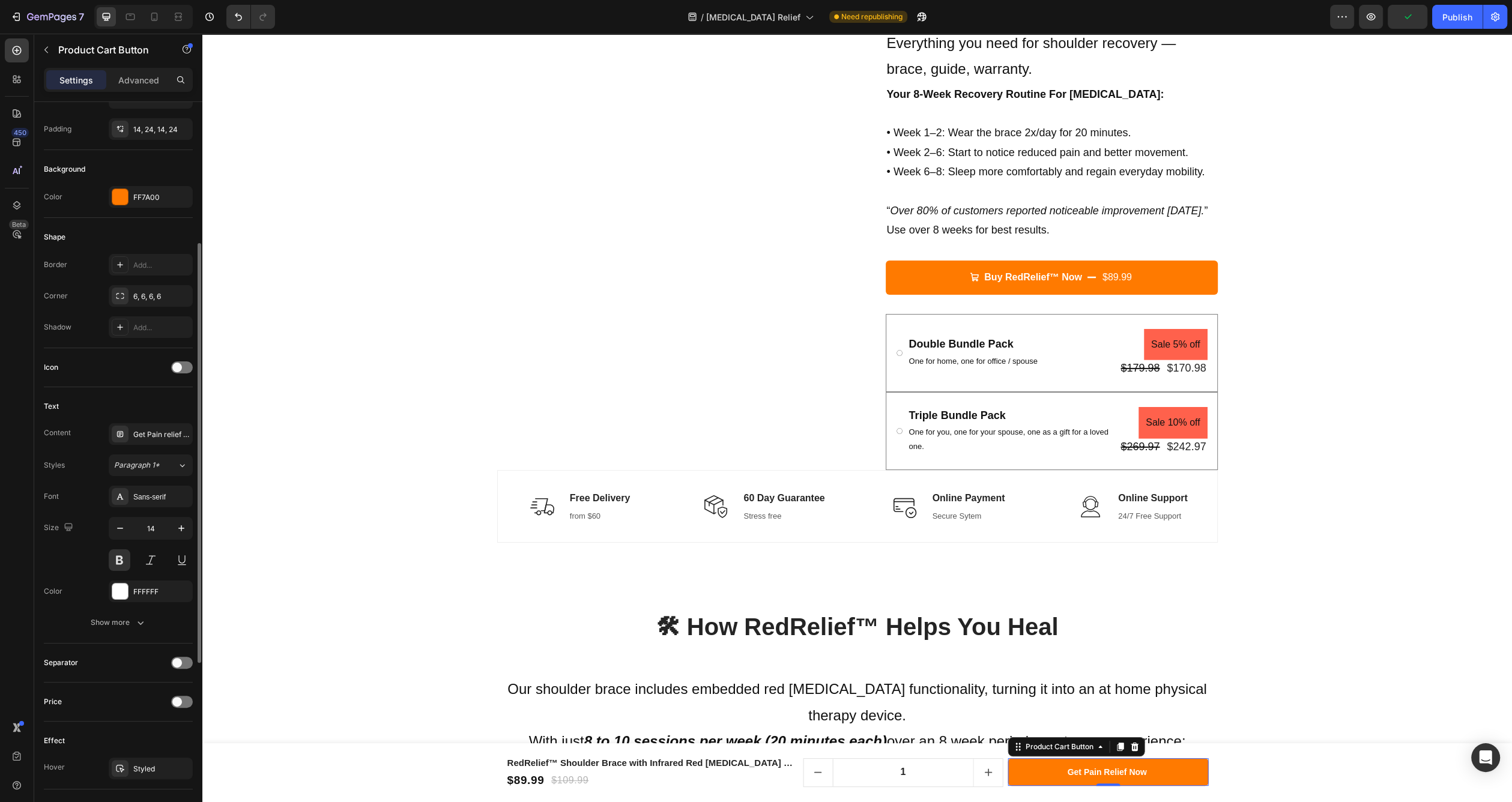
click at [182, 378] on div "Icon" at bounding box center [118, 368] width 149 height 39
click at [180, 369] on span at bounding box center [177, 368] width 10 height 10
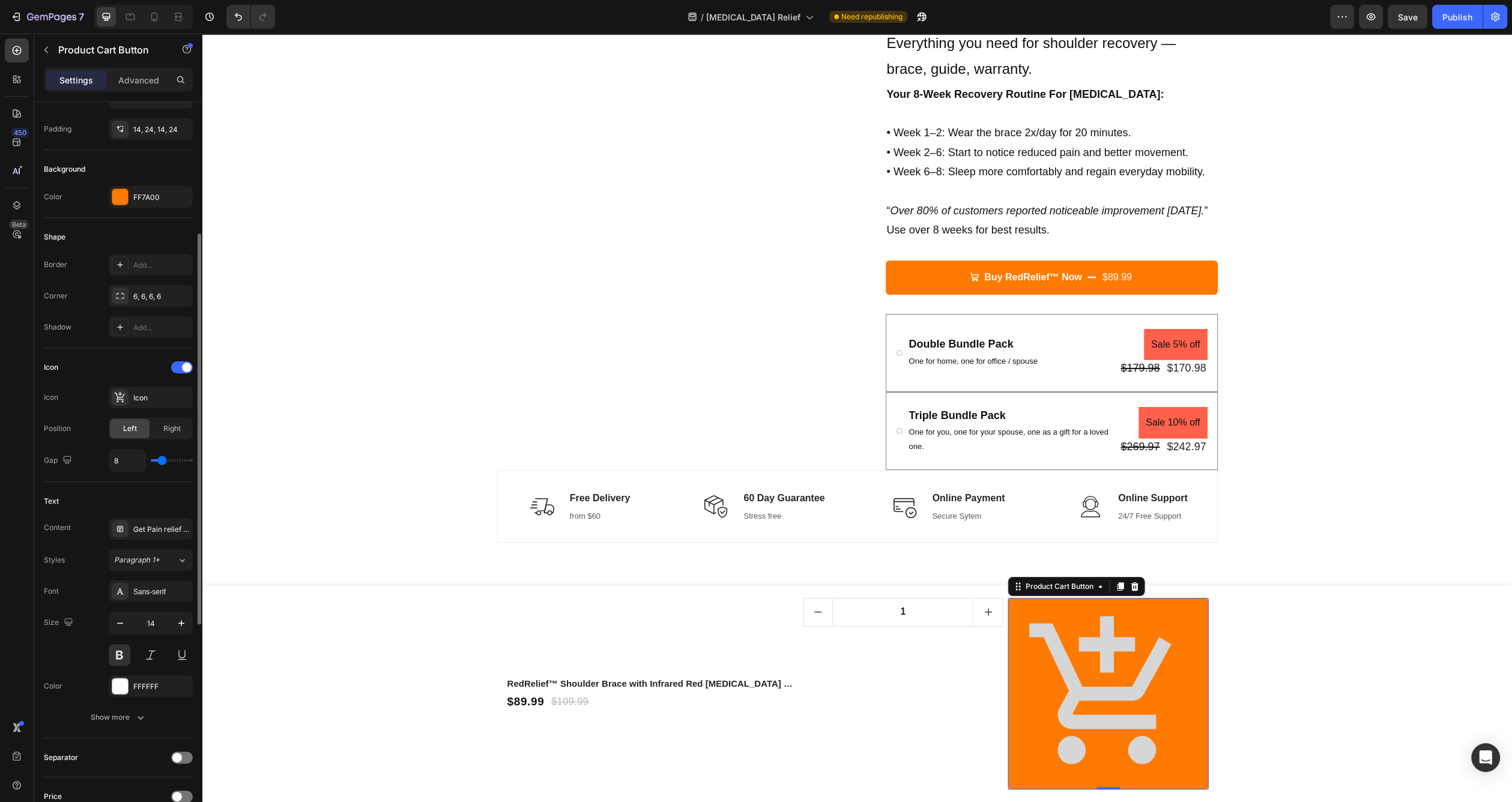
type input "5"
type input "4"
type input "2"
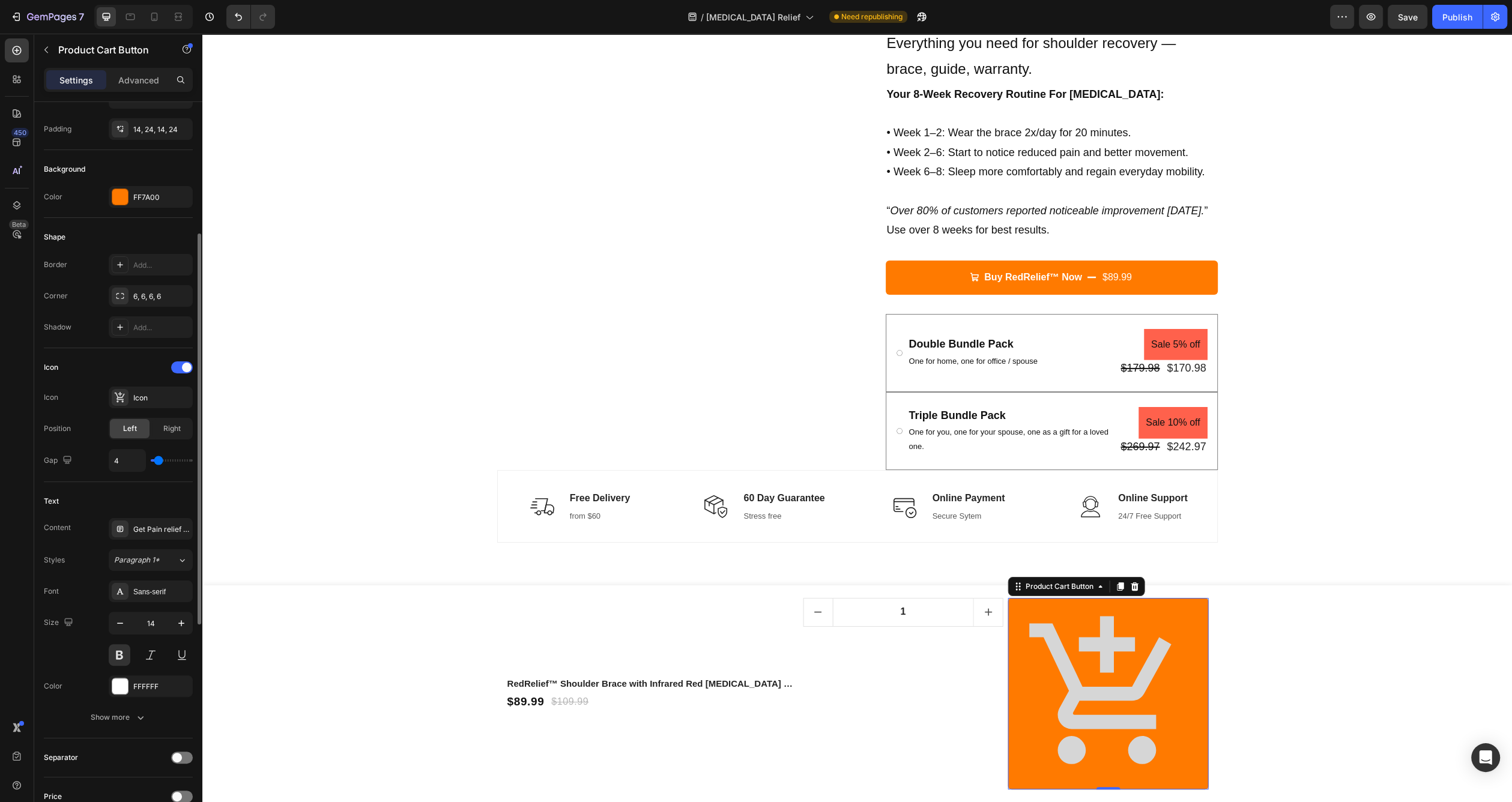
type input "2"
type input "0"
click at [154, 462] on input "range" at bounding box center [172, 461] width 42 height 3
click at [150, 404] on div "Icon" at bounding box center [150, 398] width 84 height 22
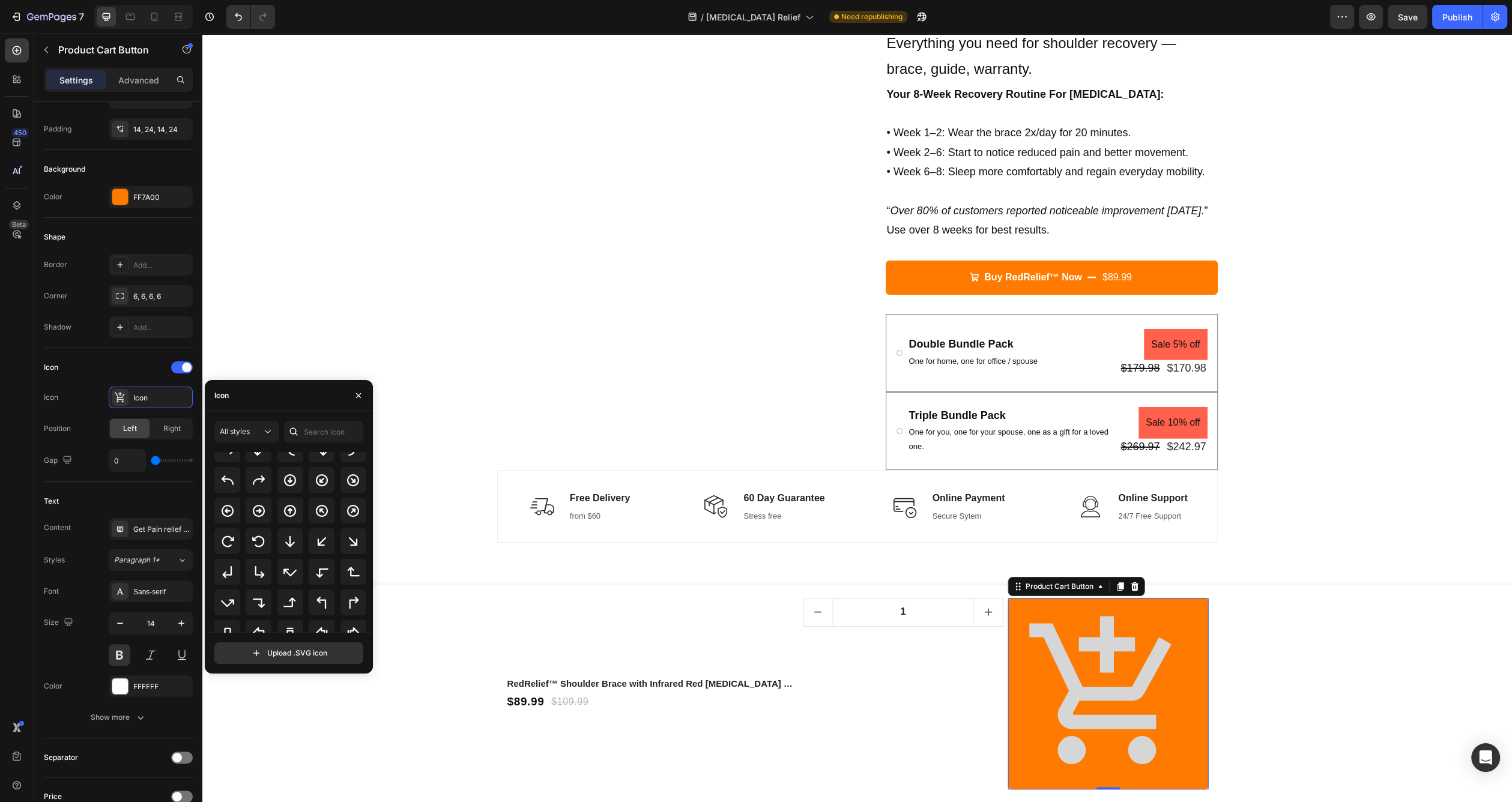
scroll to position [279, 0]
click at [256, 512] on icon at bounding box center [259, 509] width 14 height 14
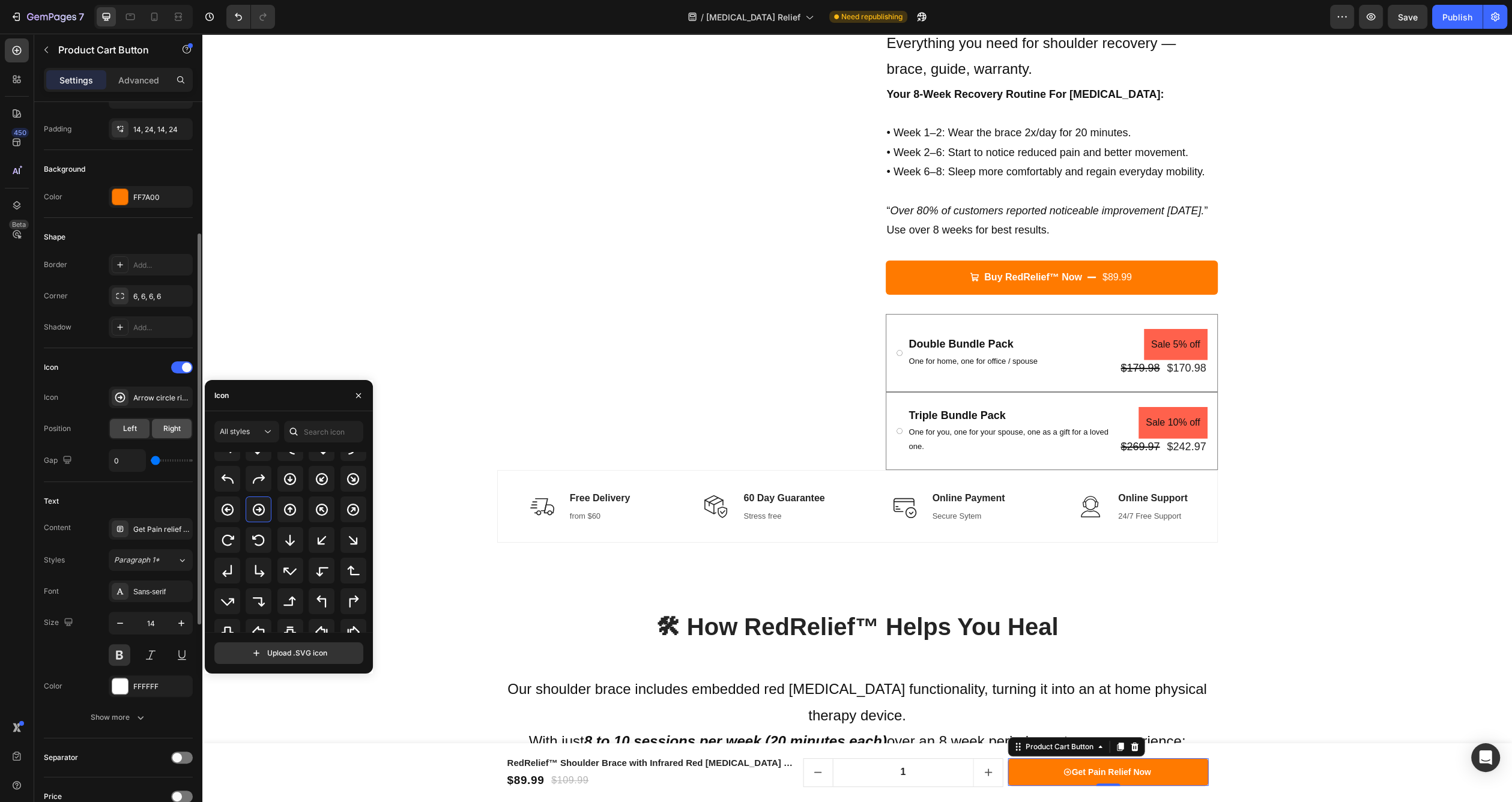
click at [163, 428] on span "Right" at bounding box center [172, 429] width 18 height 11
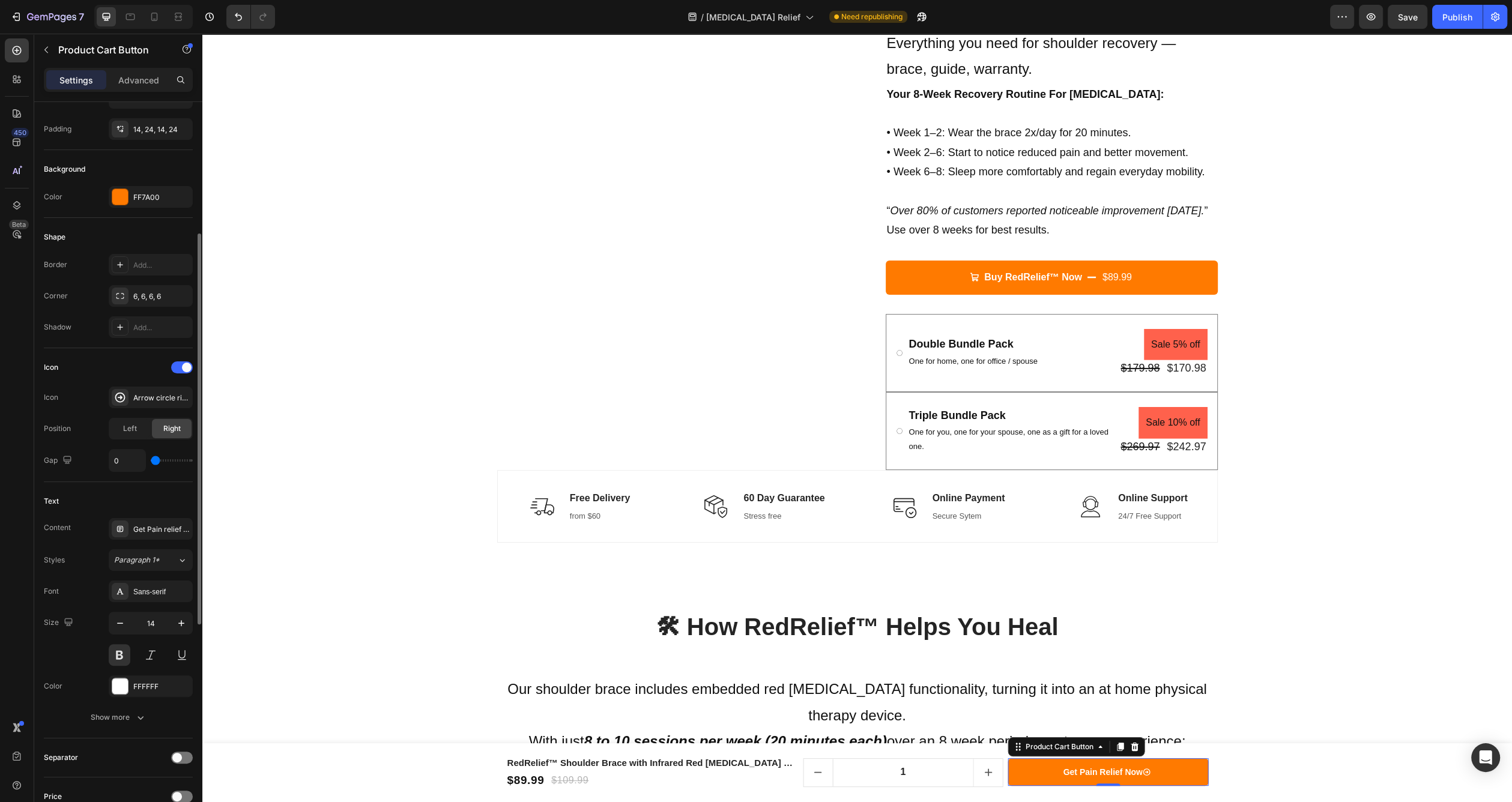
type input "6"
type input "7"
type input "8"
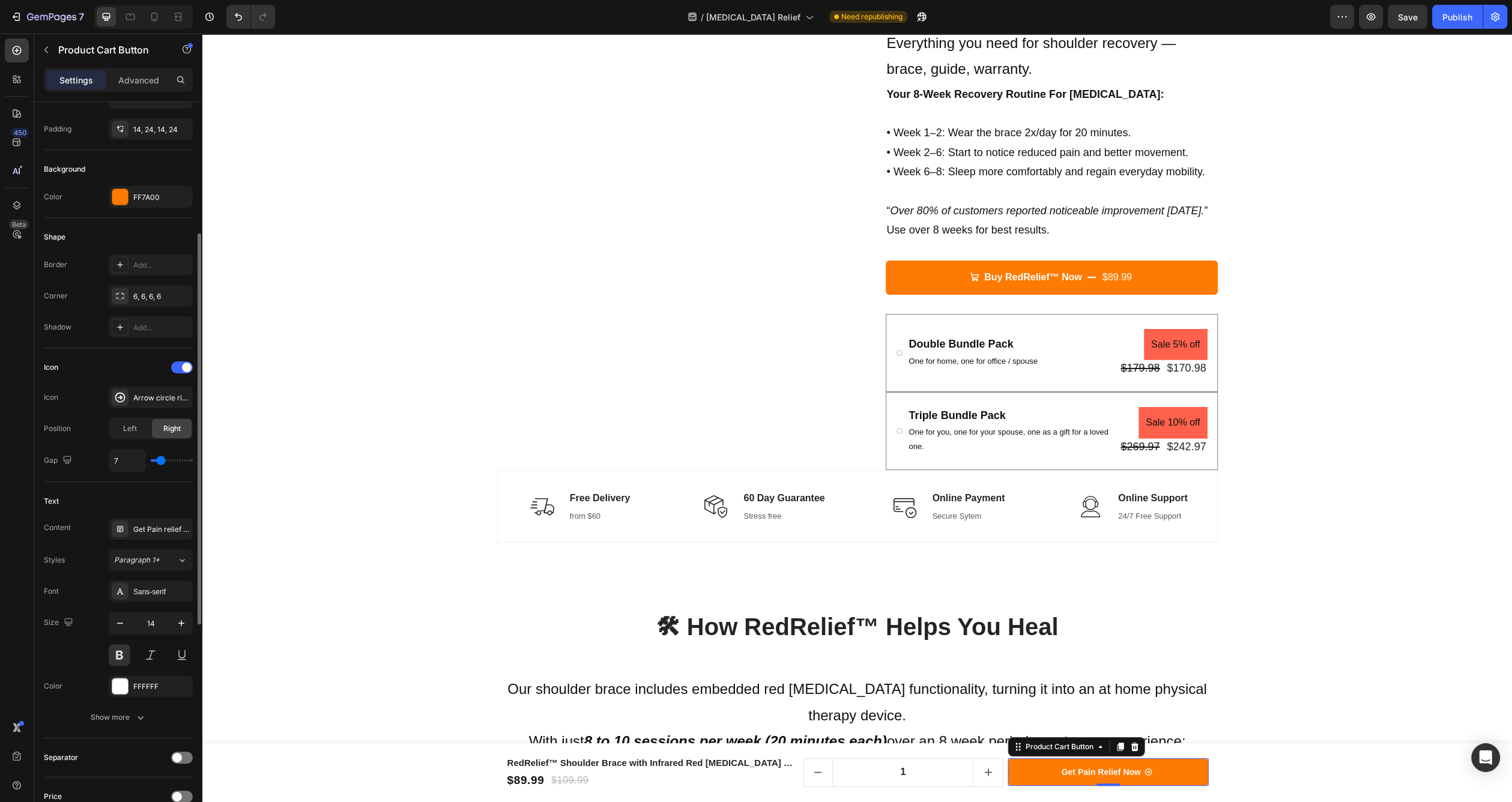
type input "8"
type input "10"
type input "11"
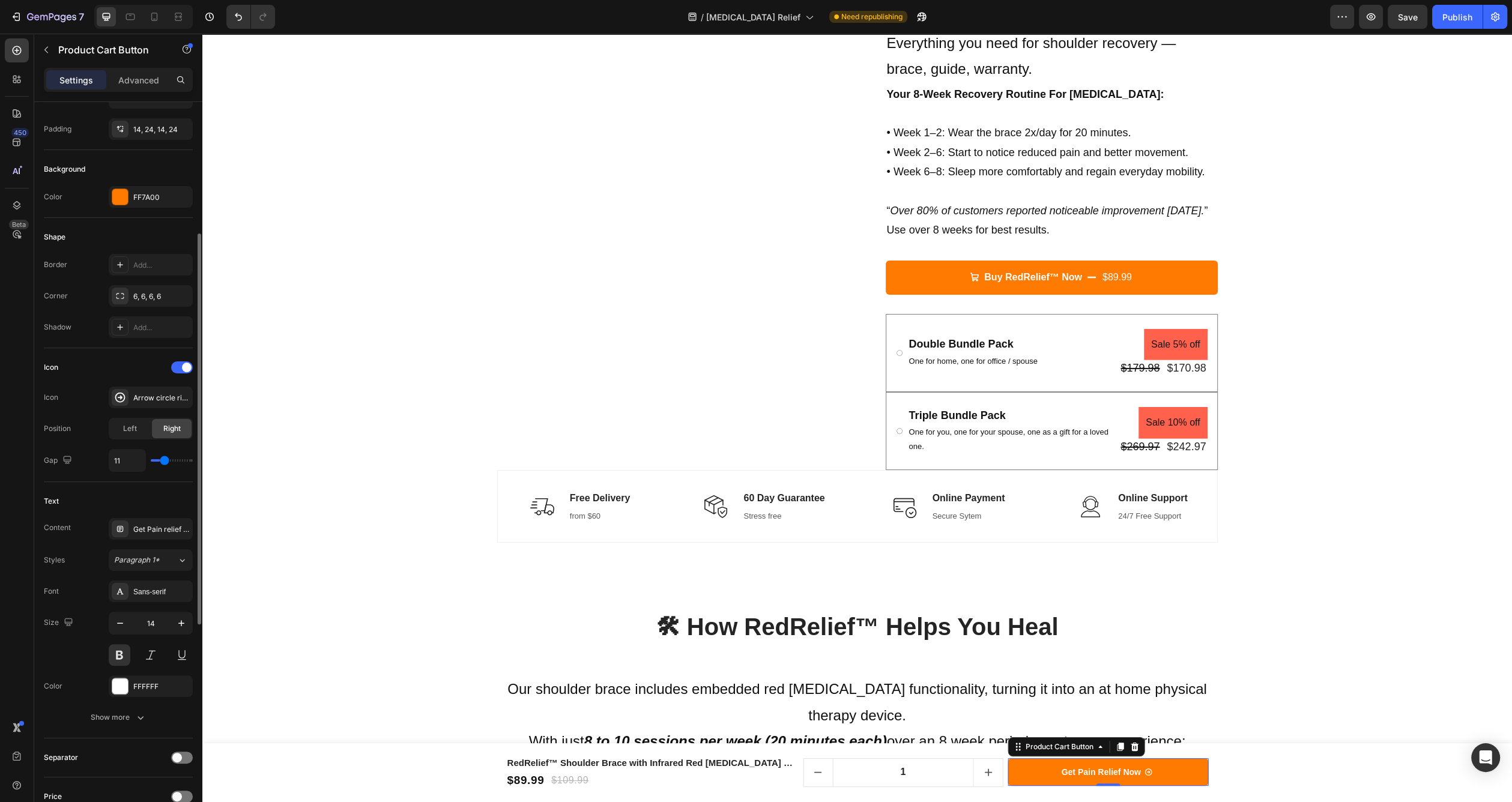
type input "12"
type input "13"
type input "14"
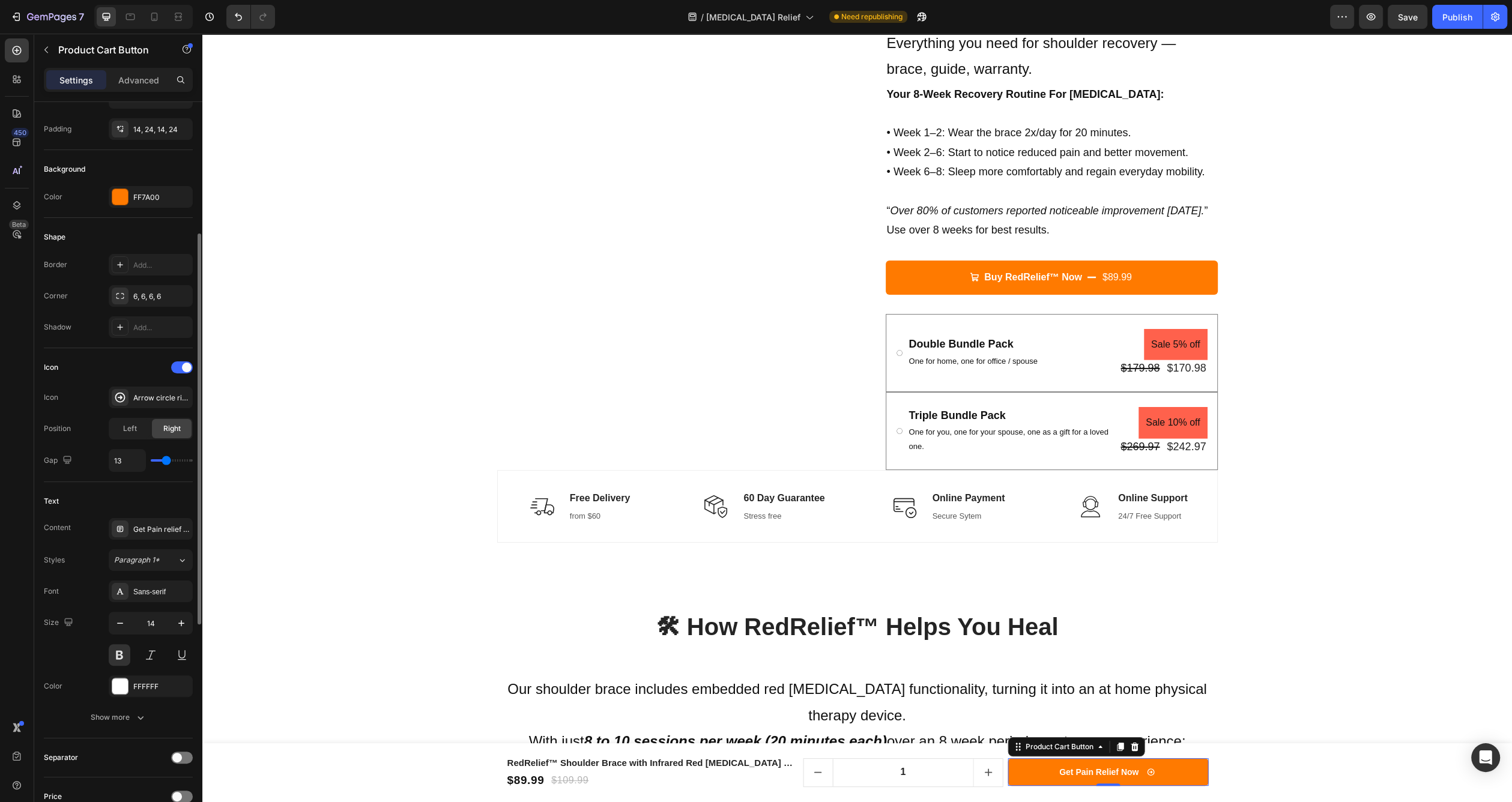
type input "14"
type input "15"
type input "16"
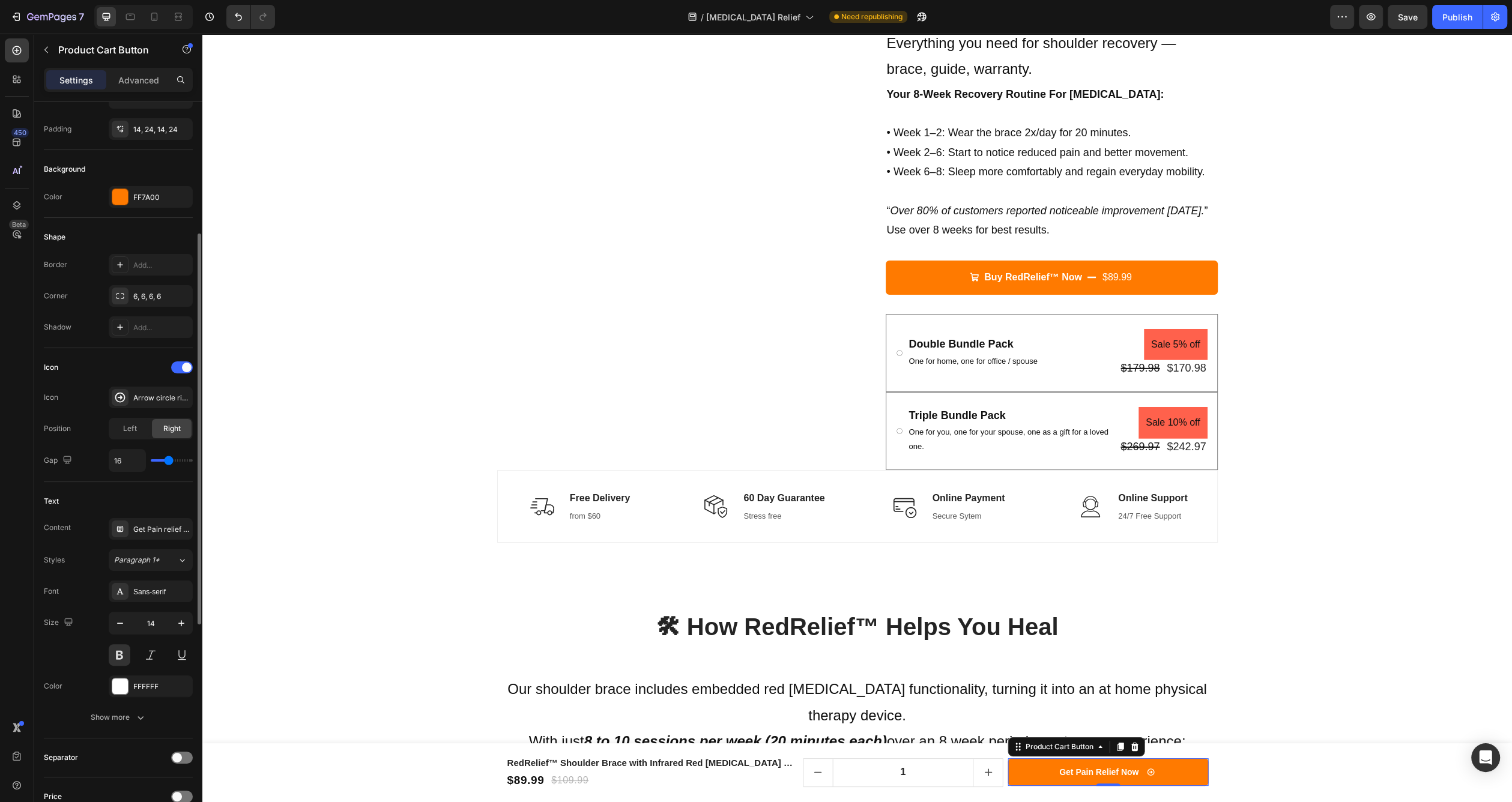
type input "17"
type input "18"
type input "16"
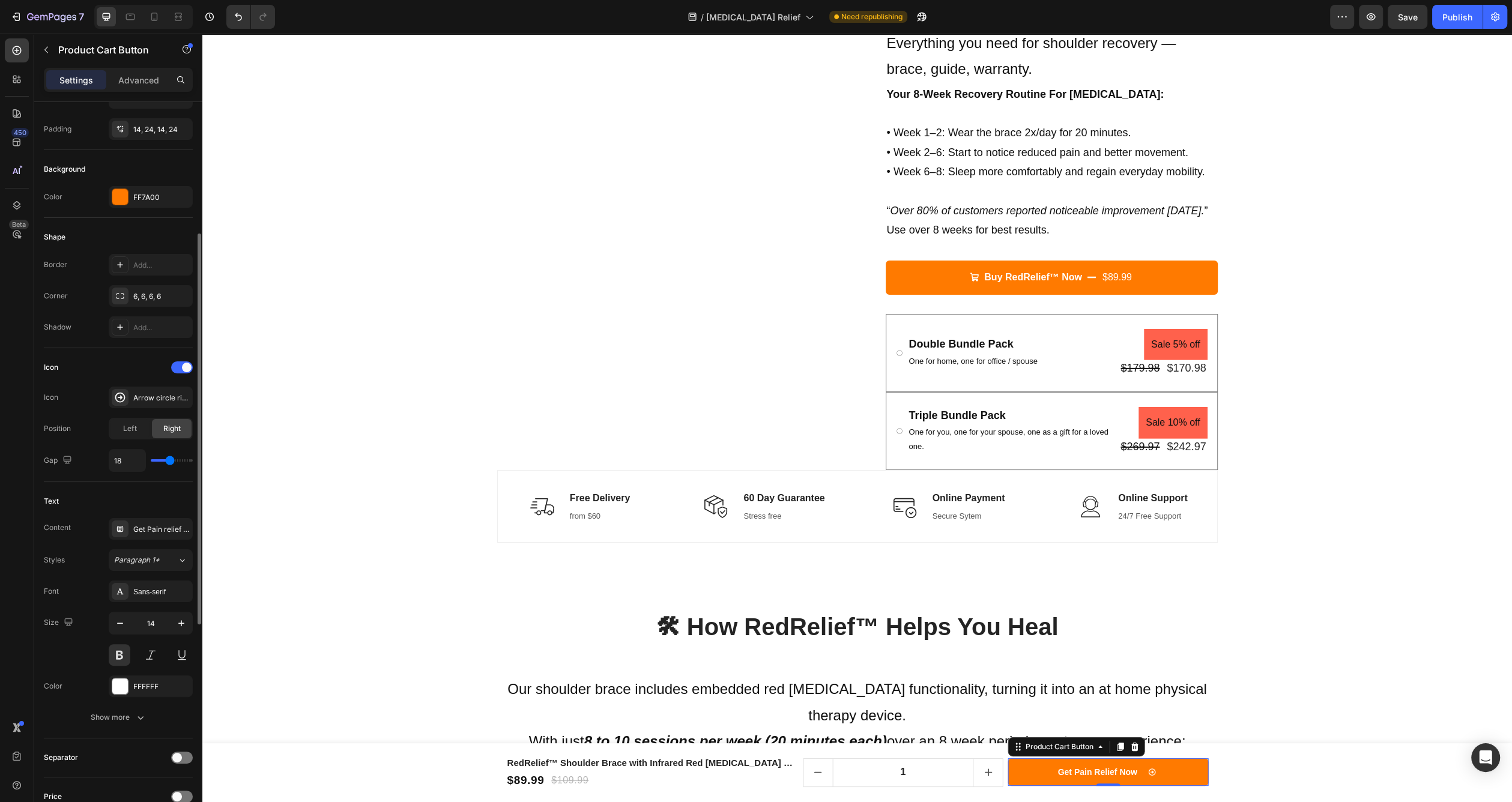
type input "16"
type input "15"
type input "14"
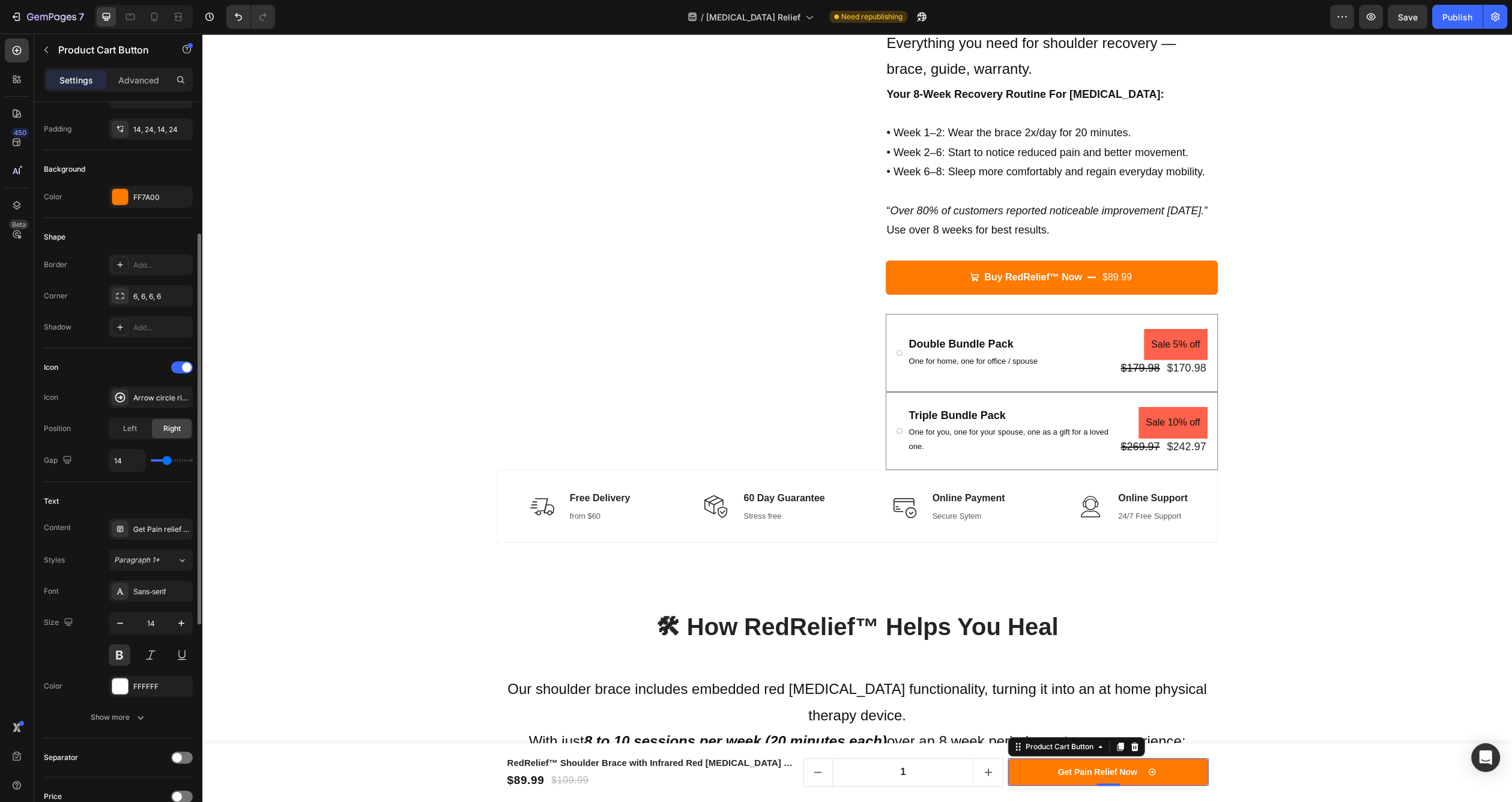
type input "13"
type input "12"
type input "10"
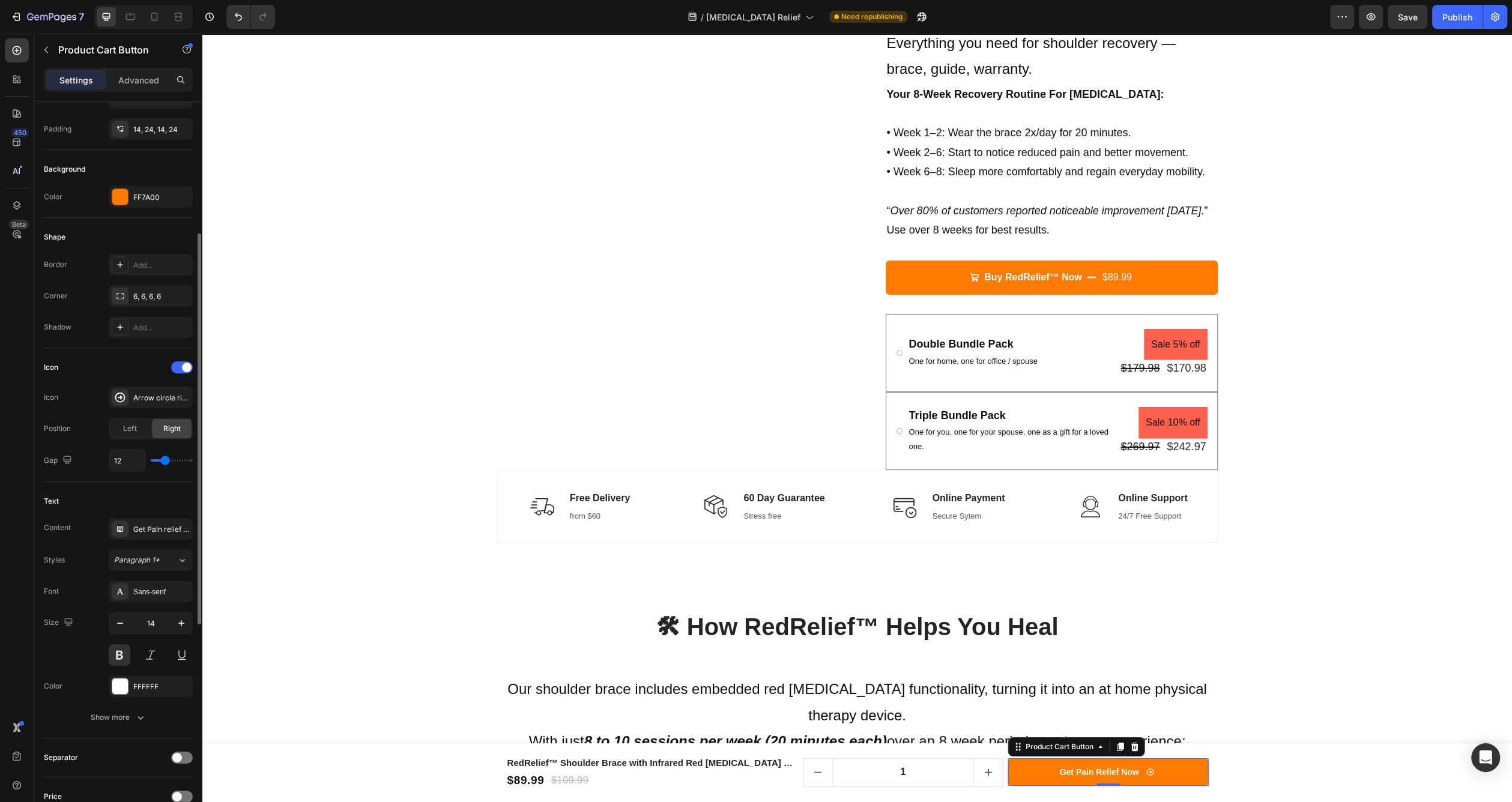
type input "10"
type input "9"
type input "8"
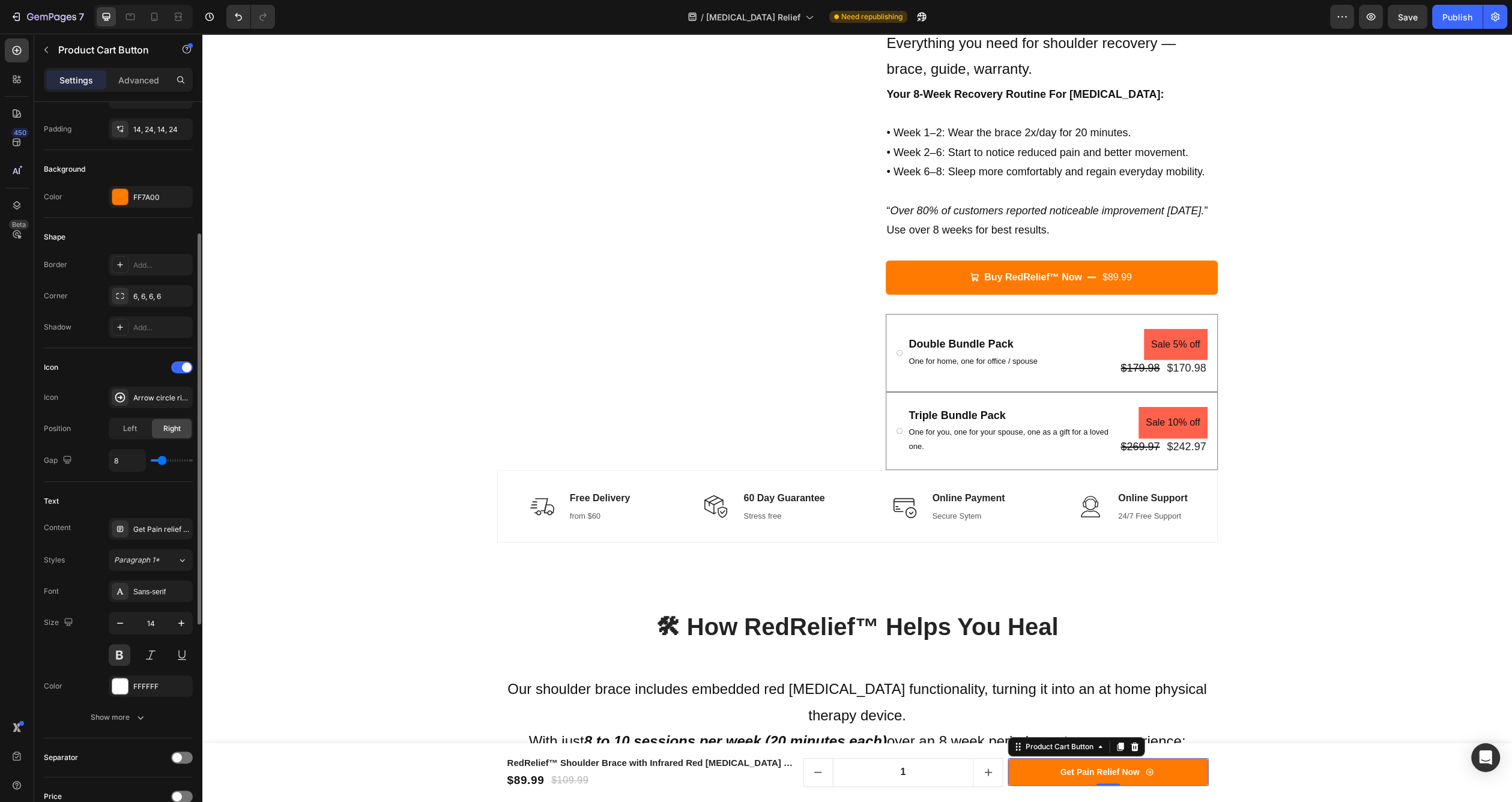
type input "7"
type input "6"
type input "4"
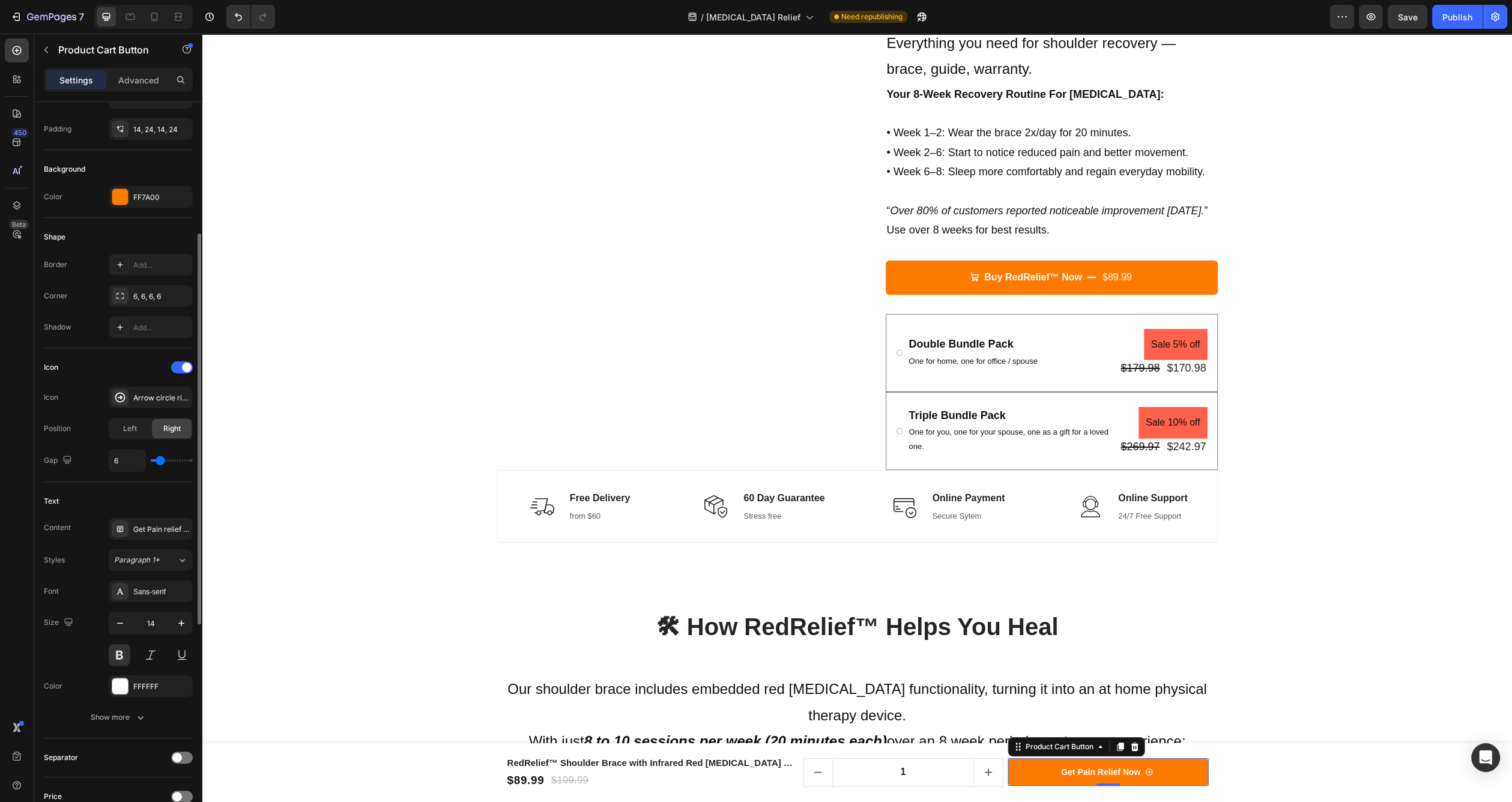
type input "4"
type input "5"
type input "6"
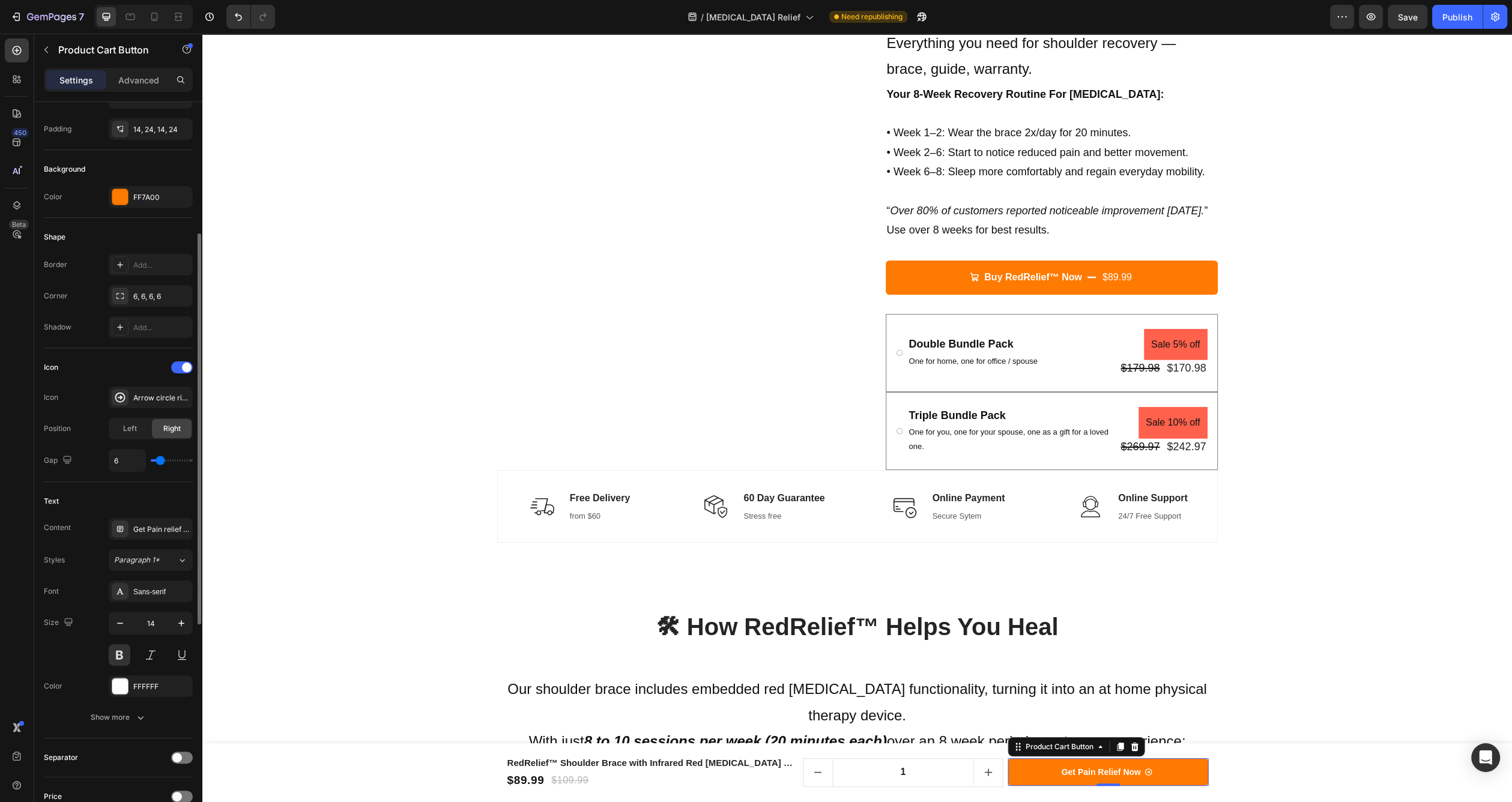
click at [161, 460] on input "range" at bounding box center [172, 461] width 42 height 3
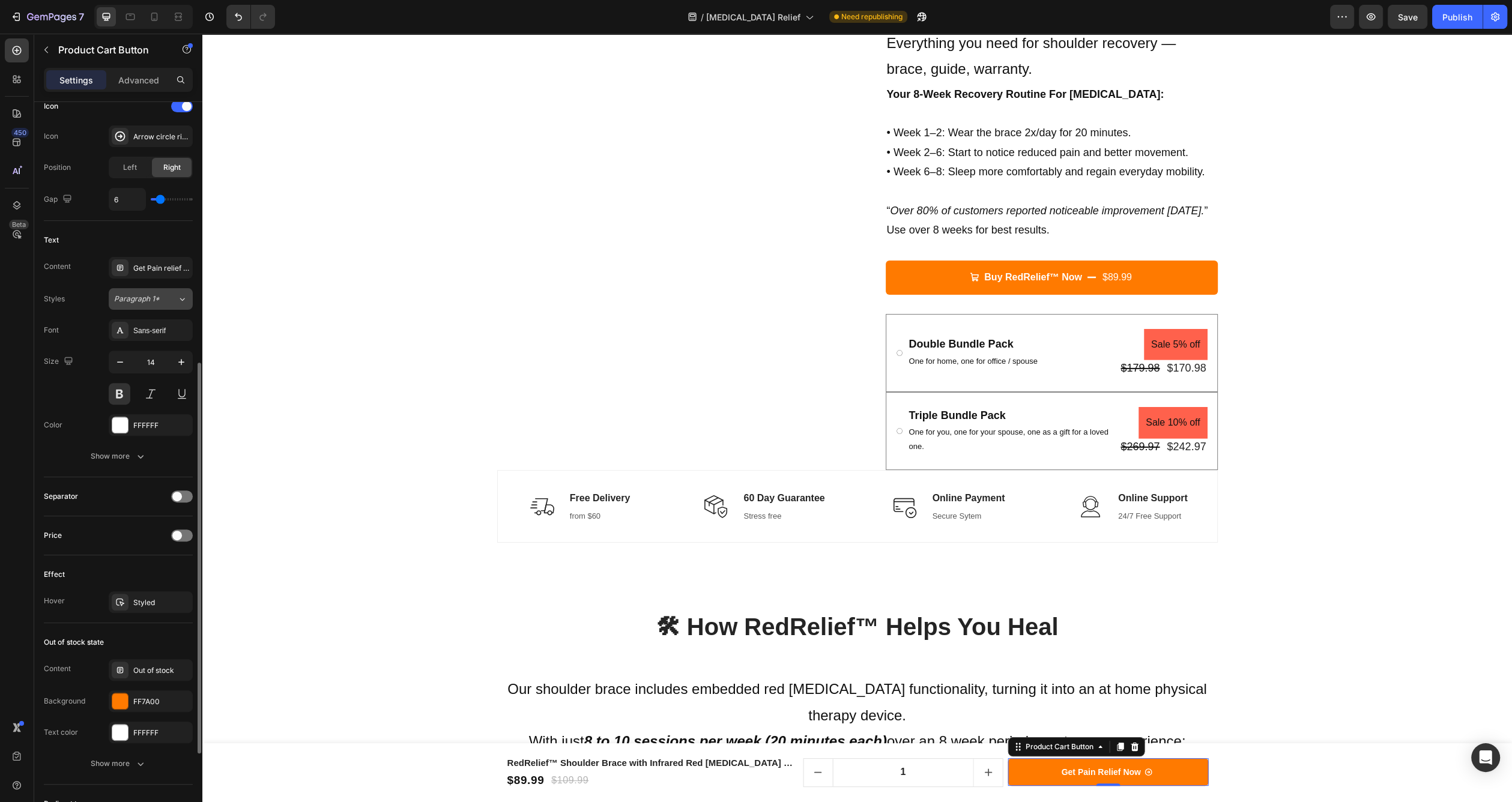
scroll to position [513, 0]
click at [183, 524] on div at bounding box center [182, 530] width 22 height 12
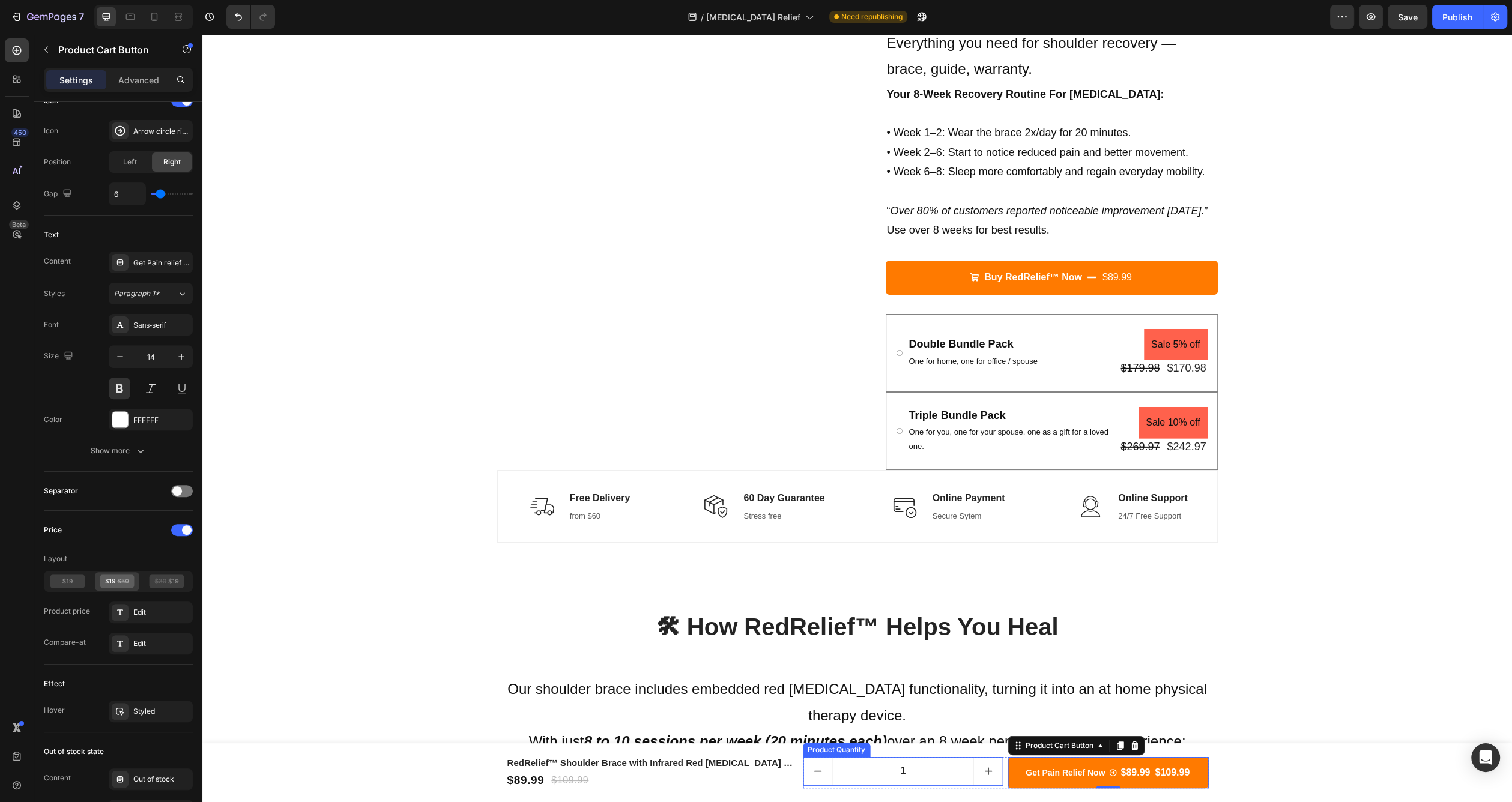
click at [988, 761] on button "increment" at bounding box center [988, 771] width 29 height 28
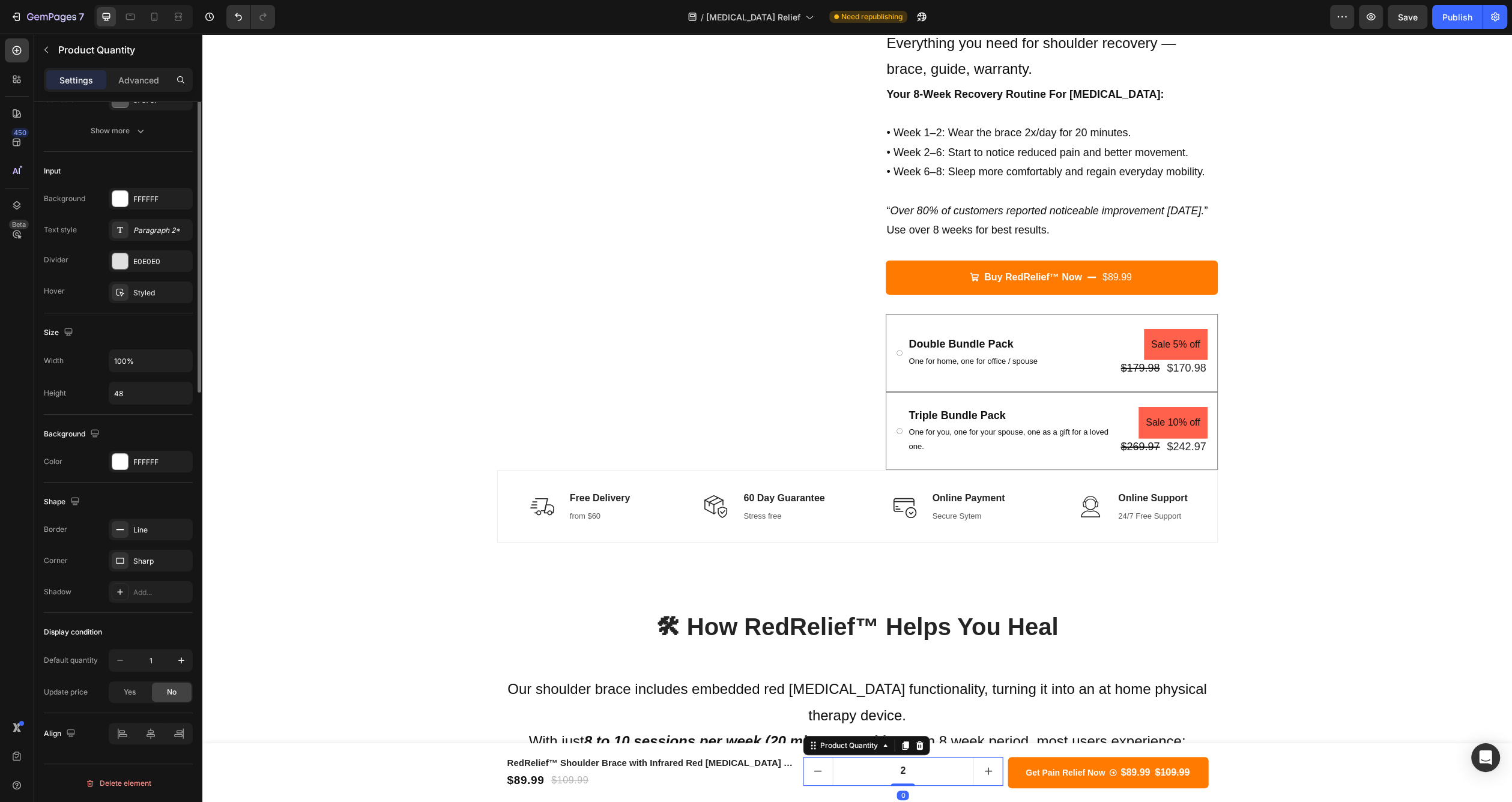
scroll to position [0, 0]
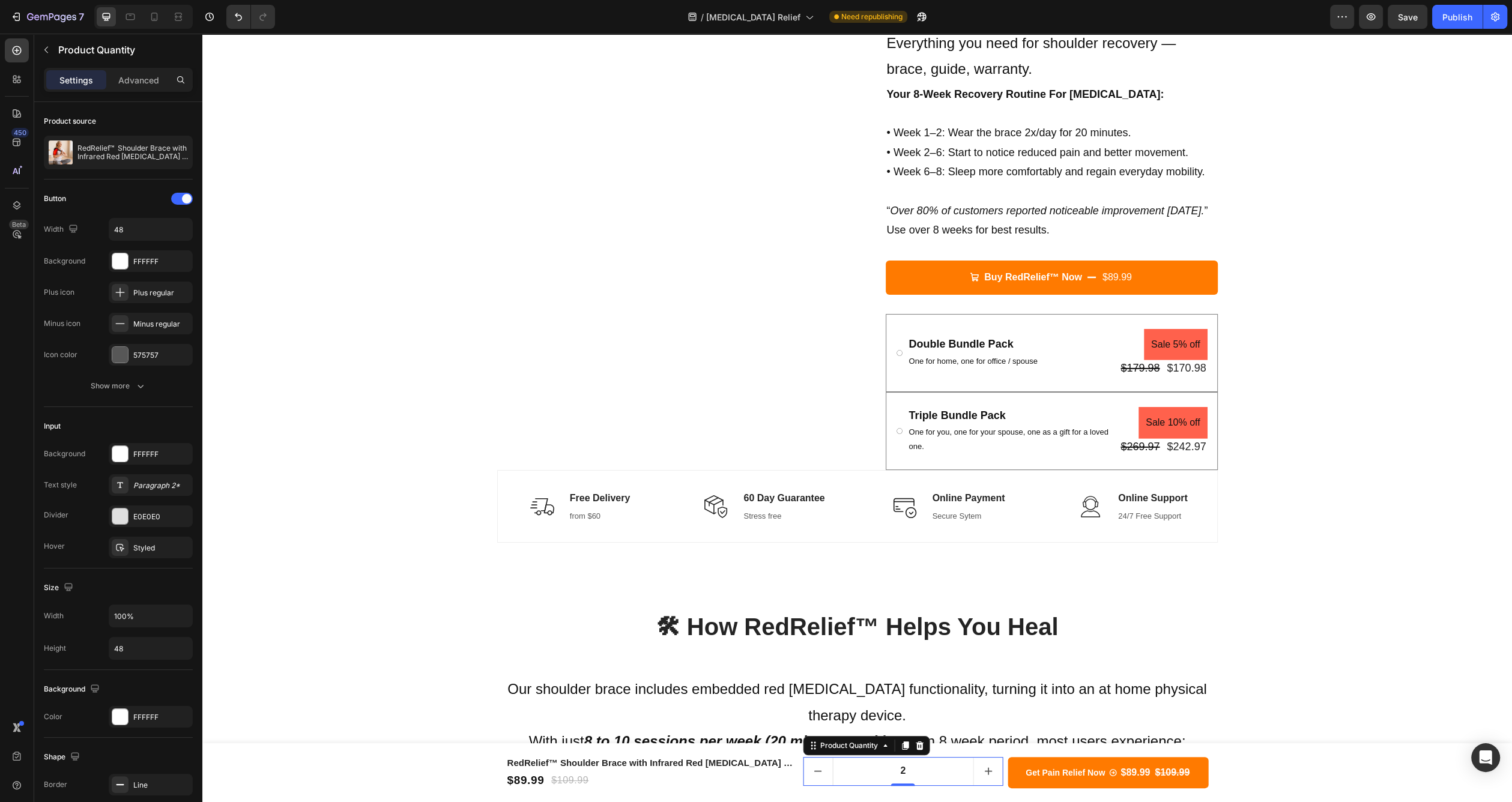
click at [988, 761] on button "increment" at bounding box center [988, 771] width 29 height 28
click at [812, 770] on icon "decrement" at bounding box center [818, 771] width 13 height 13
type input "1"
click at [1016, 766] on button "Get Pain relief Now $89.99 $109.99" at bounding box center [1108, 773] width 201 height 32
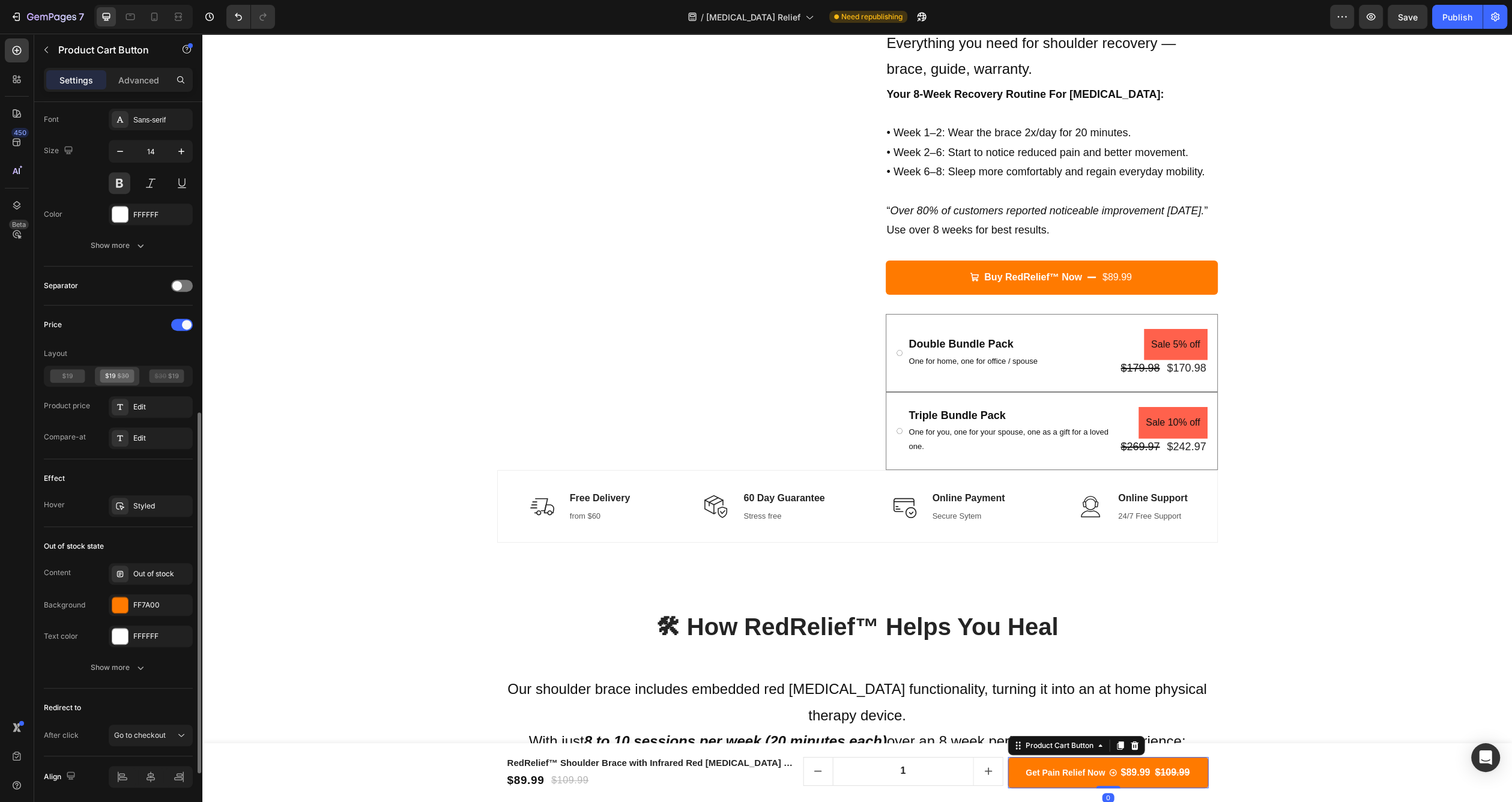
scroll to position [743, 0]
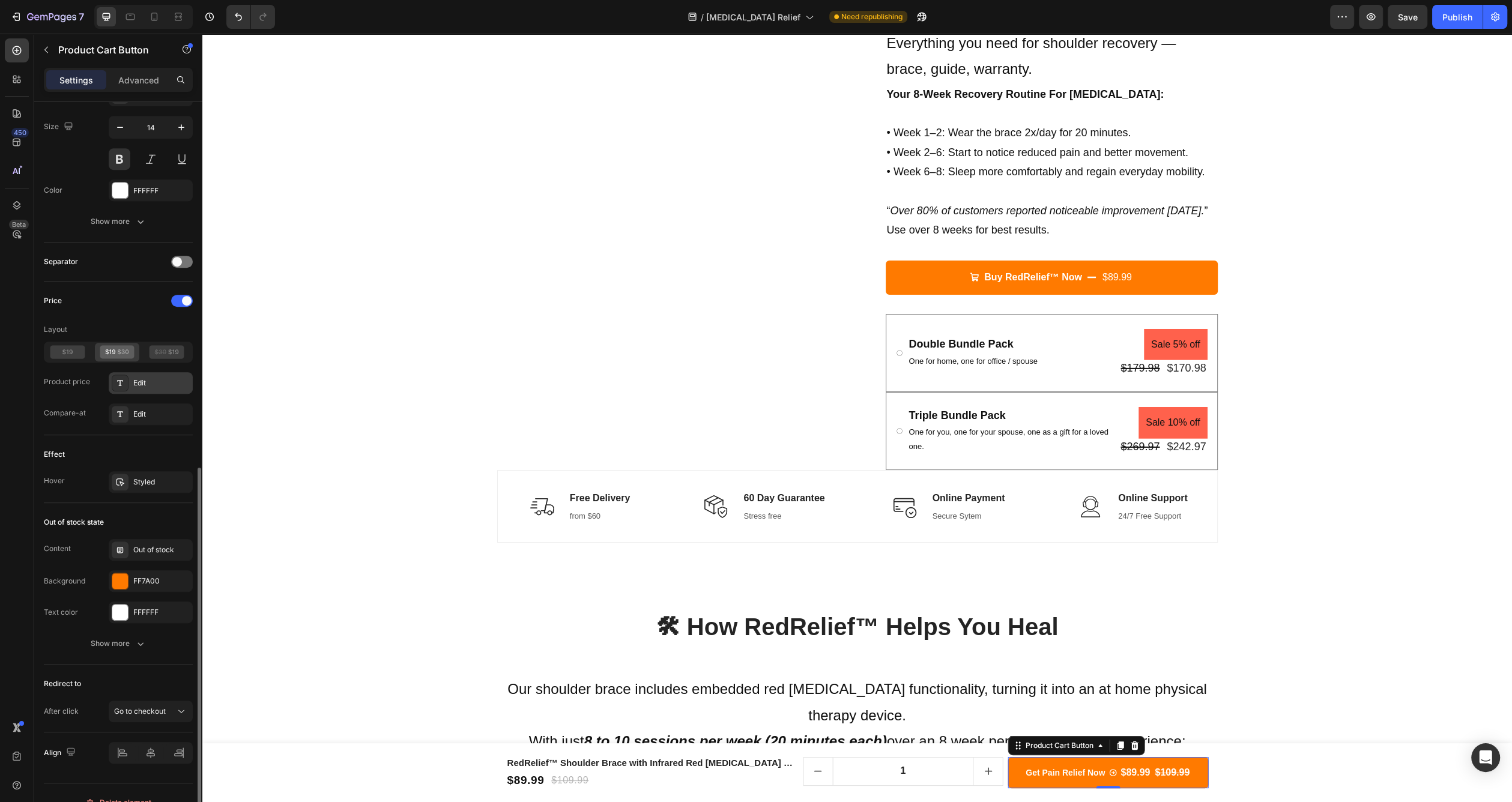
click at [142, 379] on div "Edit" at bounding box center [161, 383] width 57 height 11
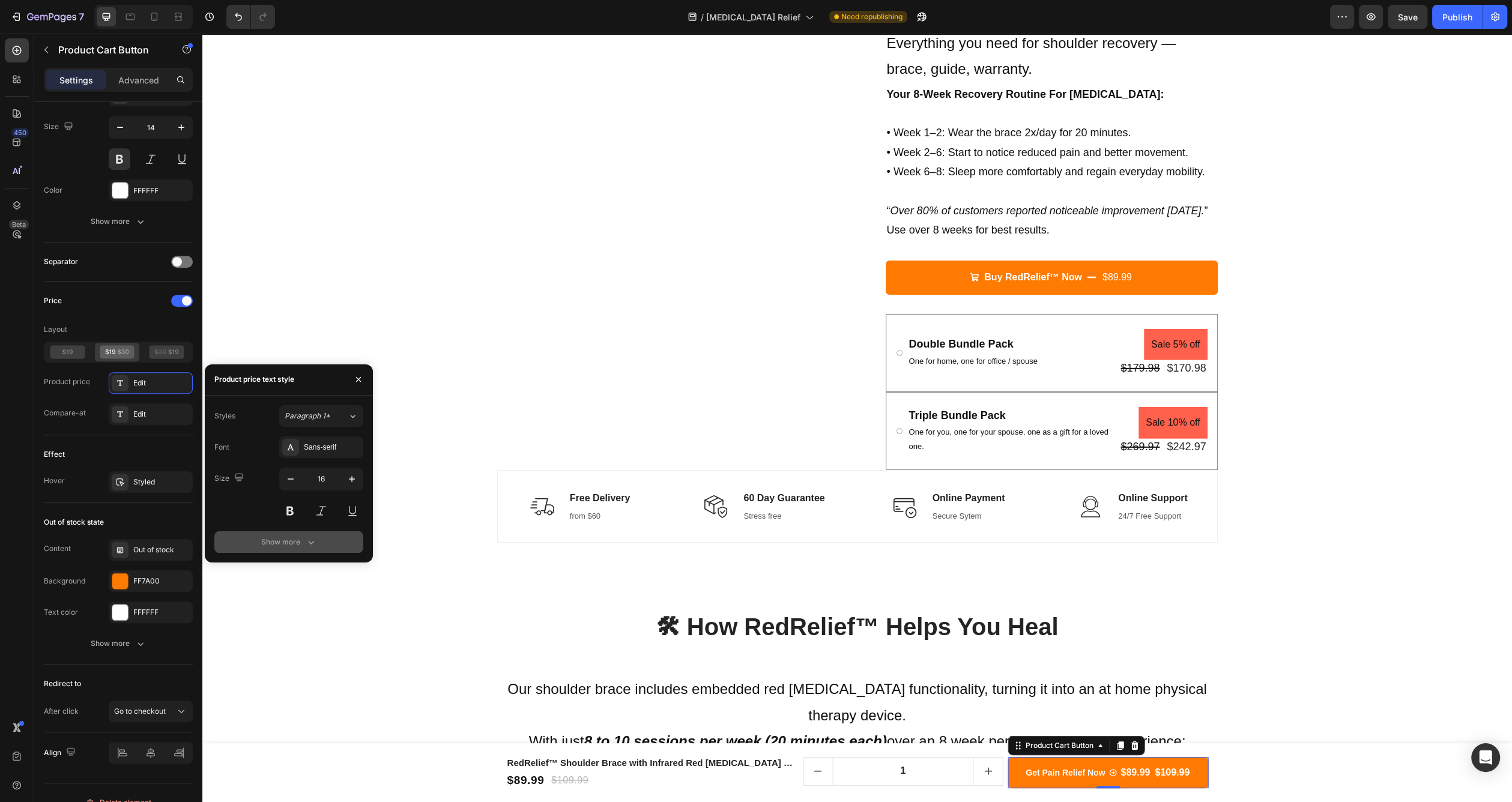
click at [309, 534] on button "Show more" at bounding box center [289, 543] width 149 height 22
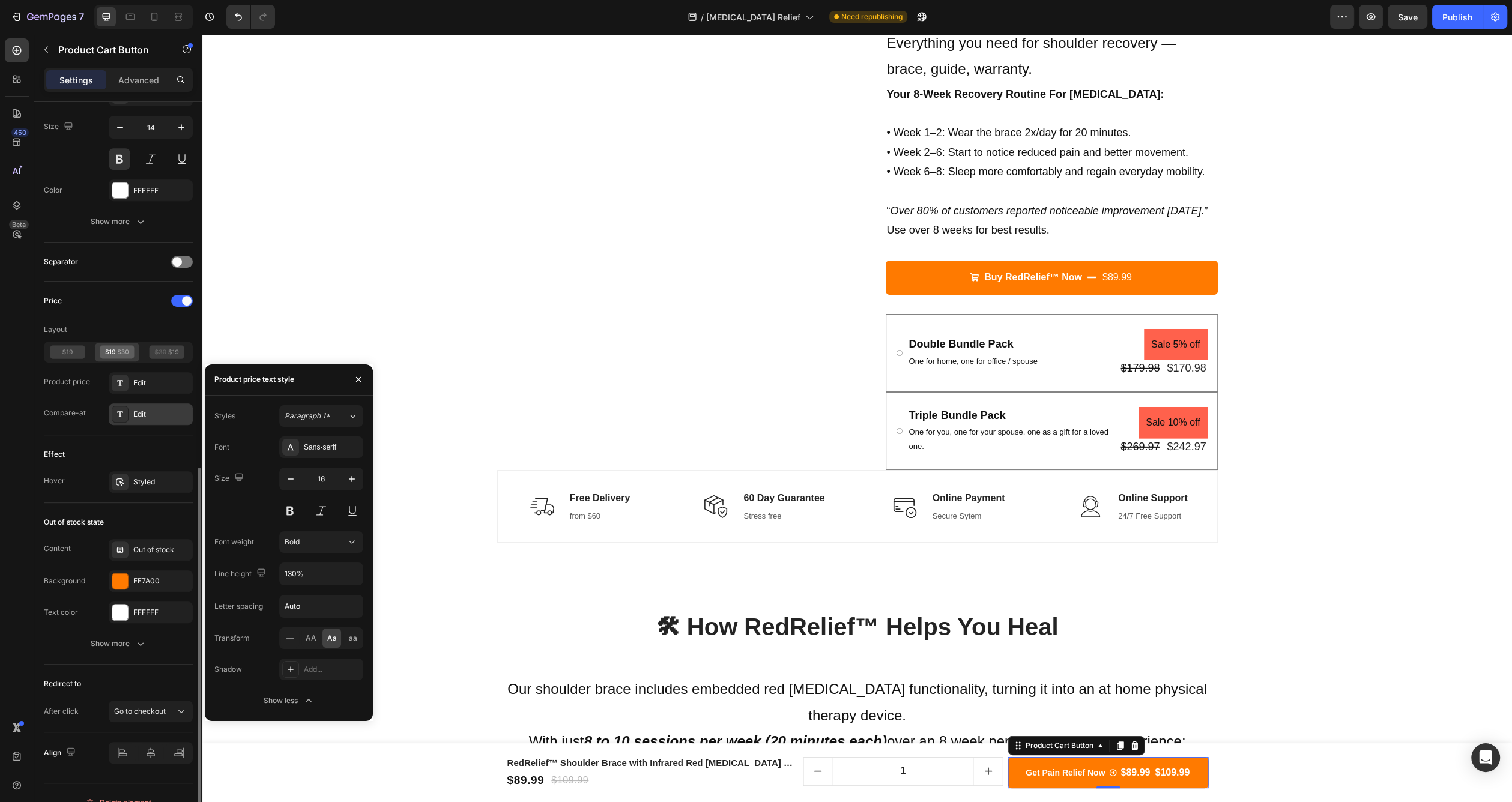
click at [133, 417] on div "Edit" at bounding box center [150, 415] width 84 height 22
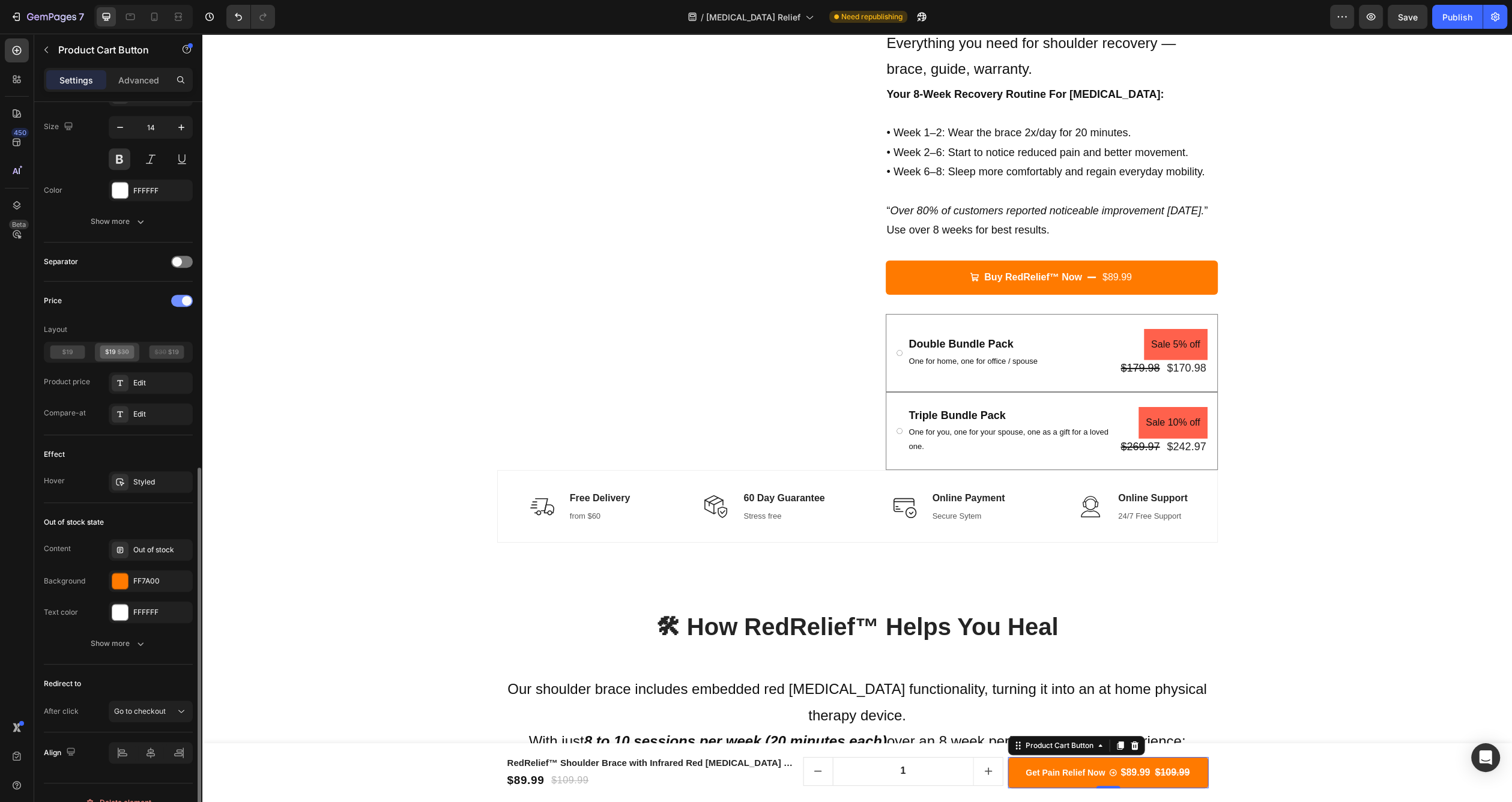
click at [180, 299] on div at bounding box center [182, 301] width 22 height 12
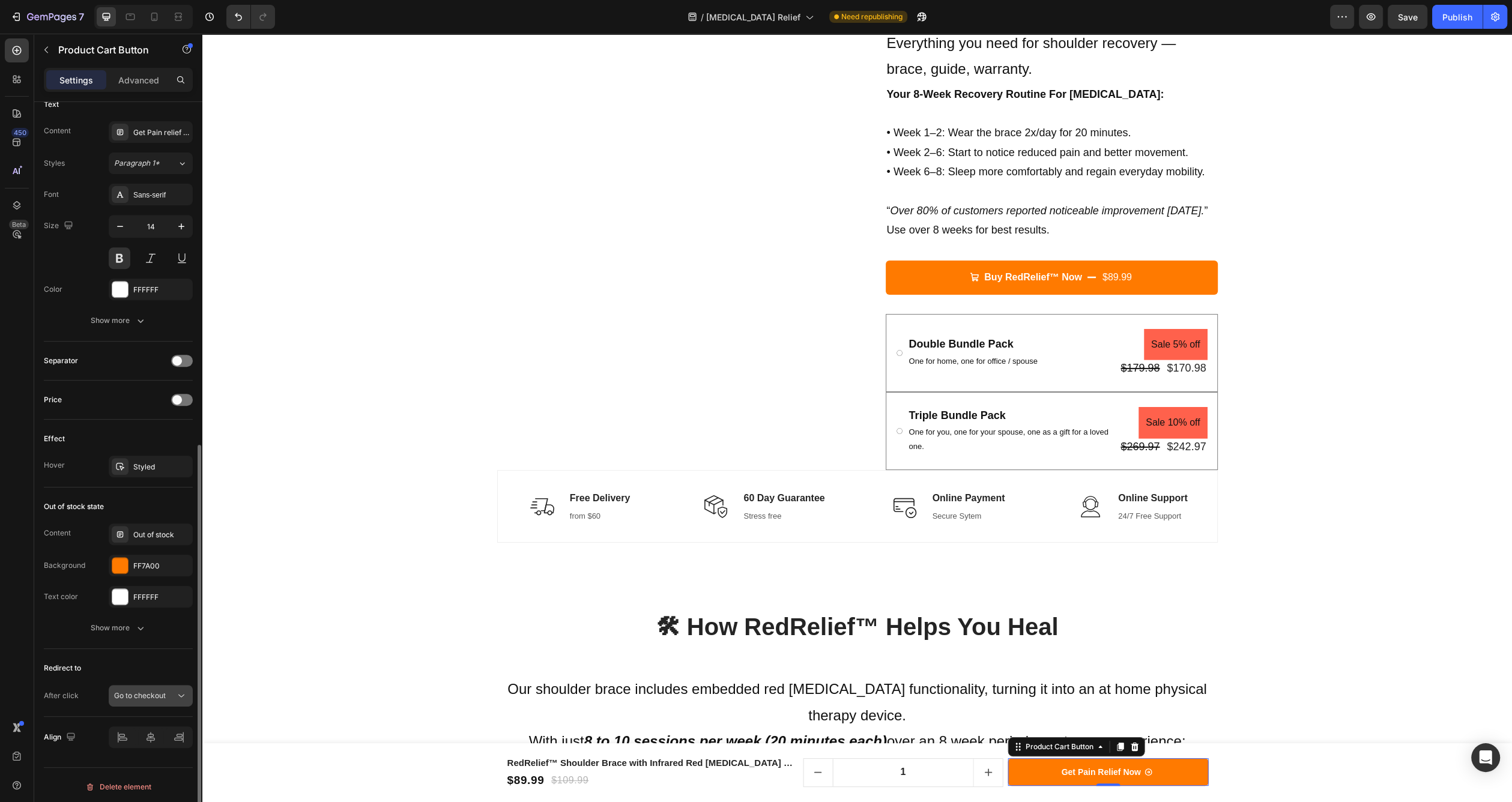
click at [178, 696] on icon at bounding box center [182, 696] width 12 height 12
click at [103, 493] on div "Out of stock state Content Out of stock Background FF7A00 Text color FFFFFF Sho…" at bounding box center [118, 568] width 149 height 161
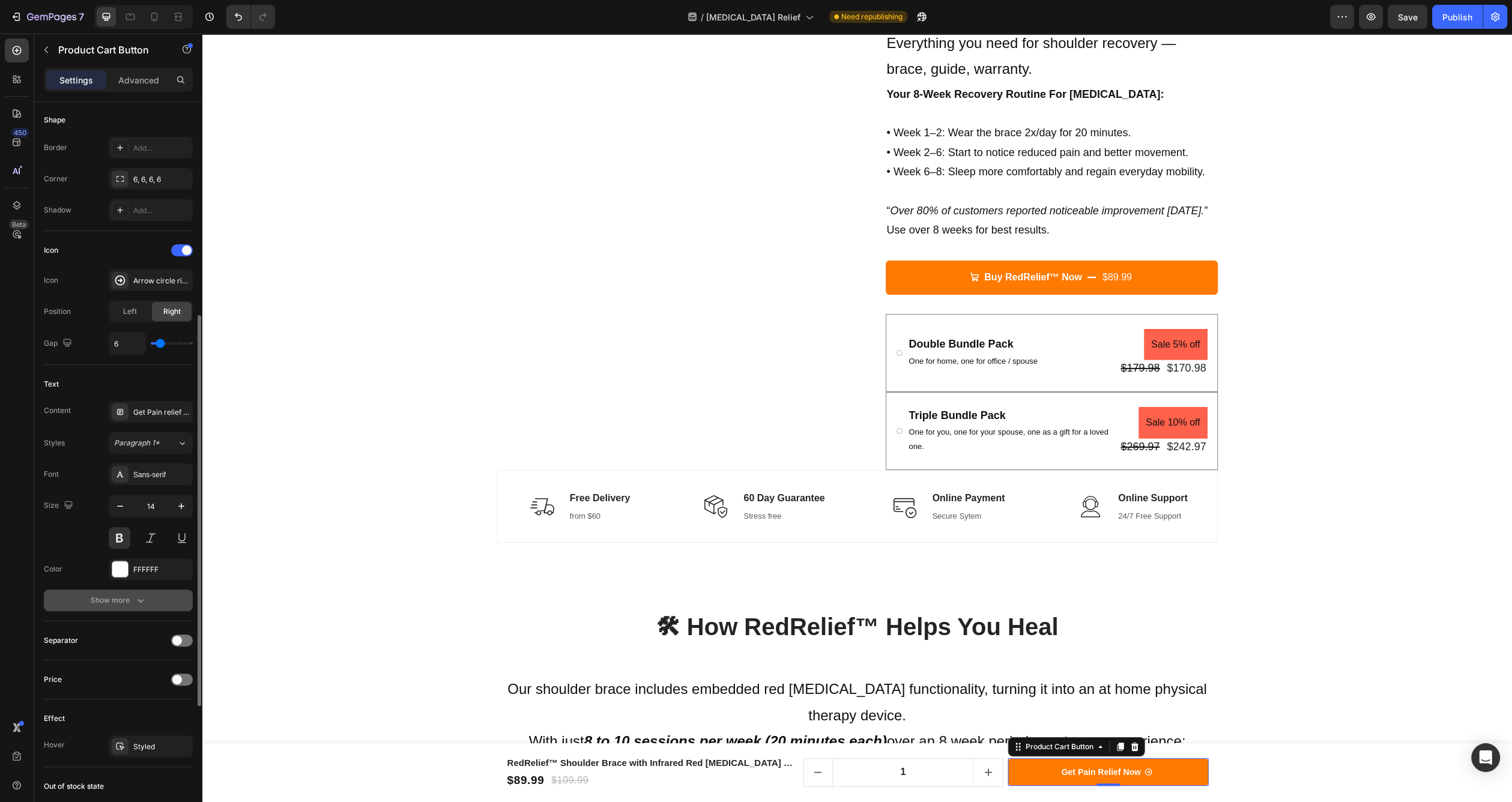
scroll to position [349, 0]
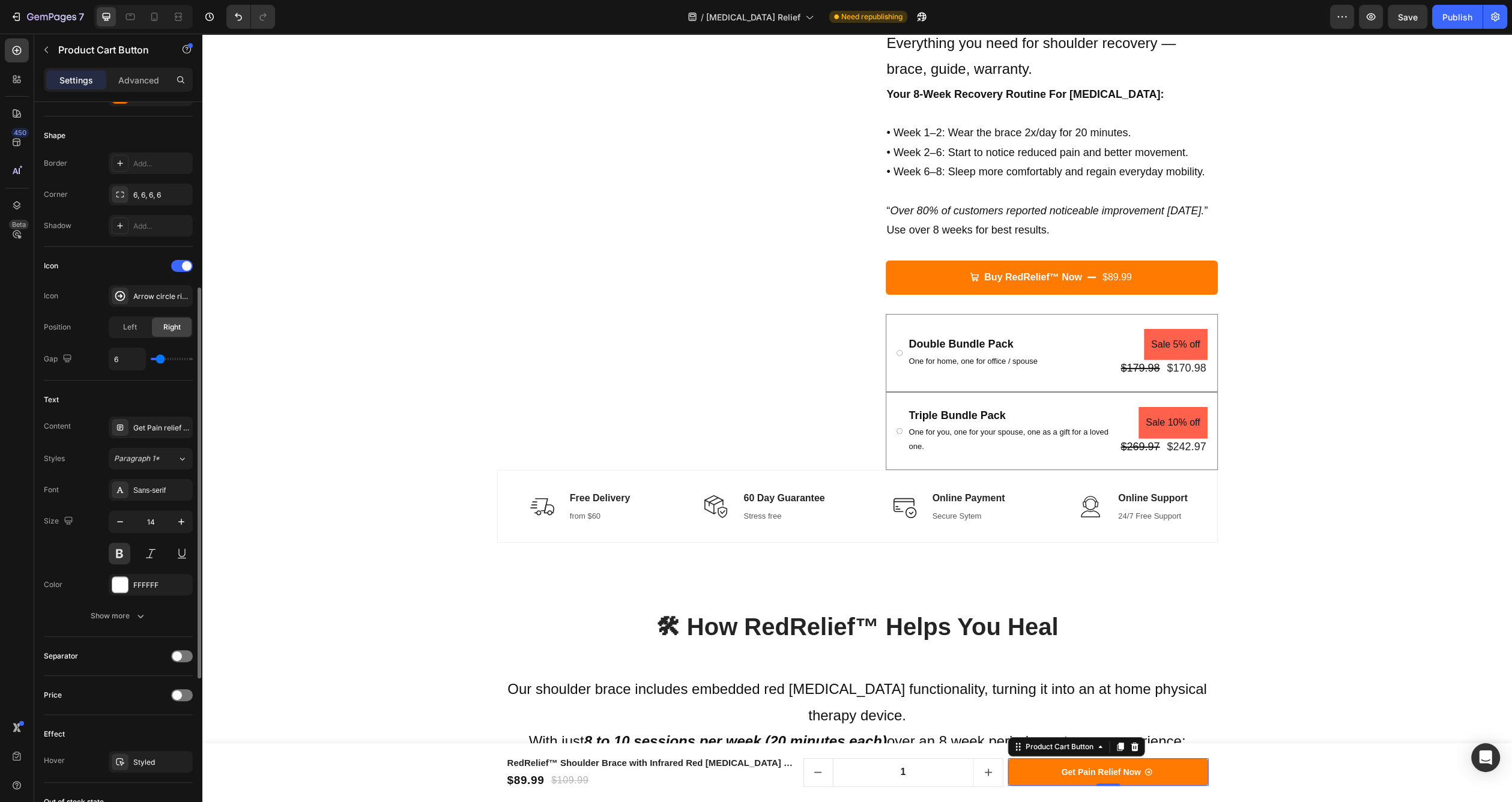
drag, startPoint x: 163, startPoint y: 362, endPoint x: 183, endPoint y: 358, distance: 20.4
click at [183, 358] on div "6" at bounding box center [150, 359] width 84 height 23
type input "12"
type input "13"
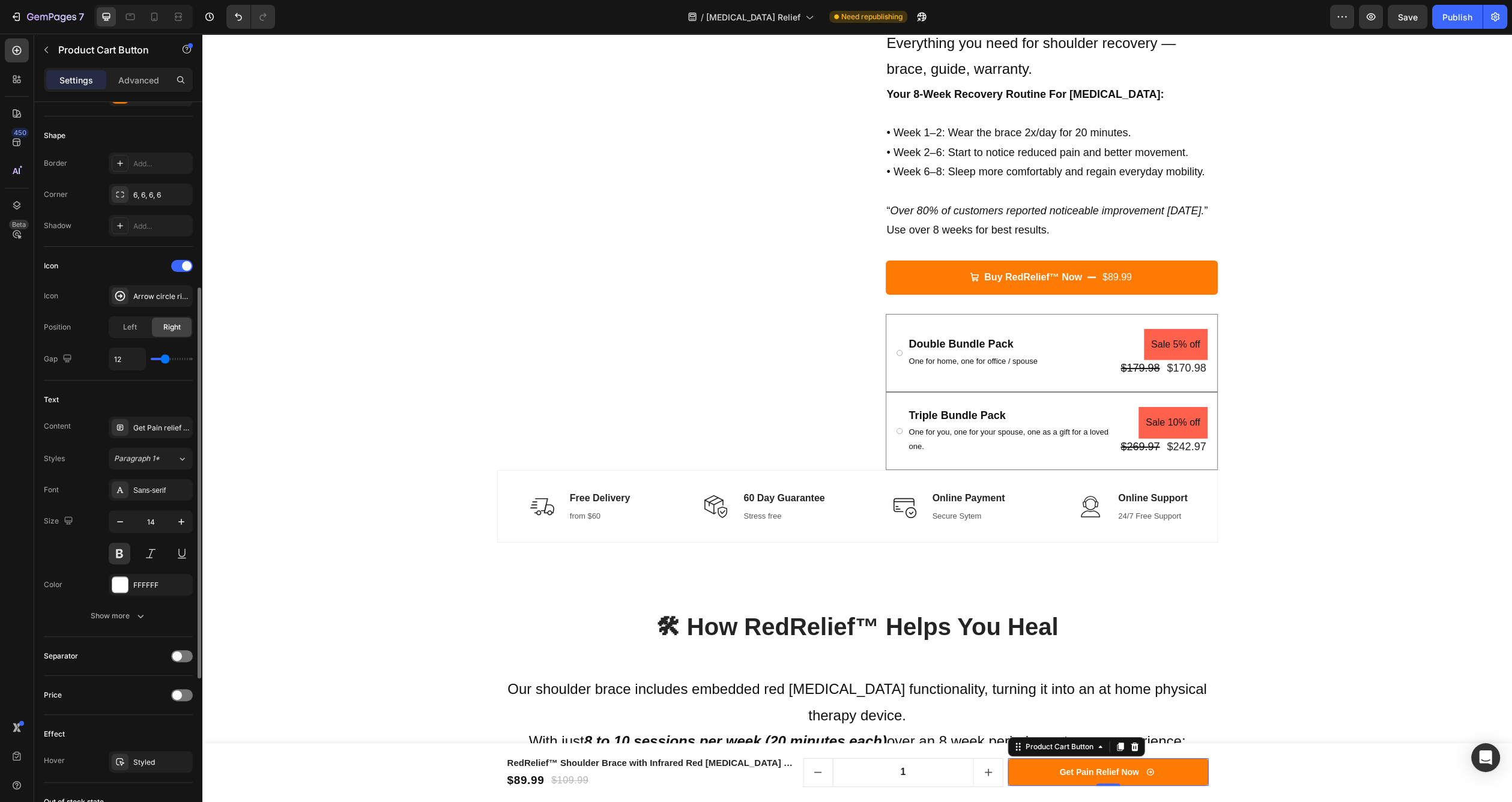
type input "13"
type input "14"
type input "16"
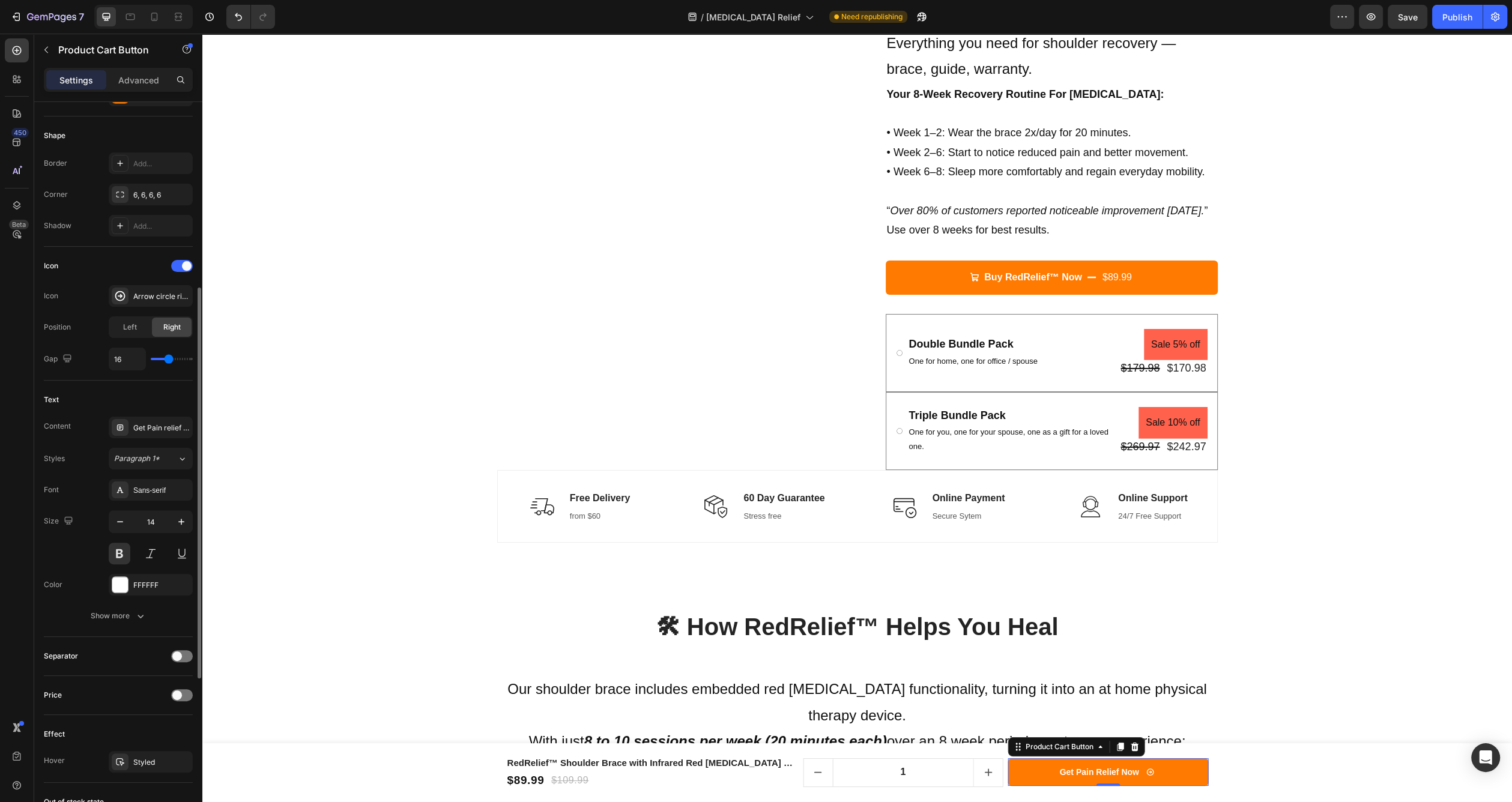
type input "19"
type input "20"
type input "22"
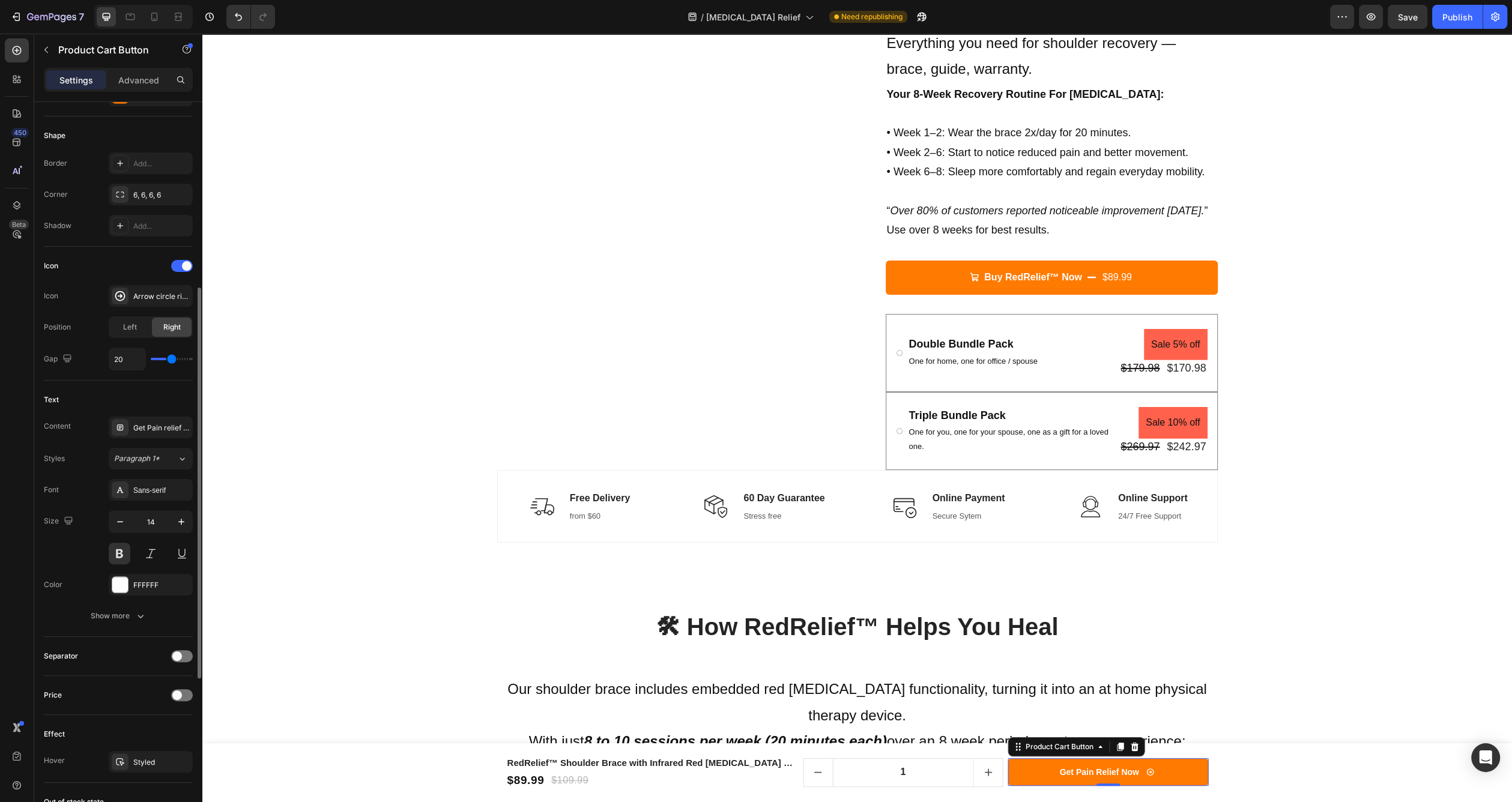
type input "22"
type input "23"
type input "24"
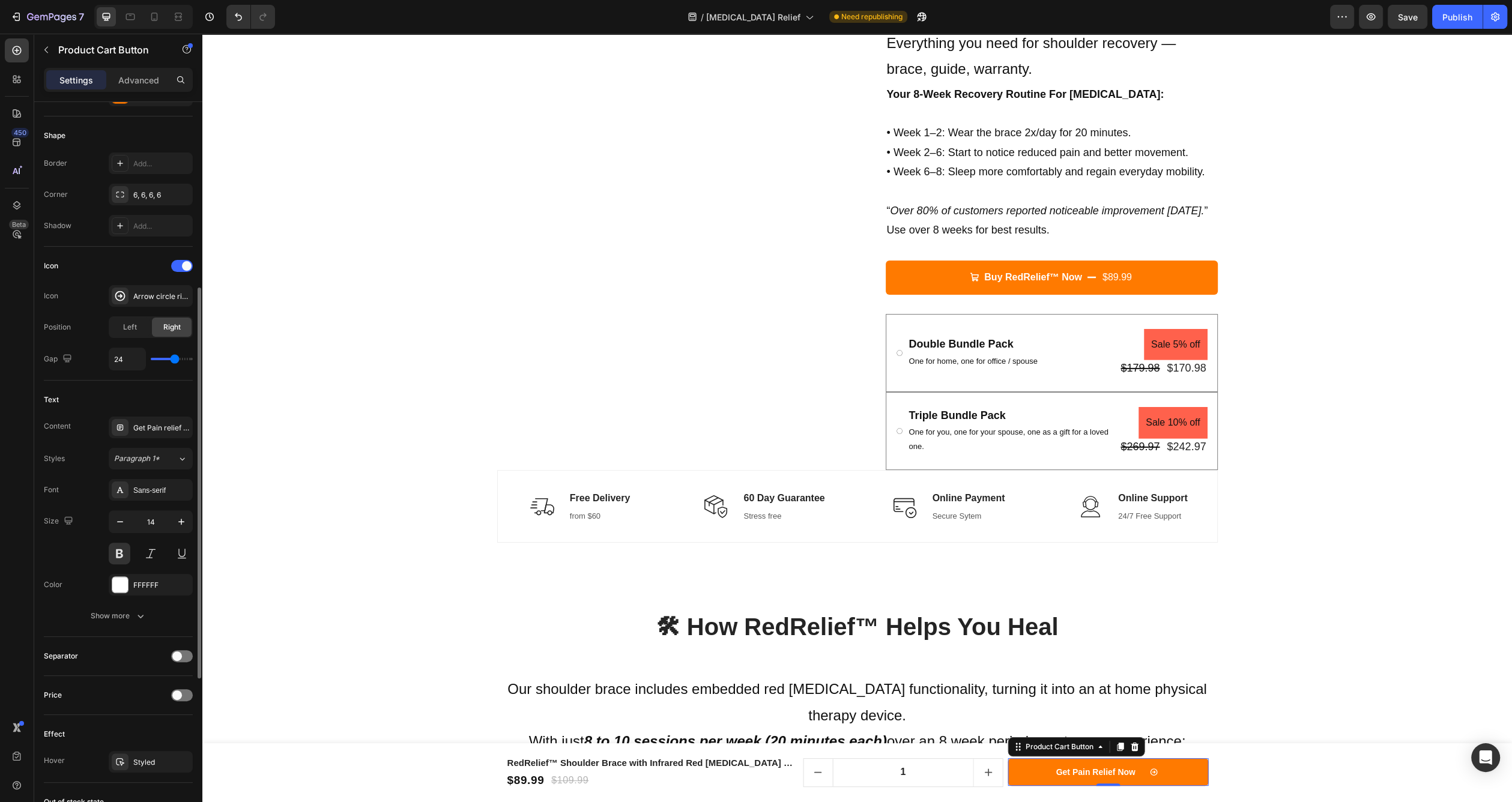
type input "25"
type input "26"
type input "27"
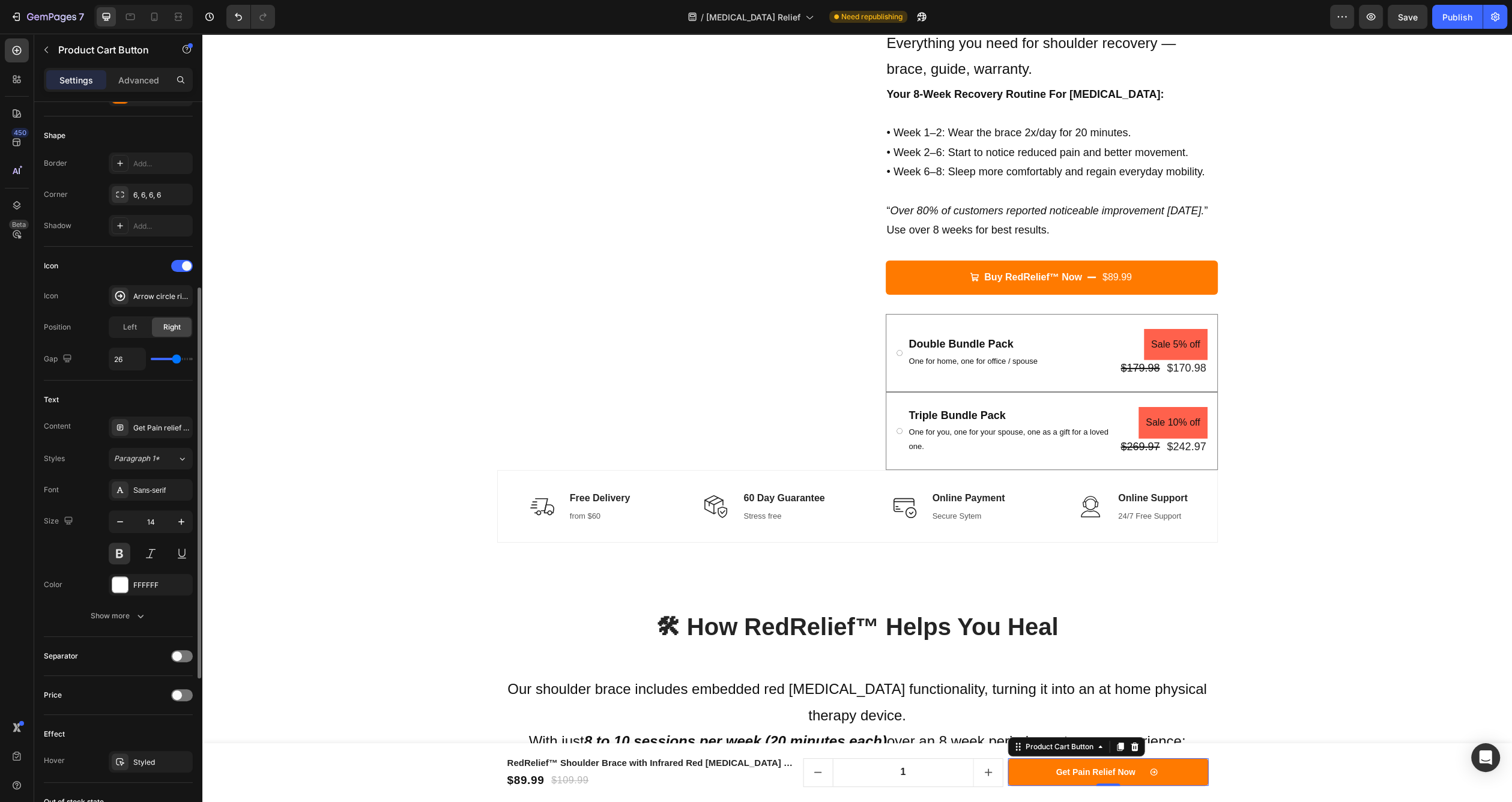
type input "27"
type input "28"
type input "29"
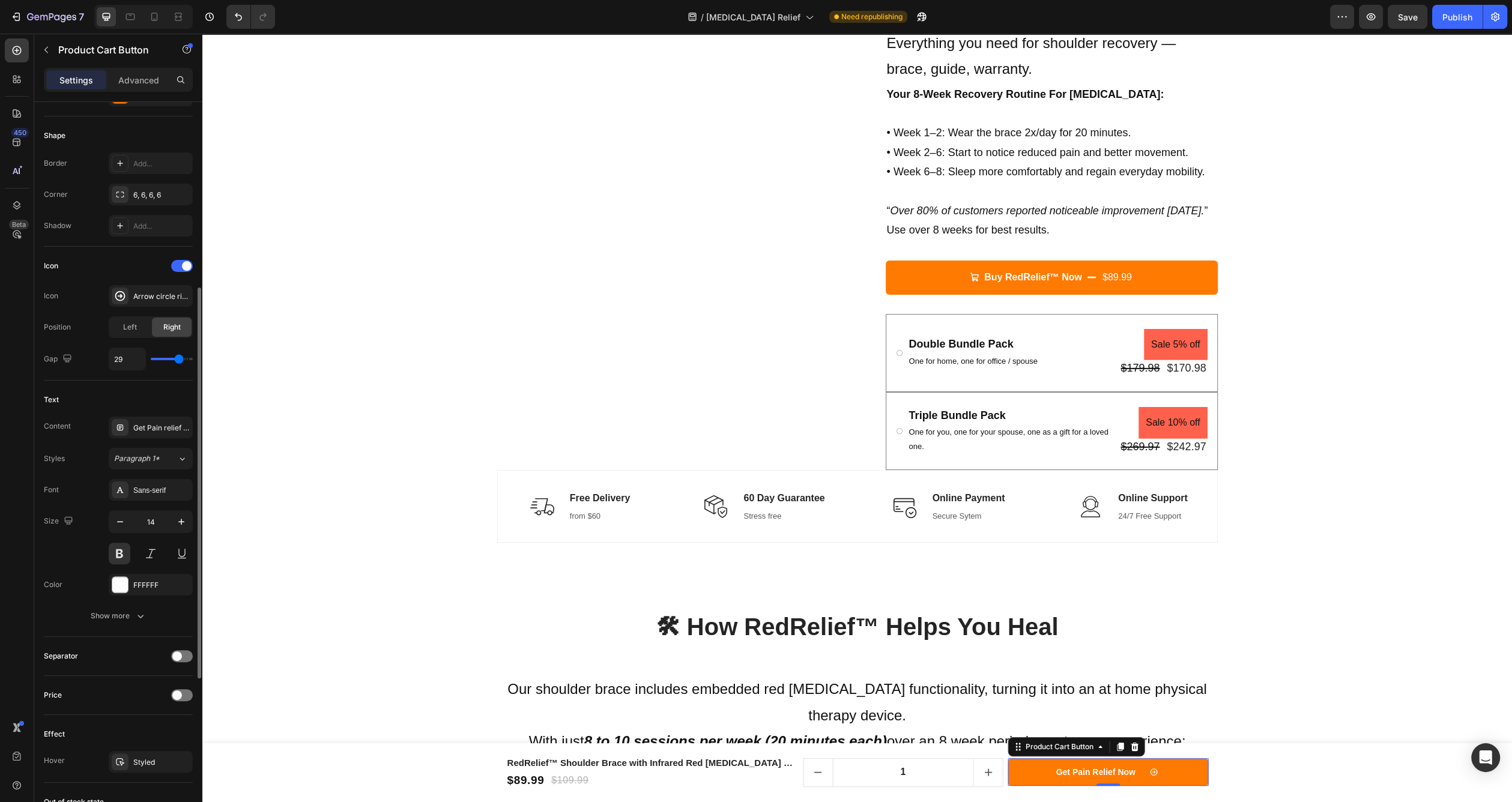
type input "30"
type input "29"
type input "27"
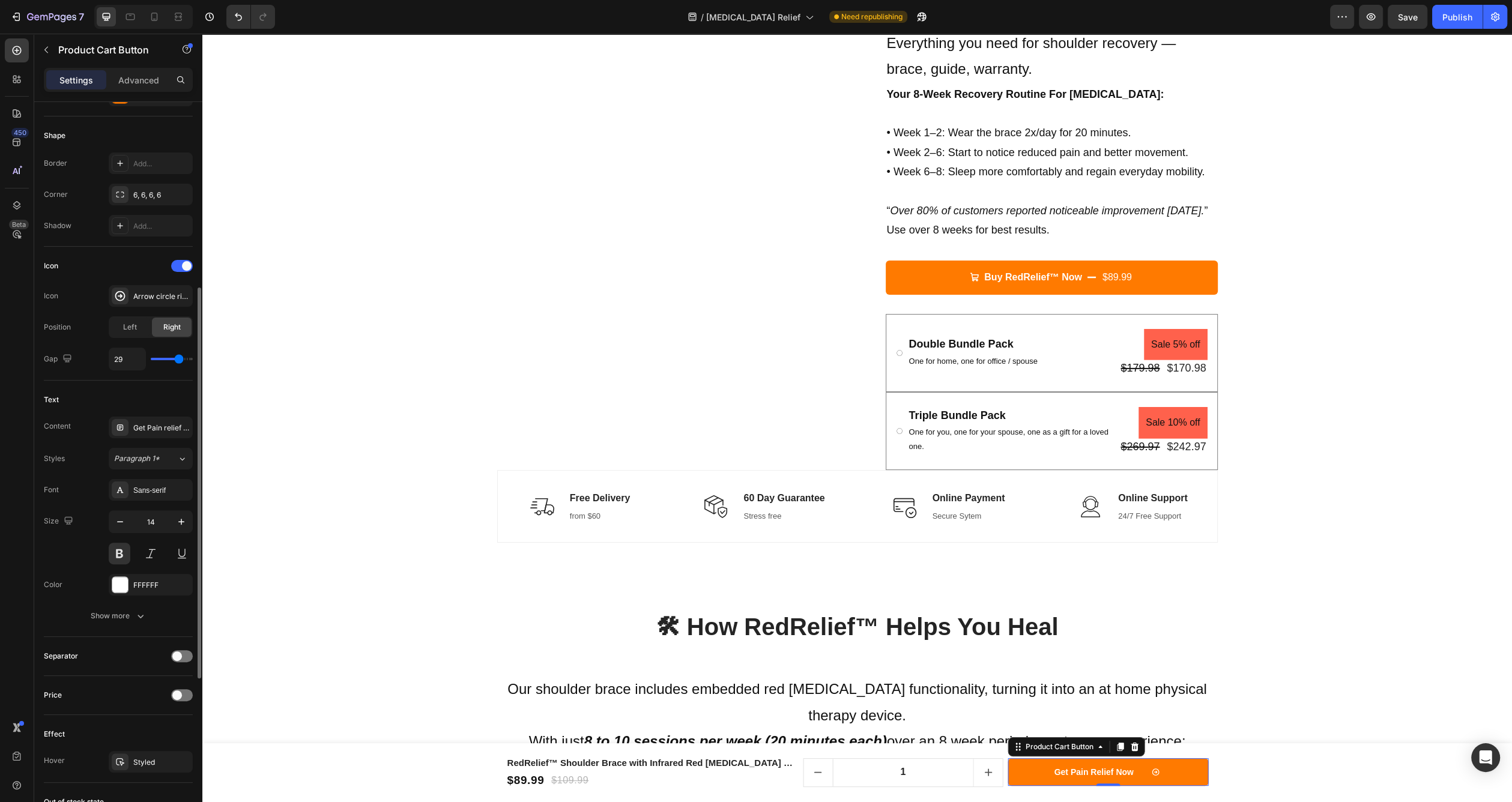
type input "27"
type input "24"
type input "22"
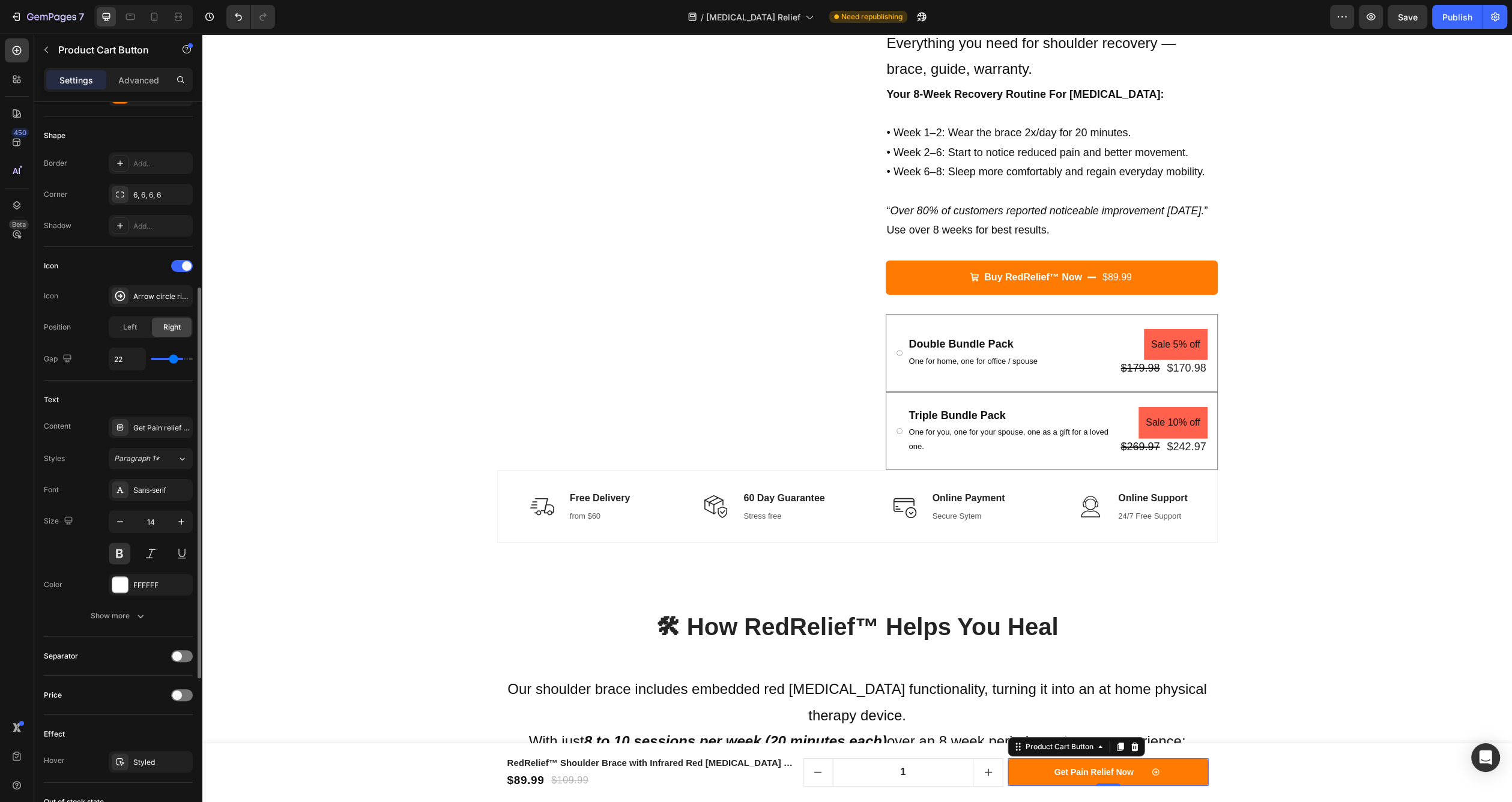
type input "19"
type input "18"
type input "16"
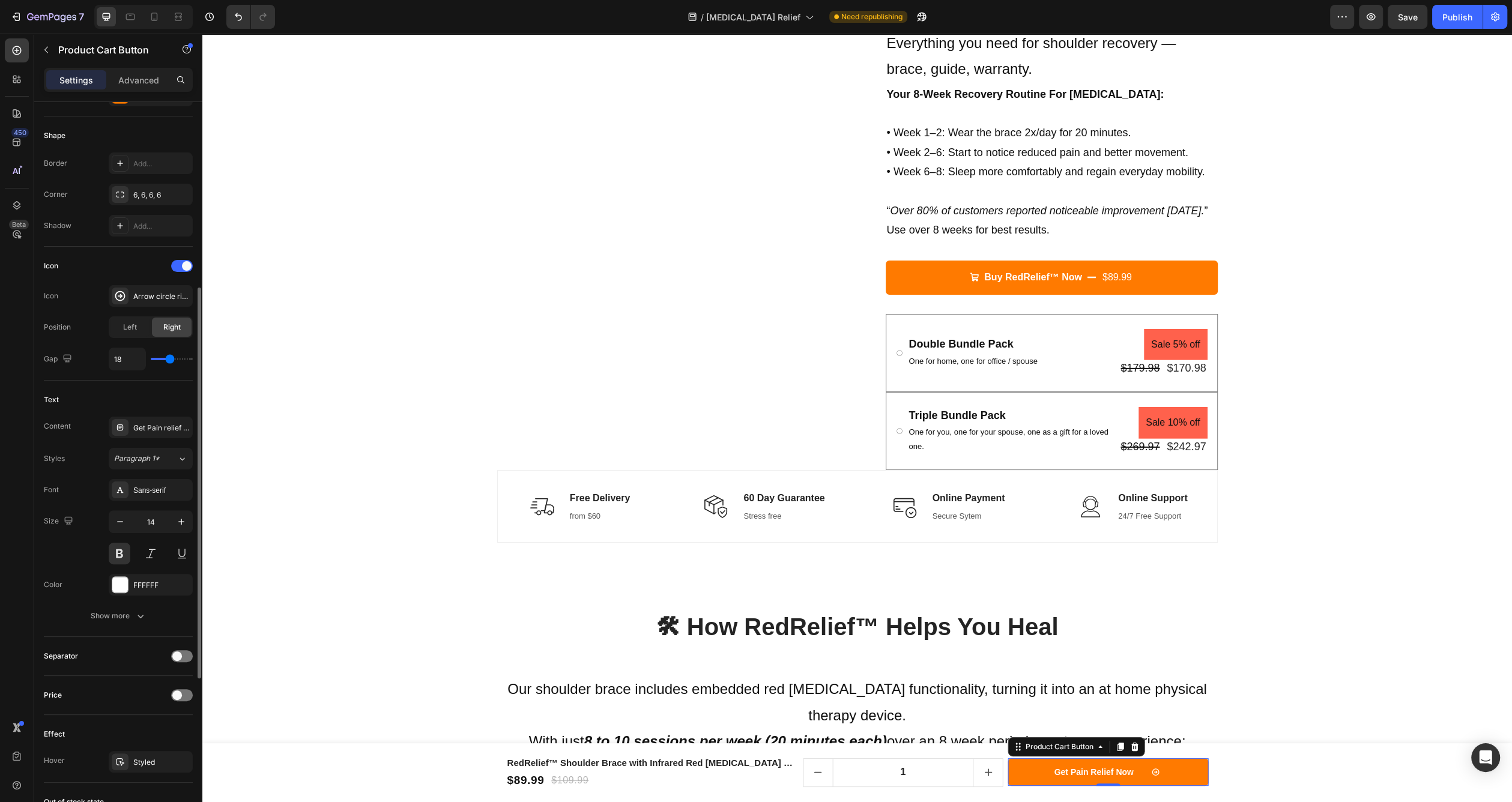
type input "16"
type input "15"
type input "14"
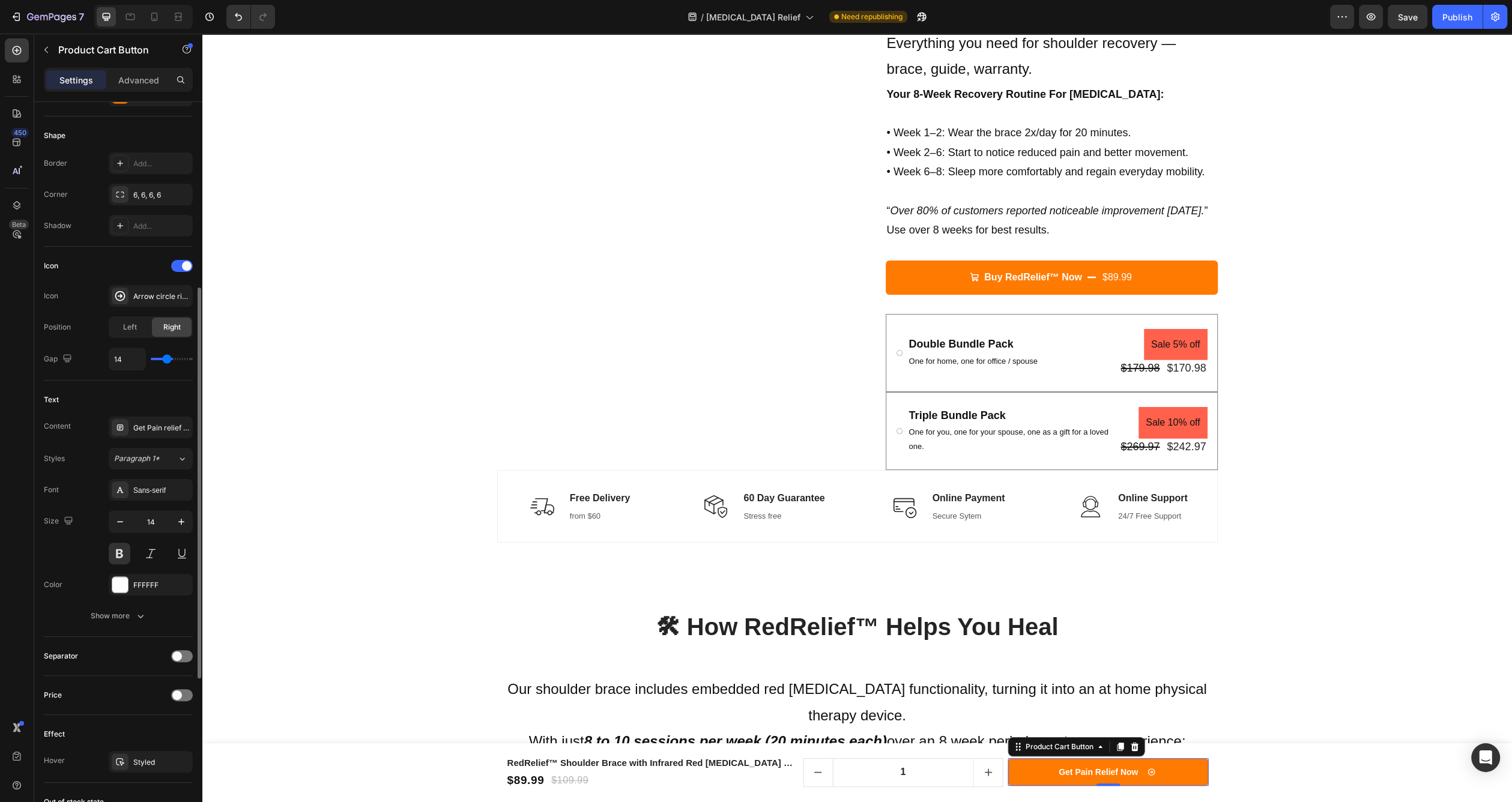
type input "13"
type input "12"
type input "11"
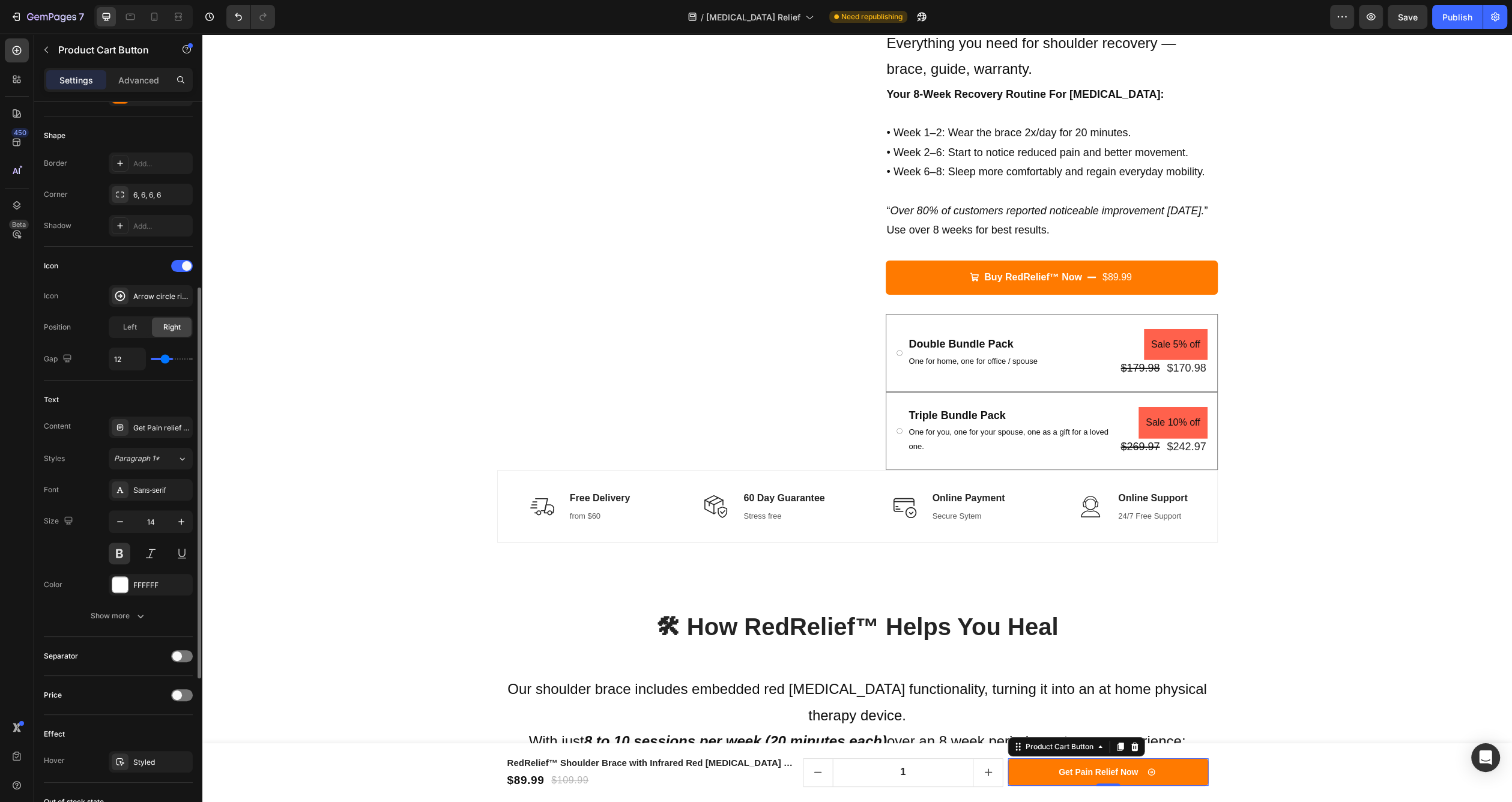
type input "11"
type input "9"
type input "7"
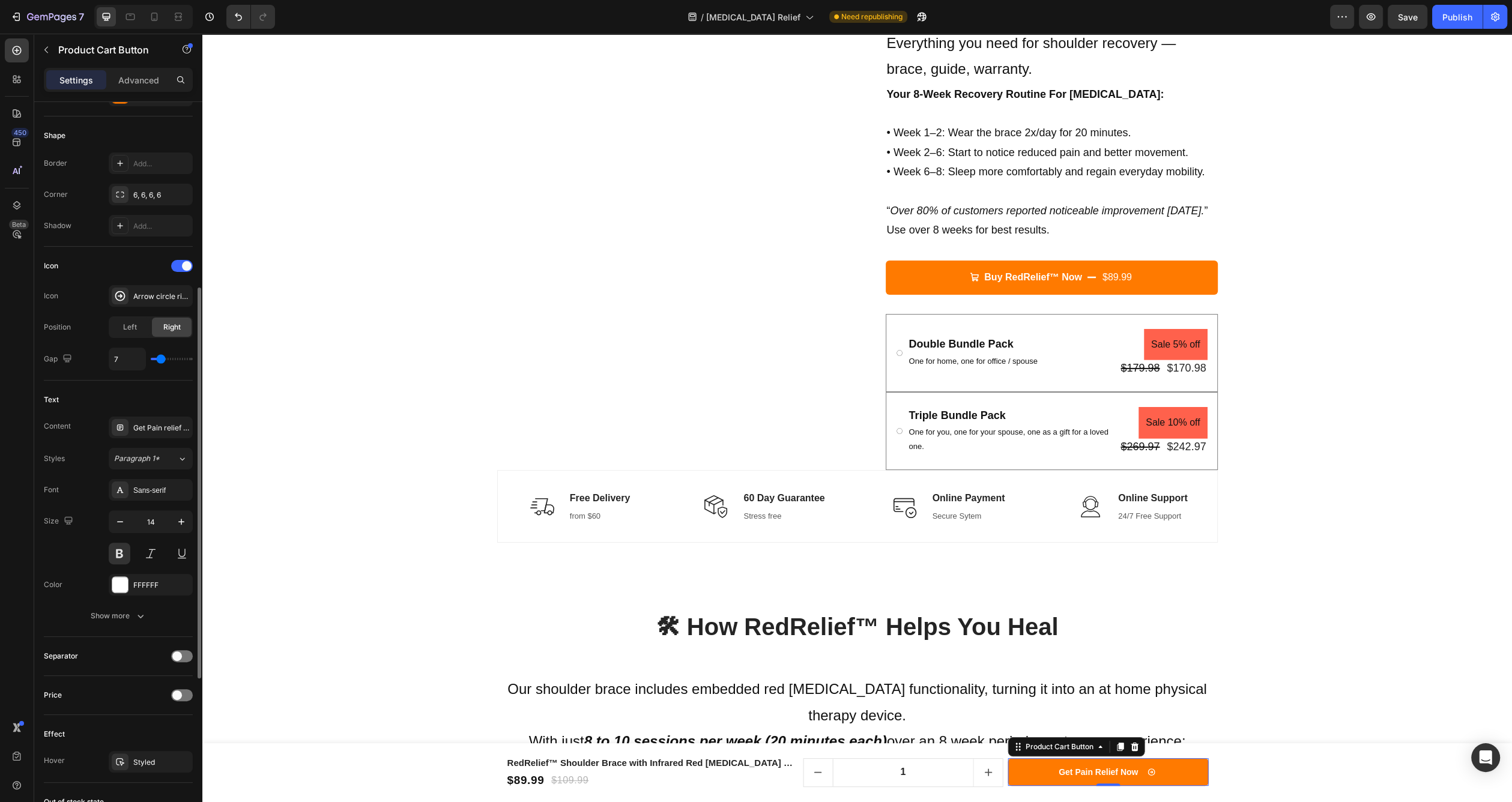
type input "6"
type input "4"
type input "3"
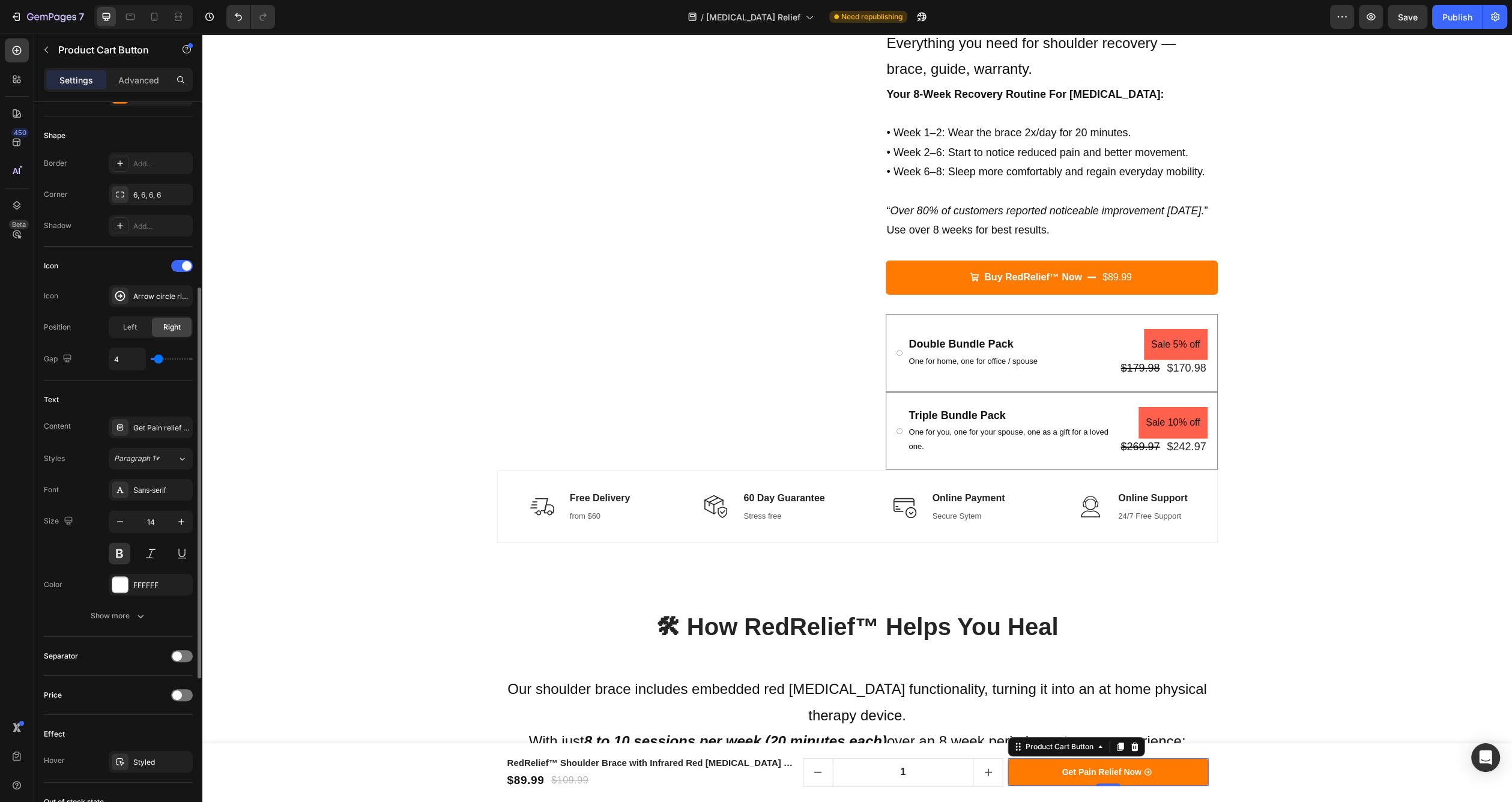
type input "3"
type input "2"
type input "0"
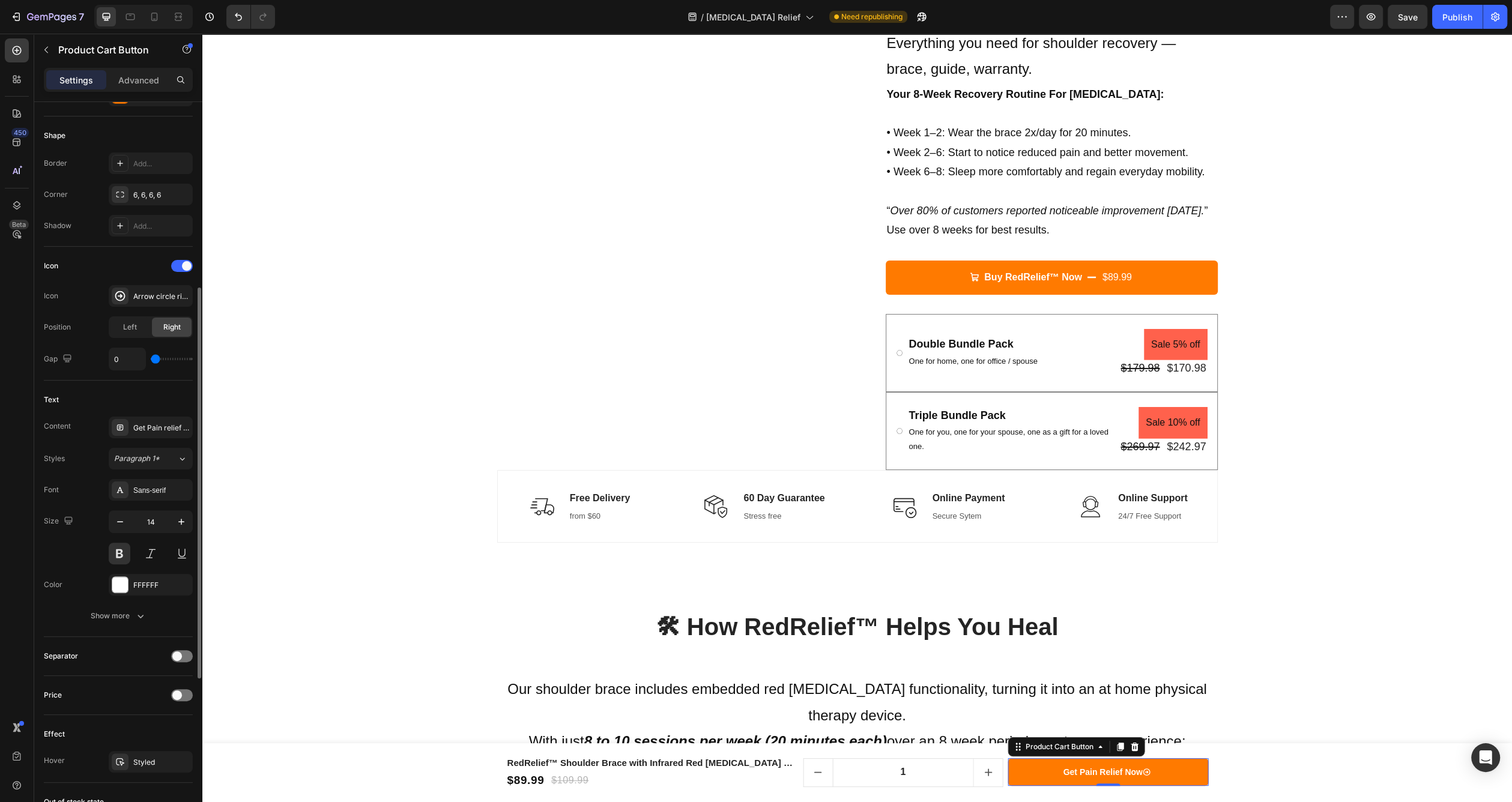
type input "1"
type input "2"
type input "3"
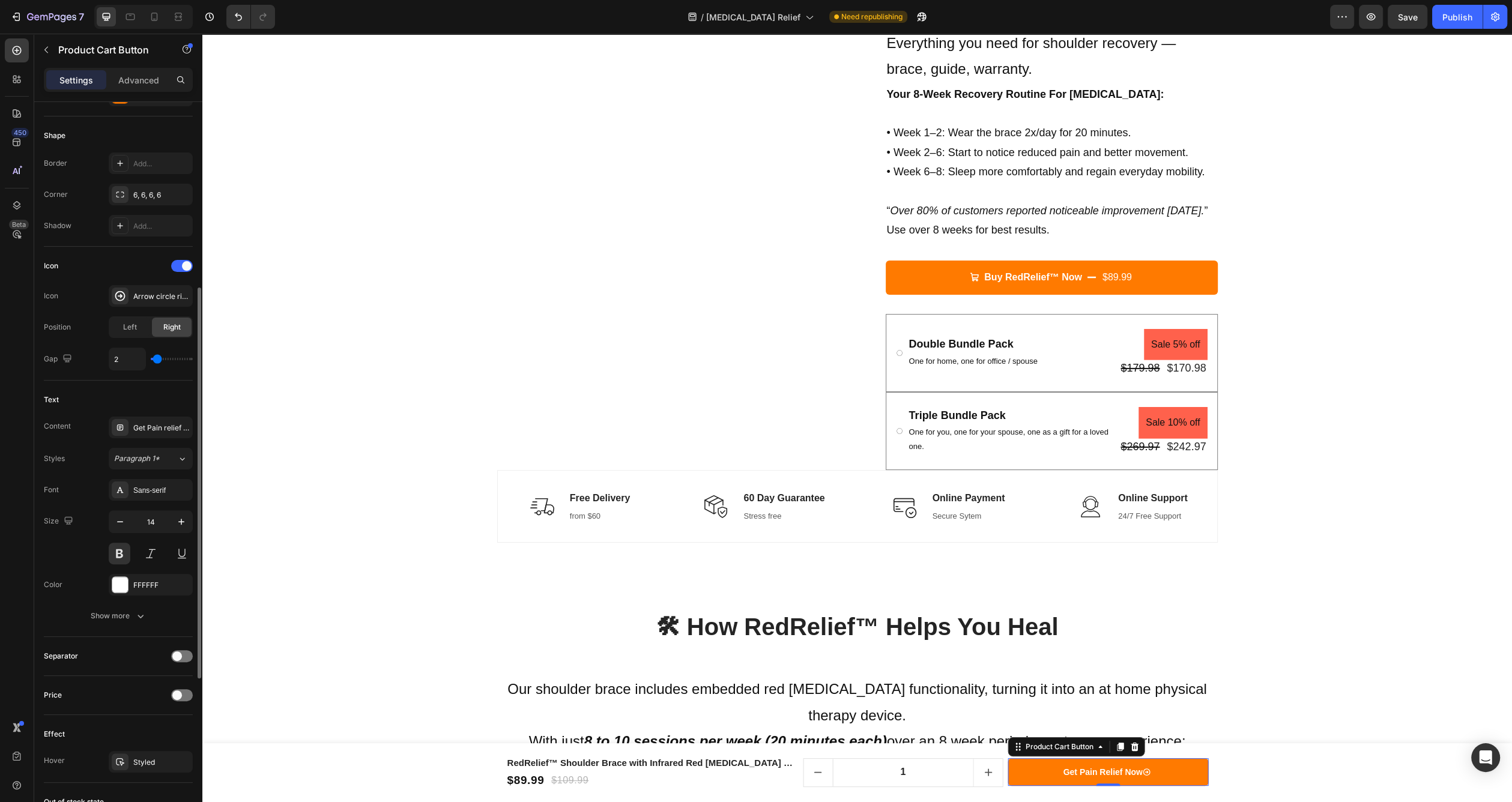
type input "3"
type input "4"
type input "5"
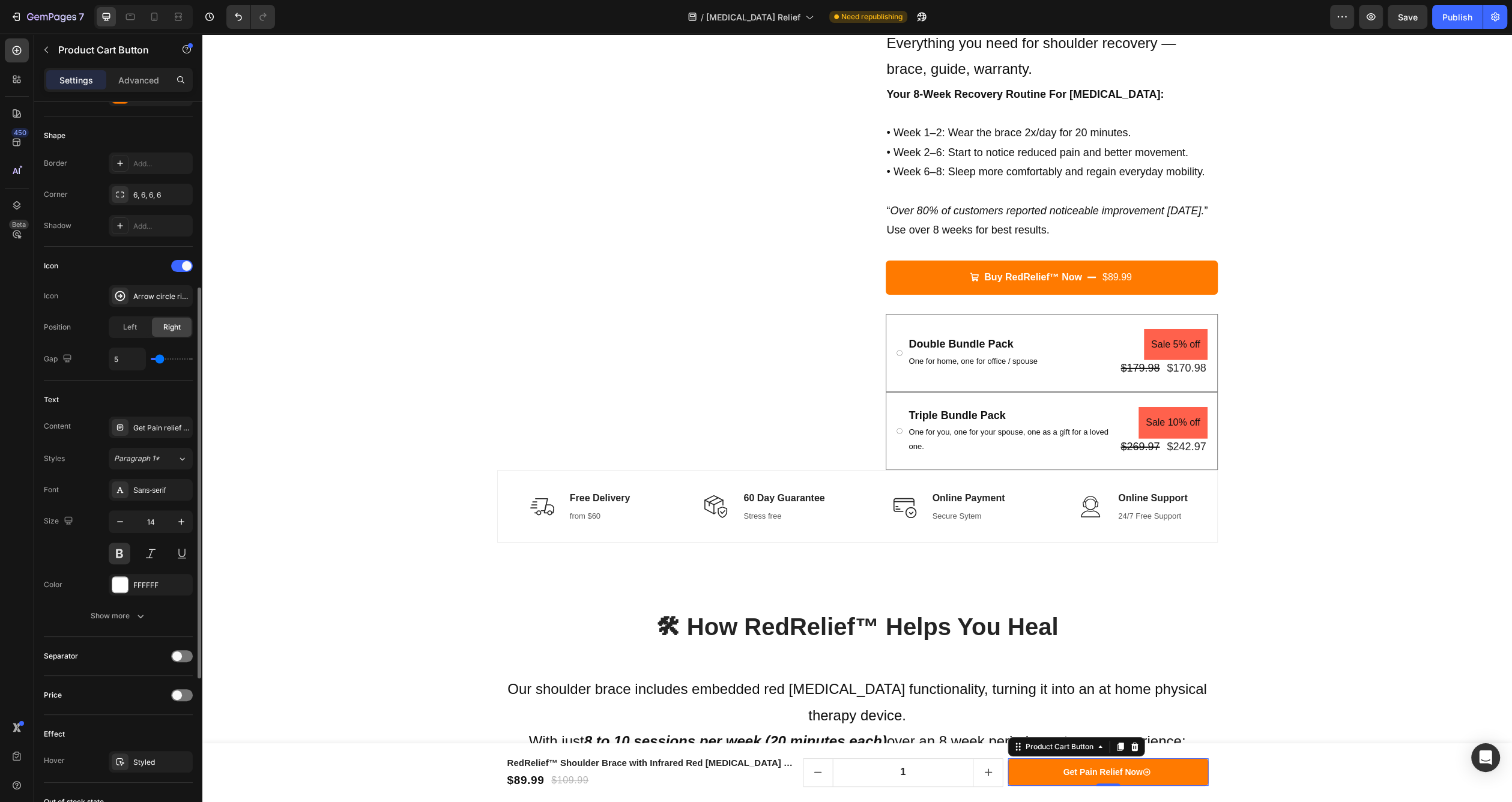
type input "6"
type input "7"
type input "8"
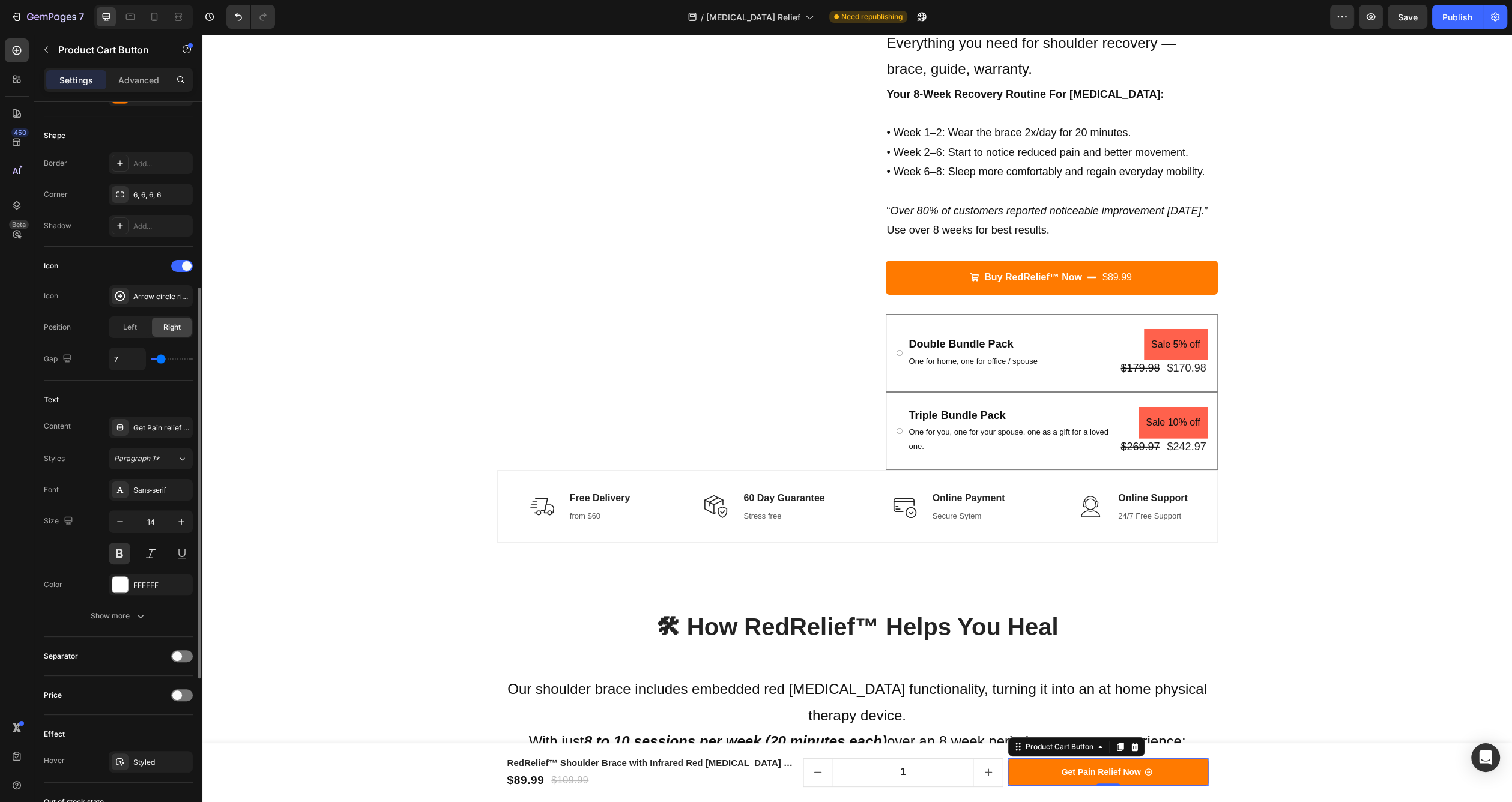
type input "8"
type input "7"
type input "6"
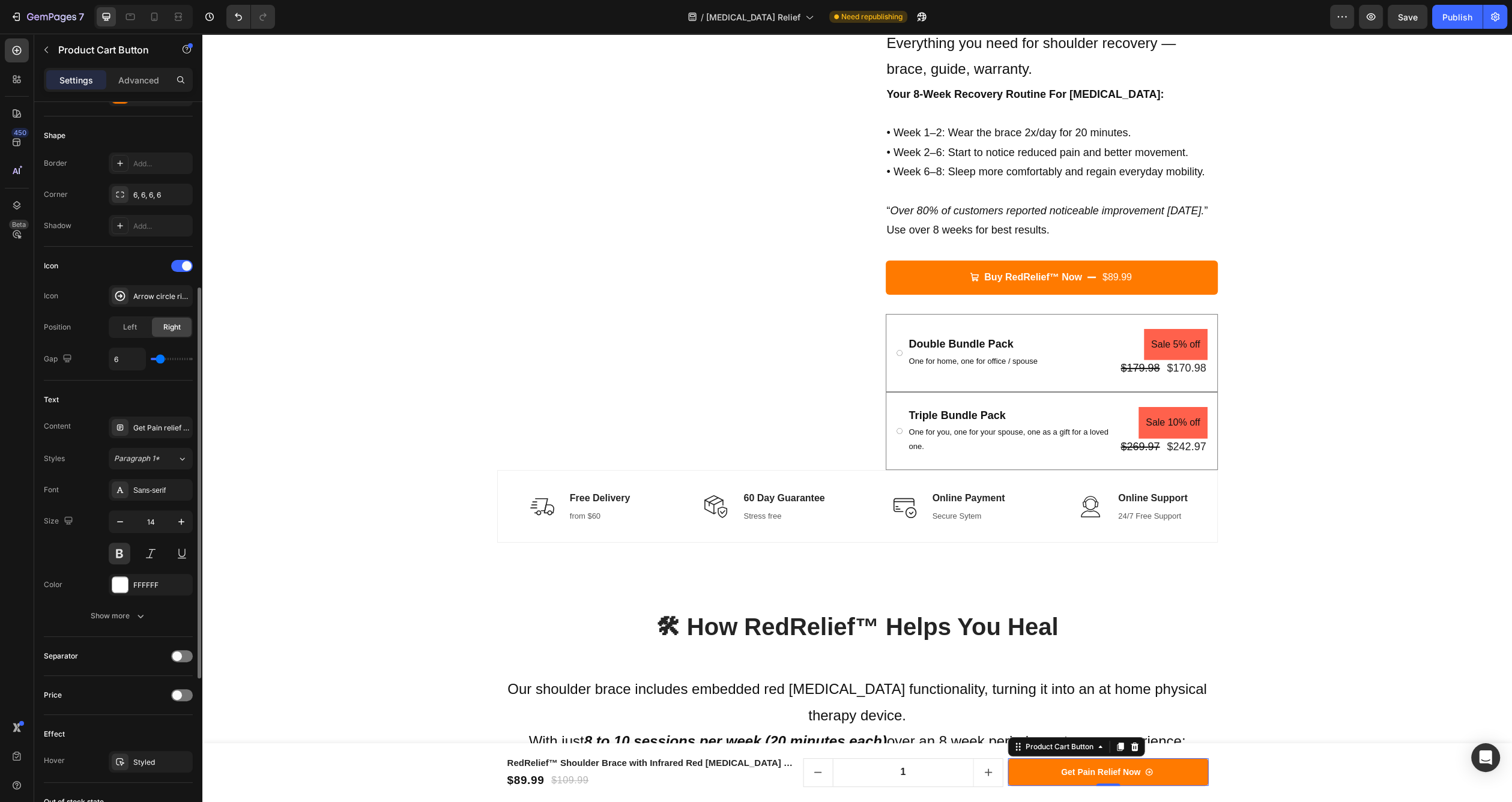
type input "7"
type input "6"
drag, startPoint x: 165, startPoint y: 358, endPoint x: 161, endPoint y: 353, distance: 6.4
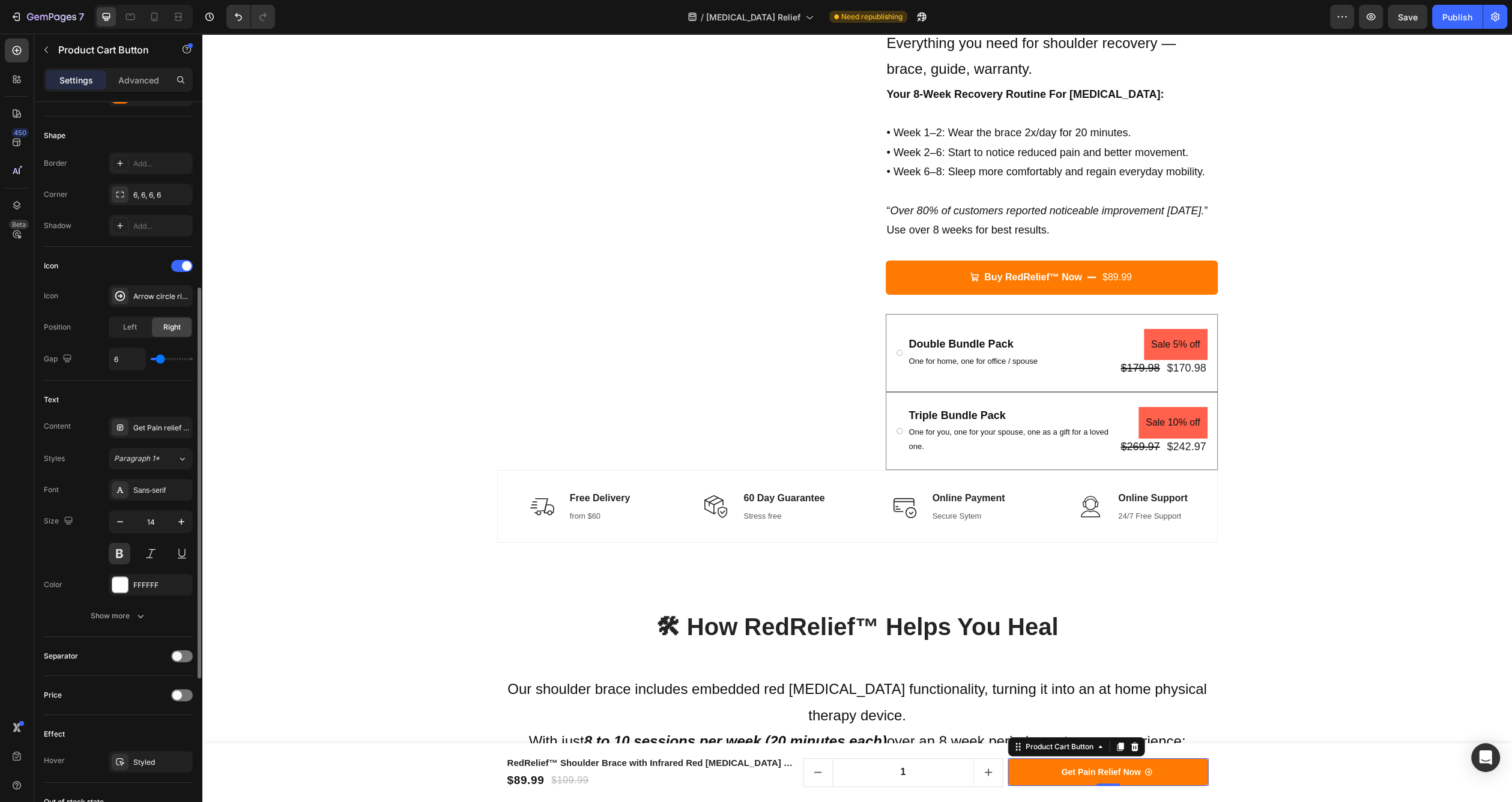
click at [161, 358] on input "range" at bounding box center [172, 359] width 42 height 3
click at [161, 16] on div at bounding box center [155, 17] width 19 height 19
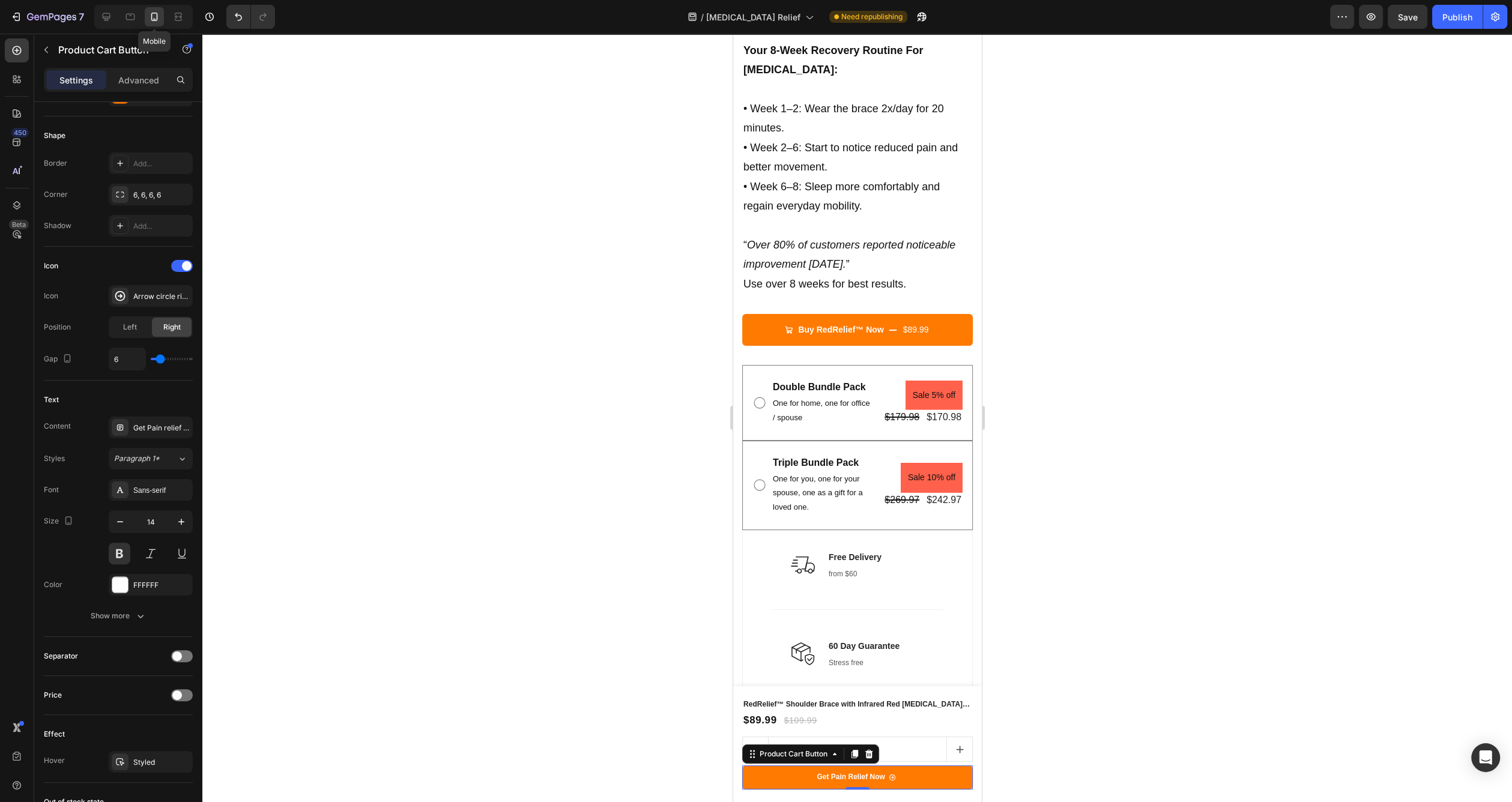
type input "12"
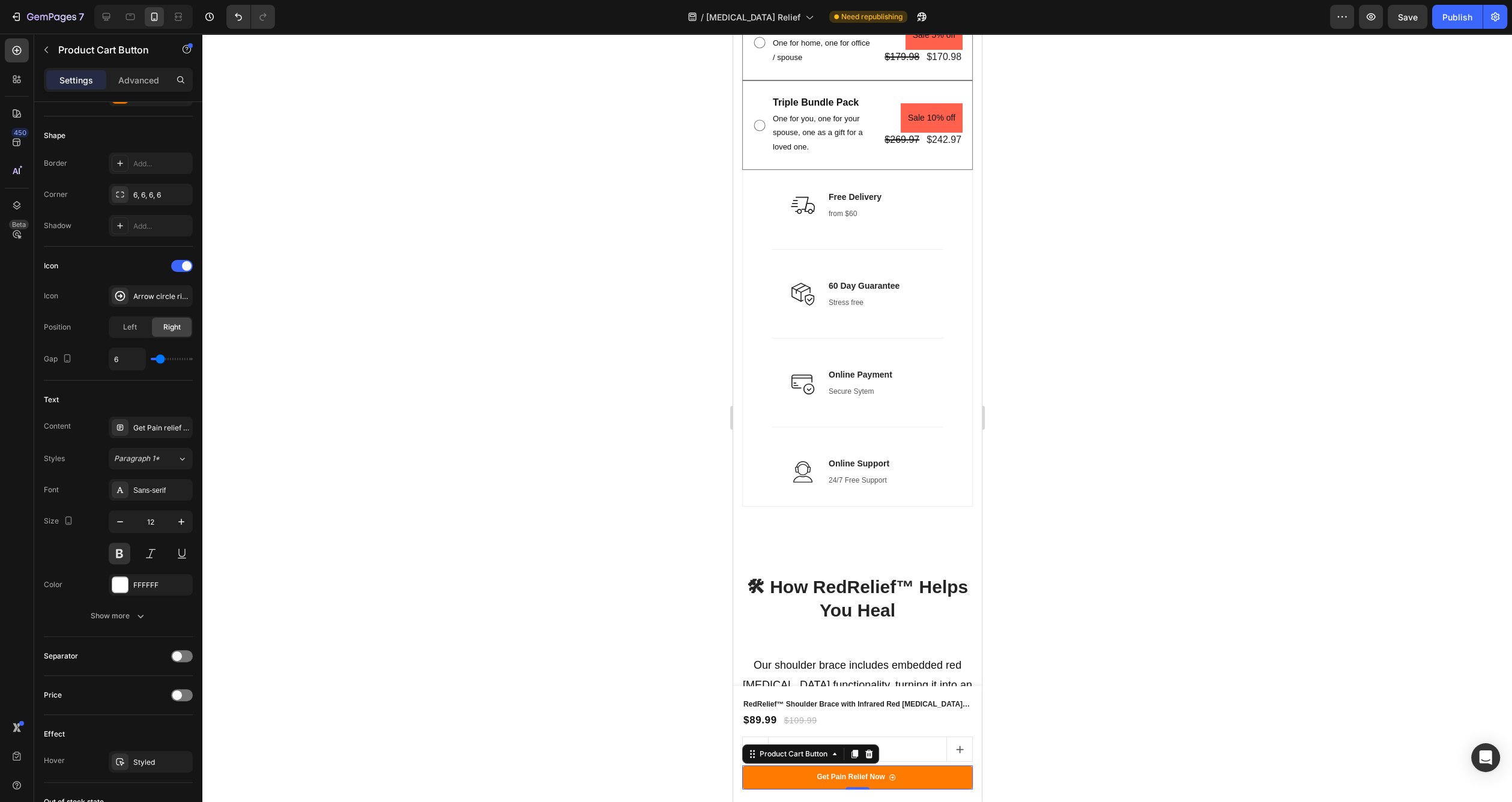
scroll to position [6622, 0]
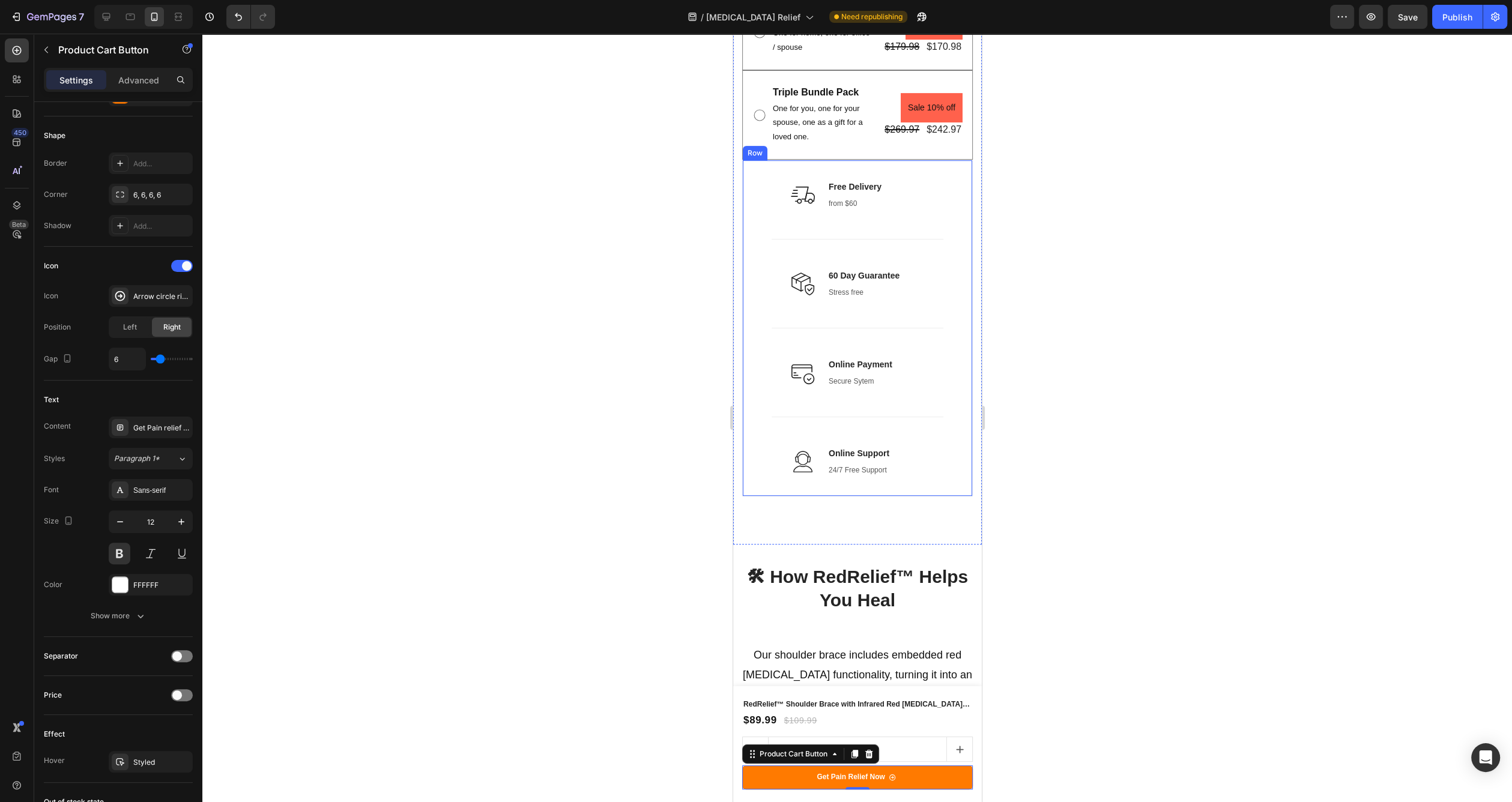
click at [929, 486] on div "Title Line Image Online Support Text block 24/7 Free Support Text block Row" at bounding box center [856, 451] width 229 height 89
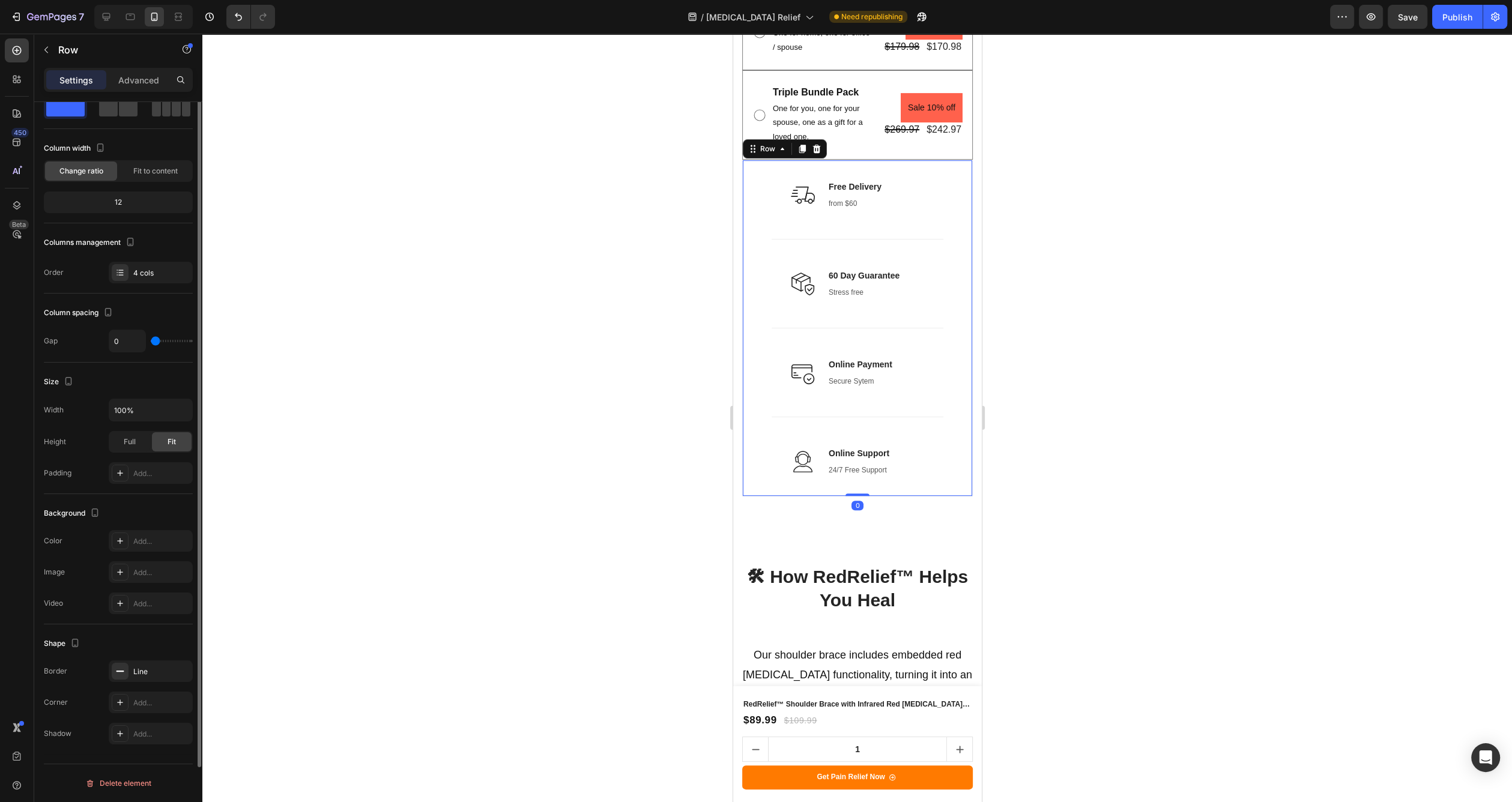
scroll to position [0, 0]
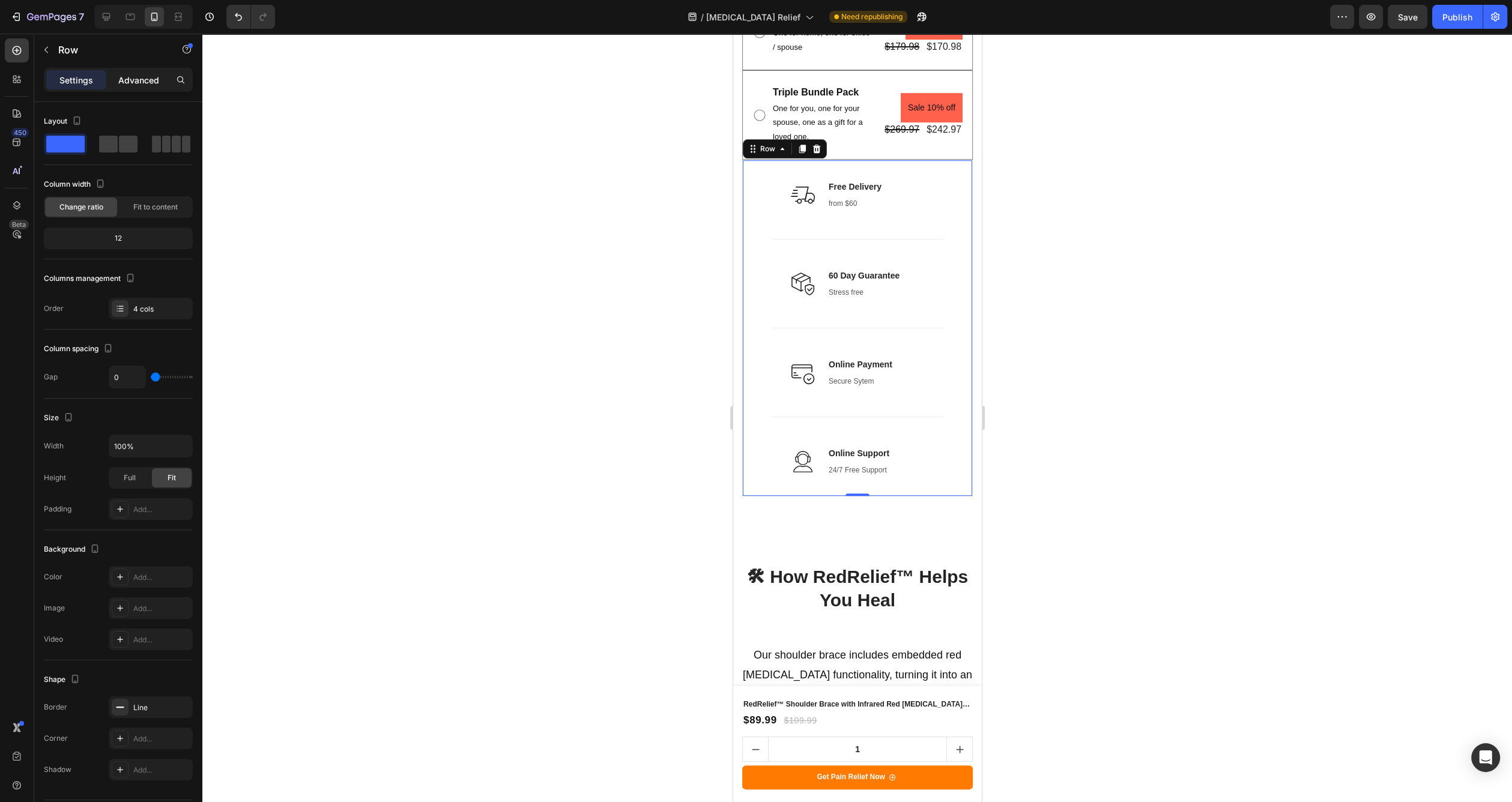
click at [148, 84] on p "Advanced" at bounding box center [139, 80] width 41 height 13
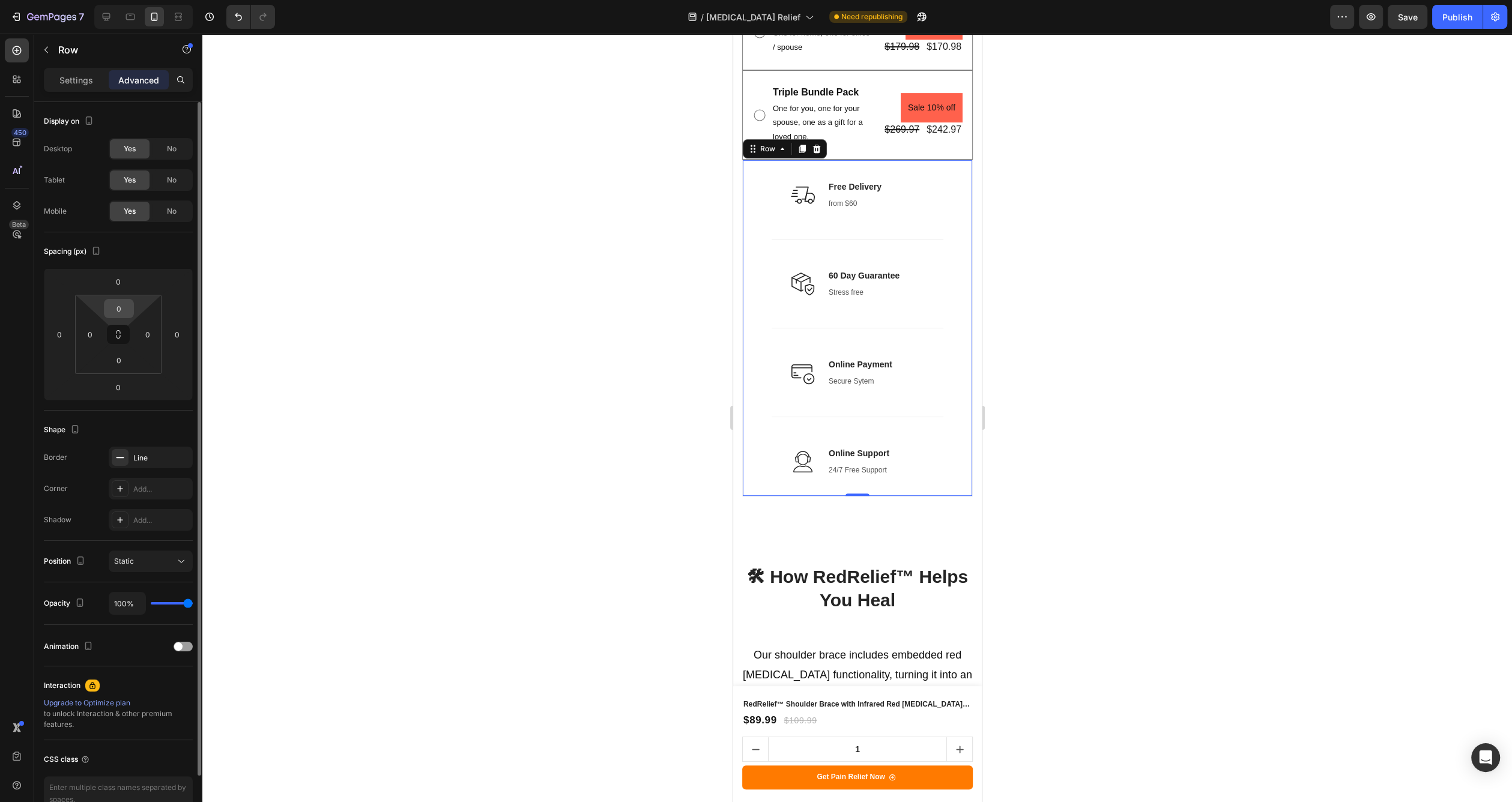
click at [123, 302] on input "0" at bounding box center [118, 308] width 24 height 18
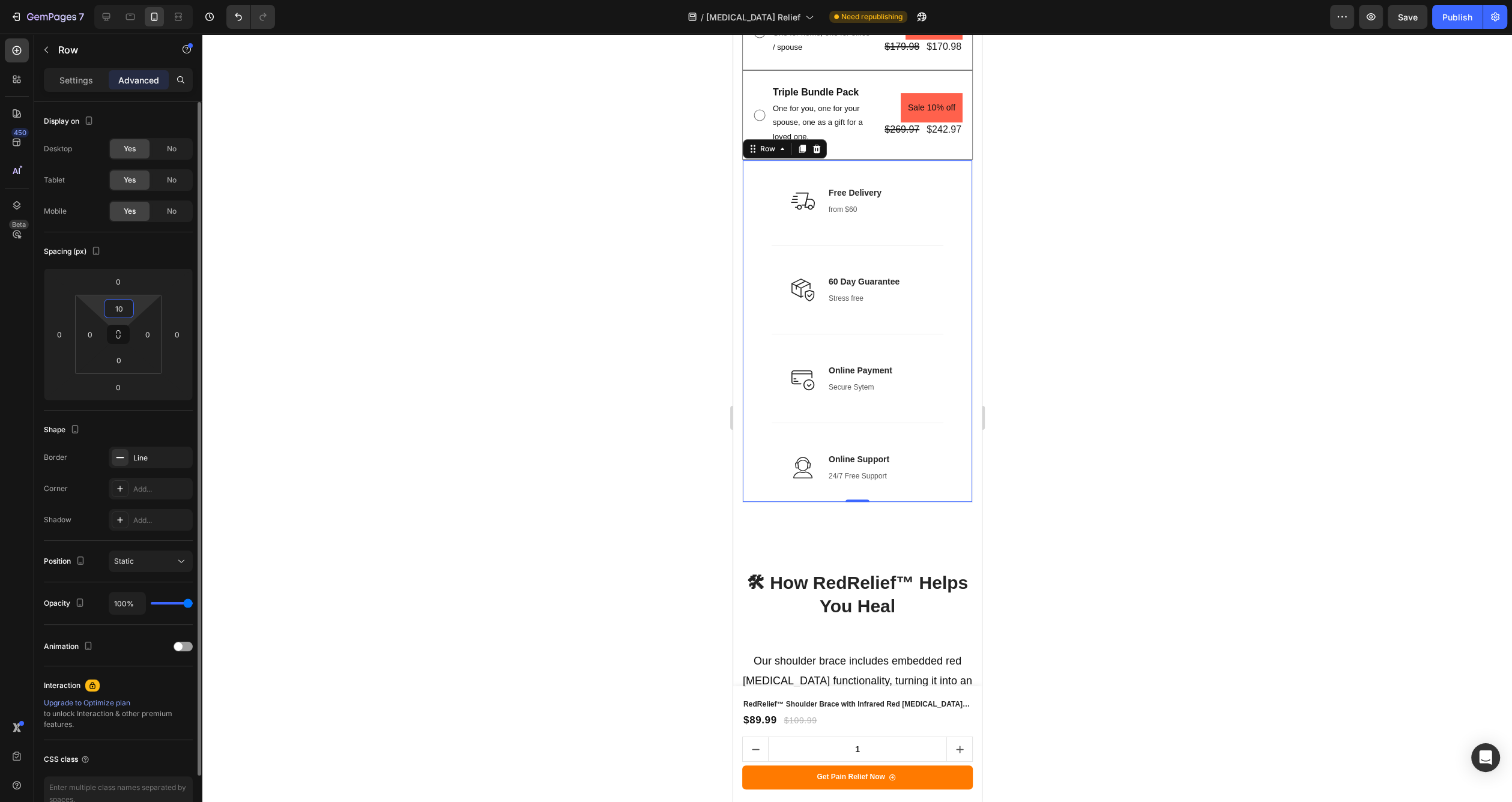
type input "1"
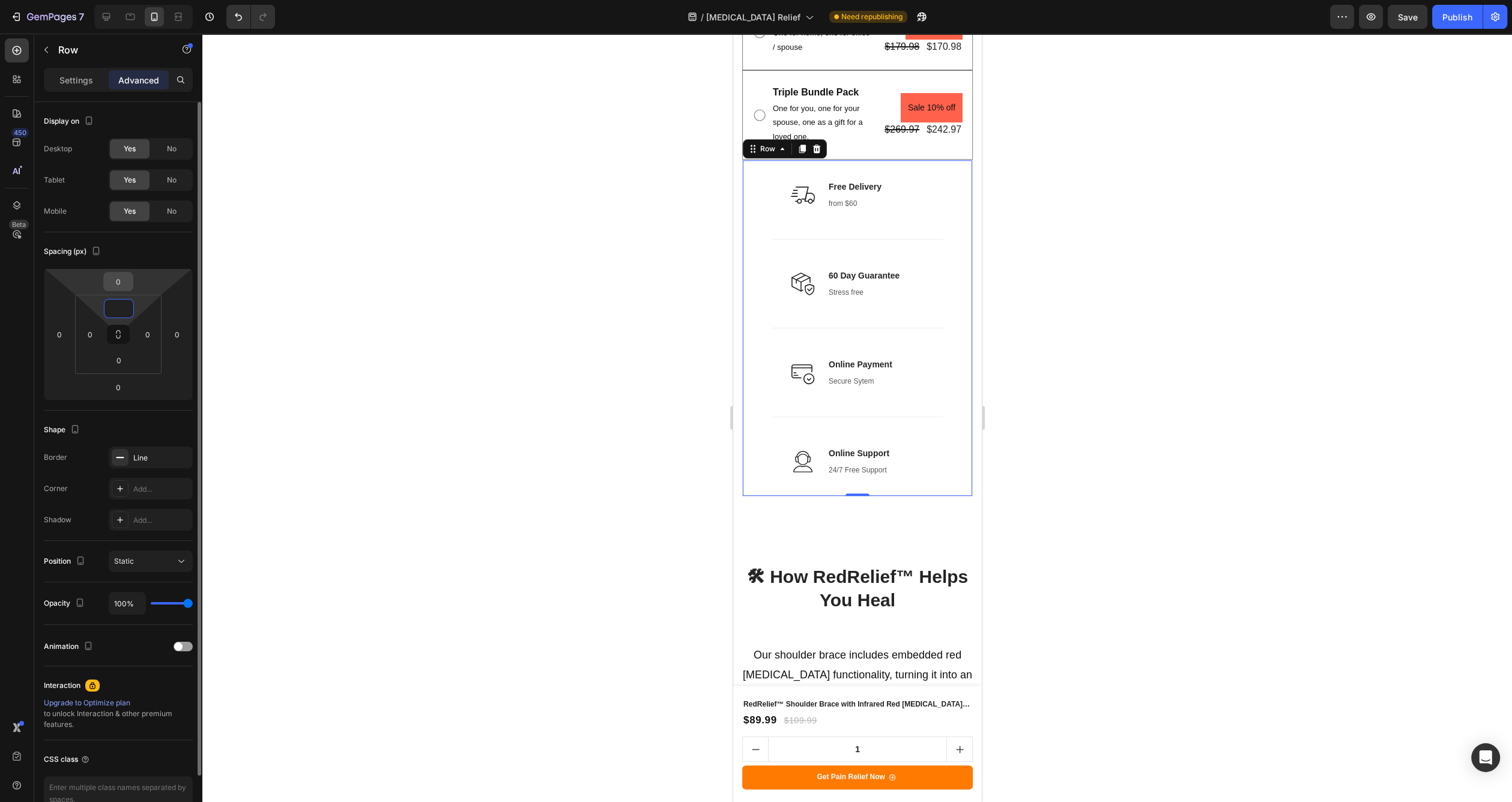
type input "0"
click at [128, 285] on input "0" at bounding box center [118, 281] width 24 height 18
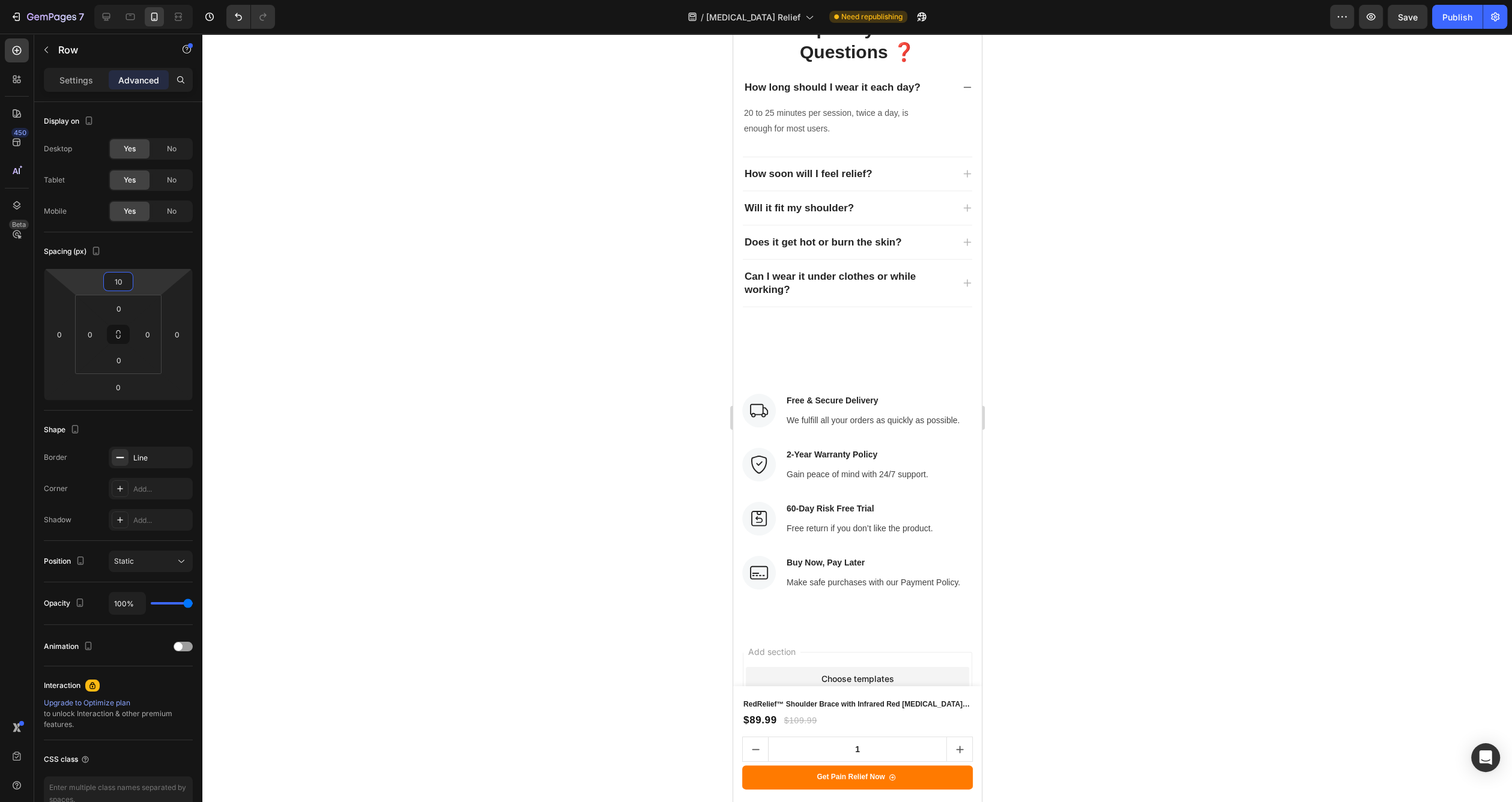
scroll to position [9276, 0]
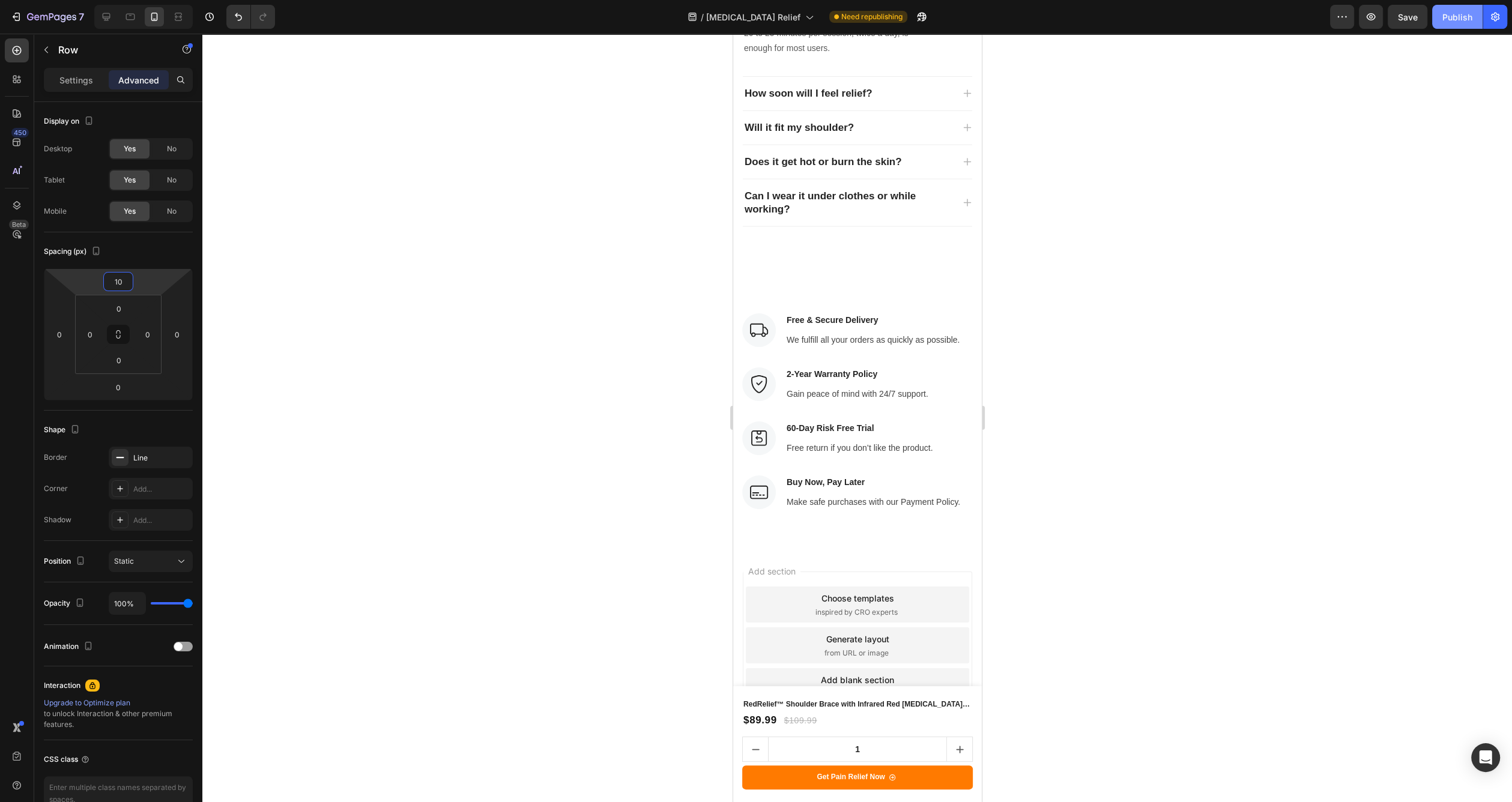
click at [1447, 18] on div "Publish" at bounding box center [1458, 17] width 30 height 13
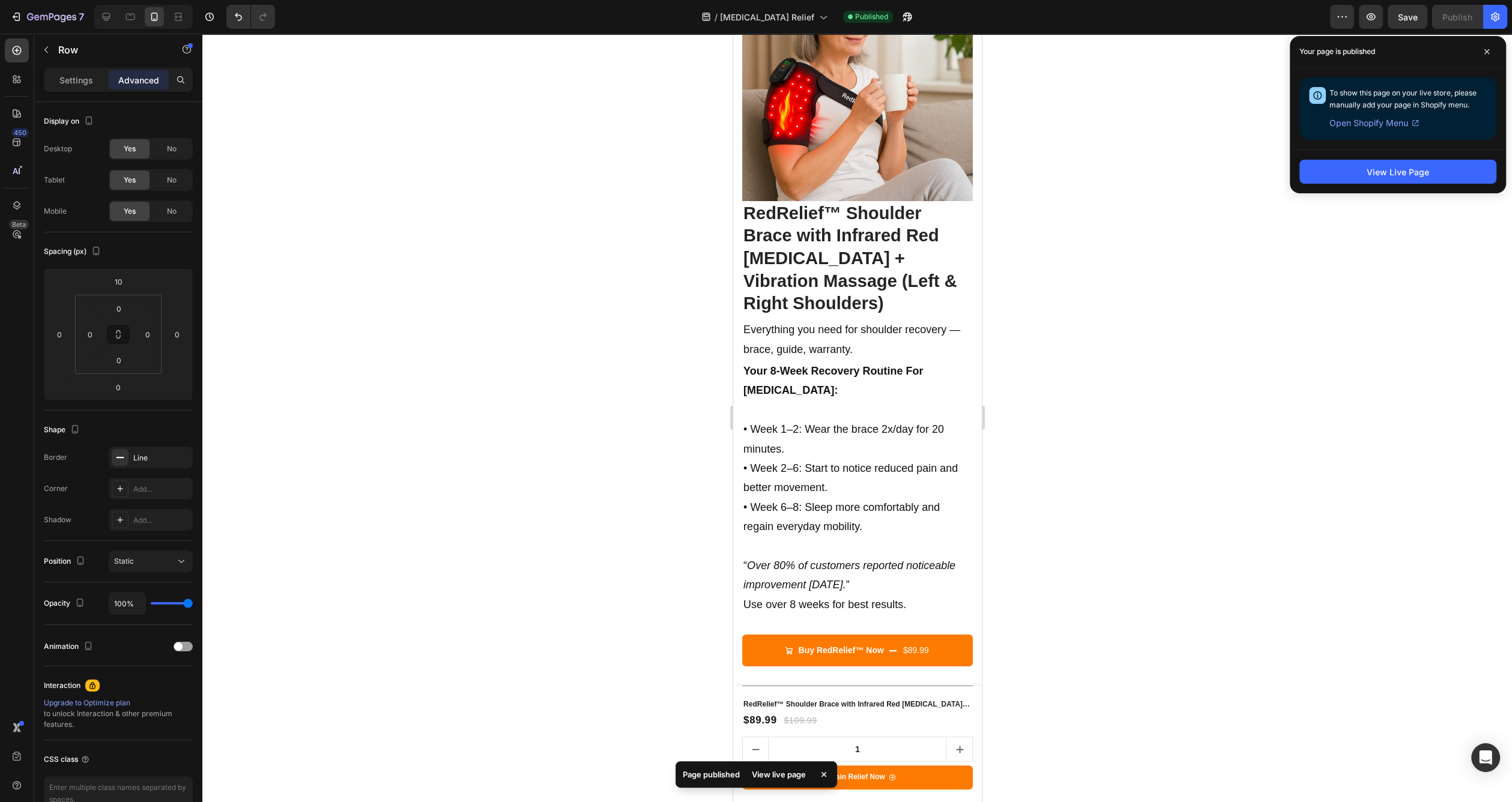
scroll to position [5628, 0]
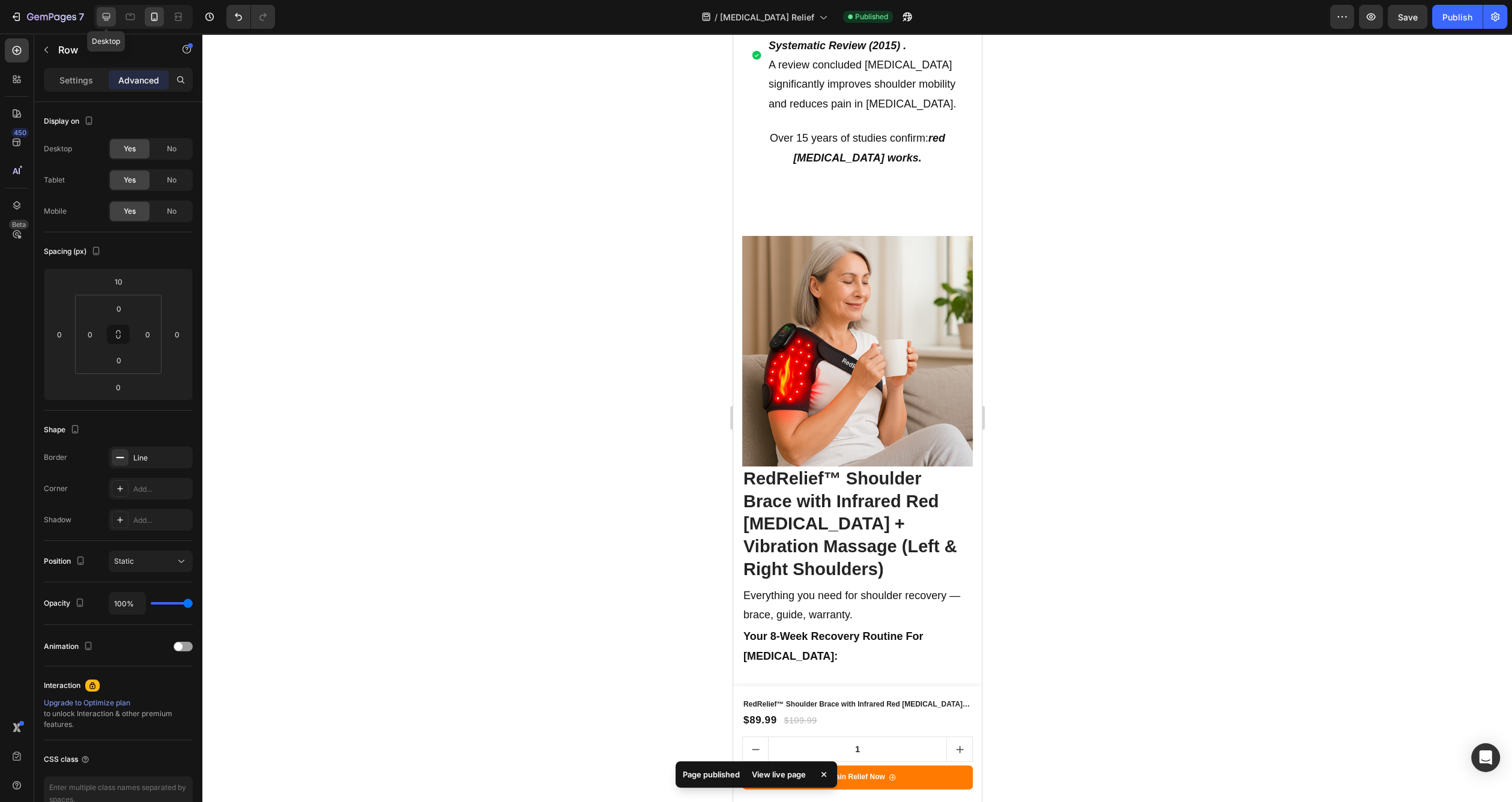
click at [106, 22] on icon at bounding box center [106, 17] width 12 height 12
type input "0"
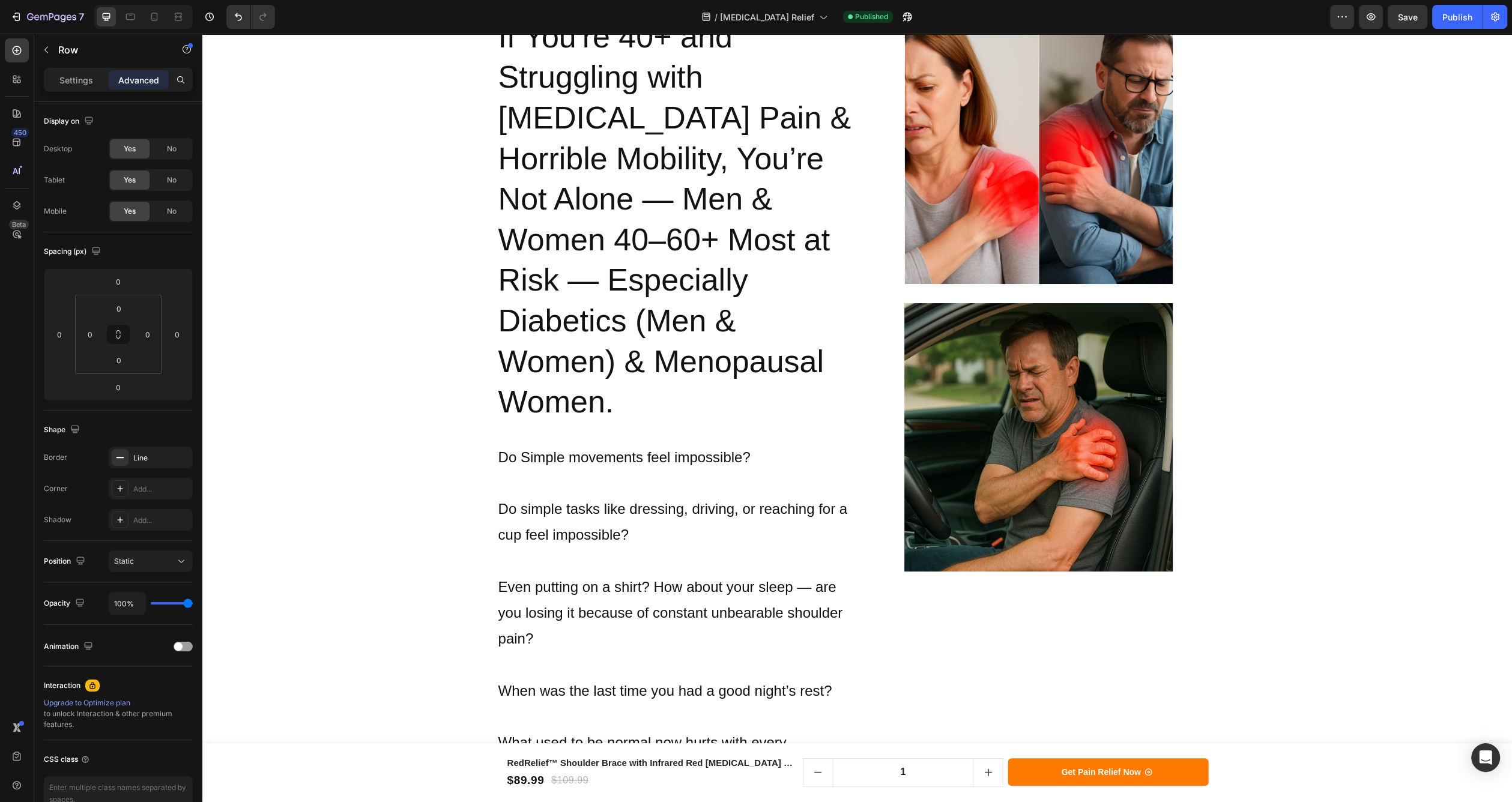
scroll to position [533, 0]
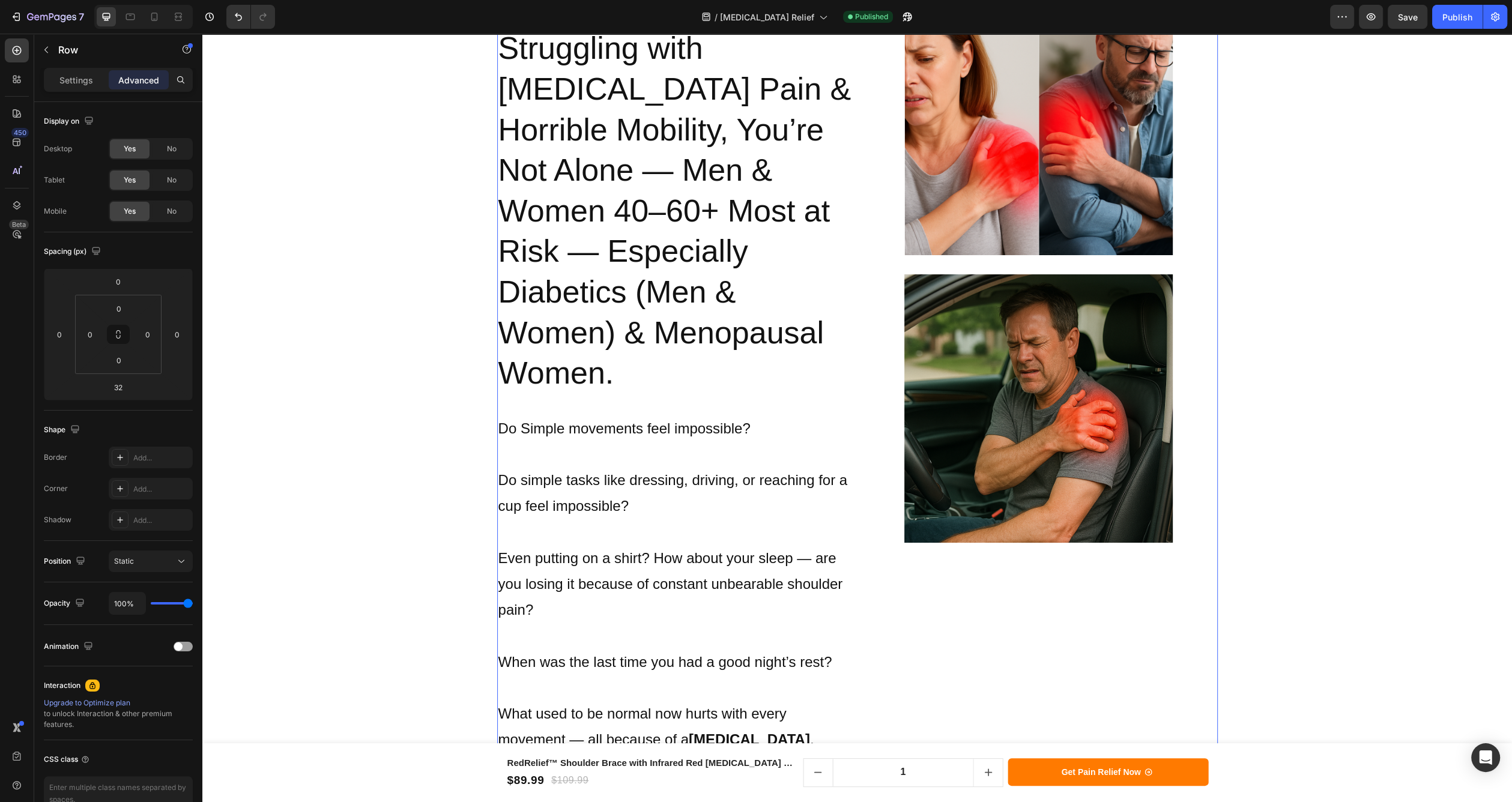
click at [560, 365] on div "If You're 40+ and Struggling with [MEDICAL_DATA] Pain & Horrible Mobility, You’…" at bounding box center [676, 393] width 358 height 812
click at [529, 361] on div "If You're 40+ and Struggling with [MEDICAL_DATA] Pain & Horrible Mobility, You’…" at bounding box center [676, 393] width 358 height 812
click at [86, 84] on p "Settings" at bounding box center [76, 80] width 33 height 13
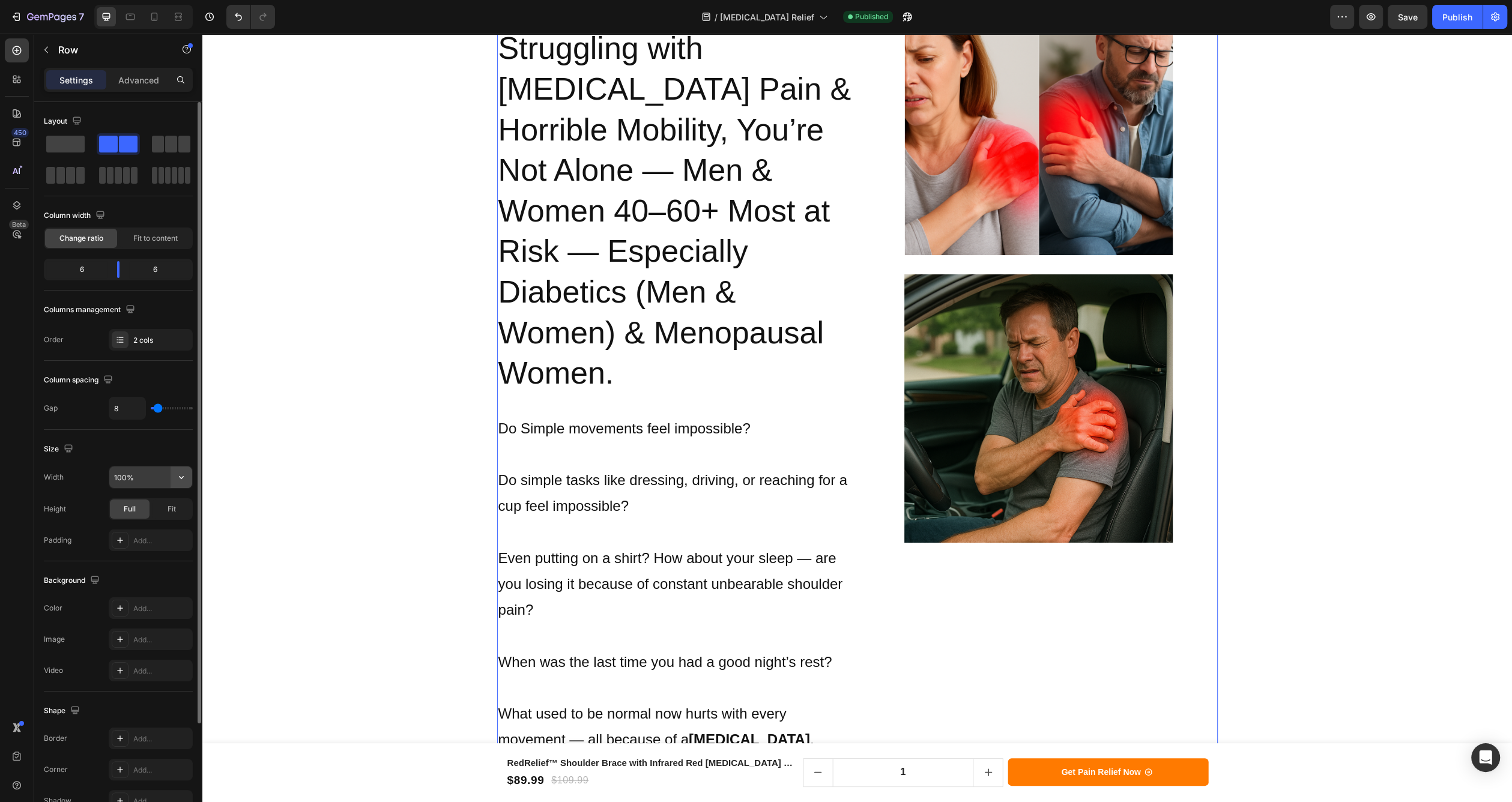
click at [180, 475] on icon "button" at bounding box center [182, 477] width 12 height 12
click at [140, 477] on input "100%" at bounding box center [151, 477] width 83 height 22
click at [172, 507] on span "Fit" at bounding box center [172, 509] width 8 height 11
click at [137, 508] on div "Full" at bounding box center [129, 509] width 39 height 19
click at [182, 477] on icon "button" at bounding box center [181, 477] width 5 height 3
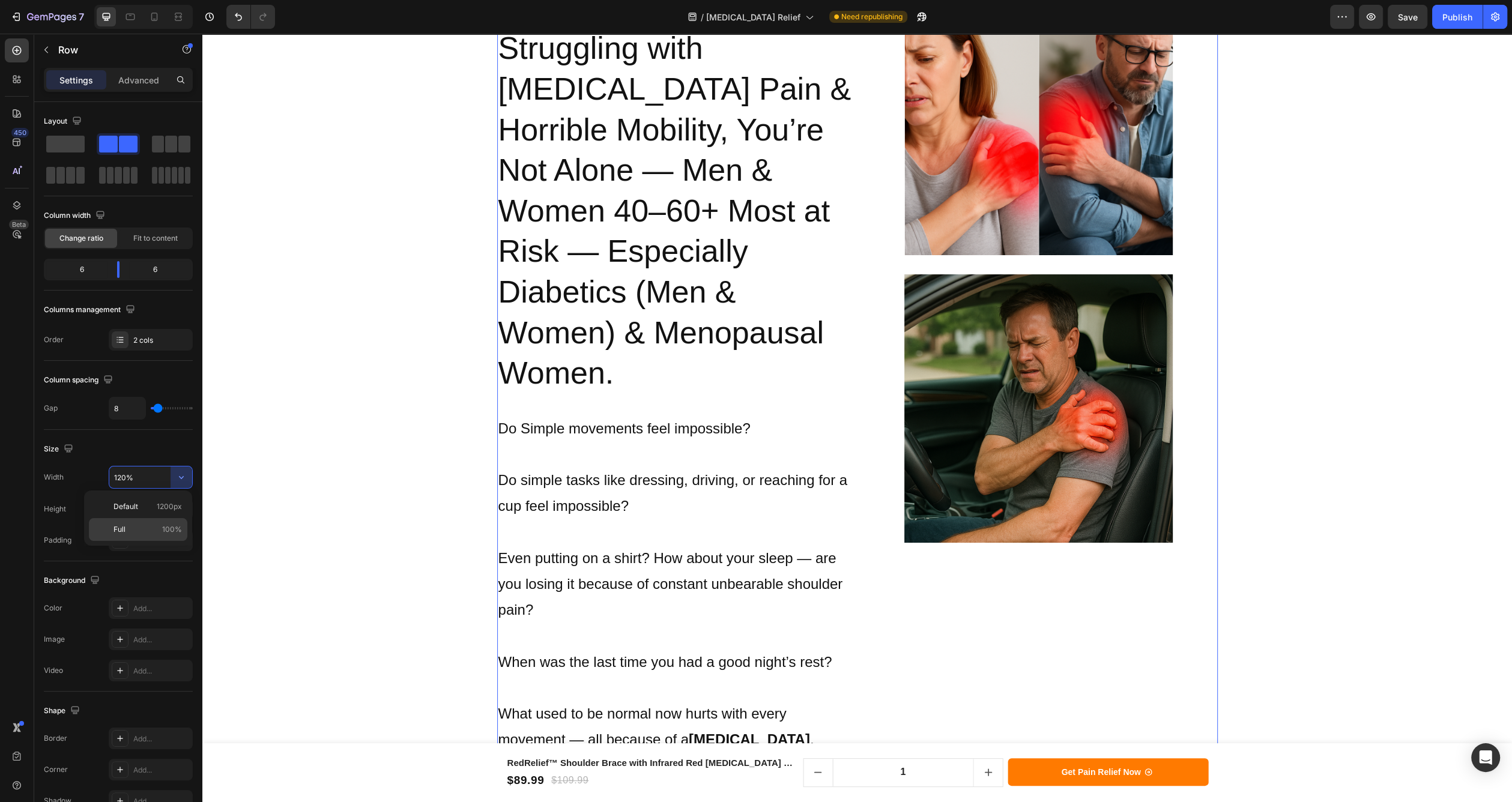
click at [150, 536] on div "Full 100%" at bounding box center [138, 530] width 99 height 23
type input "100%"
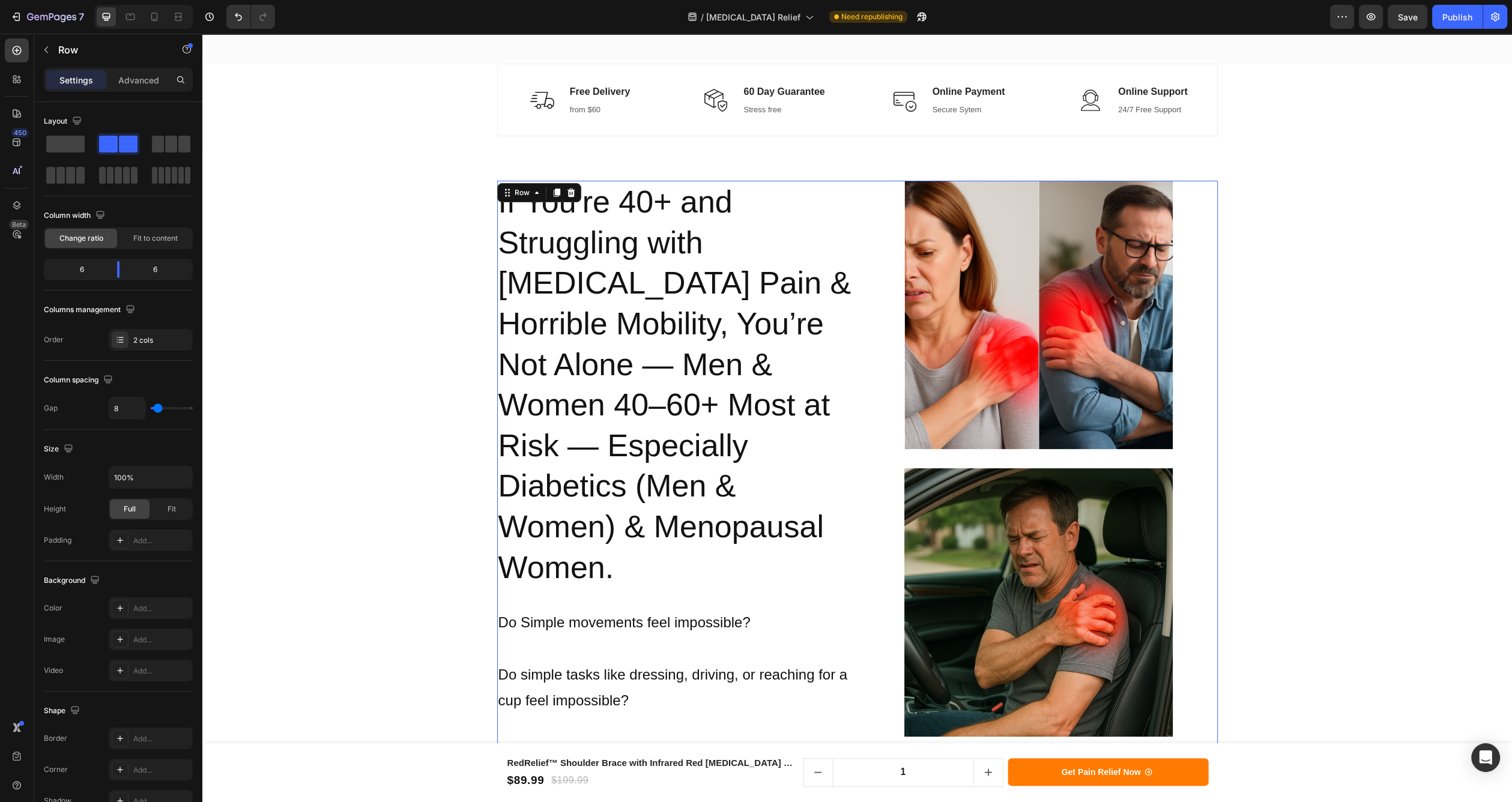
scroll to position [338, 0]
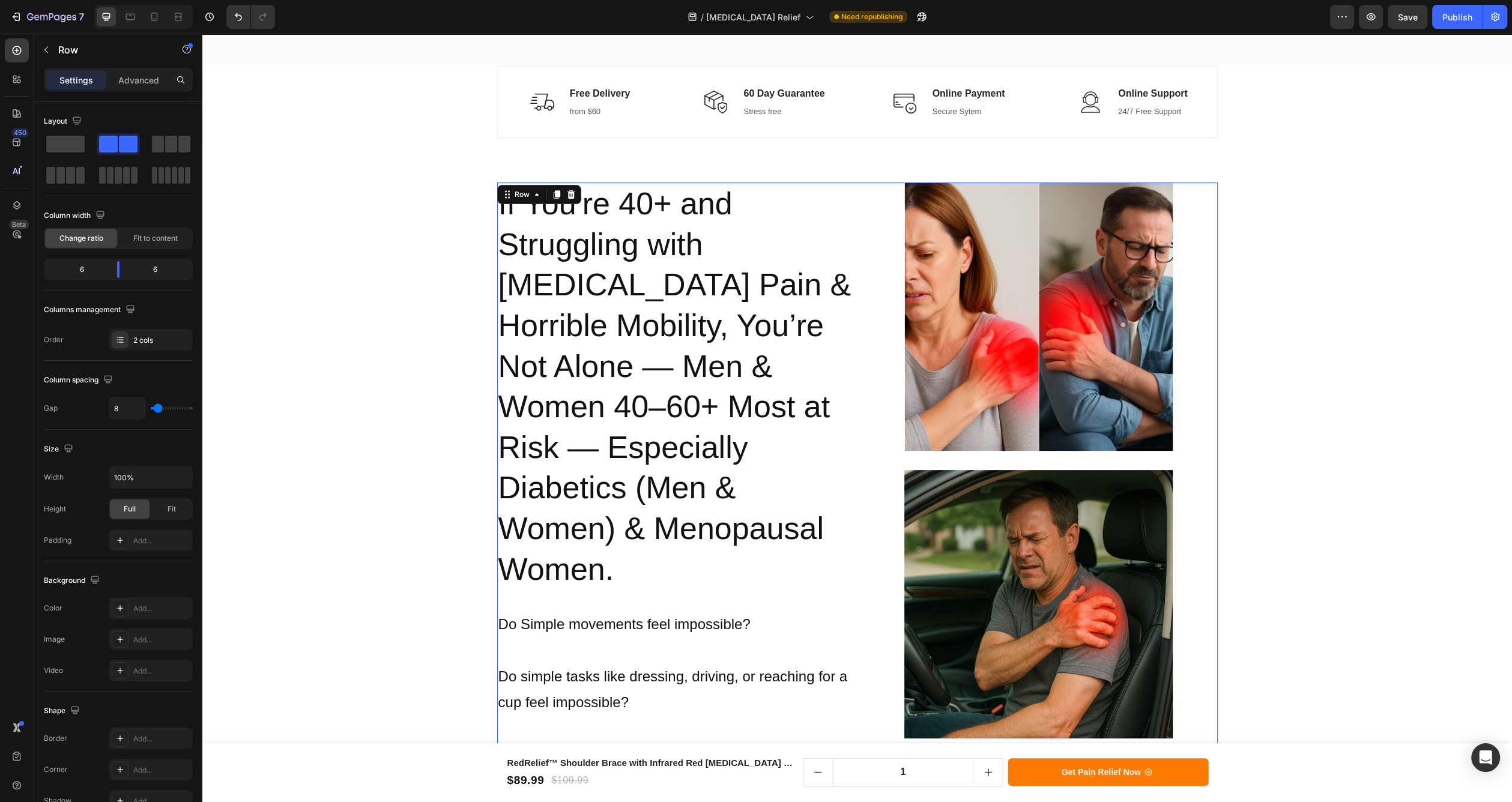
click at [852, 191] on div "If You're 40+ and Struggling with [MEDICAL_DATA] Pain & Horrible Mobility, You’…" at bounding box center [857, 588] width 720 height 812
click at [80, 157] on div at bounding box center [118, 160] width 149 height 53
click at [77, 156] on div at bounding box center [118, 160] width 149 height 53
click at [74, 150] on span at bounding box center [65, 144] width 38 height 17
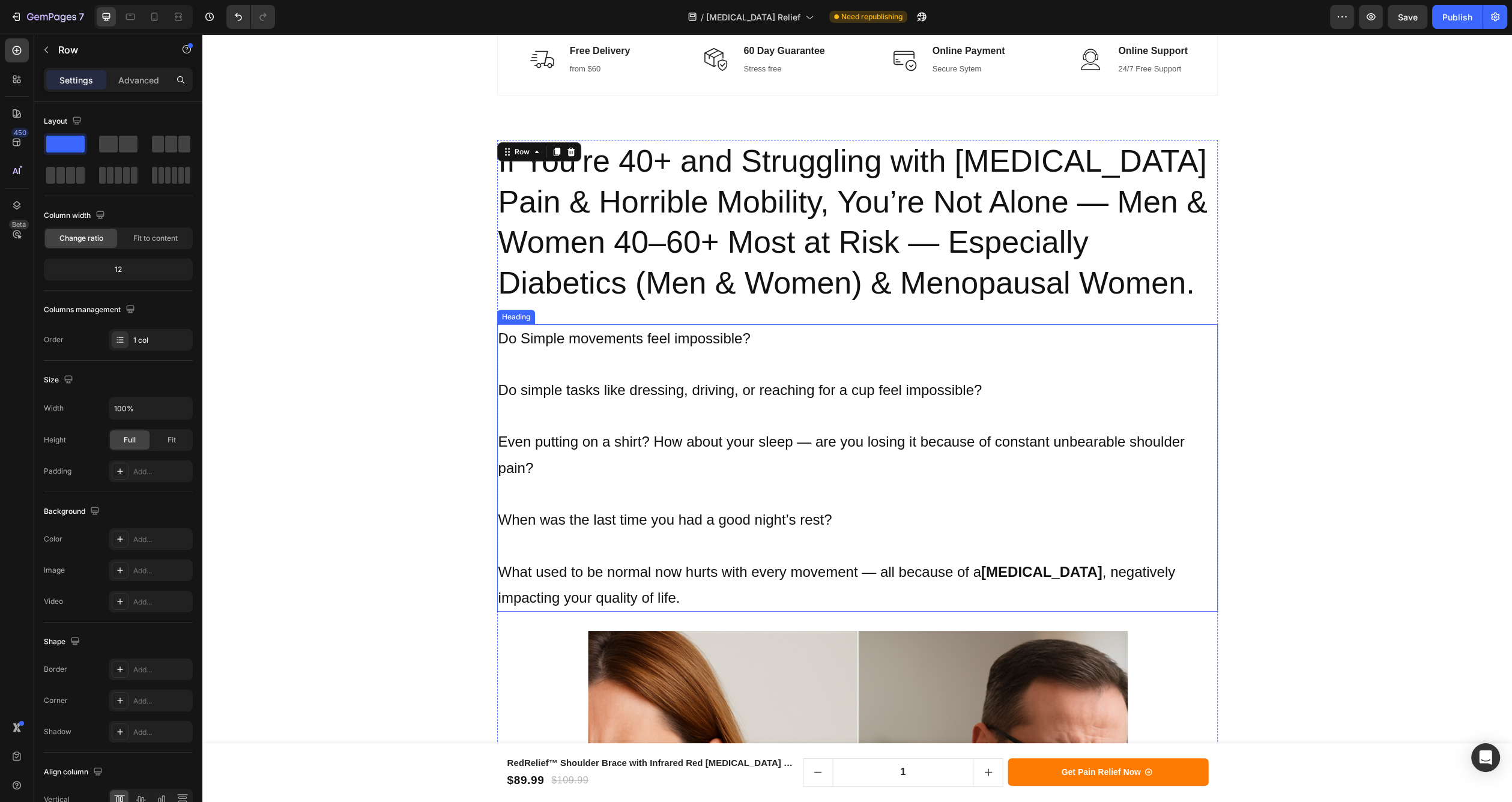
scroll to position [379, 0]
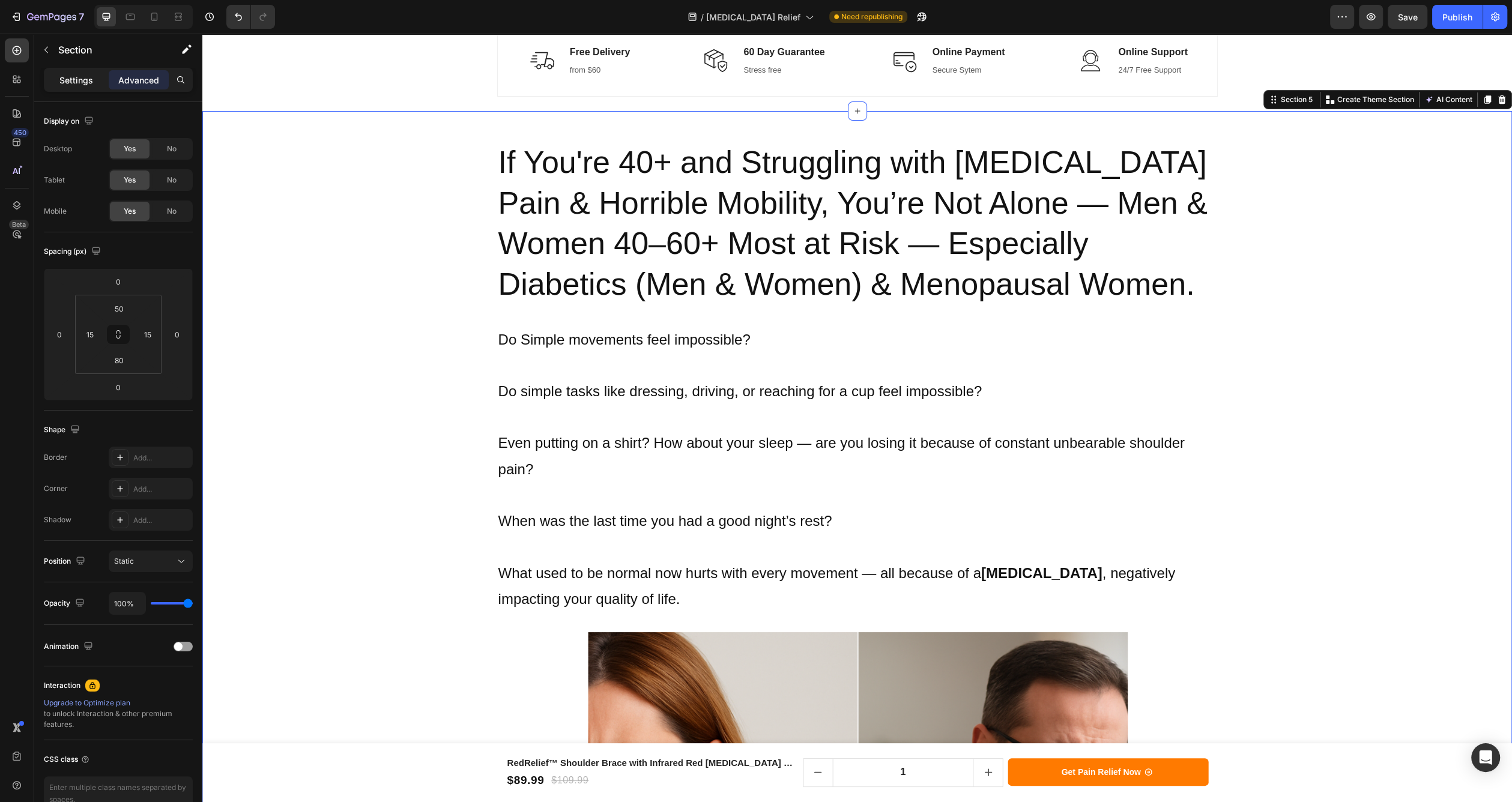
click at [84, 85] on p "Settings" at bounding box center [76, 80] width 33 height 13
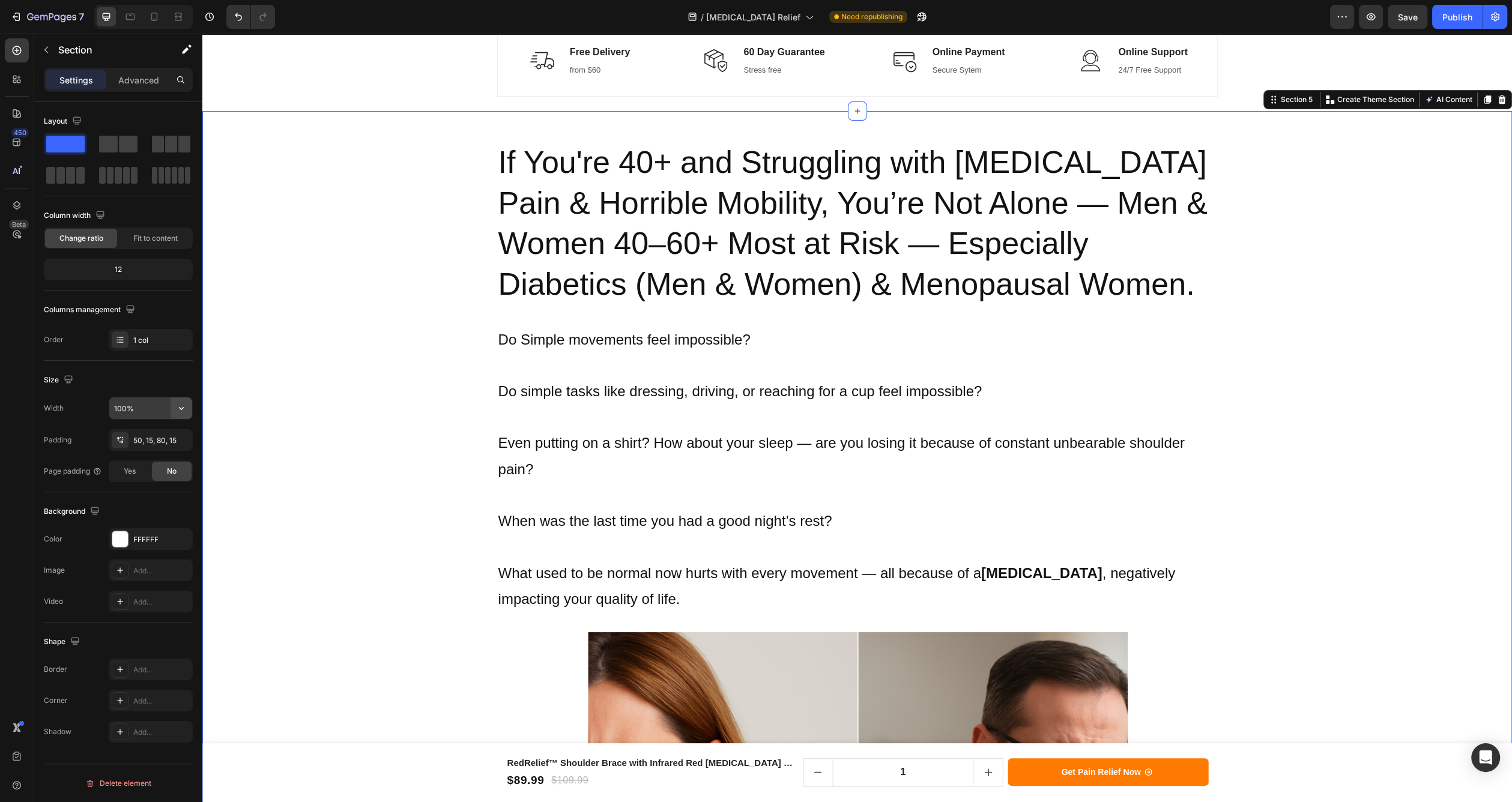
click at [184, 405] on icon "button" at bounding box center [182, 408] width 12 height 12
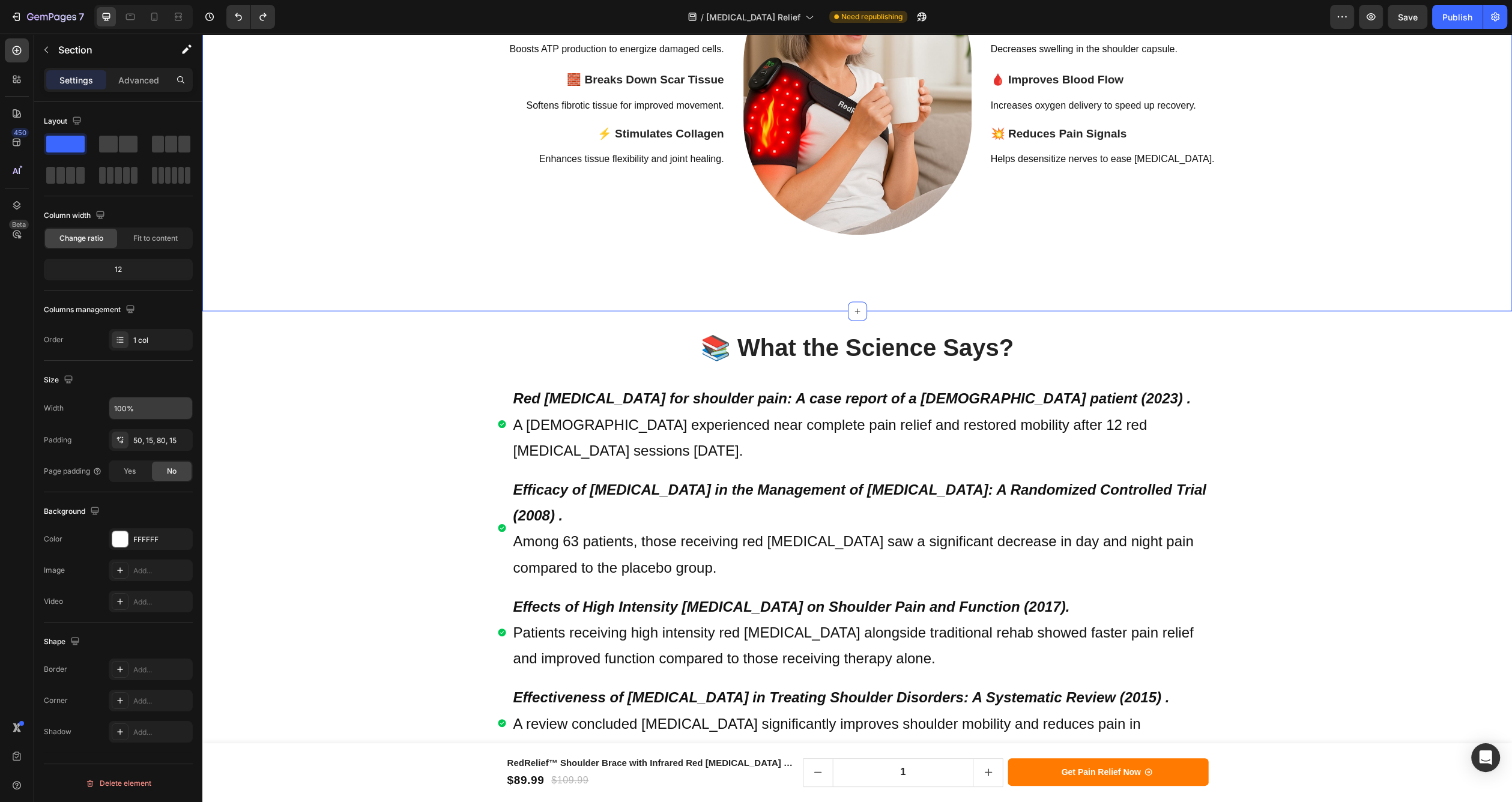
scroll to position [3251, 0]
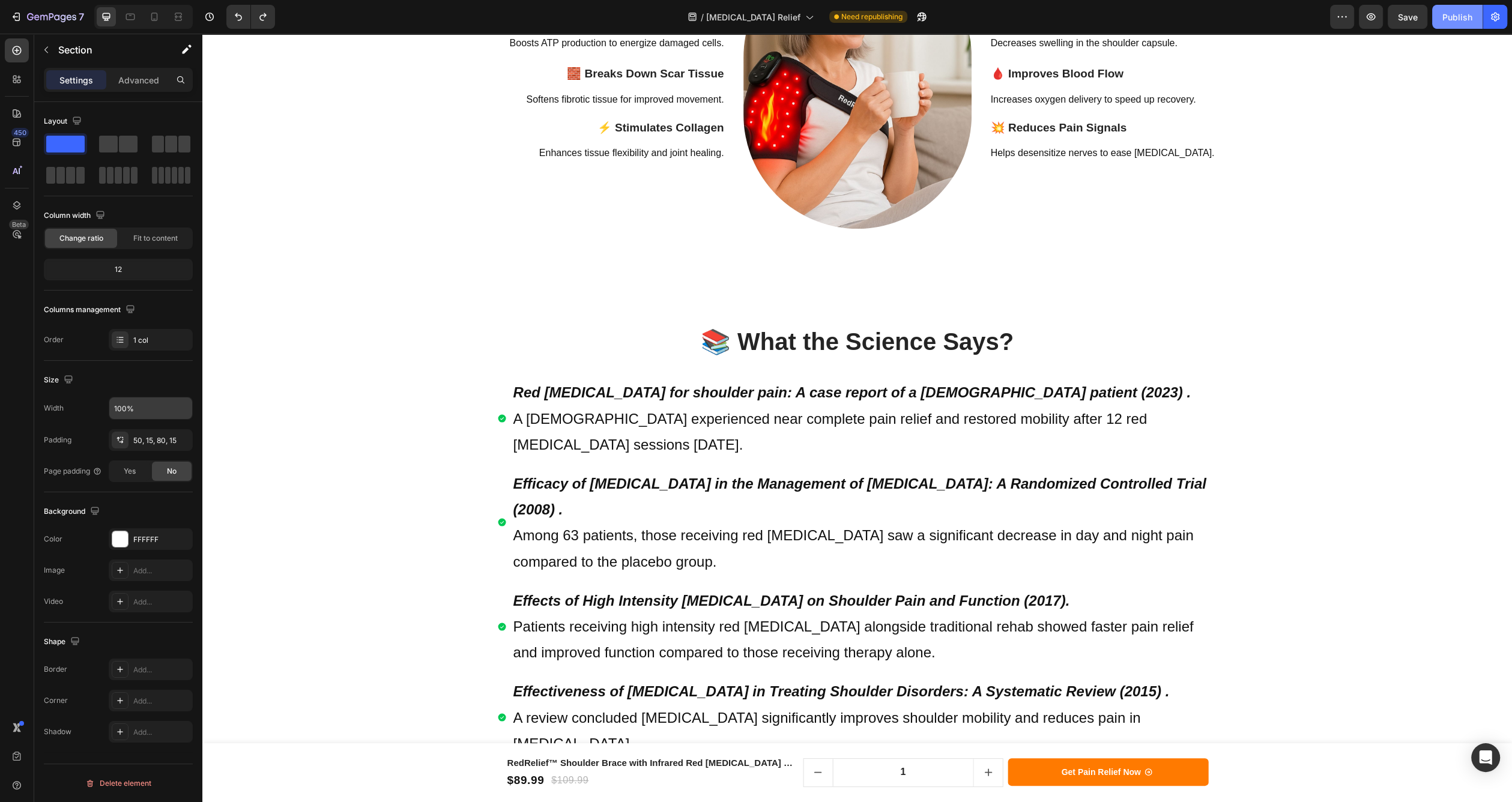
click at [1441, 21] on button "Publish" at bounding box center [1458, 16] width 50 height 24
